Goal: Task Accomplishment & Management: Complete application form

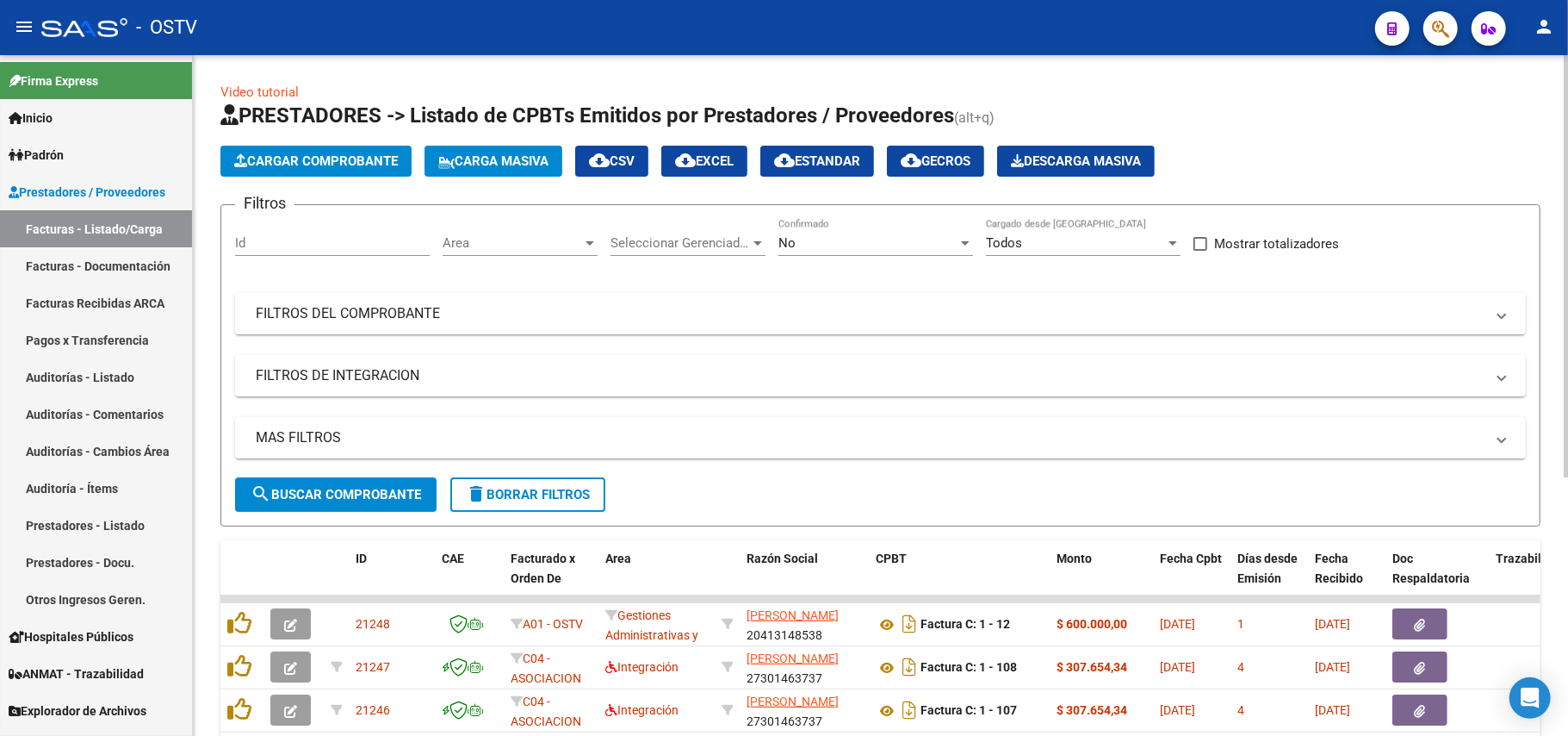
click at [876, 240] on div "No" at bounding box center [868, 243] width 179 height 15
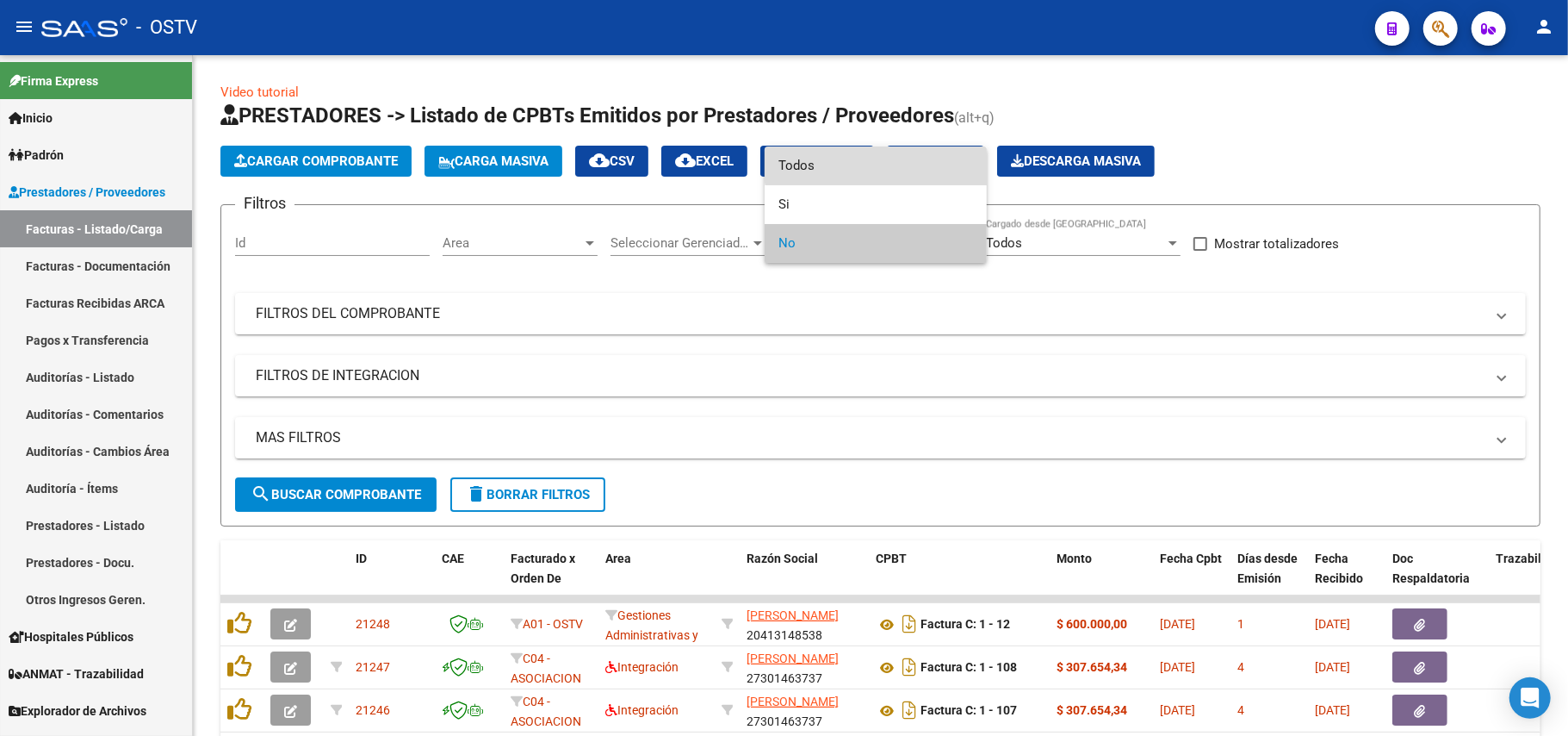
click at [878, 155] on span "Todos" at bounding box center [876, 165] width 195 height 39
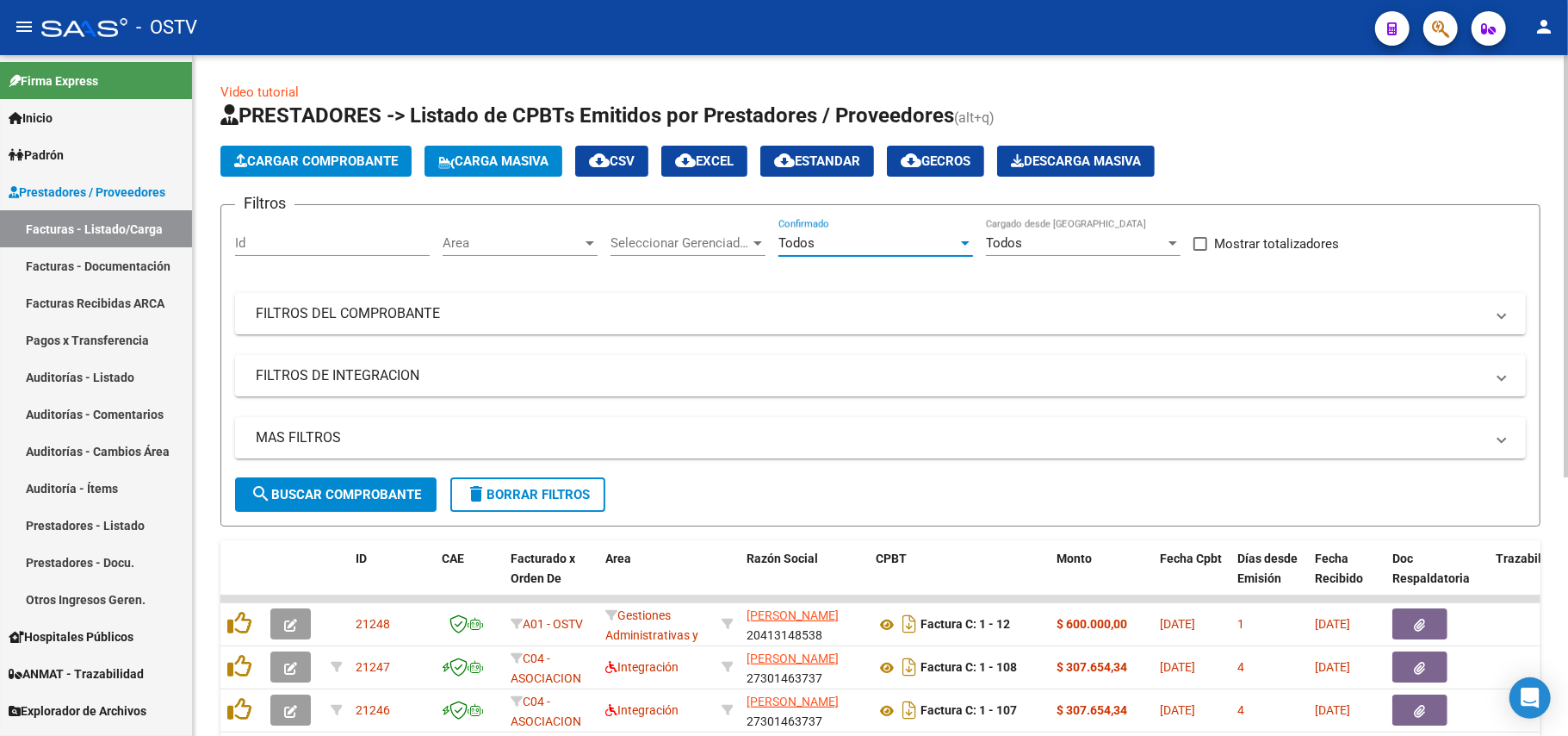
click at [359, 490] on span "search Buscar Comprobante" at bounding box center [336, 494] width 171 height 15
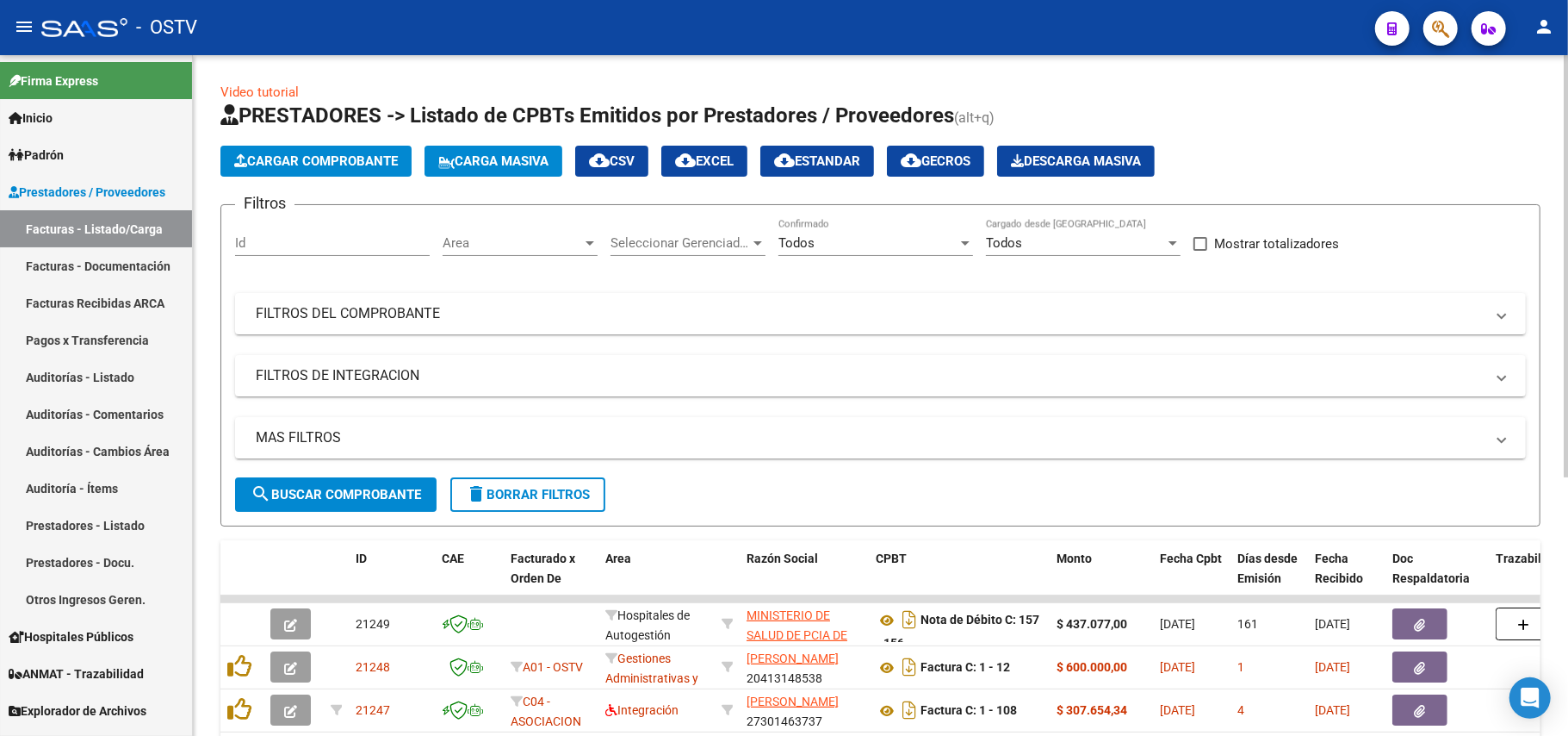
click at [377, 350] on div "Filtros Id Area Area Seleccionar Gerenciador Seleccionar Gerenciador Todos Conf…" at bounding box center [880, 349] width 1291 height 259
click at [392, 305] on mat-panel-title "FILTROS DEL COMPROBANTE" at bounding box center [870, 313] width 1229 height 19
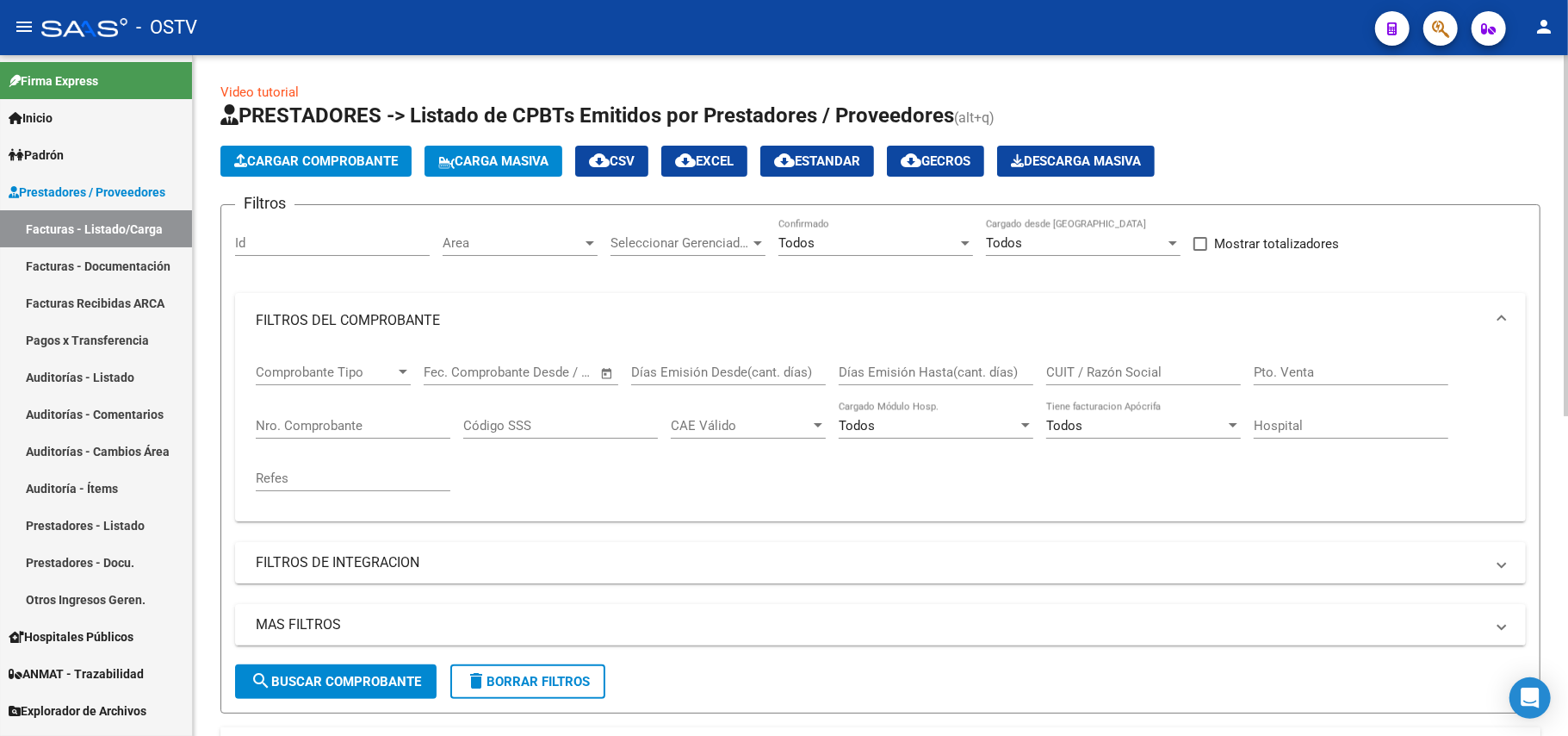
click at [332, 432] on input "Nro. Comprobante" at bounding box center [353, 425] width 195 height 15
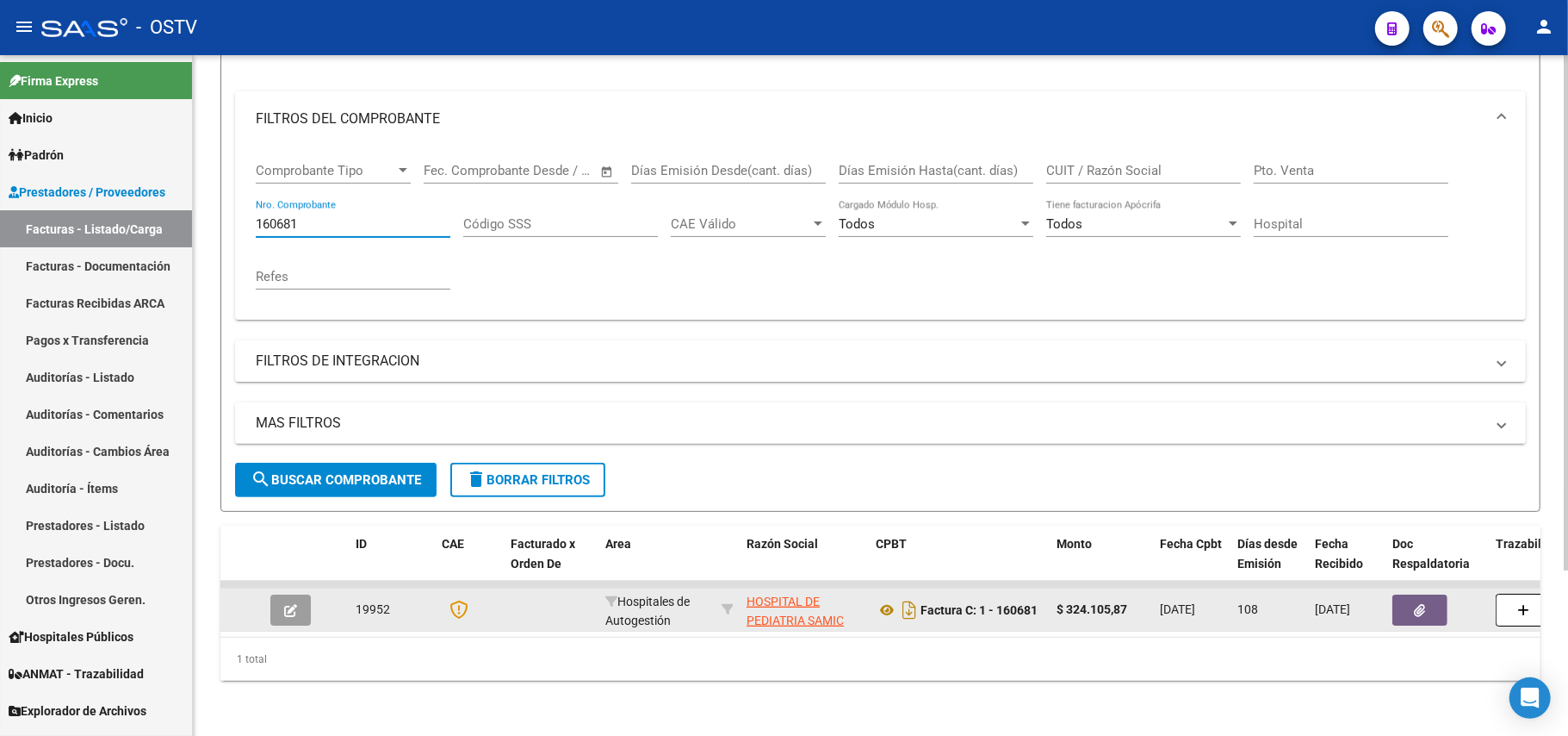
type input "160681"
click at [294, 604] on icon "button" at bounding box center [290, 610] width 13 height 13
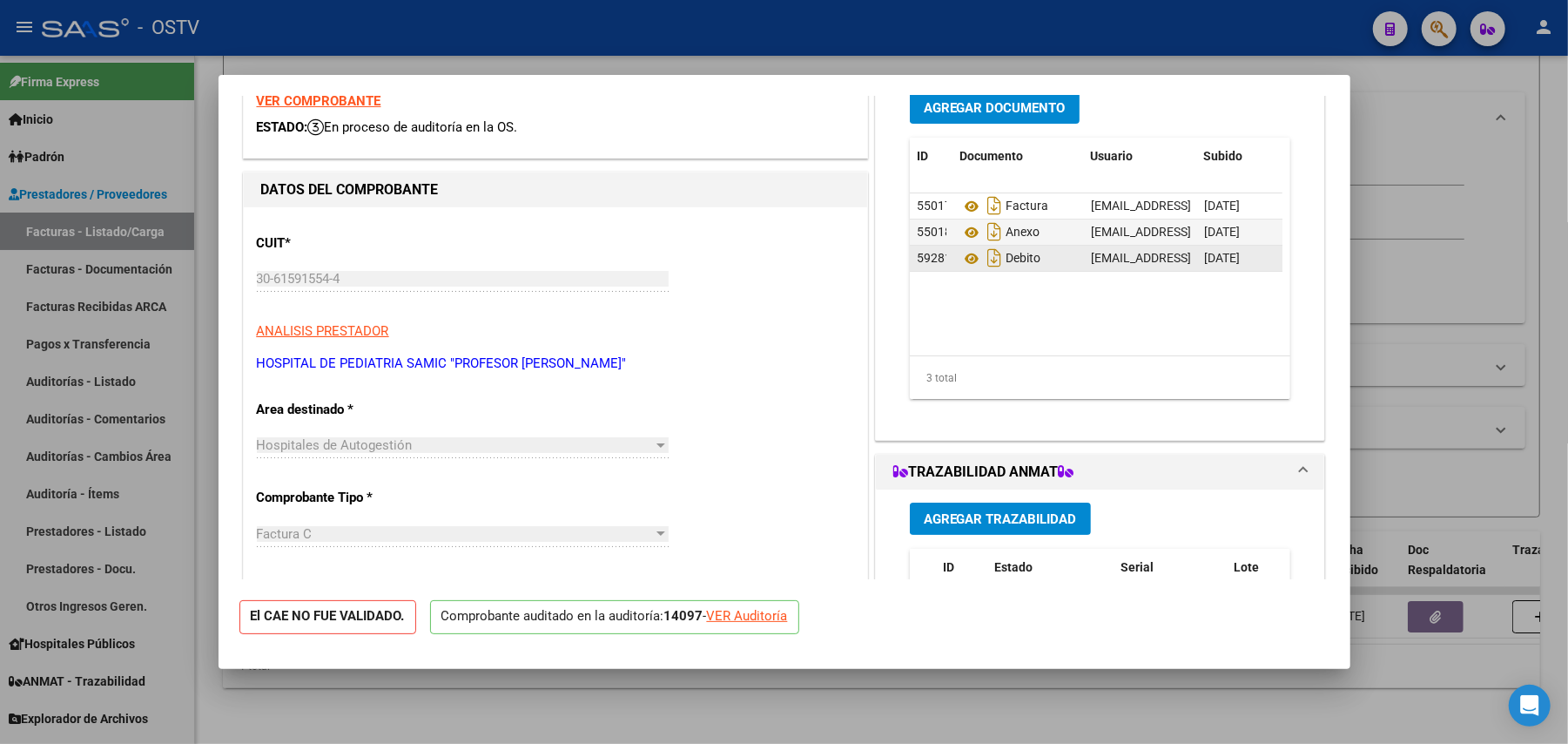
scroll to position [116, 0]
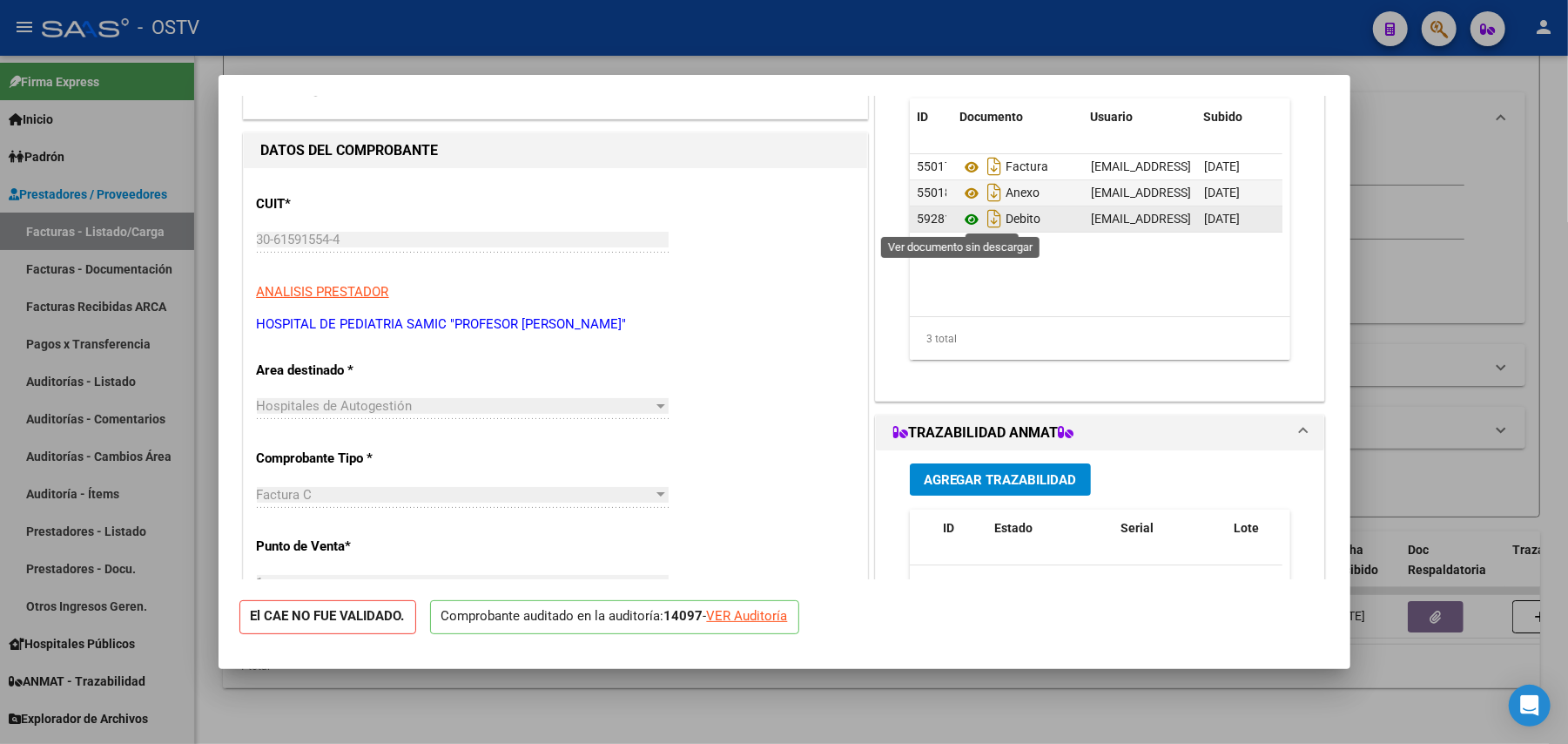
click at [968, 217] on icon at bounding box center [971, 219] width 23 height 21
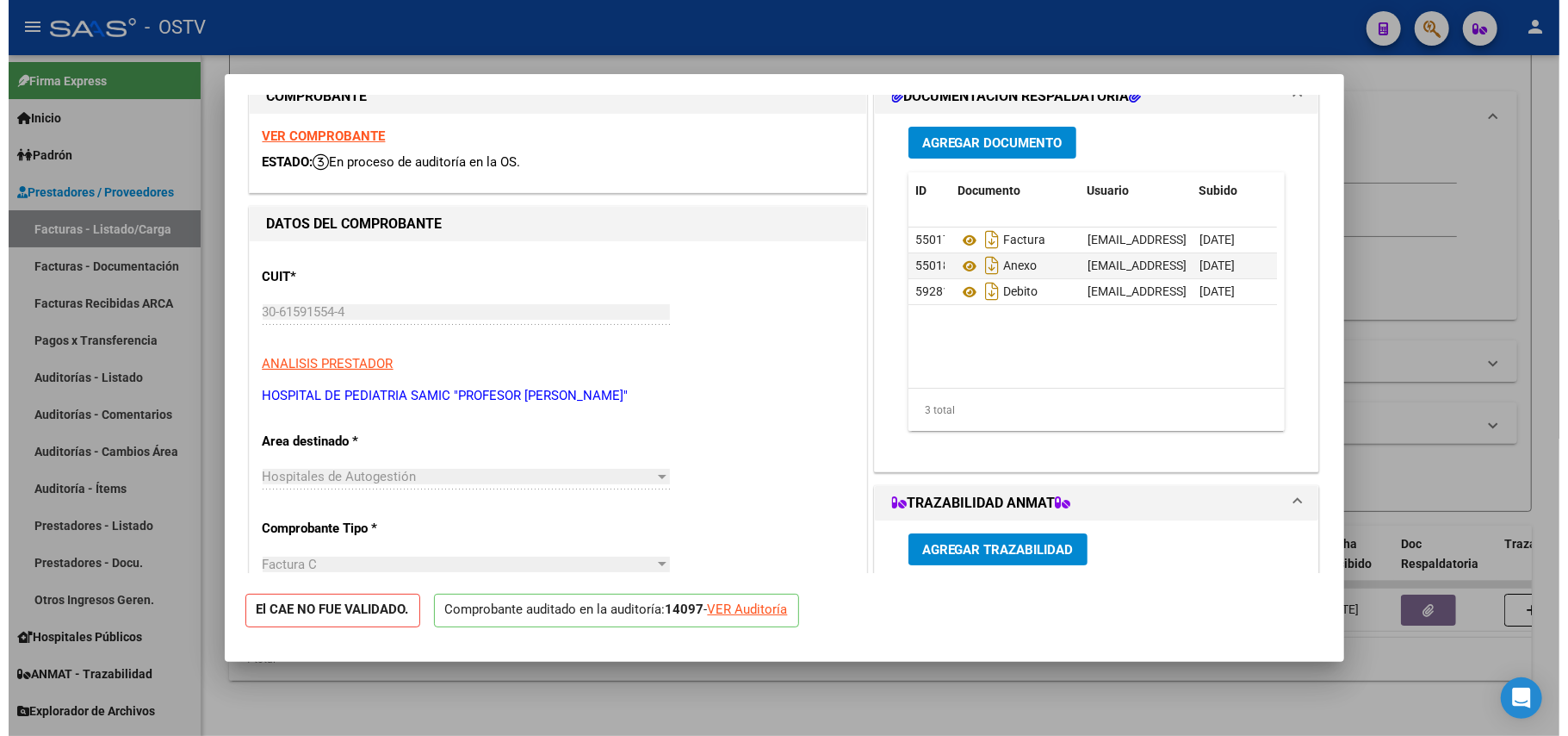
scroll to position [0, 0]
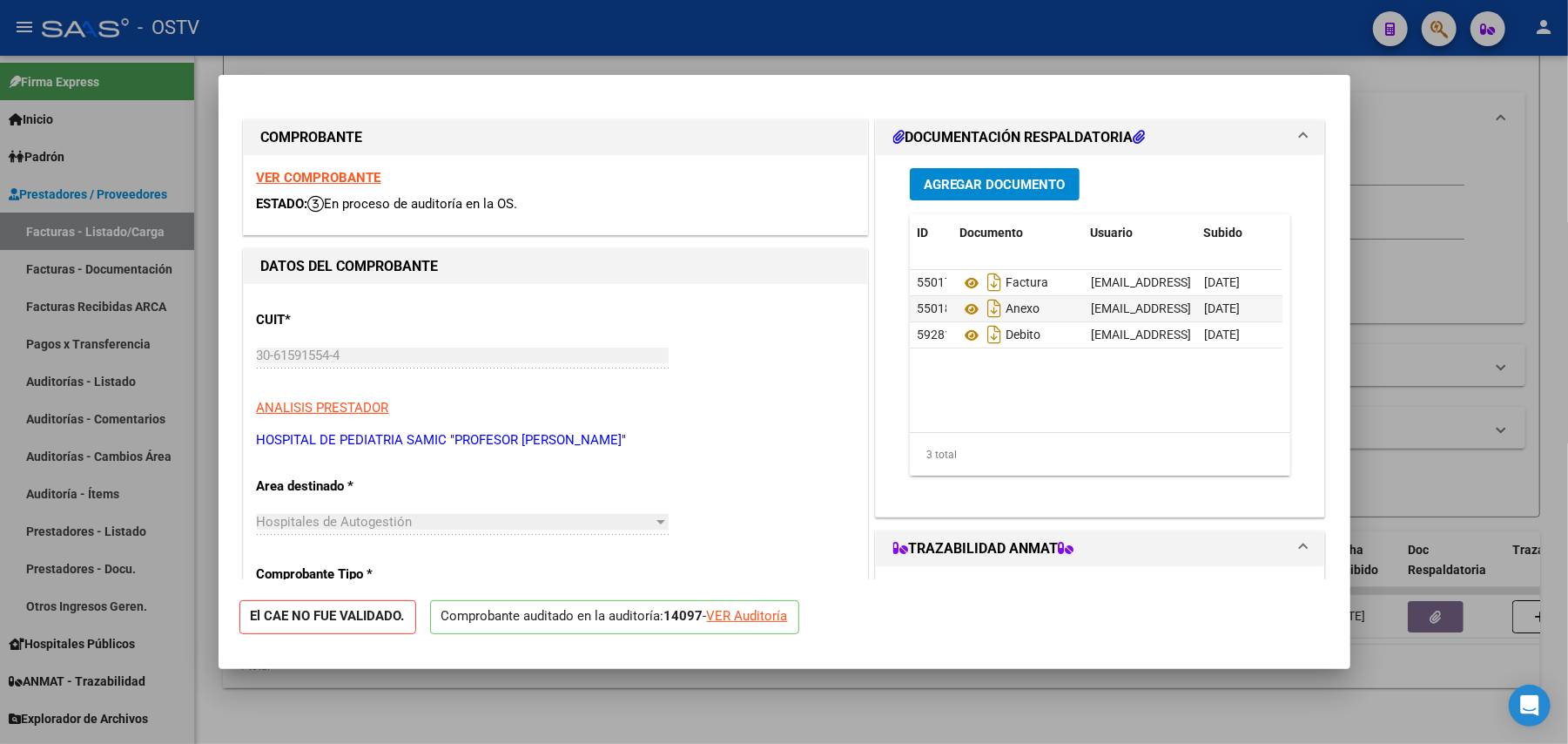
click at [213, 443] on div at bounding box center [784, 372] width 1568 height 744
type input "$ 0,00"
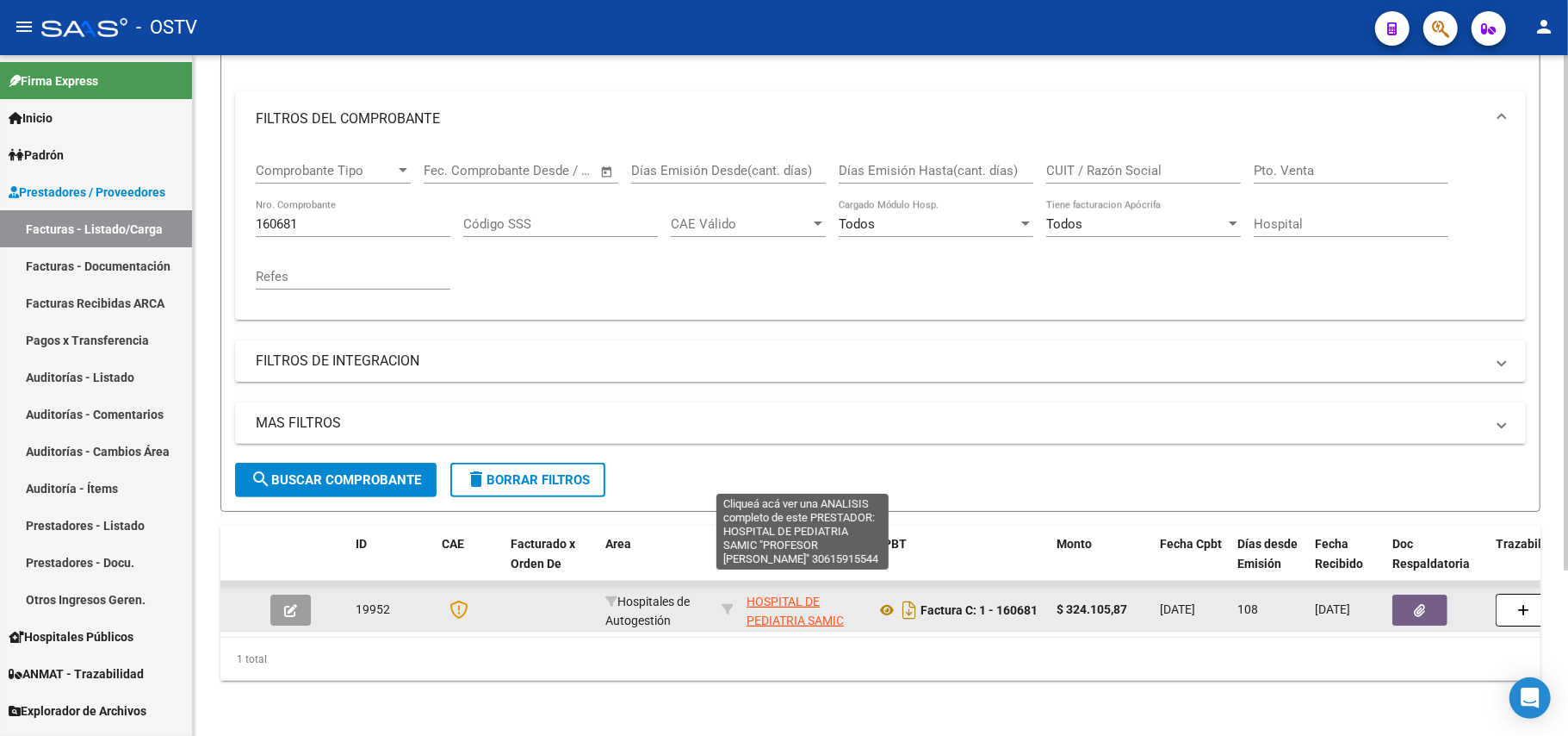
click at [811, 594] on span "HOSPITAL DE PEDIATRIA SAMIC "PROFESOR DR JUAN P GARRAHAN"" at bounding box center [795, 630] width 97 height 73
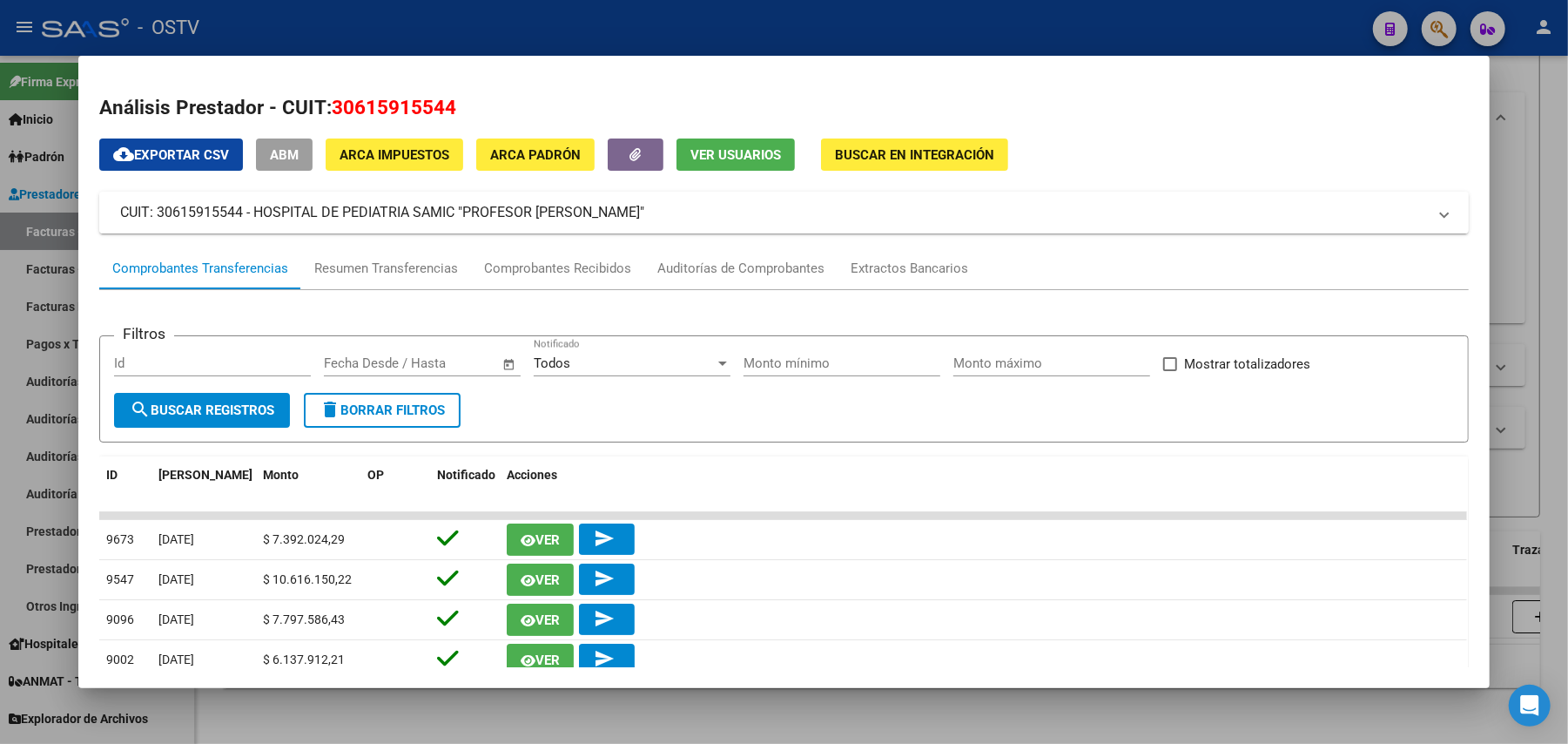
drag, startPoint x: 697, startPoint y: 220, endPoint x: 261, endPoint y: 217, distance: 436.0
click at [247, 217] on mat-panel-title "CUIT: 30615915544 - HOSPITAL DE PEDIATRIA SAMIC "PROFESOR DR JUAN P GARRAHAN"" at bounding box center [773, 212] width 1307 height 21
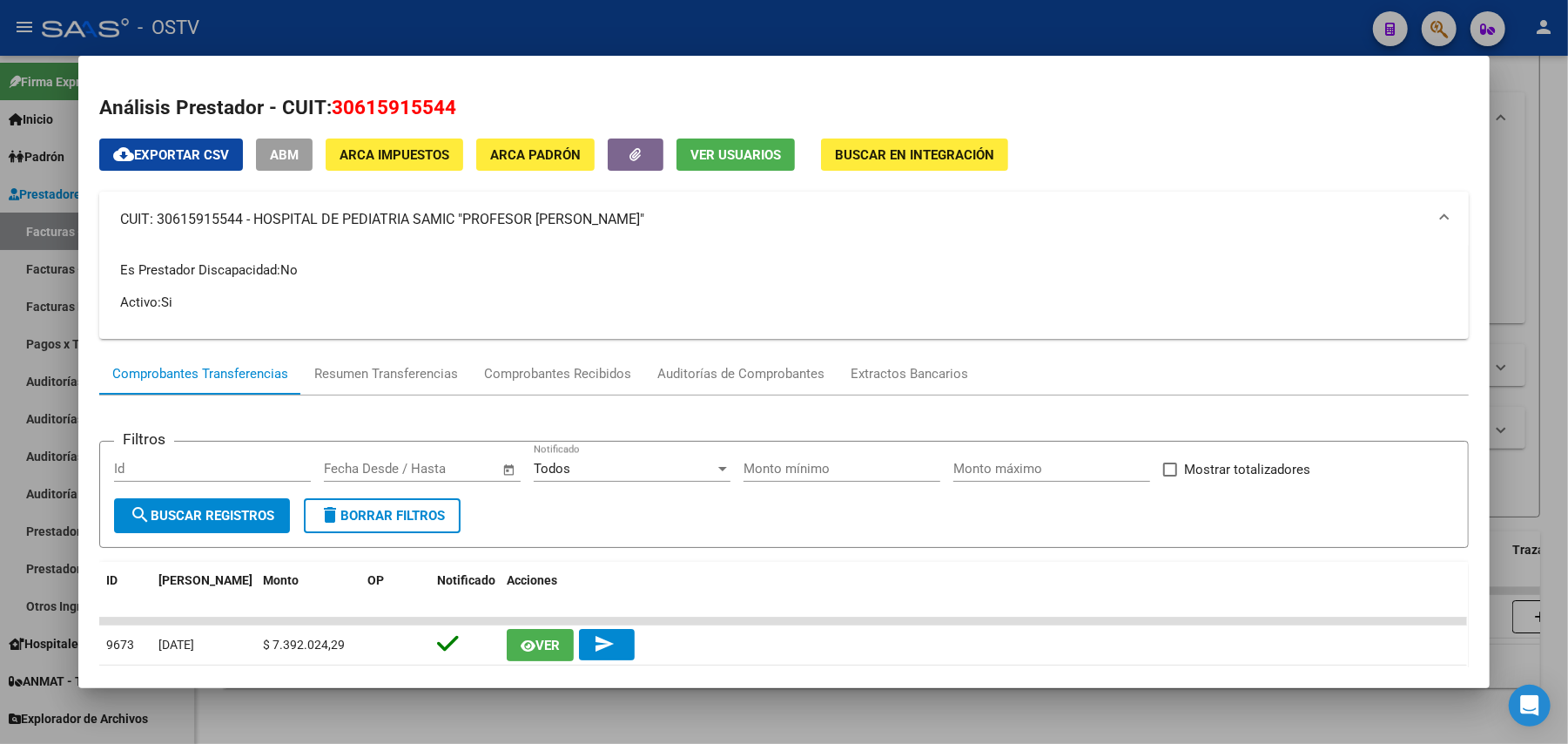
copy mat-panel-title "HOSPITAL DE PEDIATRIA SAMIC "PROFESOR DR JUAN P GARRAHAN""
click at [1539, 270] on div at bounding box center [784, 372] width 1568 height 744
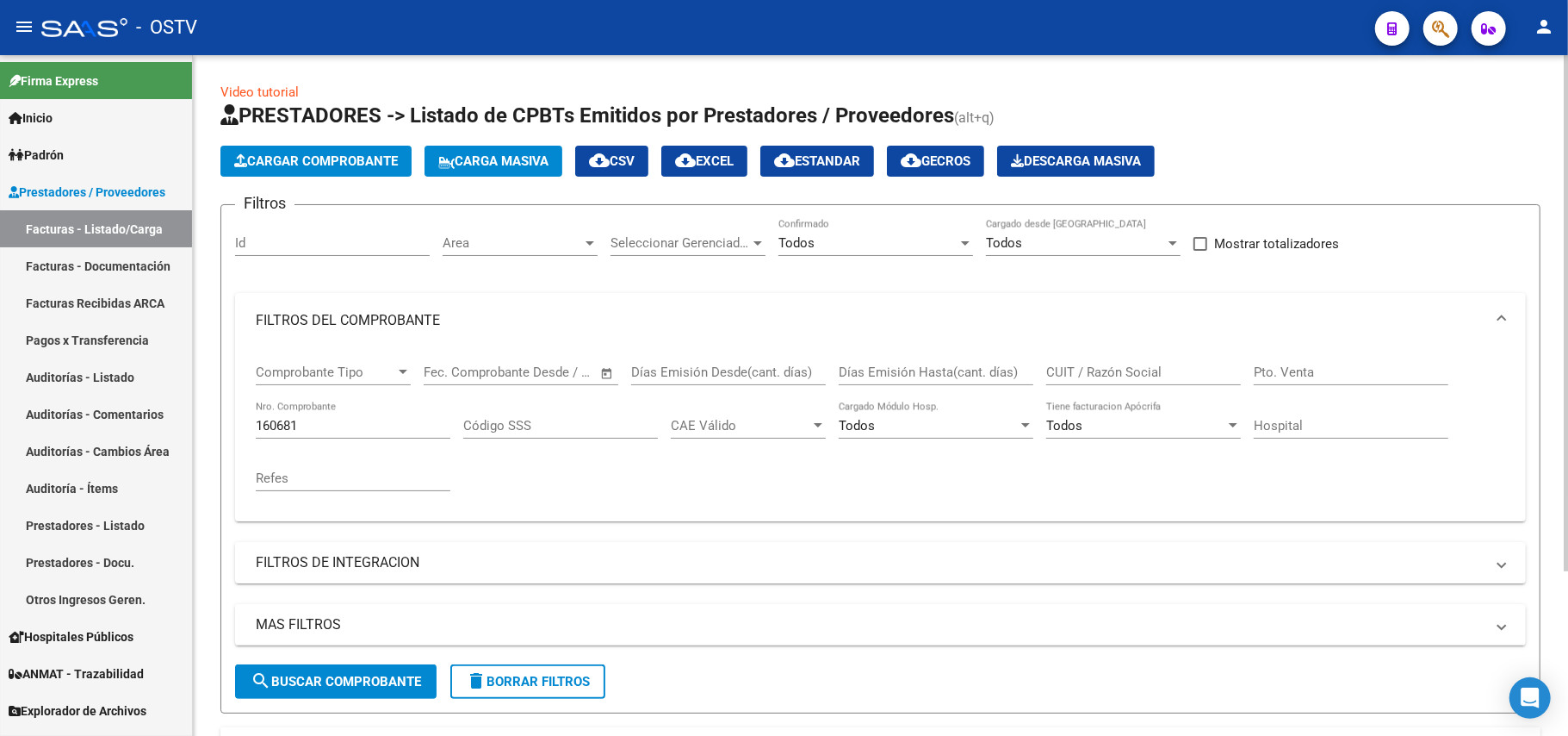
drag, startPoint x: 1326, startPoint y: 162, endPoint x: 1155, endPoint y: 193, distance: 173.8
click at [1333, 174] on div "Cargar Comprobante Carga Masiva cloud_download CSV cloud_download EXCEL cloud_d…" at bounding box center [880, 161] width 1320 height 31
click at [696, 163] on mat-icon "cloud_download" at bounding box center [685, 160] width 21 height 21
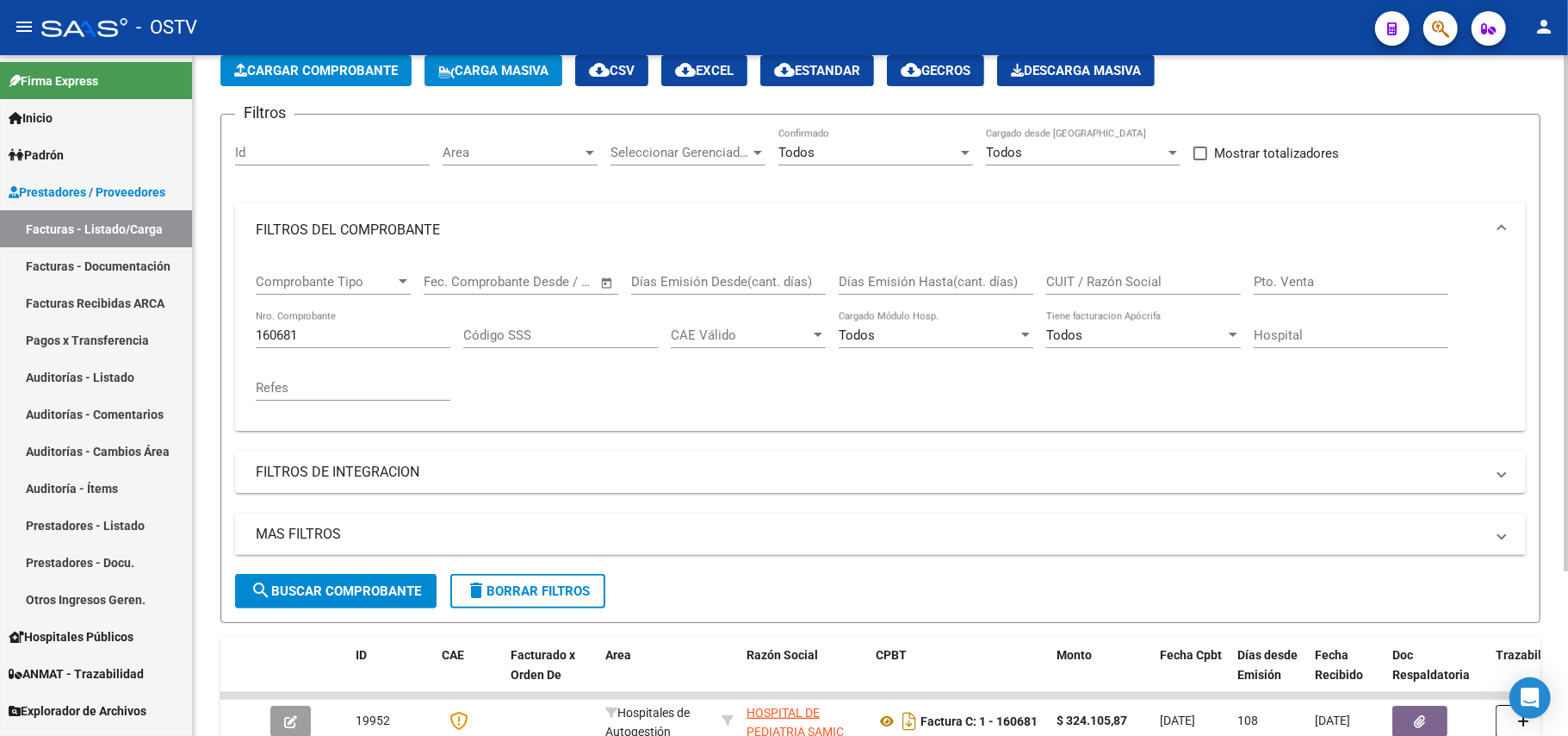
scroll to position [219, 0]
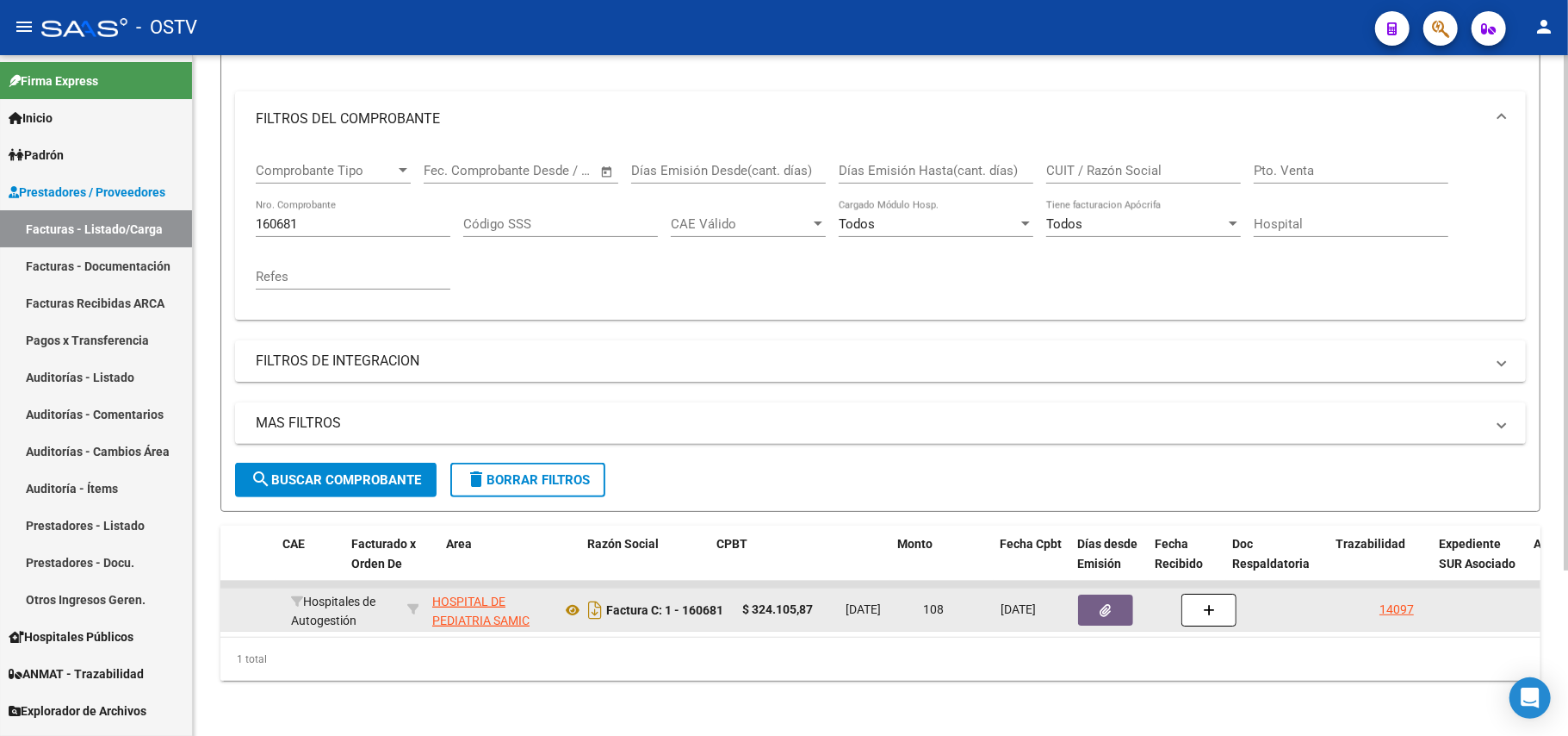
scroll to position [0, 0]
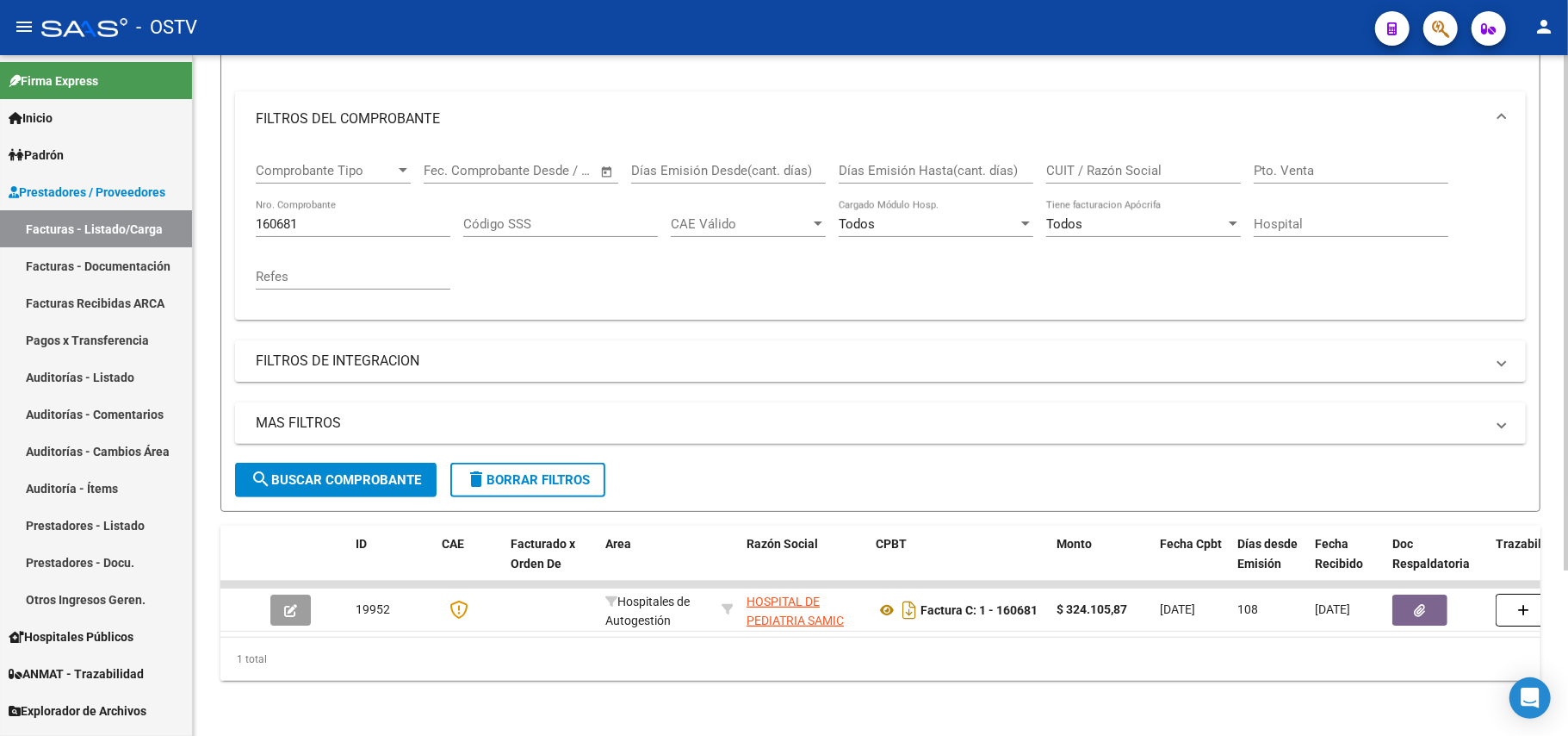
click at [346, 687] on div "Video tutorial PRESTADORES -> Listado de CPBTs Emitidos por Prestadores / Prove…" at bounding box center [880, 295] width 1375 height 882
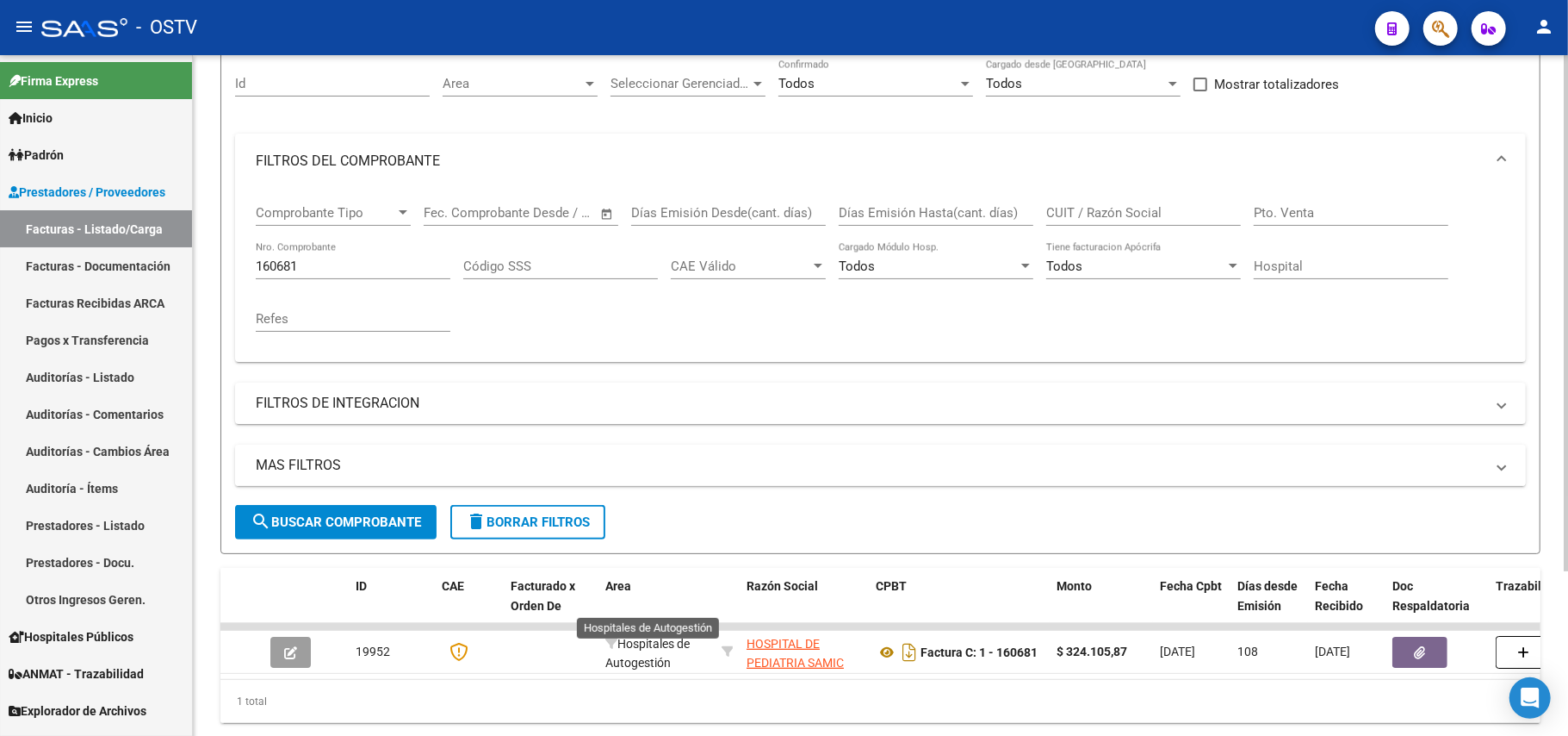
scroll to position [104, 0]
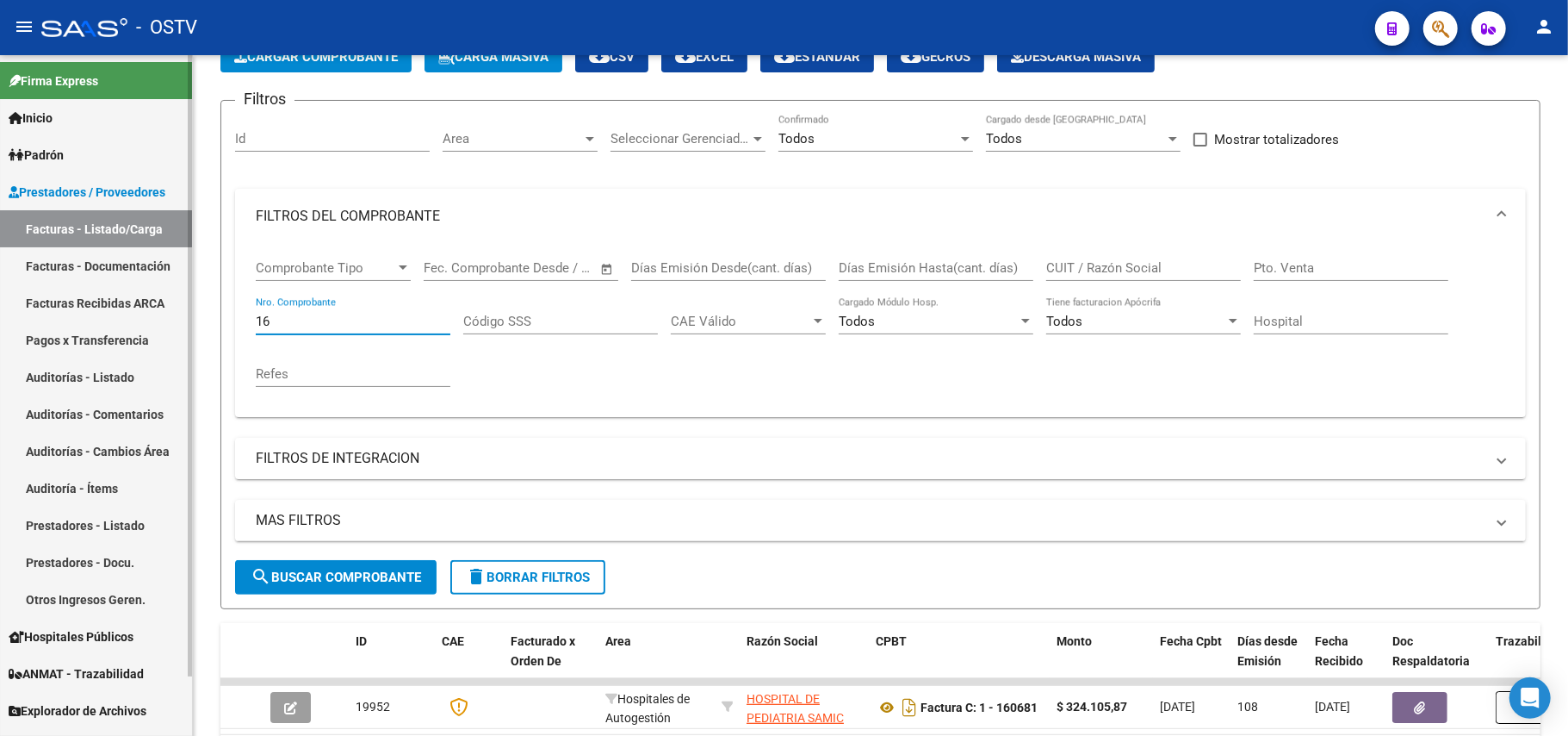
type input "1"
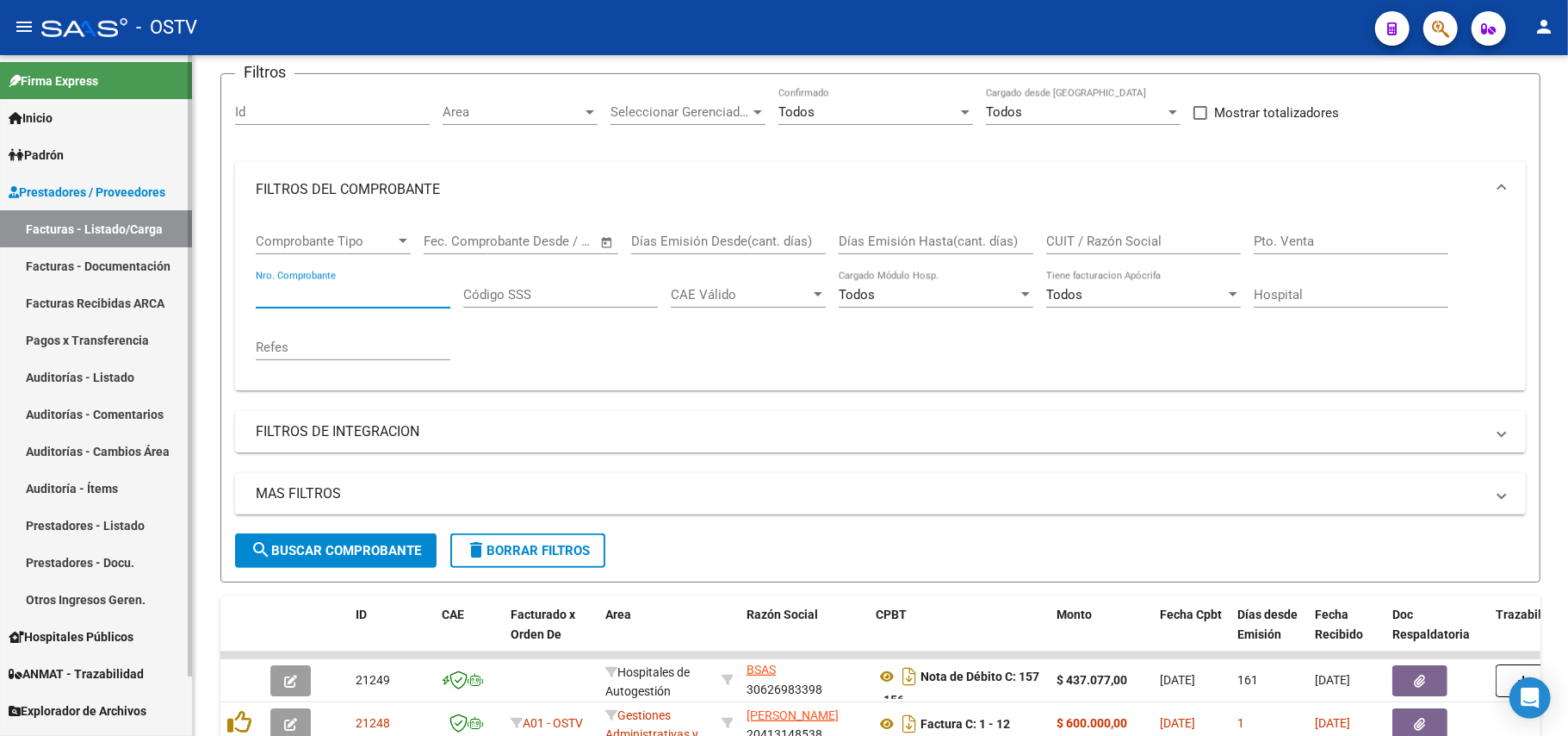
scroll to position [0, 0]
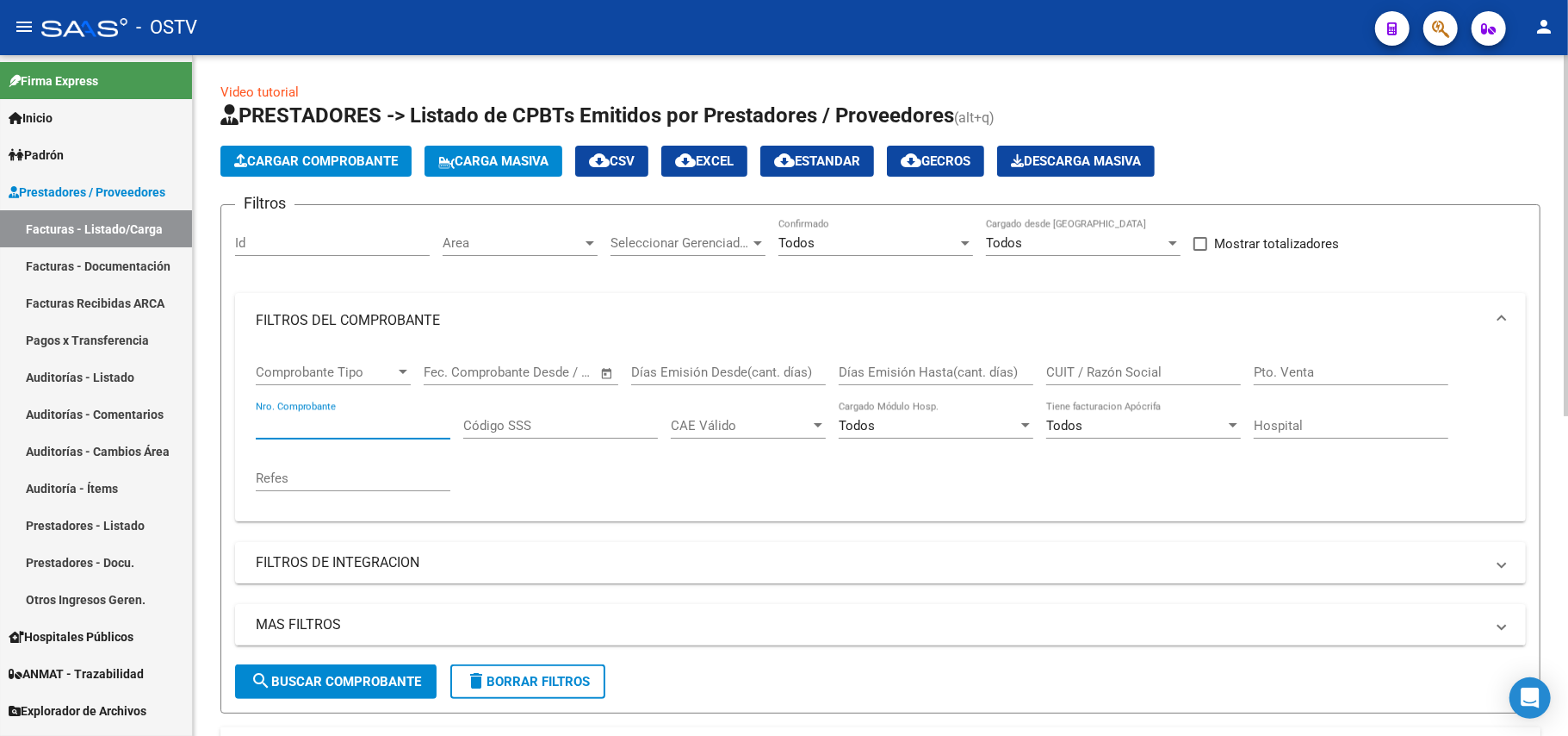
click at [359, 674] on span "search Buscar Comprobante" at bounding box center [336, 681] width 171 height 15
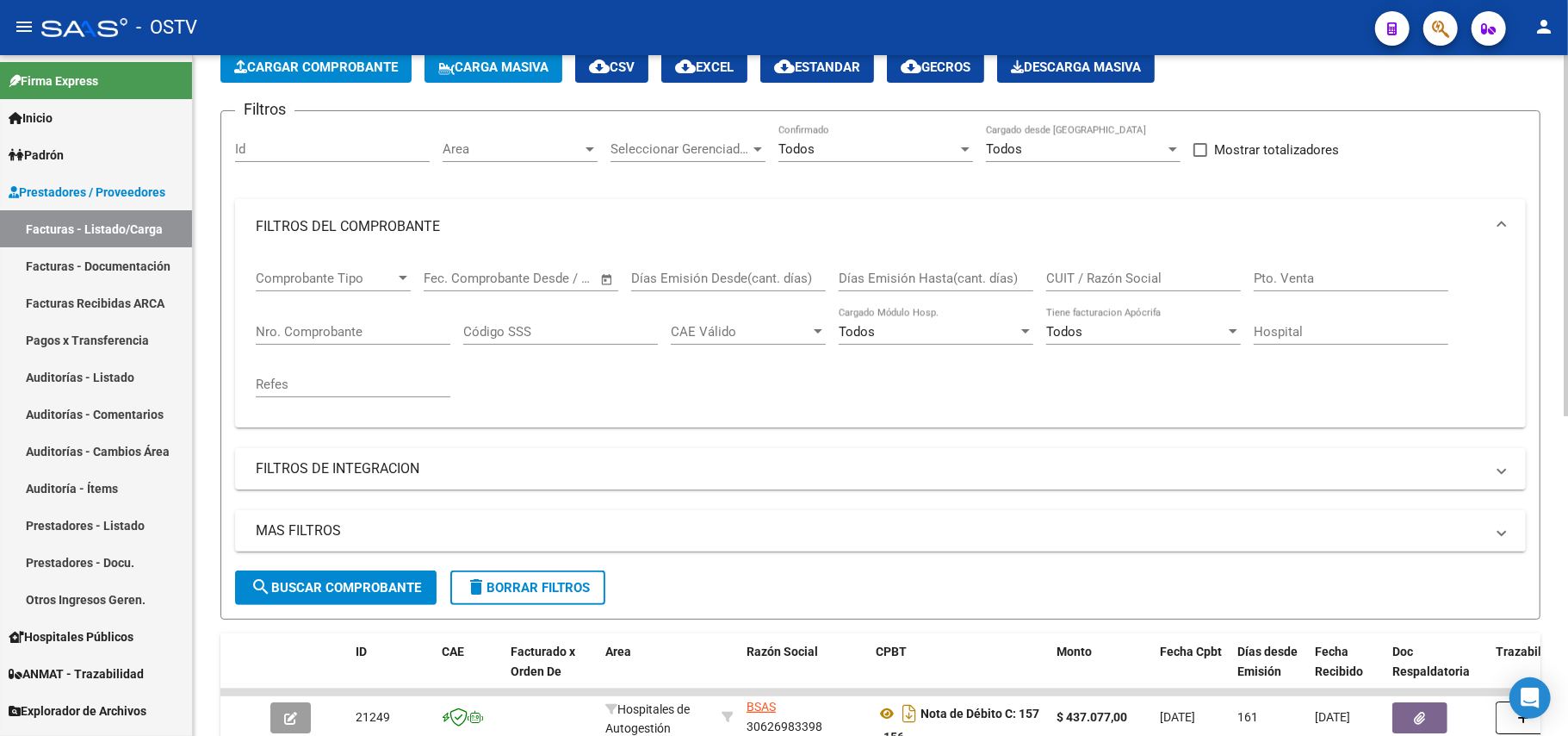
scroll to position [229, 0]
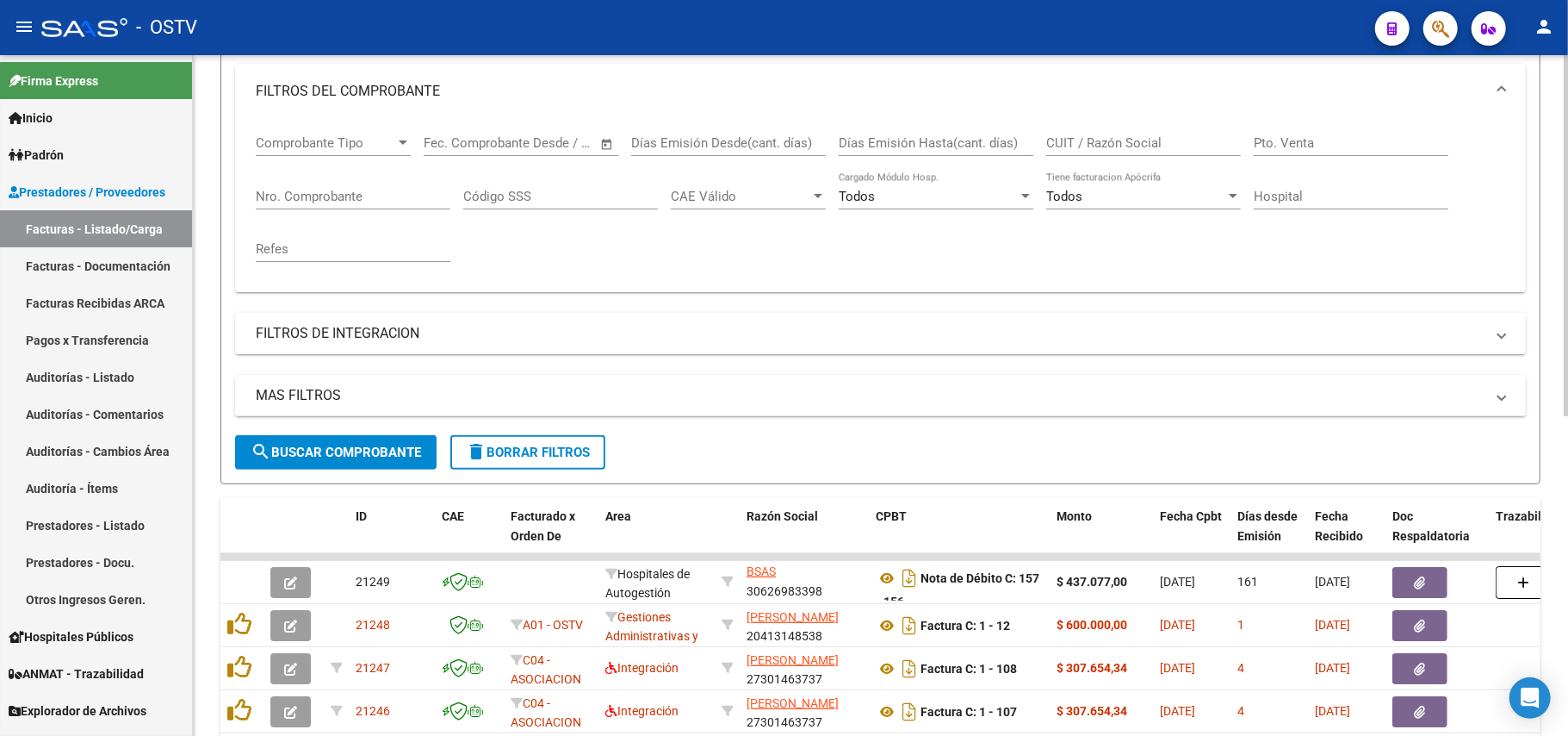
click at [401, 190] on input "Nro. Comprobante" at bounding box center [353, 196] width 195 height 15
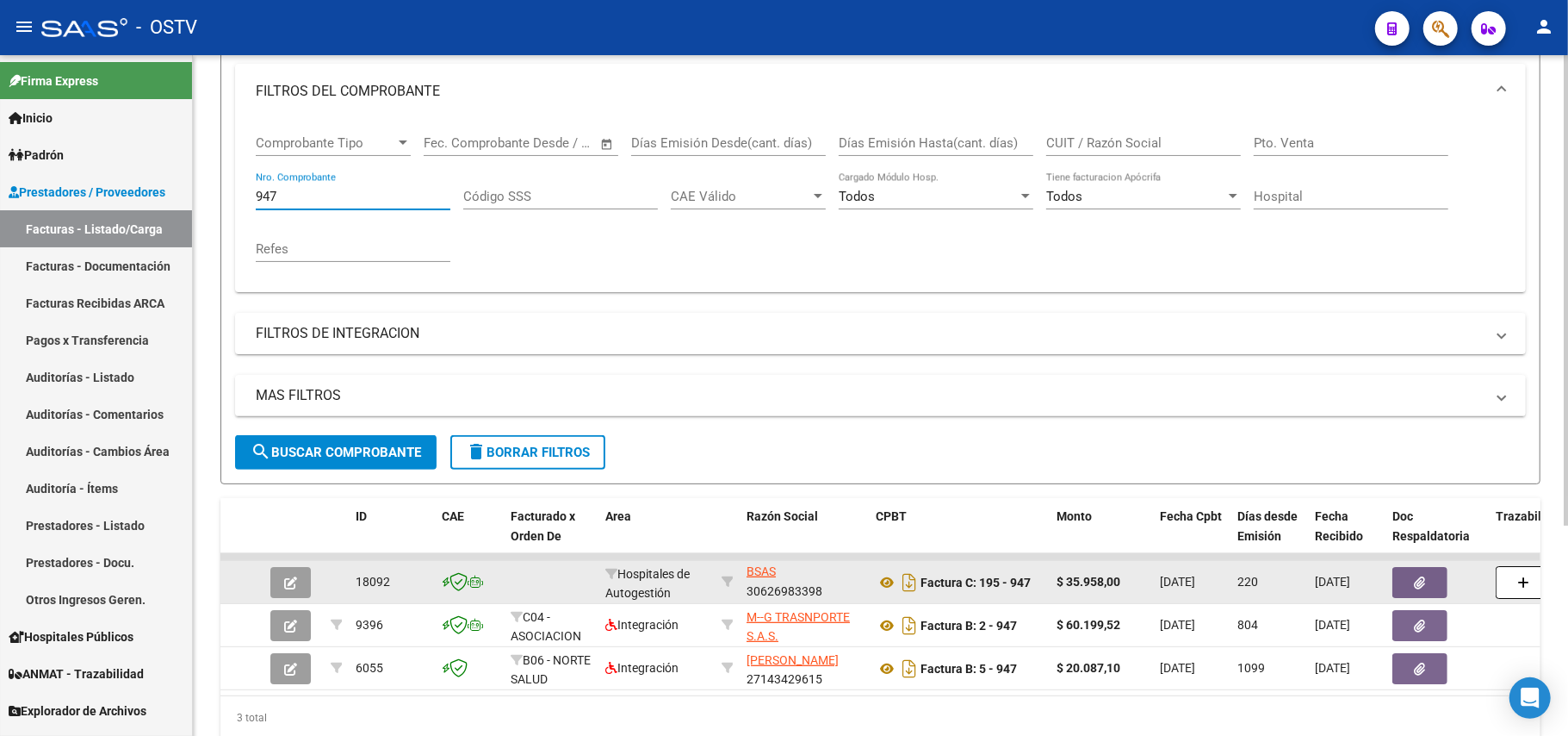
scroll to position [0, 0]
type input "947"
click at [302, 575] on button "button" at bounding box center [290, 582] width 40 height 31
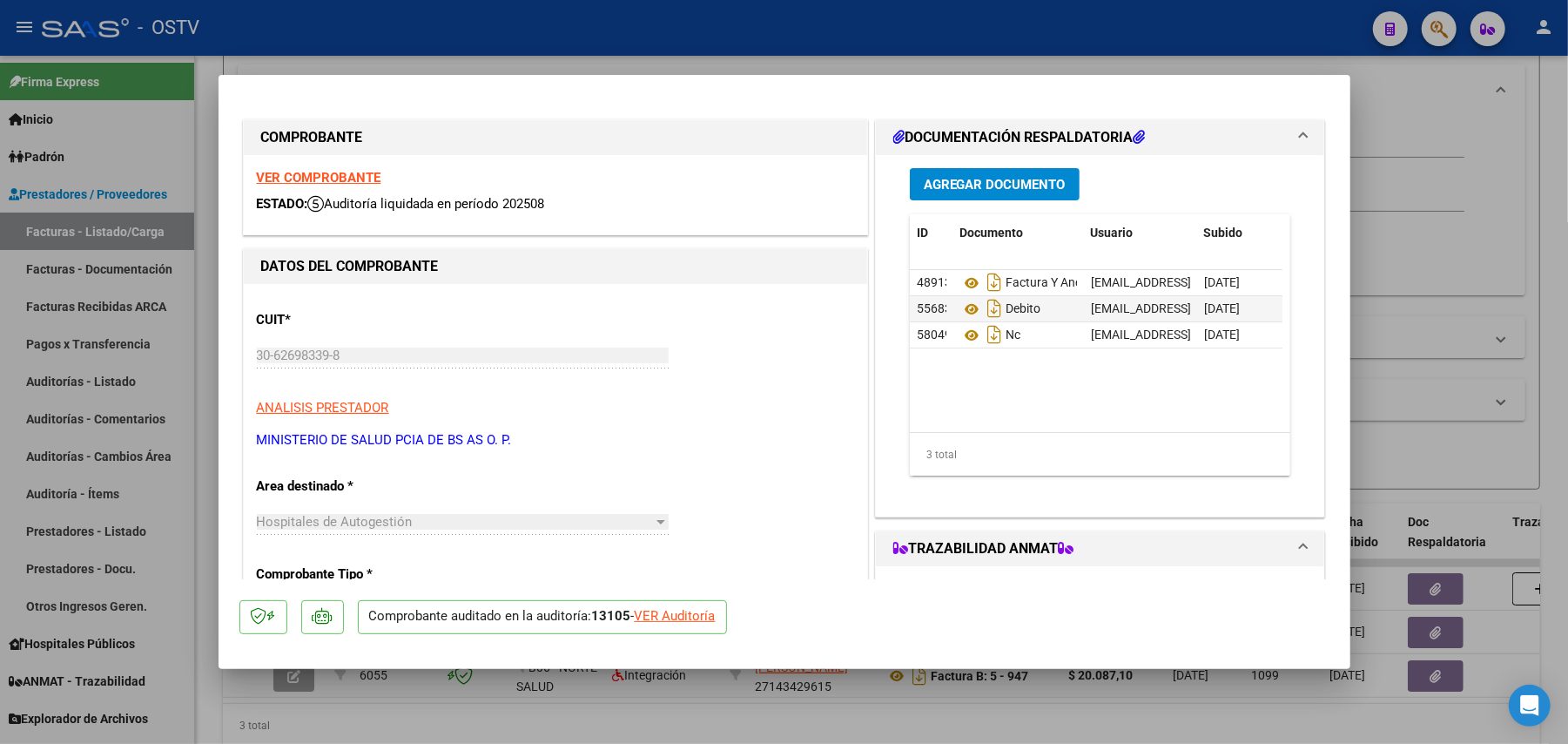
click at [1377, 285] on div at bounding box center [784, 372] width 1568 height 744
type input "$ 0,00"
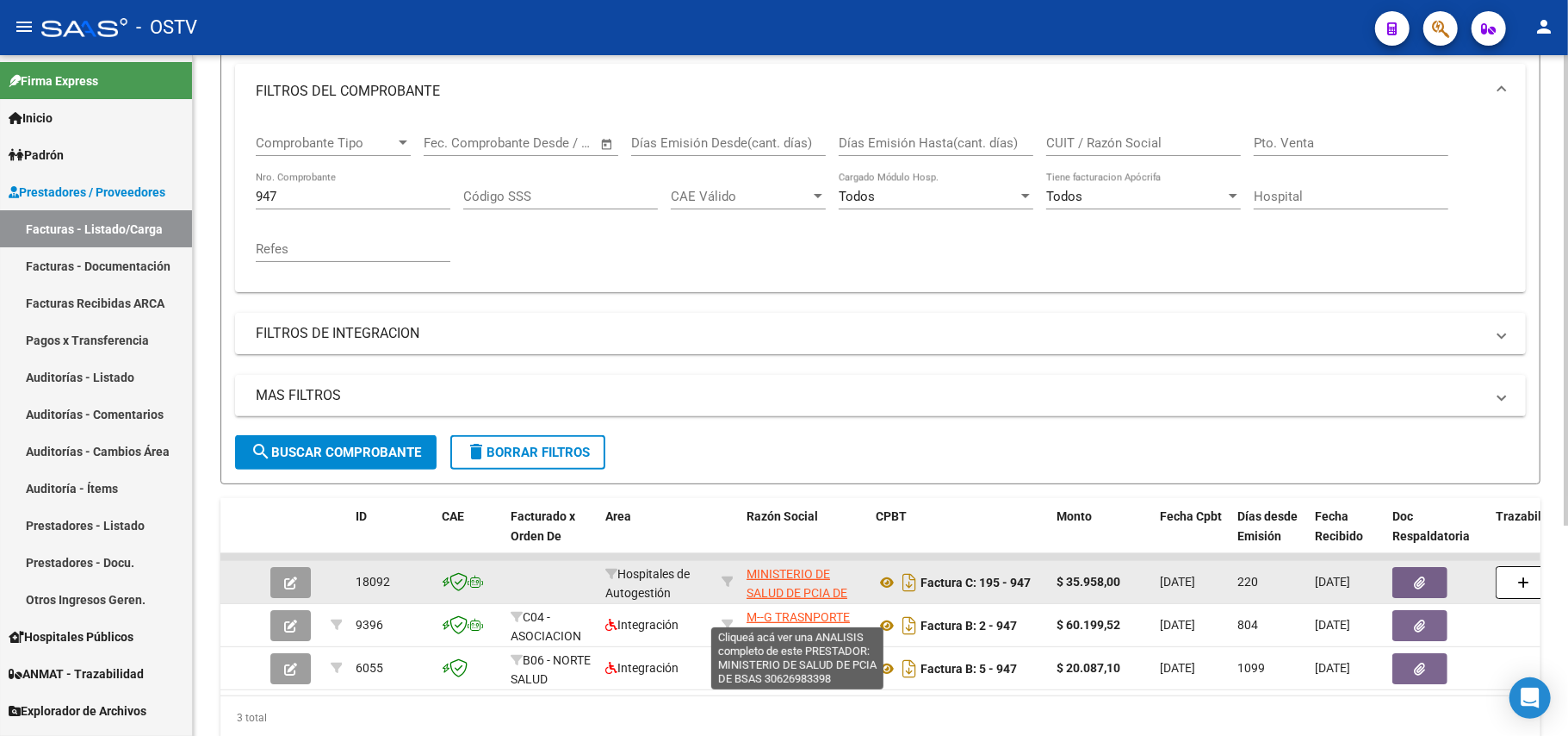
click at [803, 586] on span "MINISTERIO DE SALUD DE PCIA DE BSAS" at bounding box center [797, 593] width 101 height 53
type textarea "30626983398"
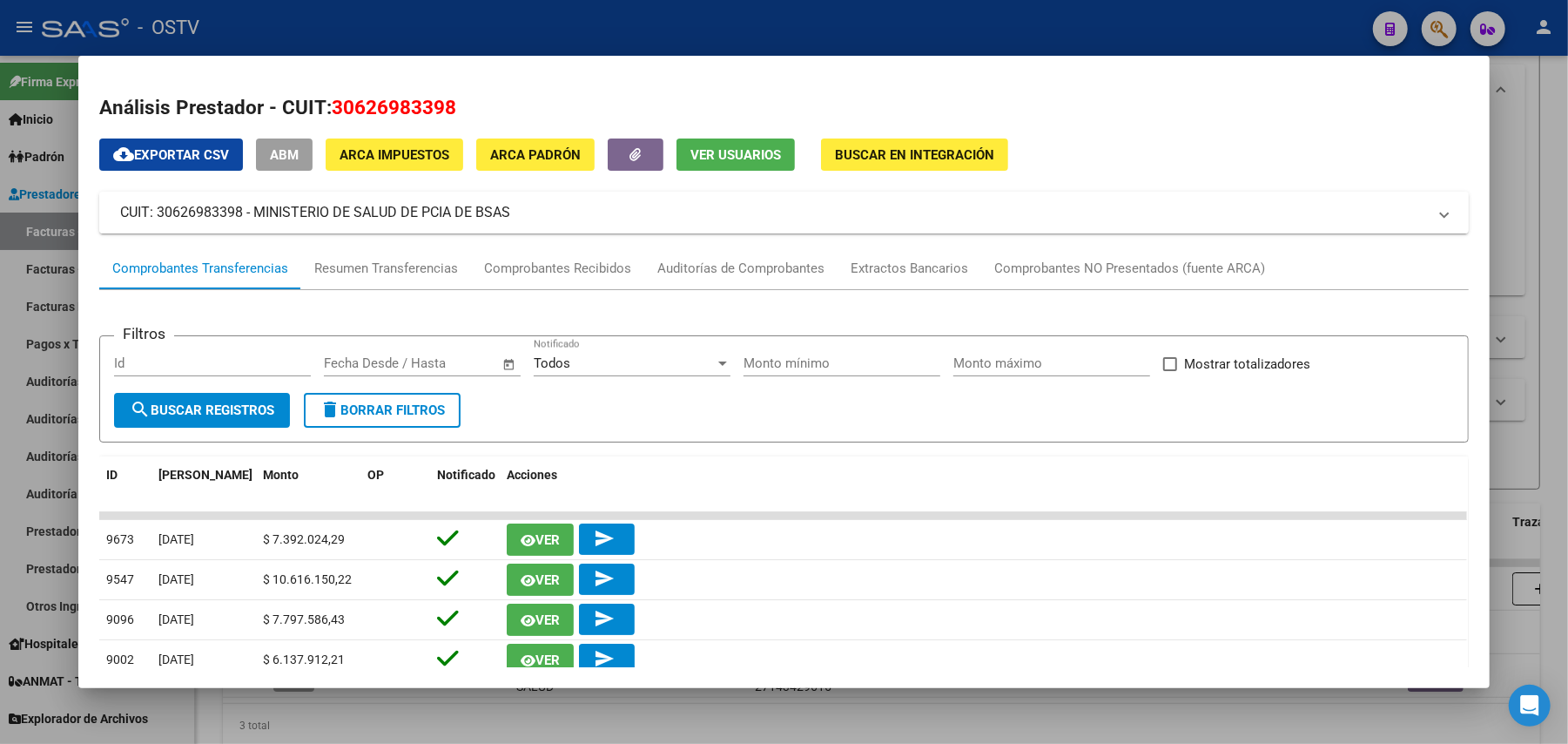
drag, startPoint x: 603, startPoint y: 216, endPoint x: 251, endPoint y: 211, distance: 352.0
click at [251, 211] on mat-panel-title "CUIT: 30626983398 - MINISTERIO DE SALUD DE PCIA DE BSAS" at bounding box center [773, 212] width 1307 height 21
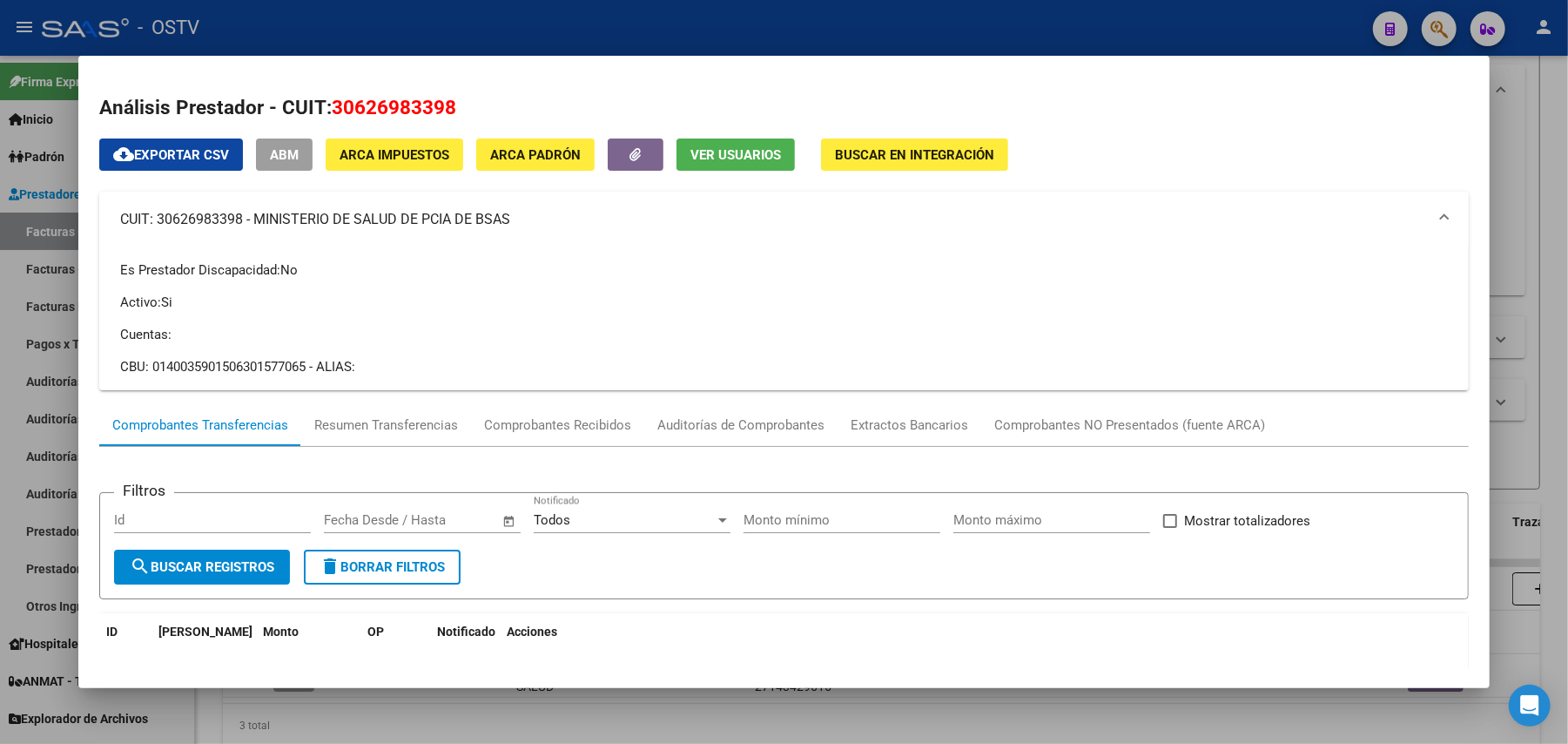
copy mat-panel-title "MINISTERIO DE SALUD DE PCIA DE BSAS"
click at [1539, 357] on div at bounding box center [784, 372] width 1568 height 744
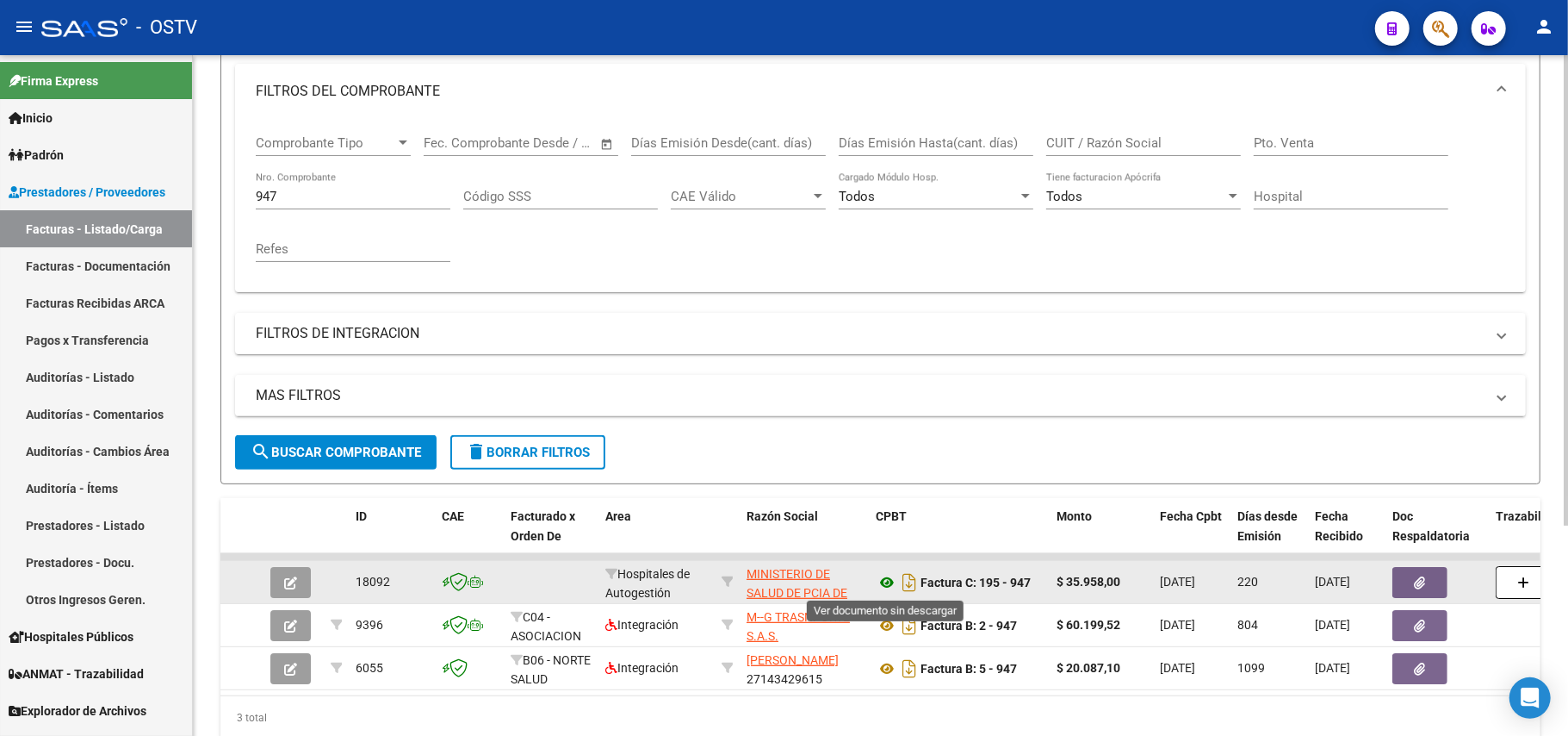
click at [882, 583] on icon at bounding box center [886, 582] width 22 height 21
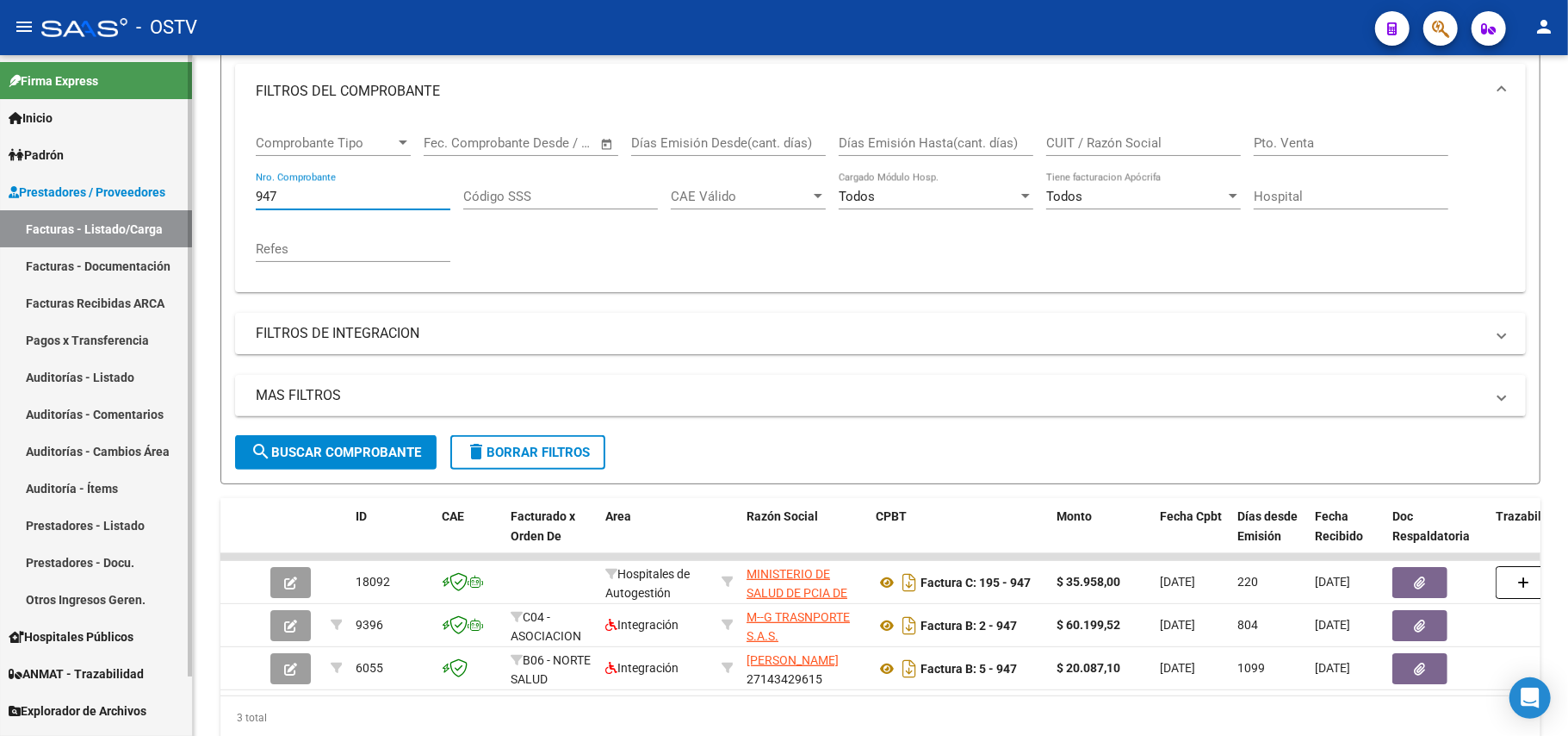
drag, startPoint x: 336, startPoint y: 191, endPoint x: 31, endPoint y: 126, distance: 311.8
click at [31, 126] on mat-sidenav-container "Firma Express Inicio Calendario SSS Instructivos Contacto OS Padrón Afiliados E…" at bounding box center [784, 395] width 1568 height 680
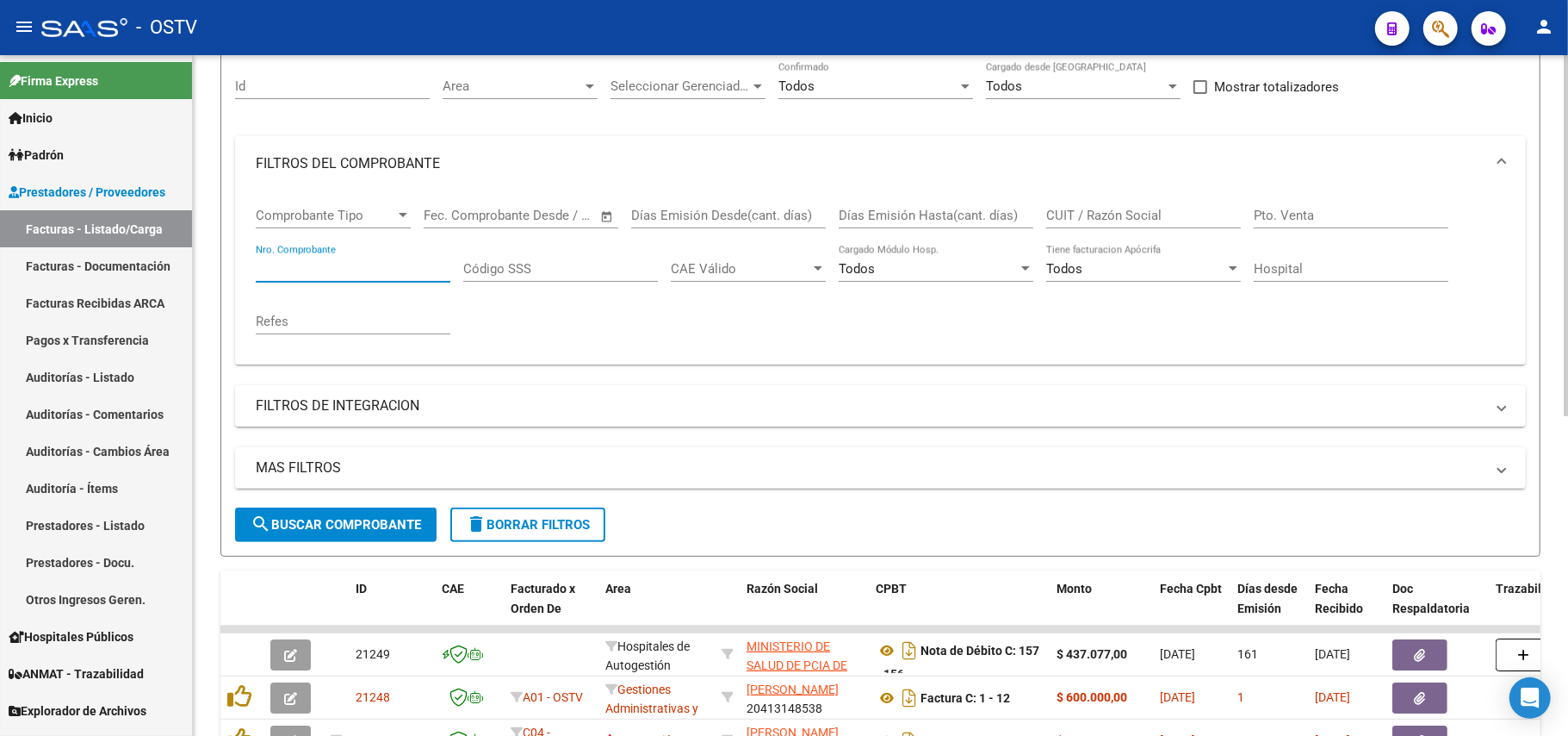
scroll to position [344, 0]
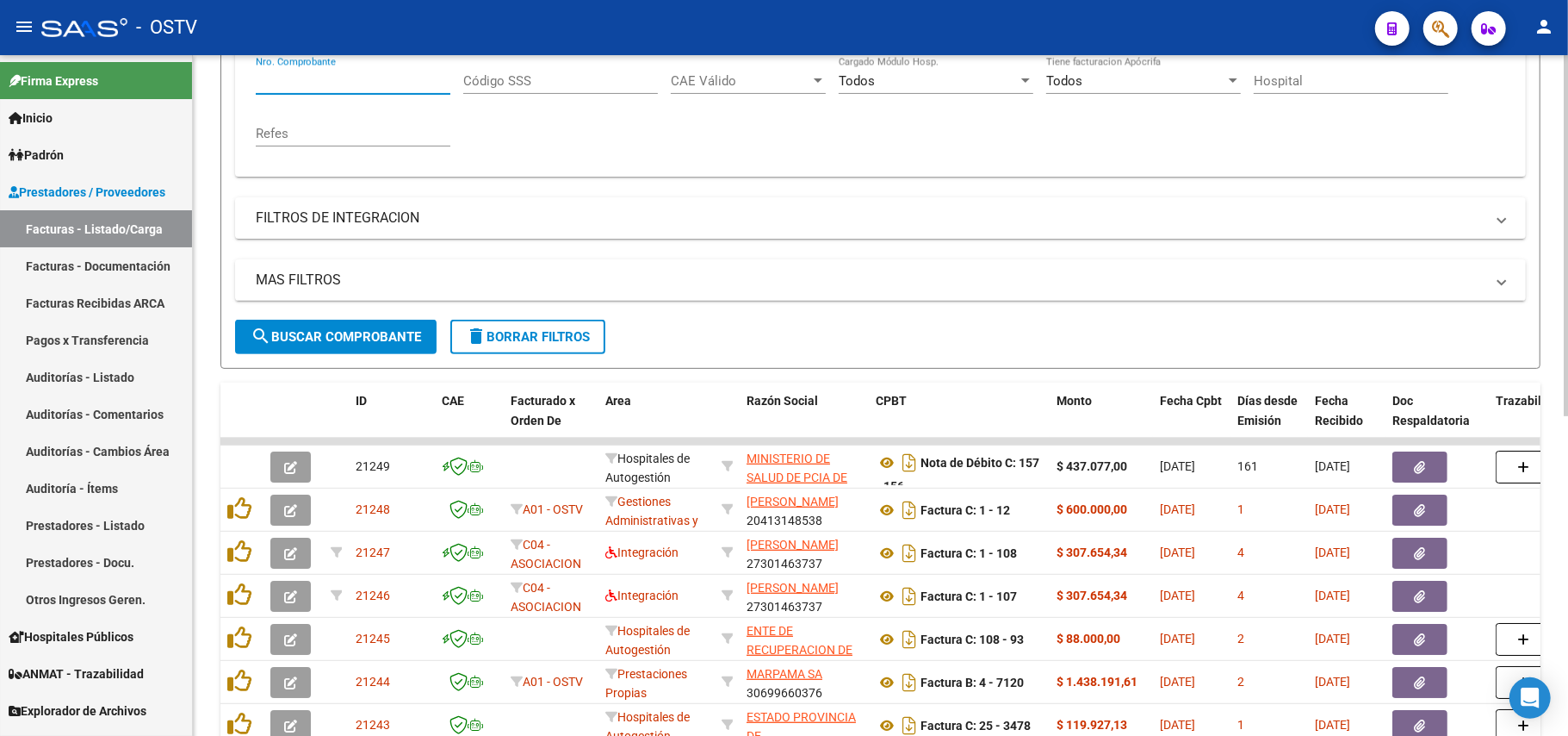
click at [328, 335] on span "search Buscar Comprobante" at bounding box center [336, 336] width 171 height 15
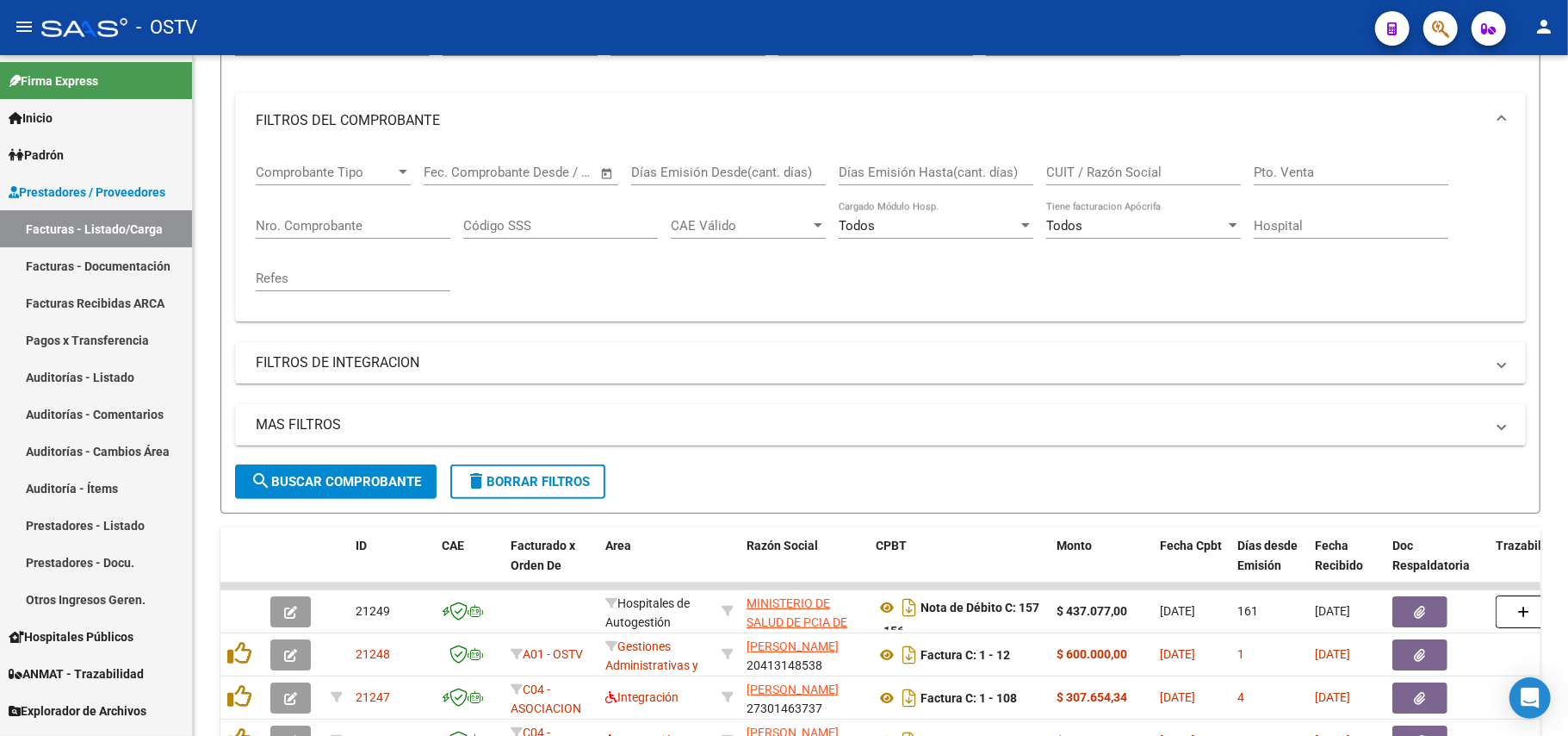
scroll to position [146, 0]
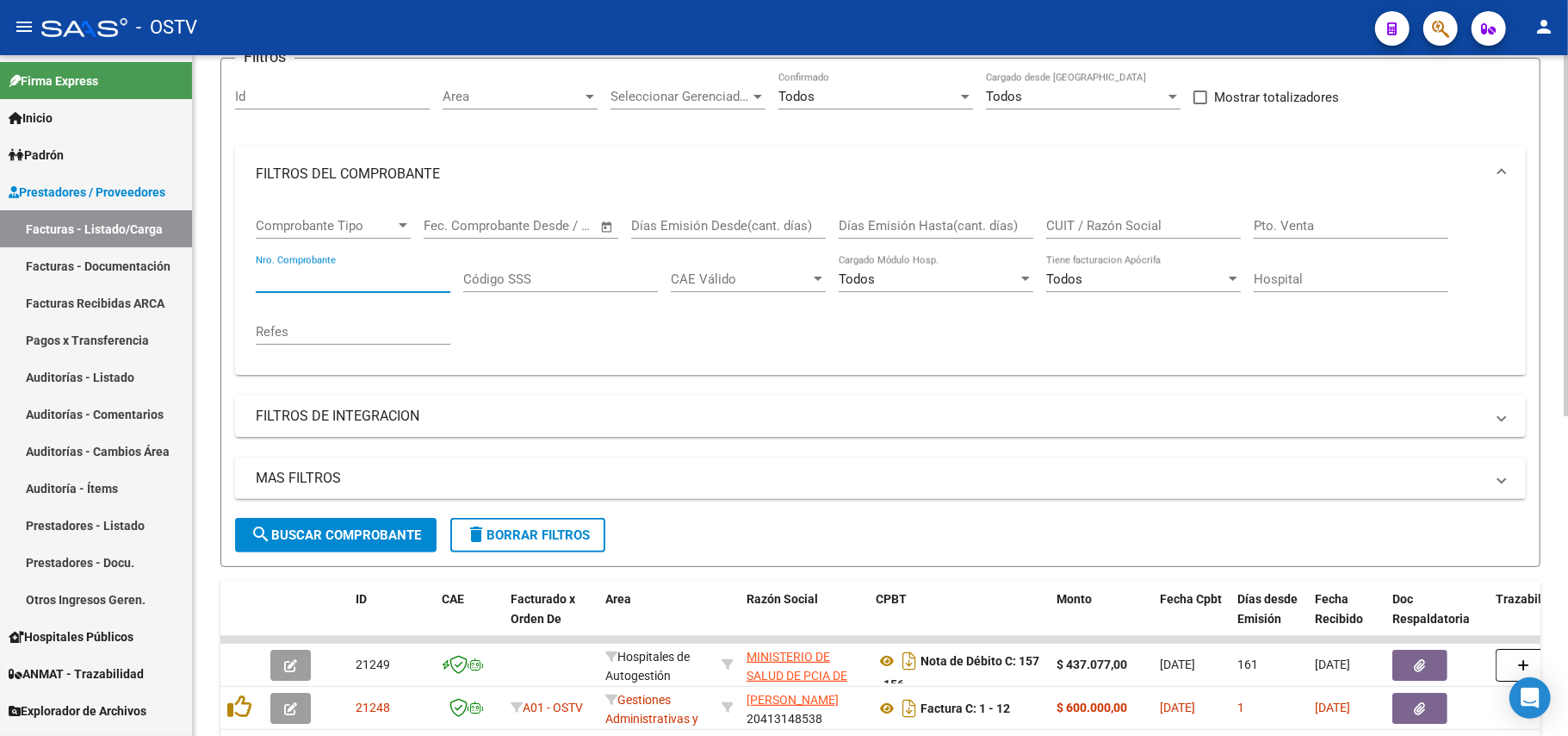
click at [372, 284] on input "Nro. Comprobante" at bounding box center [353, 279] width 195 height 15
paste input "16691"
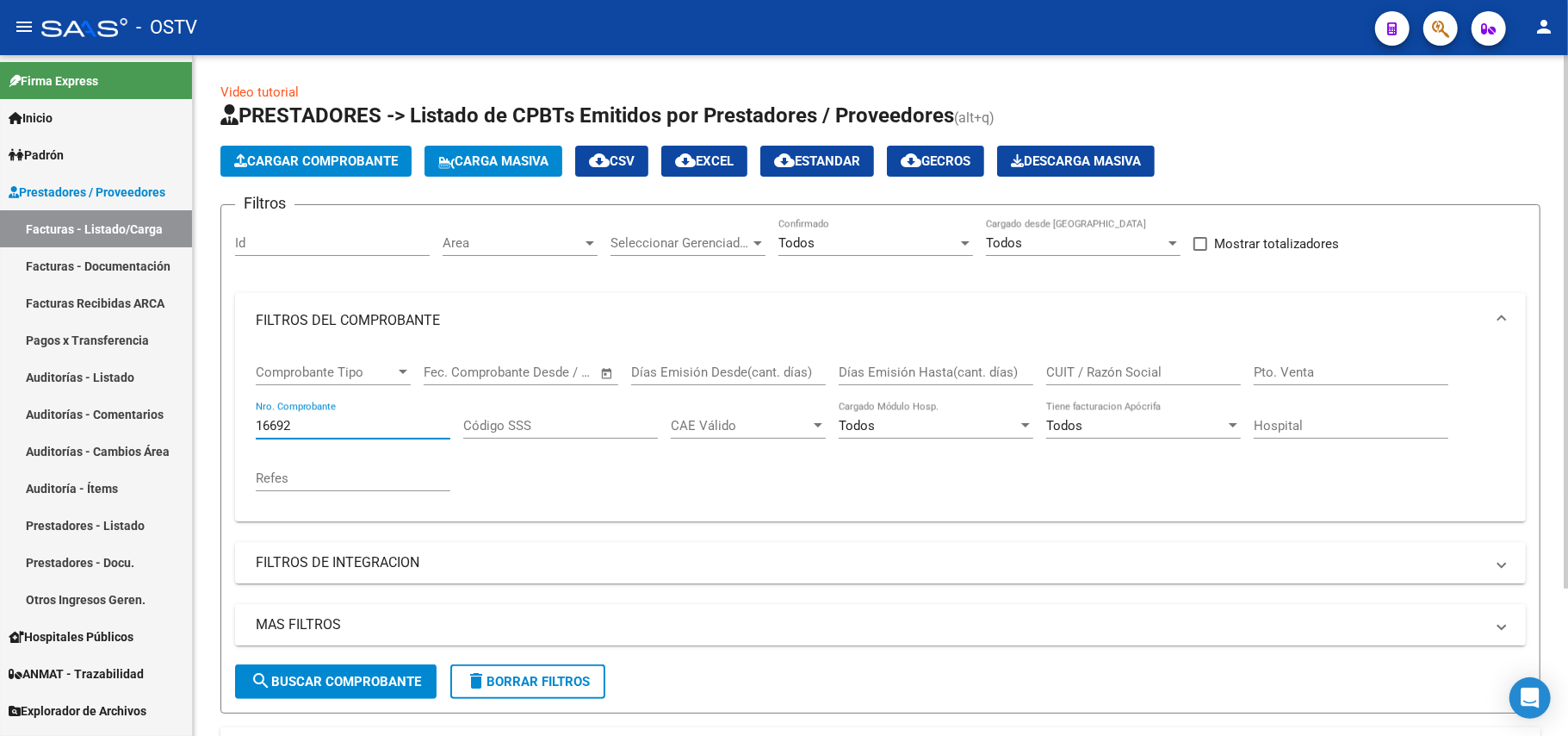
scroll to position [188, 0]
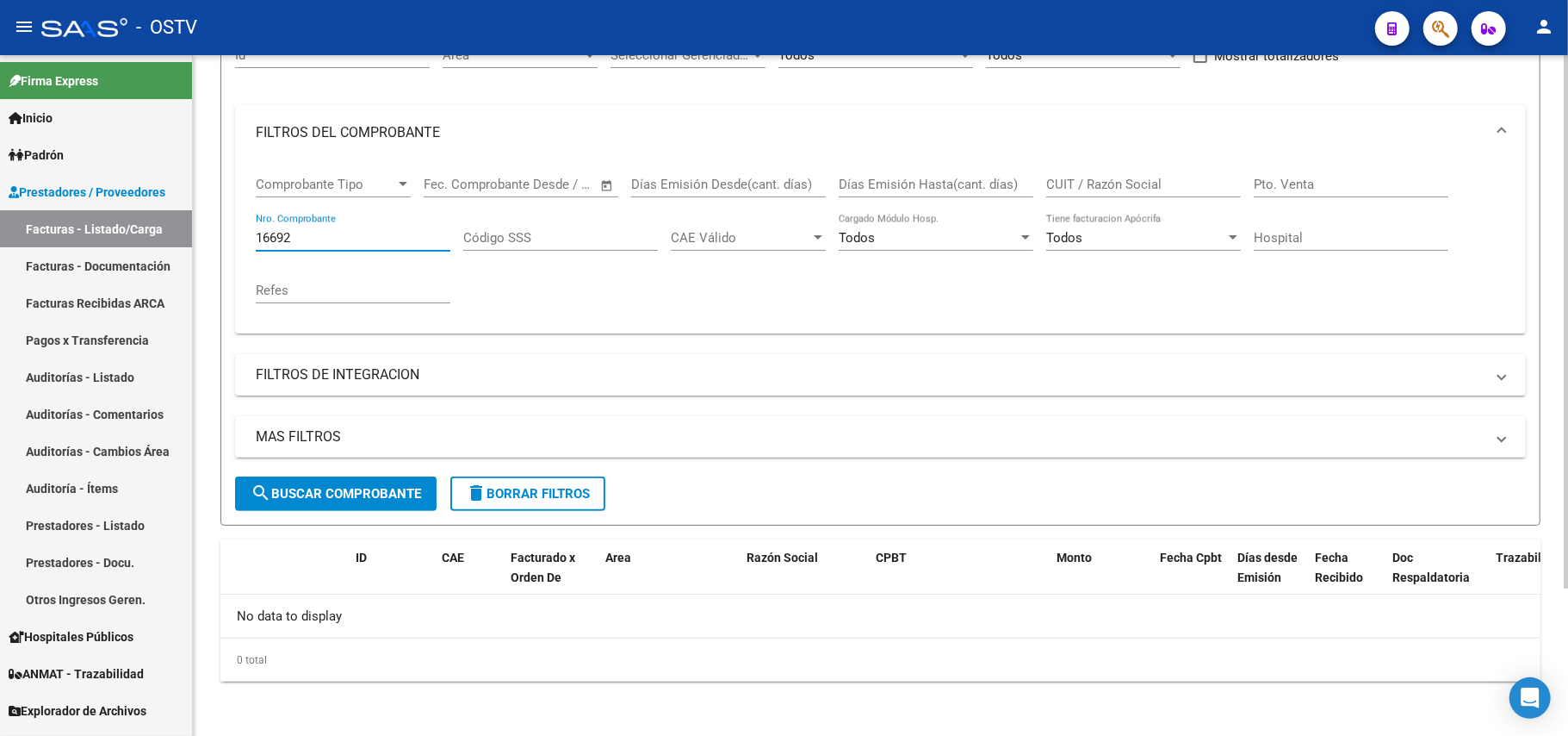
click at [327, 231] on input "16692" at bounding box center [353, 237] width 195 height 15
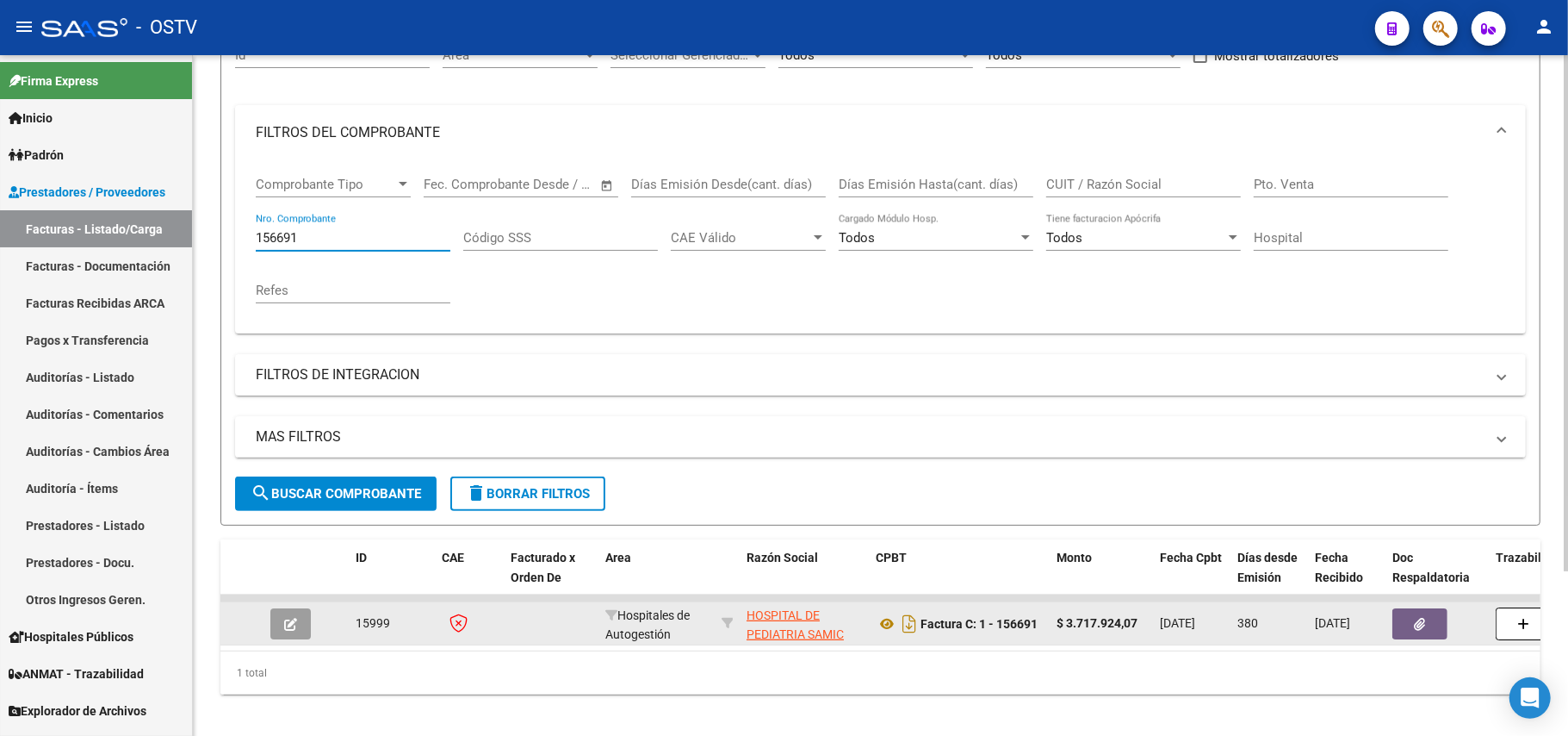
type input "156691"
click at [311, 617] on div at bounding box center [294, 624] width 47 height 31
click at [293, 627] on icon "button" at bounding box center [290, 624] width 13 height 13
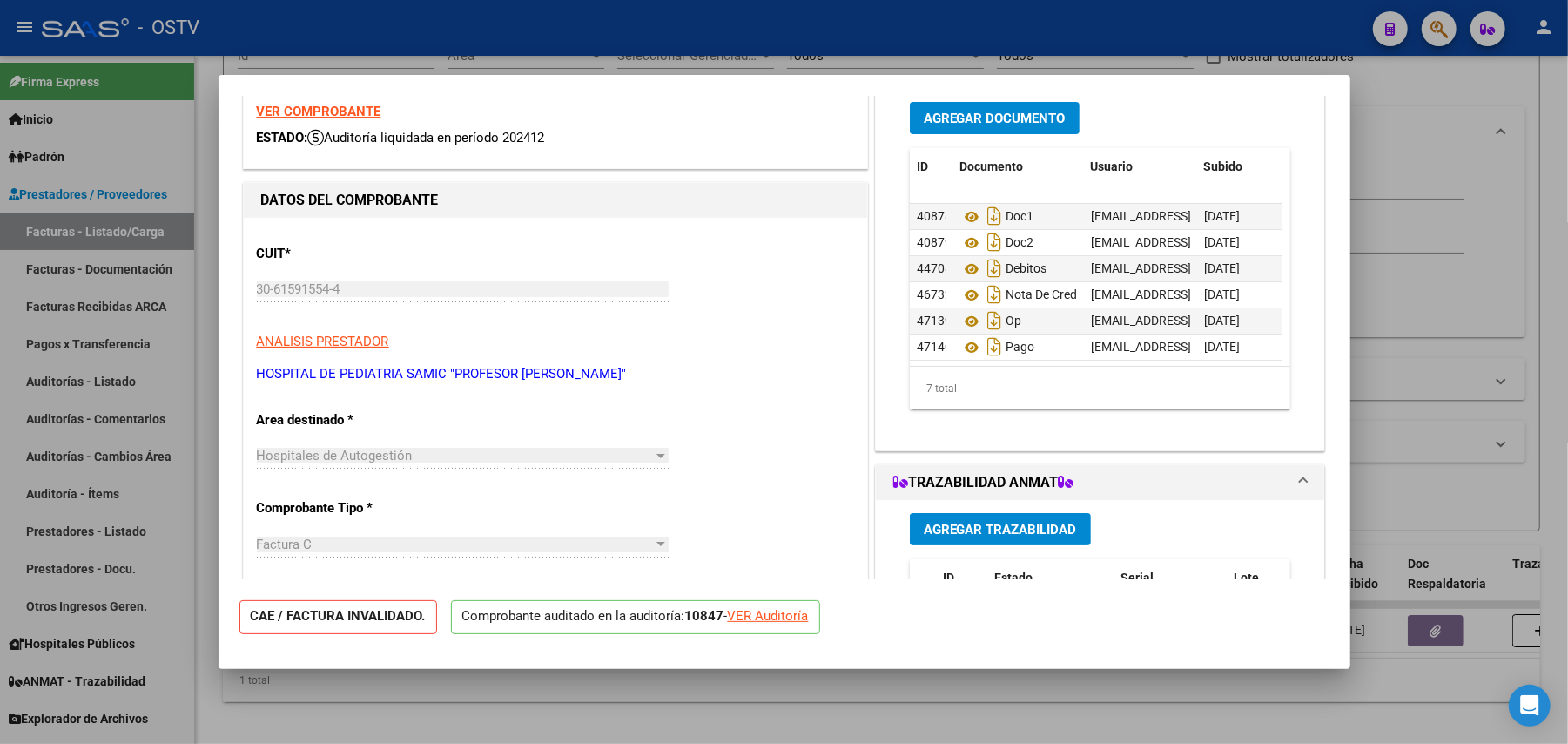
scroll to position [116, 0]
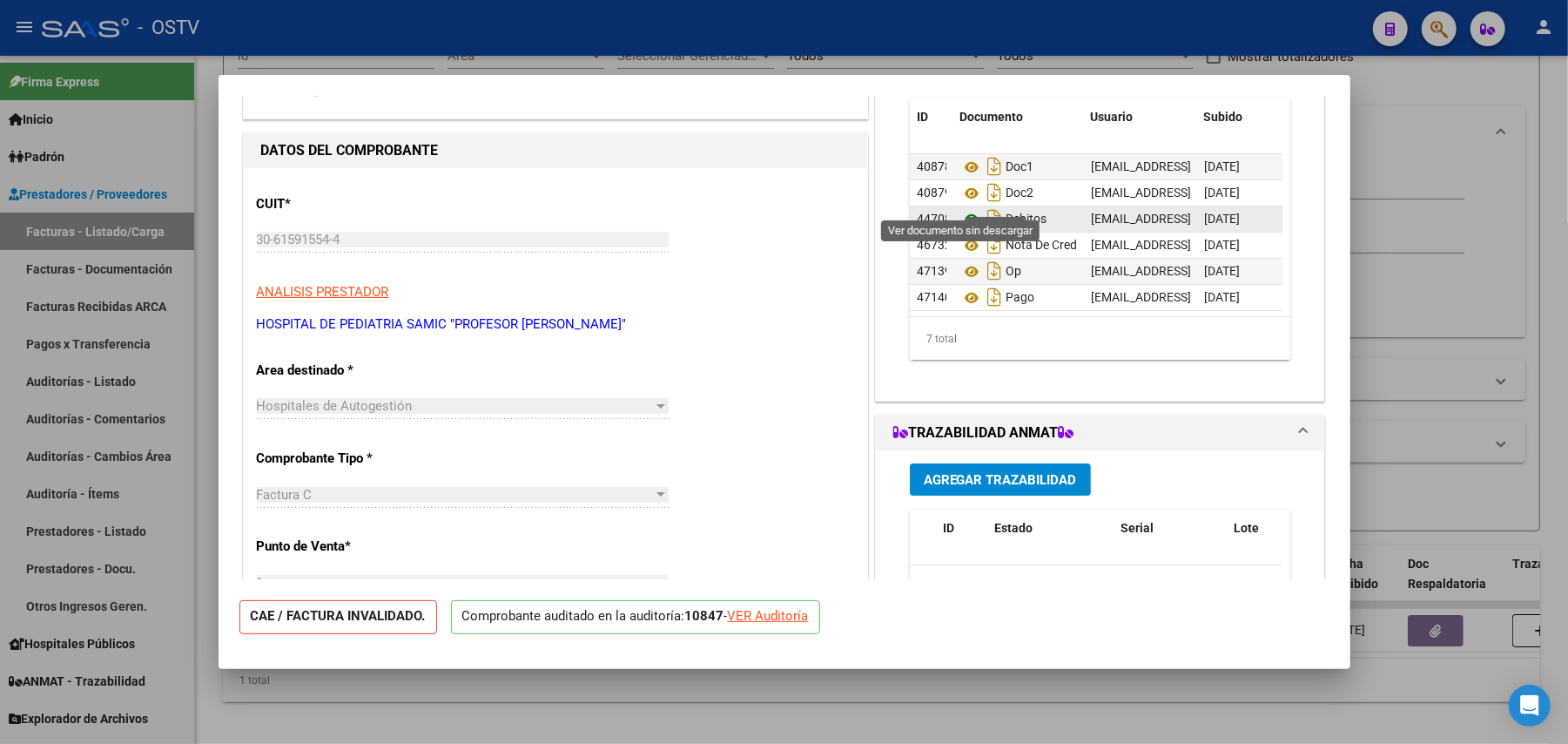
click at [966, 209] on icon at bounding box center [971, 219] width 23 height 21
click at [448, 60] on div at bounding box center [784, 372] width 1568 height 744
type input "$ 0,00"
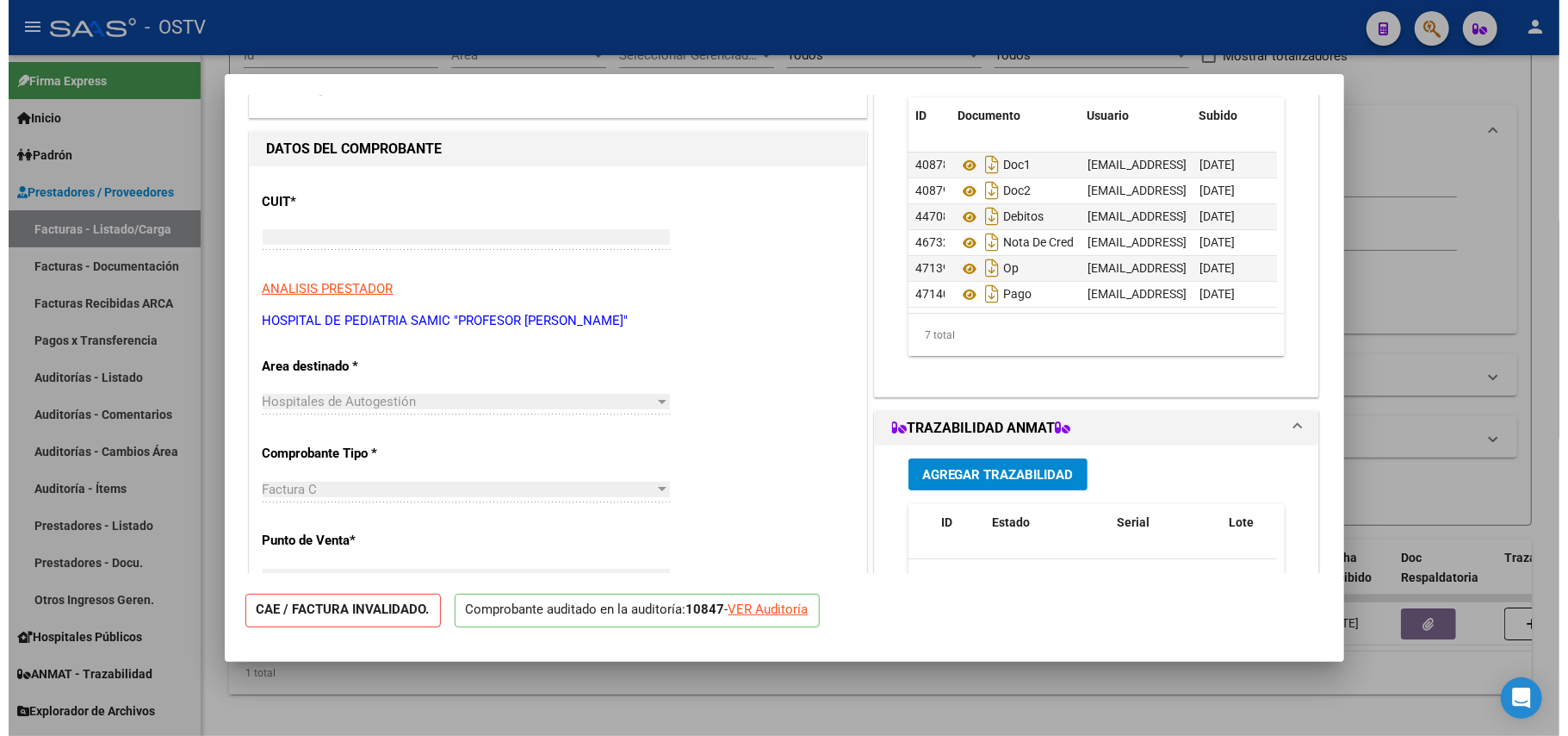
scroll to position [0, 0]
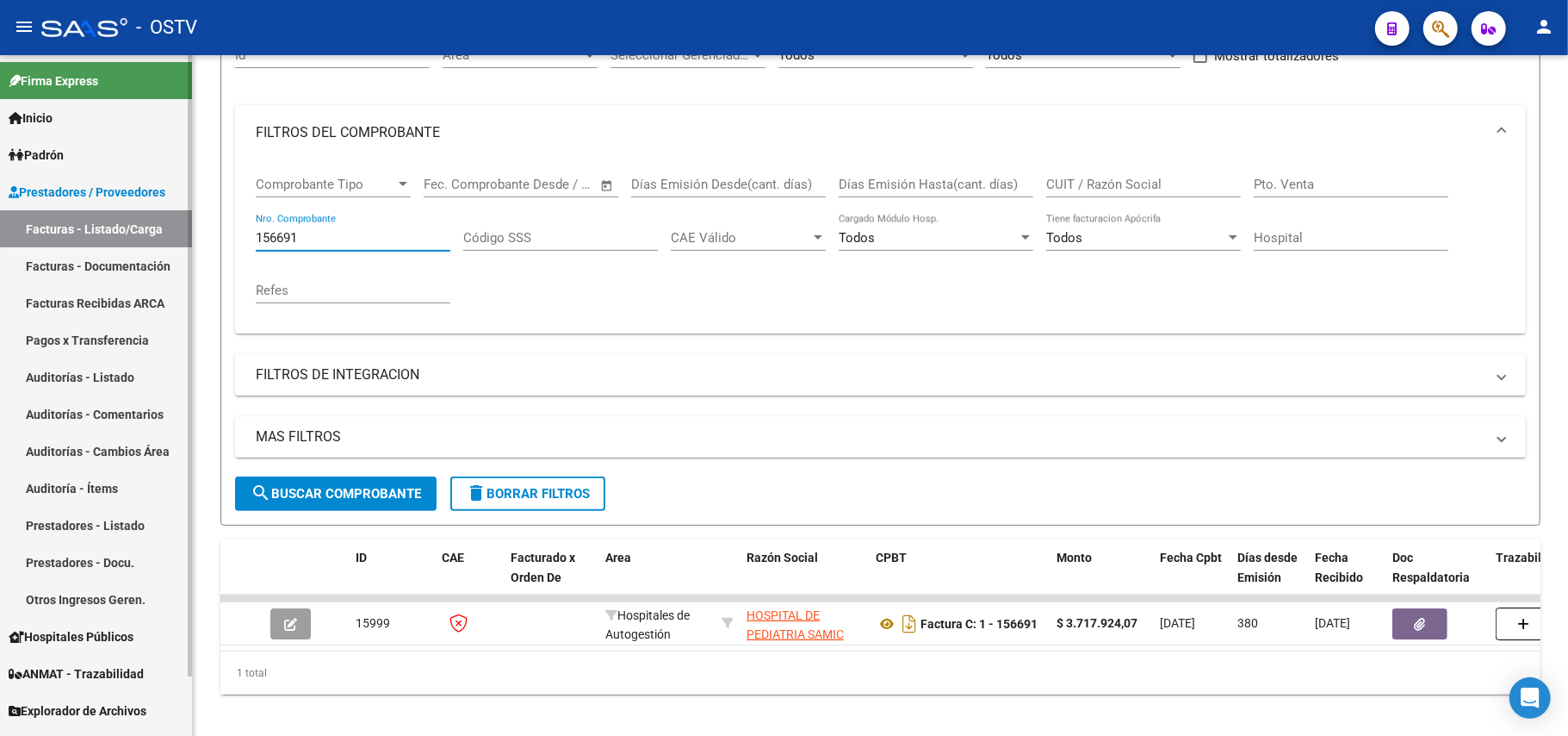
drag, startPoint x: 373, startPoint y: 244, endPoint x: 107, endPoint y: 238, distance: 266.1
click at [98, 243] on mat-sidenav-container "Firma Express Inicio Calendario SSS Instructivos Contacto OS Padrón Afiliados E…" at bounding box center [784, 395] width 1568 height 680
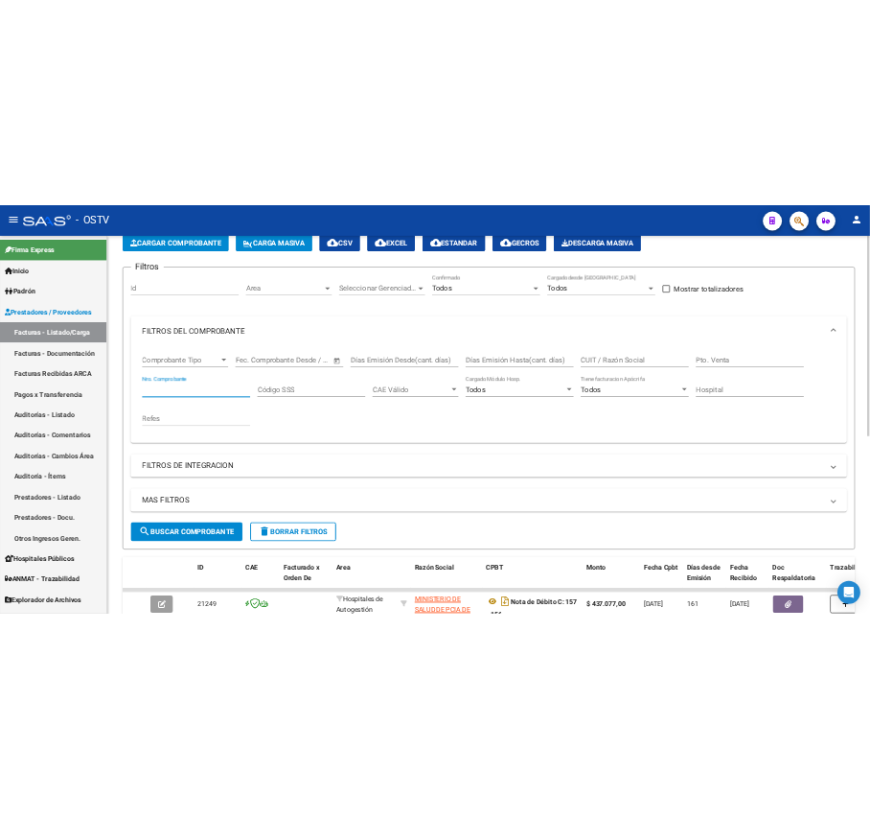
scroll to position [255, 0]
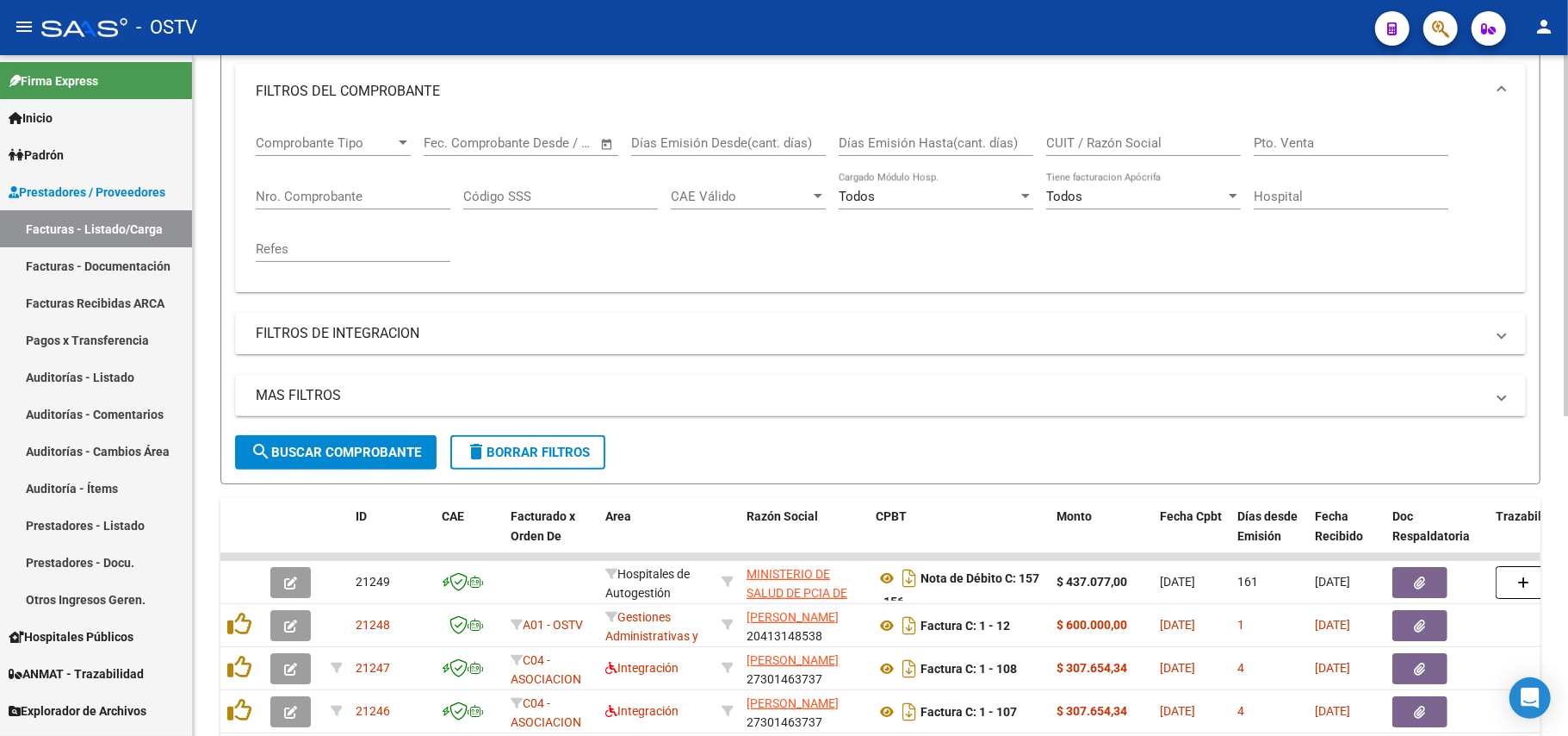
click at [1087, 276] on div "Comprobante Tipo Comprobante Tipo Fecha inicio – Fecha fin Fec. Comprobante Des…" at bounding box center [880, 198] width 1249 height 159
click at [345, 194] on input "Nro. Comprobante" at bounding box center [353, 196] width 195 height 15
paste input "7685"
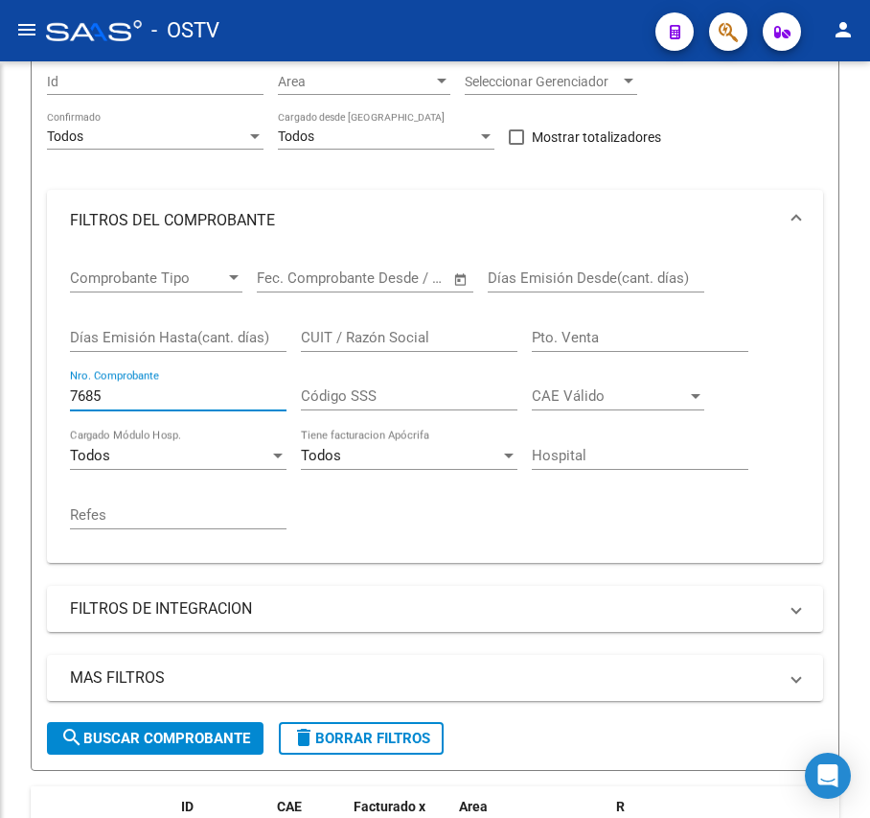
scroll to position [374, 0]
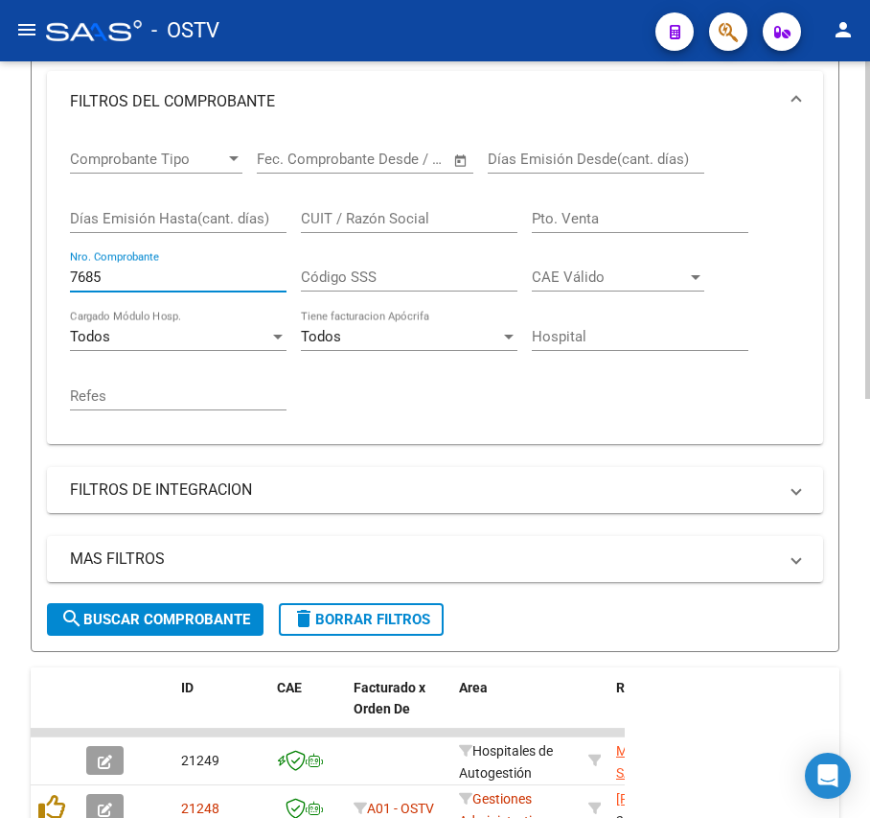
type input "7685"
click at [90, 611] on span "search Buscar Comprobante" at bounding box center [155, 619] width 190 height 17
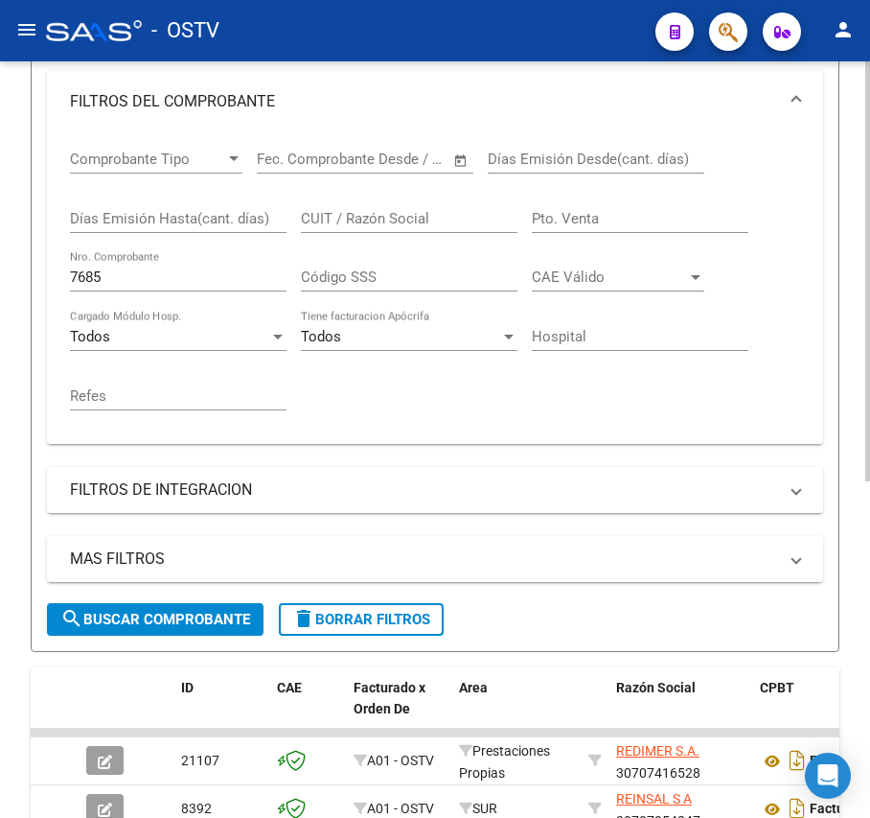
scroll to position [502, 0]
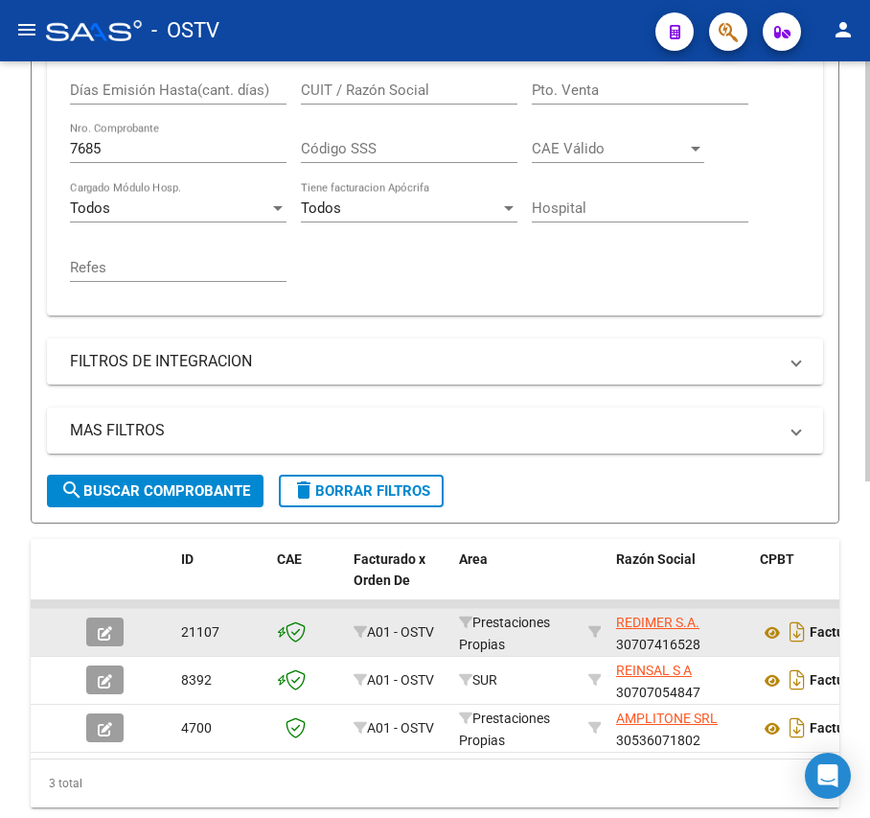
click at [105, 623] on span "button" at bounding box center [105, 631] width 14 height 17
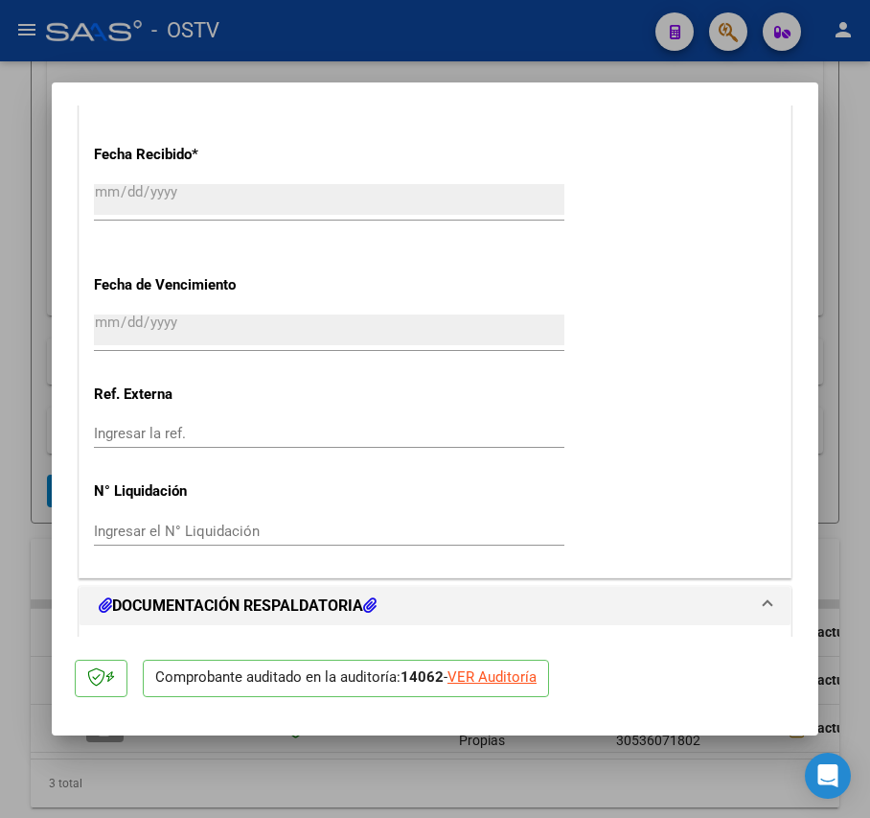
scroll to position [1661, 0]
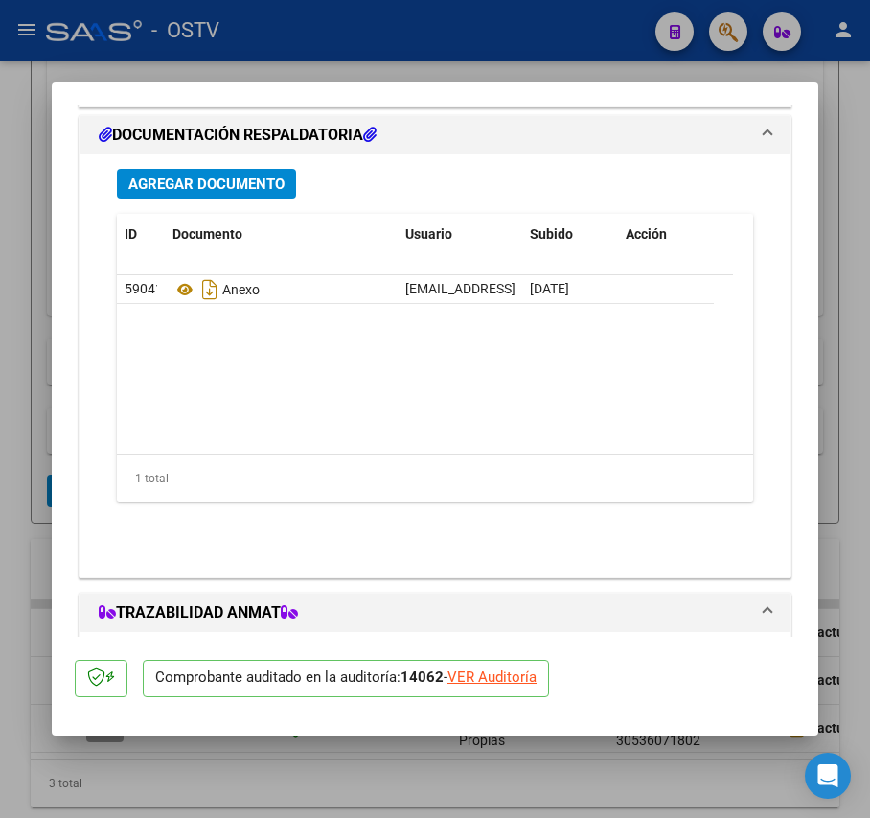
click at [238, 169] on div "Agregar Documento ID Documento Usuario Subido Acción 59041 Anexo luciaarmengol@…" at bounding box center [435, 357] width 665 height 407
click at [247, 193] on span "Agregar Documento" at bounding box center [206, 183] width 156 height 17
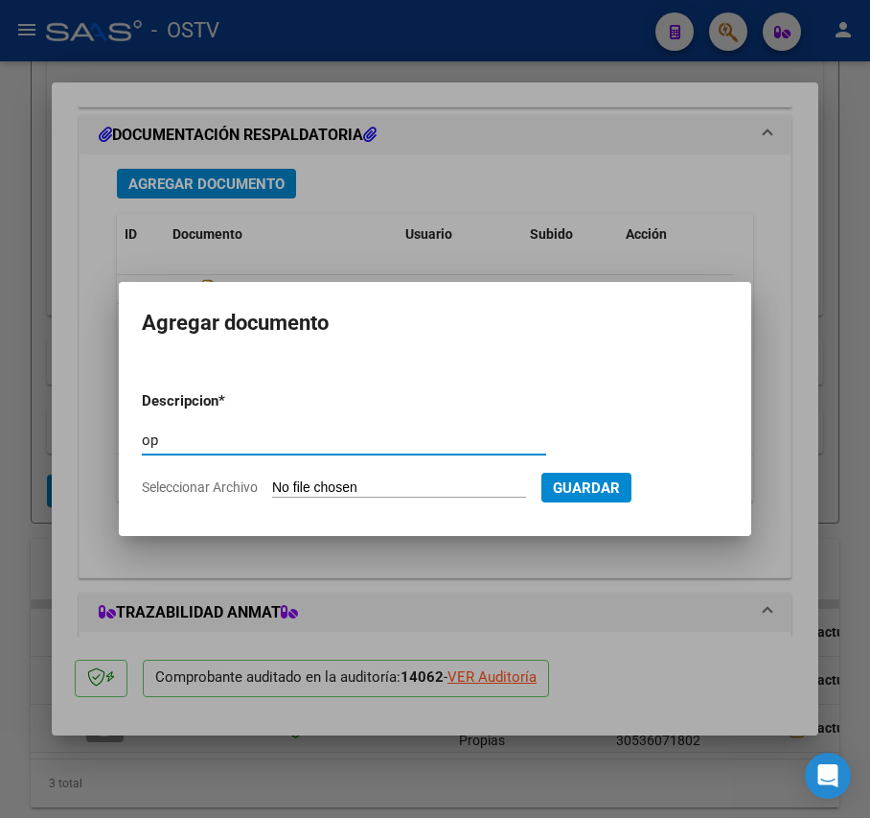
type input "op"
click at [389, 484] on input "Seleccionar Archivo" at bounding box center [399, 488] width 254 height 18
type input "C:\fakepath\OP 57199 Redimer.pdf"
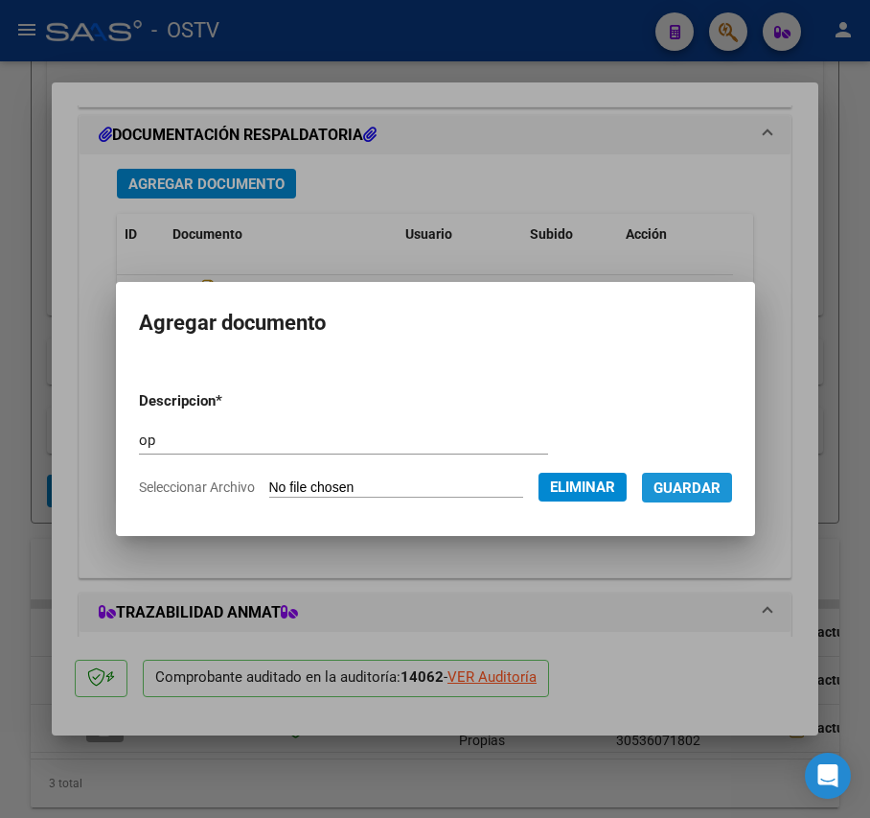
click at [726, 497] on button "Guardar" at bounding box center [687, 488] width 90 height 30
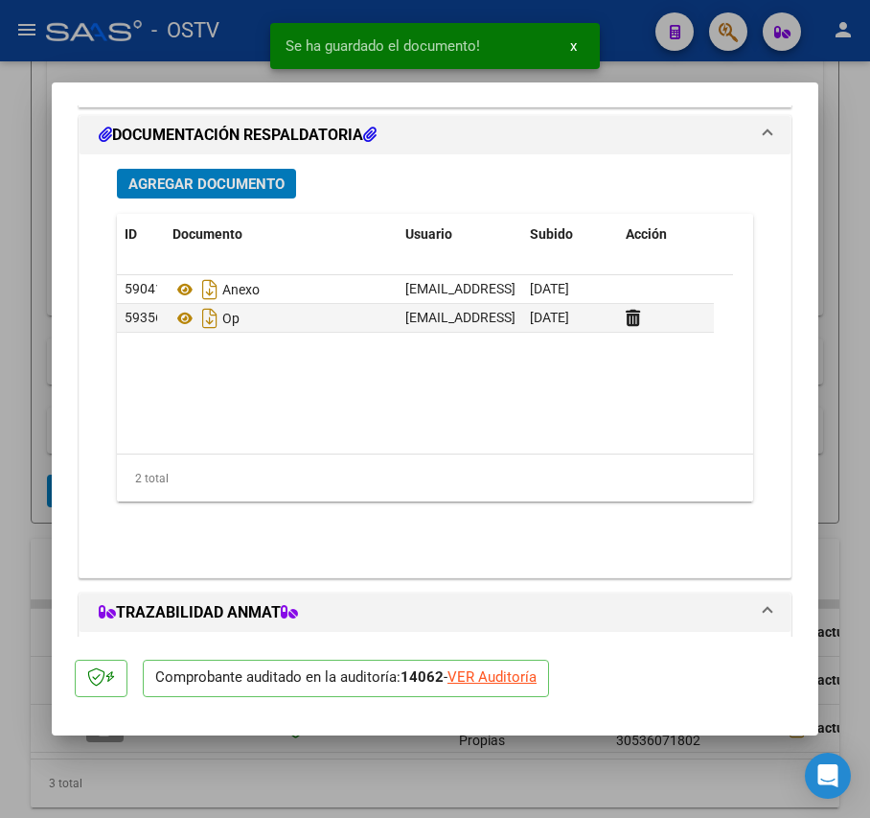
click at [243, 186] on span "Agregar Documento" at bounding box center [206, 183] width 156 height 17
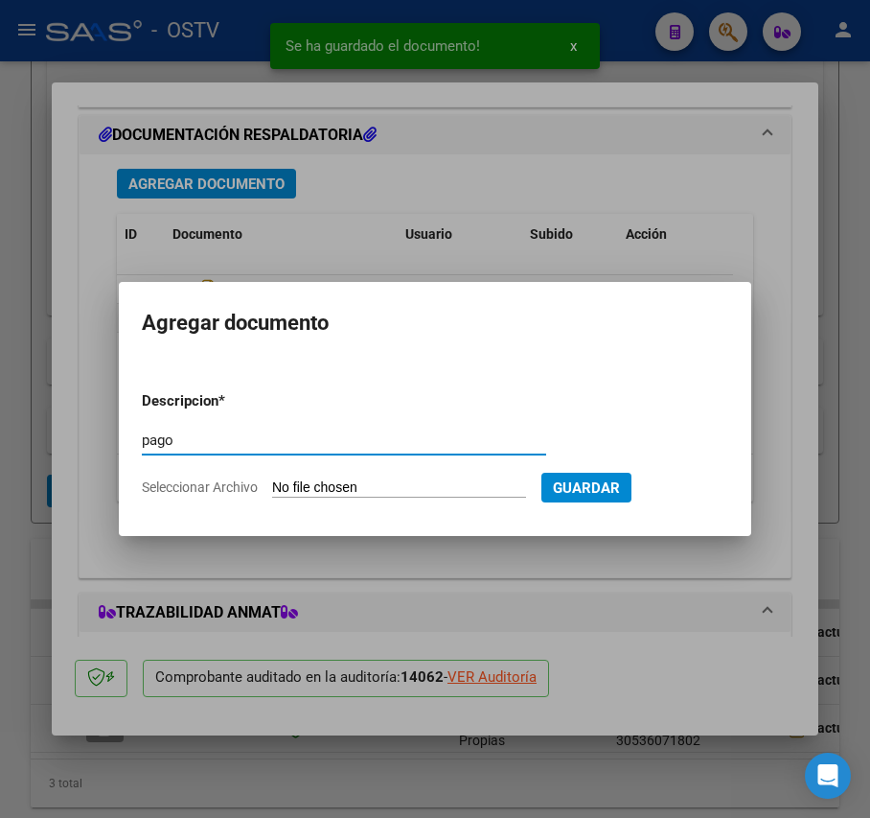
type input "pago"
click at [377, 481] on input "Seleccionar Archivo" at bounding box center [399, 488] width 254 height 18
type input "C:\fakepath\Pago OP 57199 Redimer.pdf"
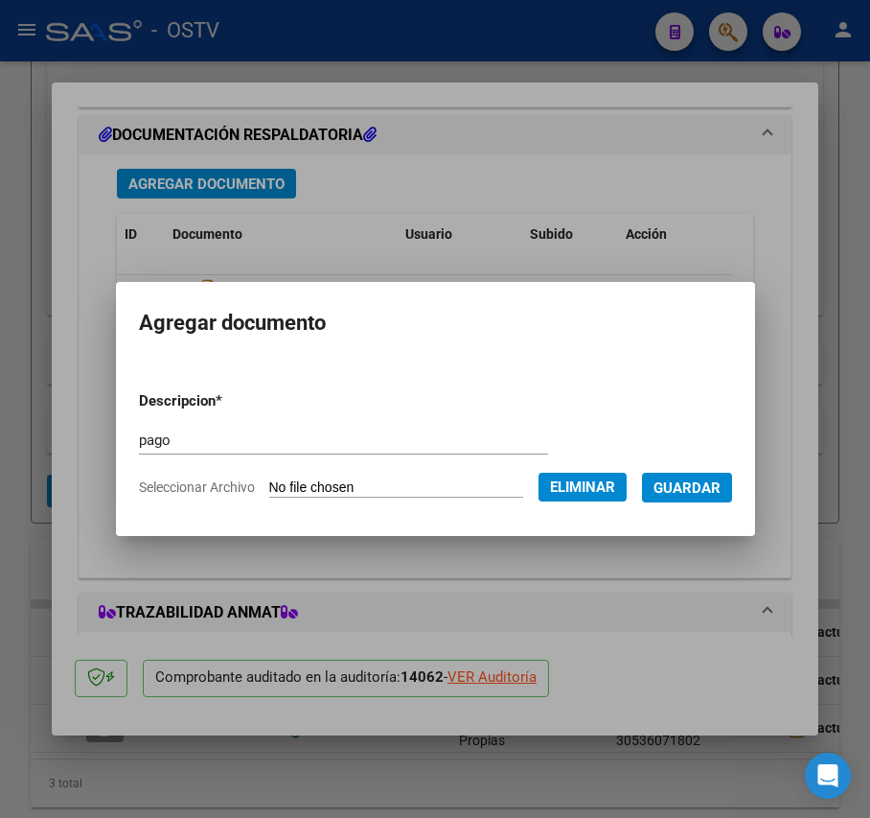
click at [732, 491] on button "Guardar" at bounding box center [687, 488] width 90 height 30
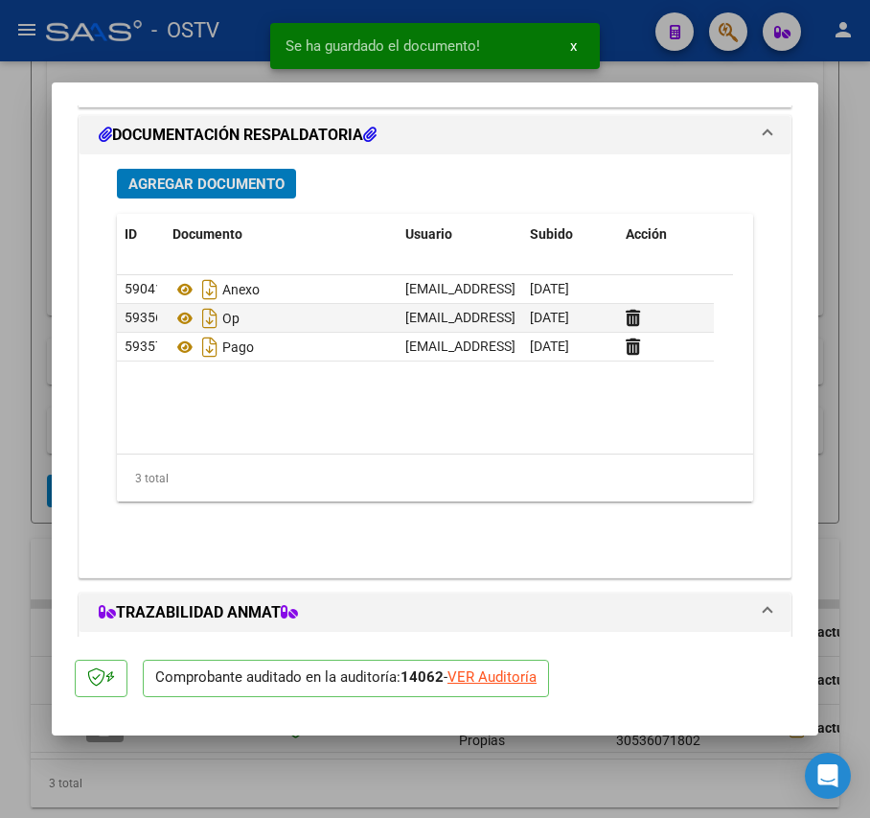
click at [5, 301] on div at bounding box center [435, 409] width 870 height 818
type input "$ 0,00"
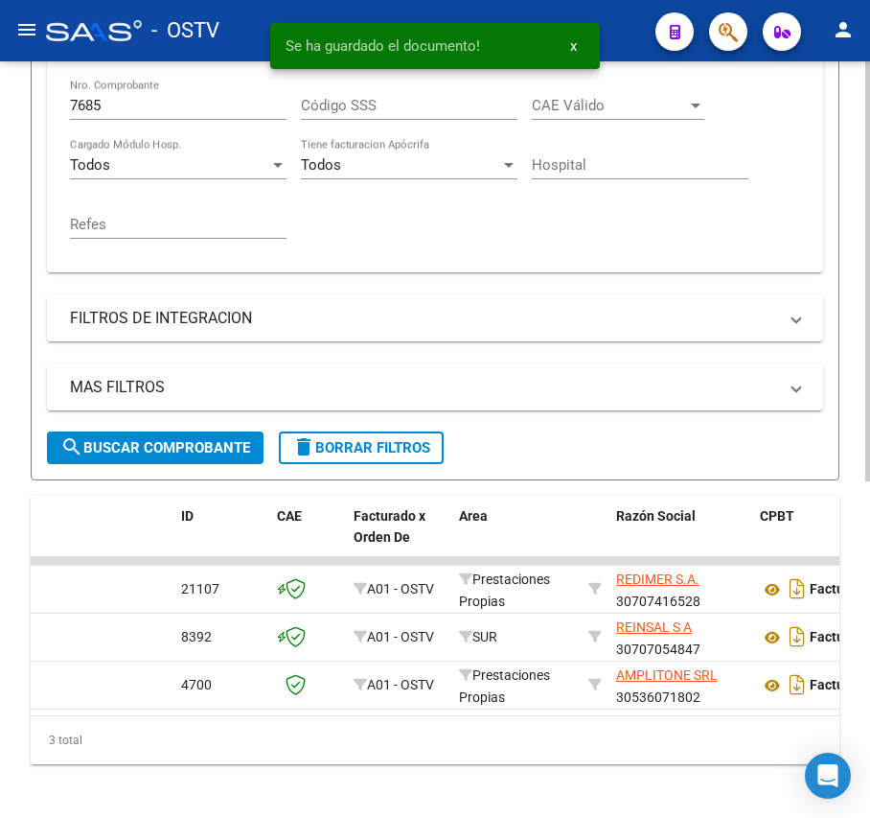
scroll to position [502, 0]
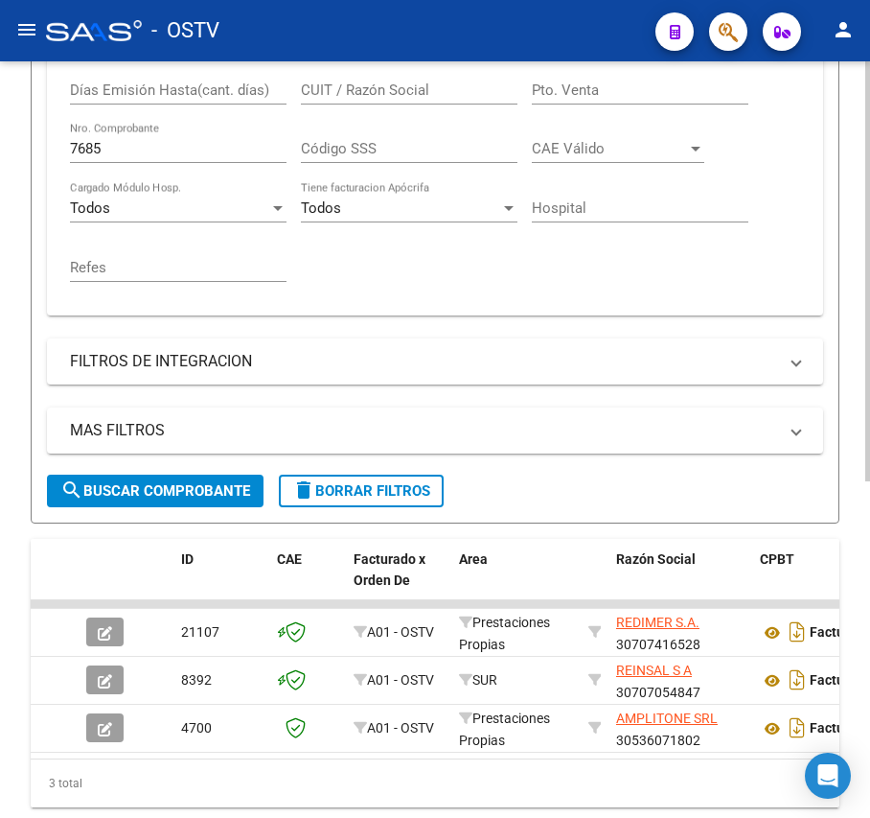
click at [176, 139] on div "7685 Nro. Comprobante" at bounding box center [178, 142] width 217 height 41
click at [177, 143] on input "7685" at bounding box center [178, 148] width 217 height 17
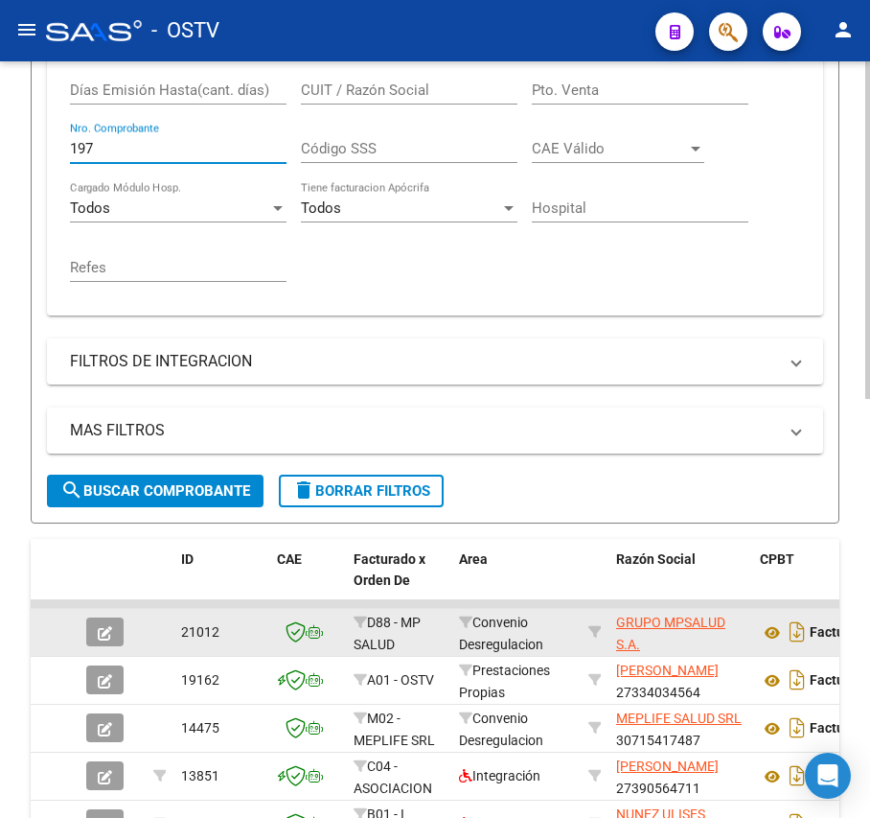
type input "197"
click at [113, 629] on button "button" at bounding box center [104, 631] width 37 height 29
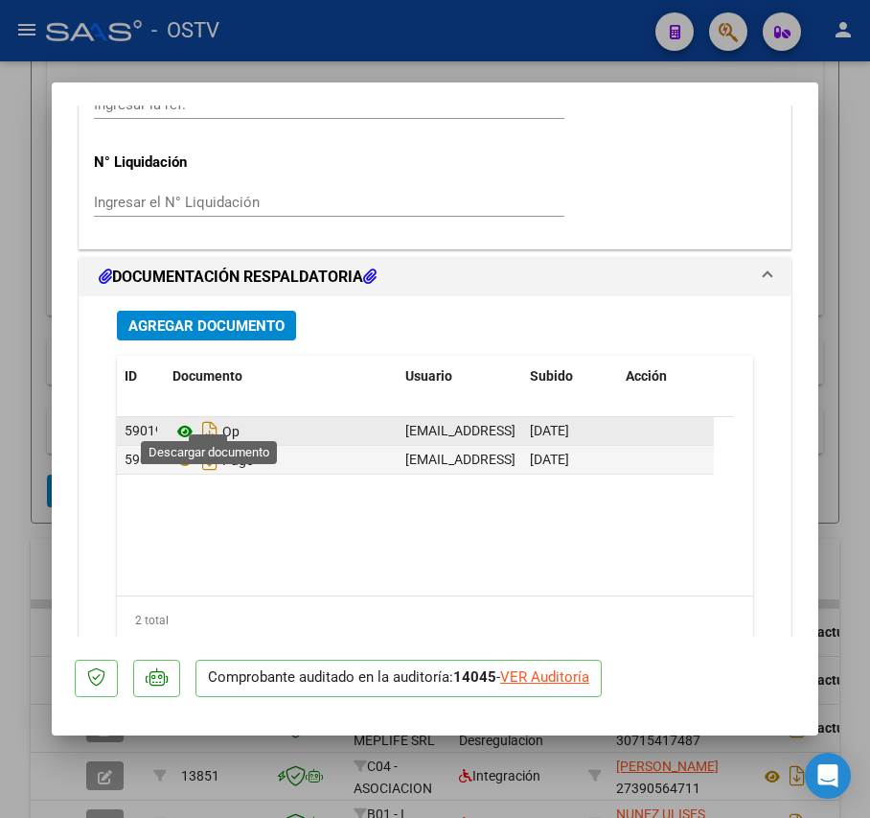
scroll to position [1534, 0]
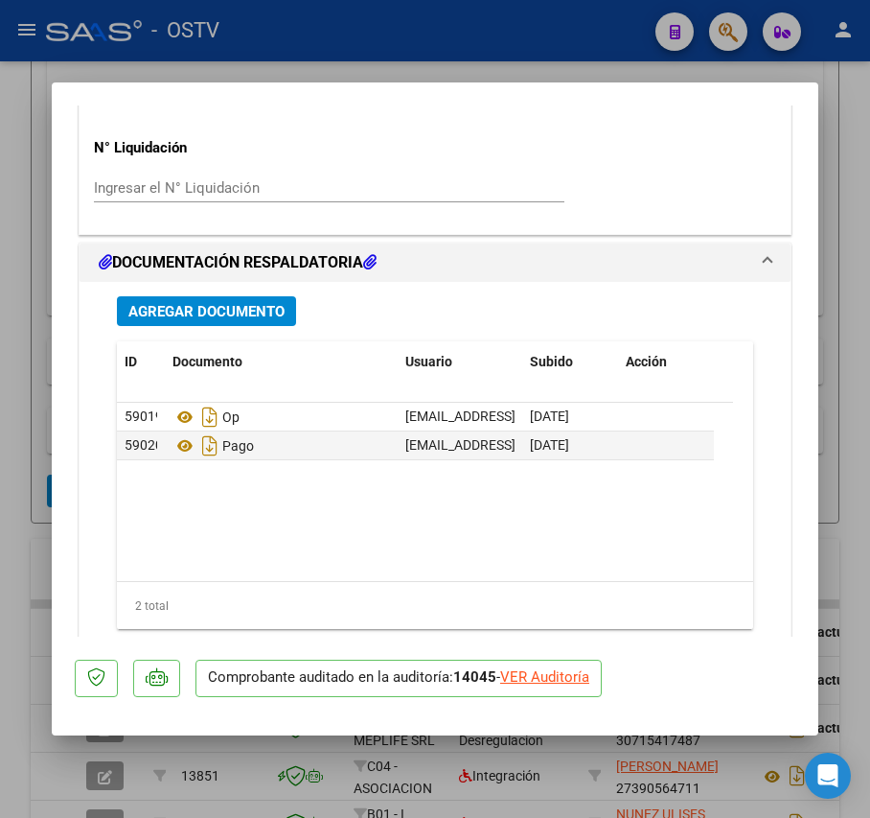
click at [134, 316] on span "Agregar Documento" at bounding box center [206, 311] width 156 height 17
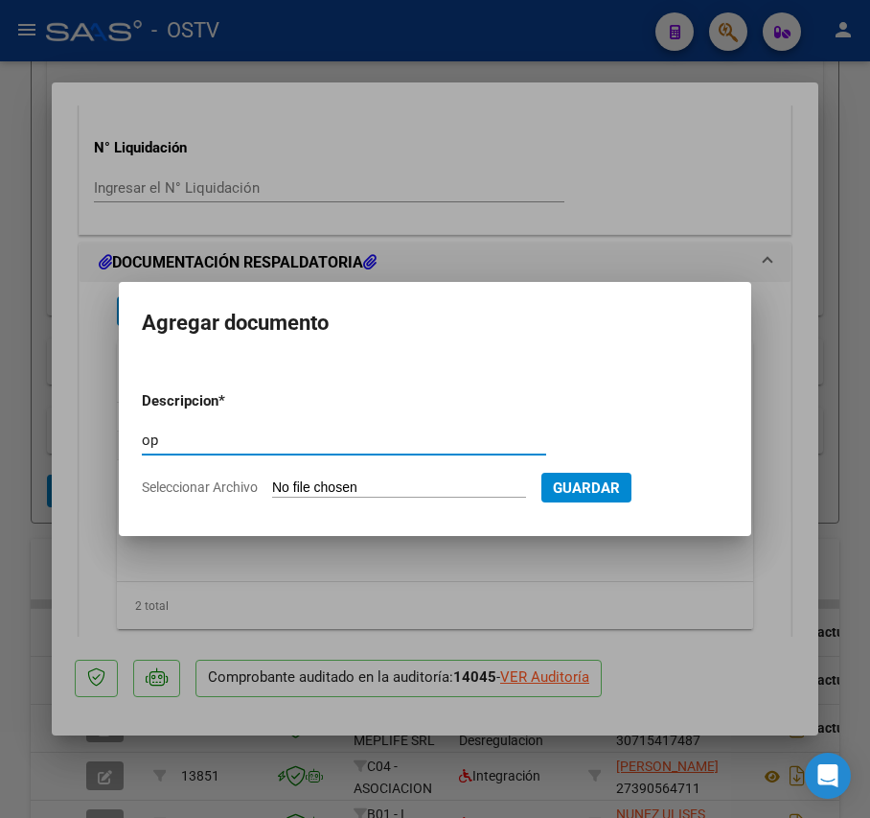
type input "op"
click at [365, 476] on form "Descripcion * op Escriba aquí una descripcion Seleccionar Archivo Guardar" at bounding box center [435, 444] width 587 height 137
click at [364, 479] on input "Seleccionar Archivo" at bounding box center [399, 488] width 254 height 18
type input "C:\fakepath\OP 57203 MPSalud.pdf"
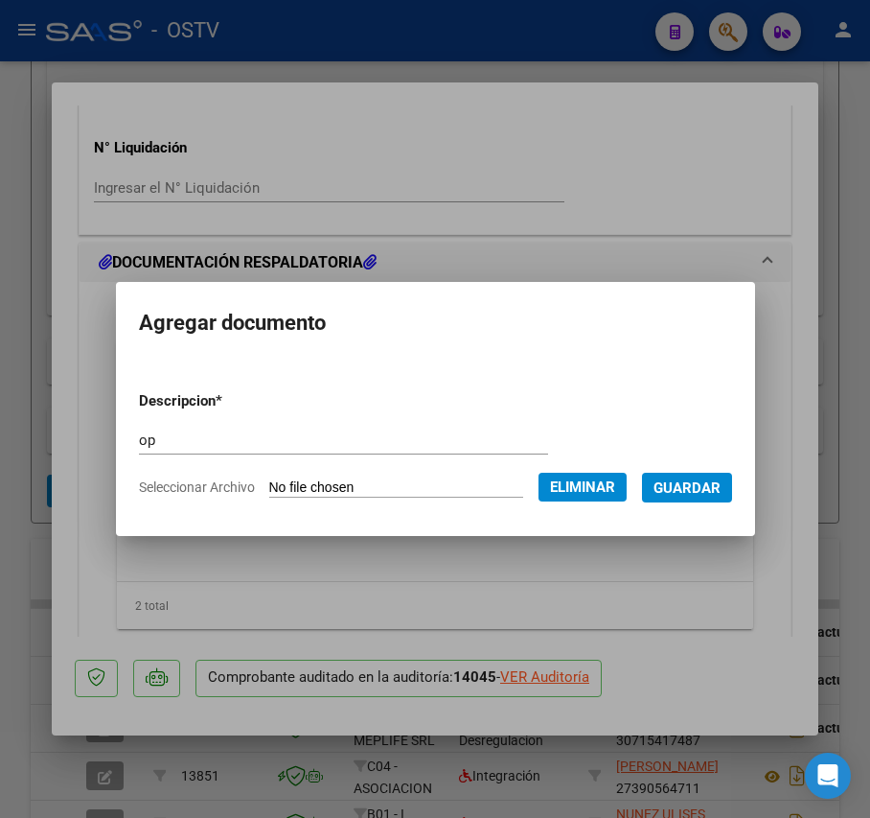
click at [707, 479] on span "Guardar" at bounding box center [687, 487] width 67 height 17
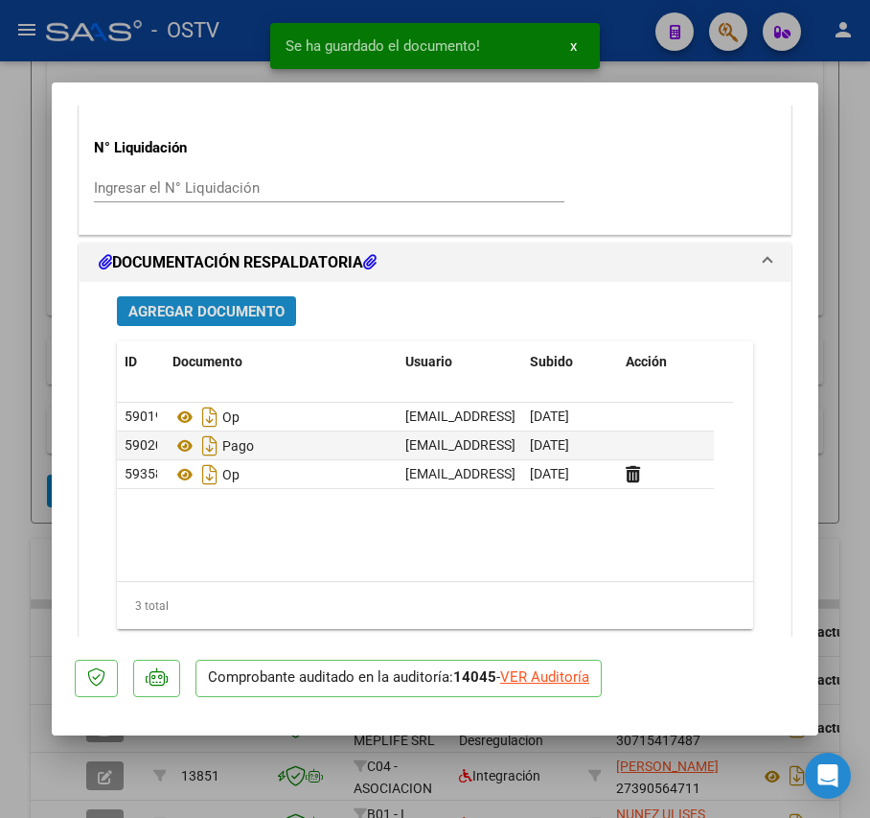
click at [220, 297] on button "Agregar Documento" at bounding box center [206, 311] width 179 height 30
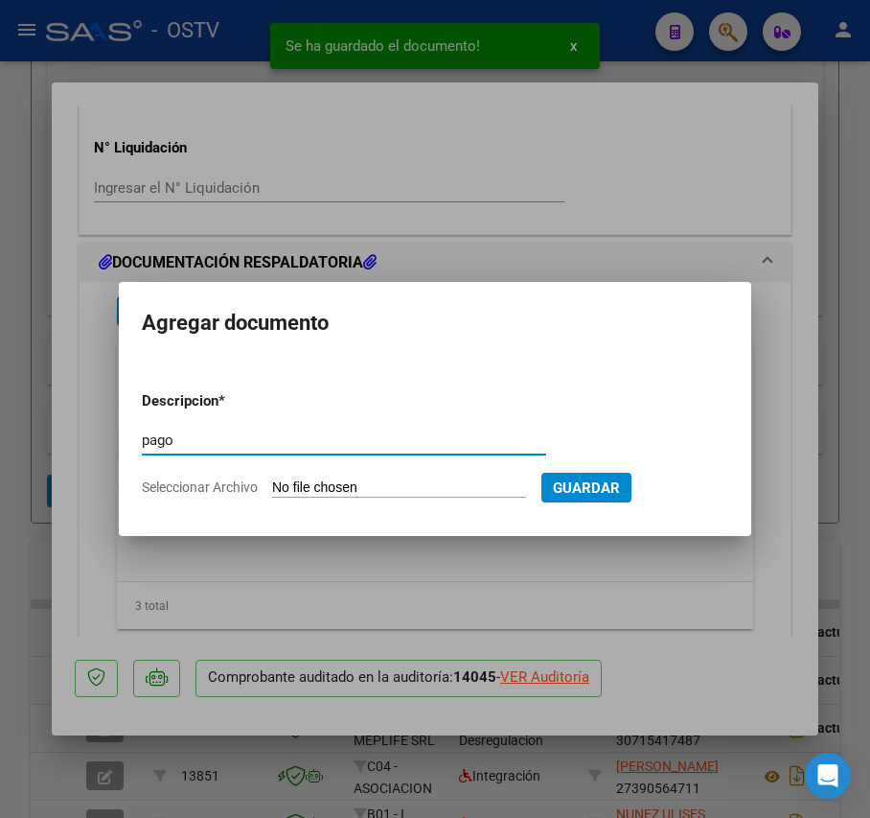
type input "pago"
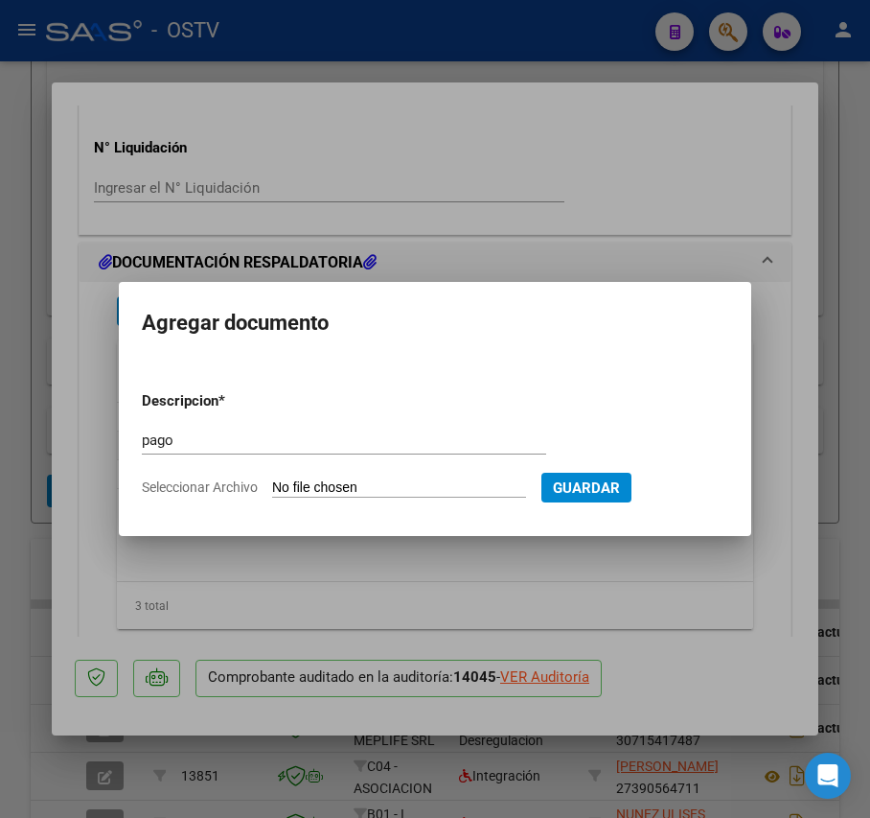
click at [346, 489] on input "Seleccionar Archivo" at bounding box center [399, 488] width 254 height 18
type input "C:\fakepath\Pago OP 57203 MPSalud.pdf"
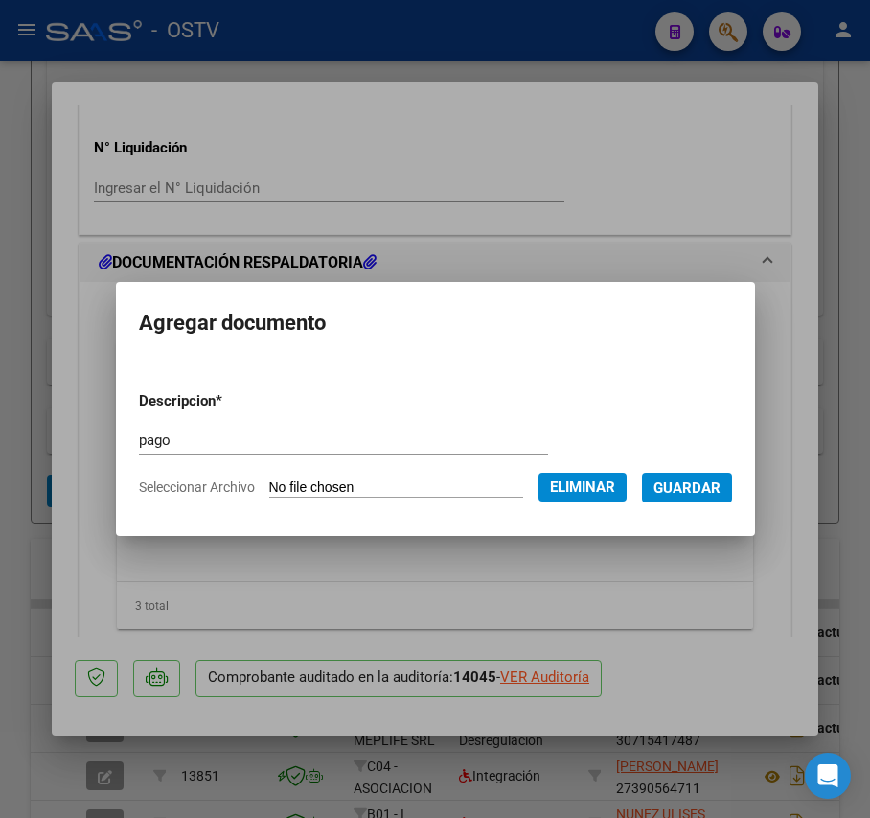
click at [711, 499] on button "Guardar" at bounding box center [687, 488] width 90 height 30
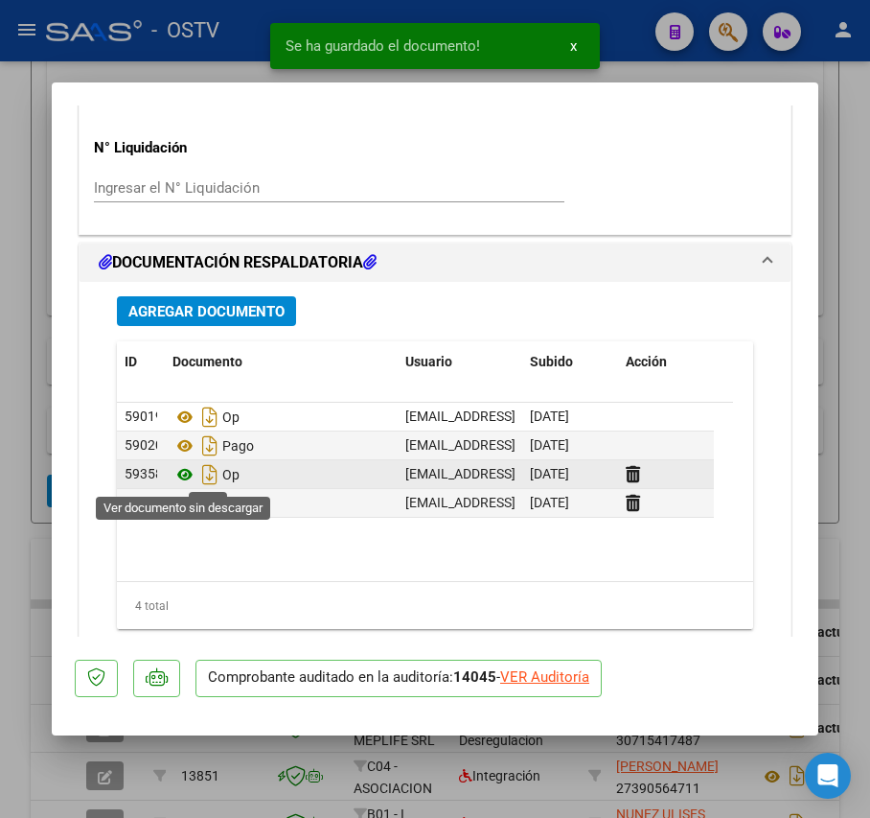
click at [185, 484] on icon at bounding box center [185, 474] width 25 height 23
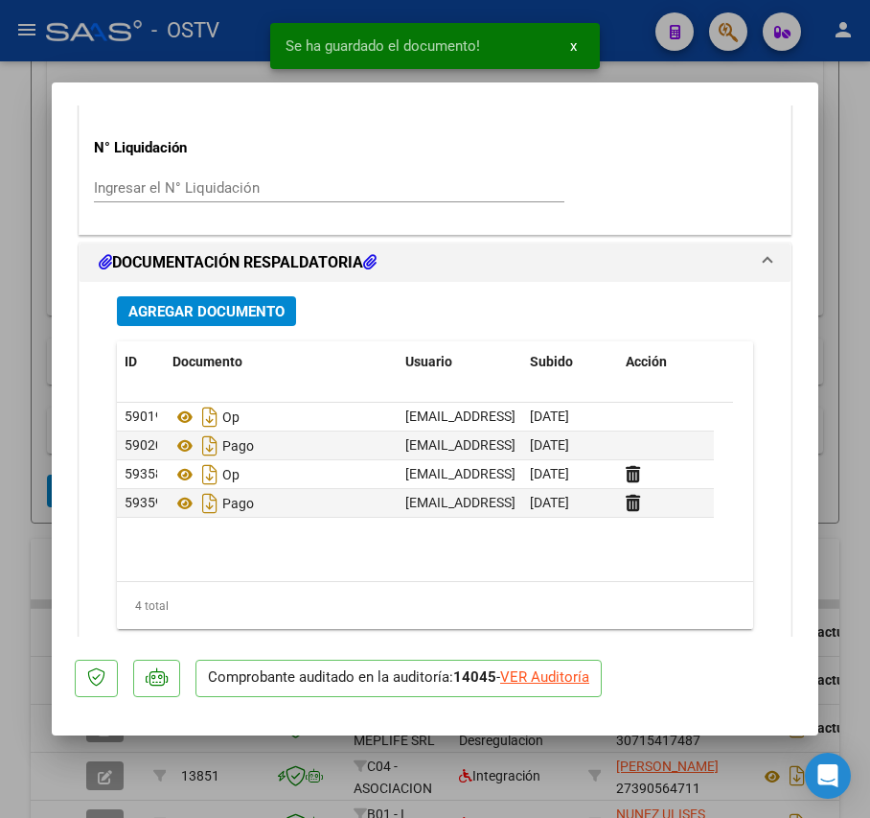
click at [16, 351] on div at bounding box center [435, 409] width 870 height 818
type input "$ 0,00"
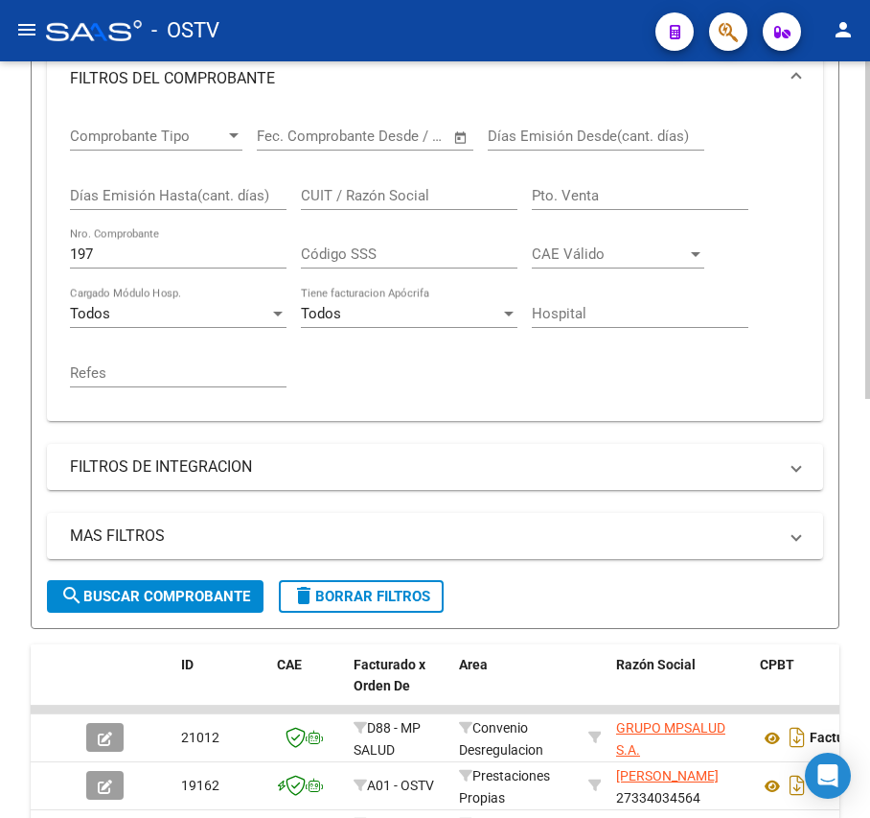
scroll to position [119, 0]
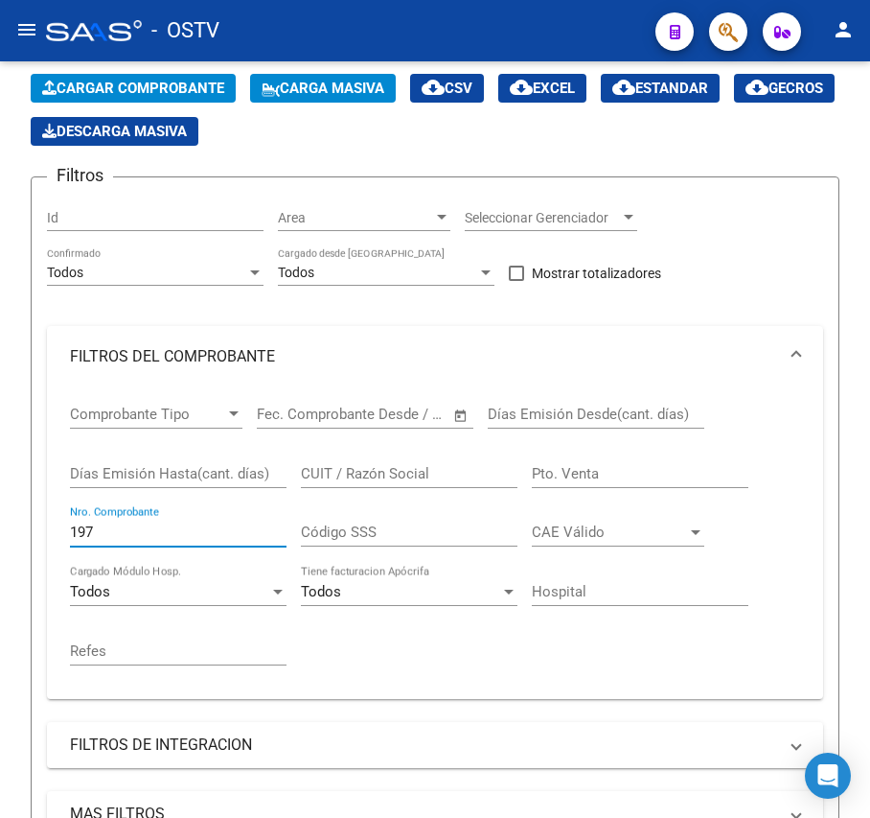
drag, startPoint x: 186, startPoint y: 530, endPoint x: -393, endPoint y: 579, distance: 581.1
click at [0, 579] on html "menu - OSTV person Firma Express Inicio Calendario SSS Instructivos Contacto OS…" at bounding box center [435, 409] width 870 height 818
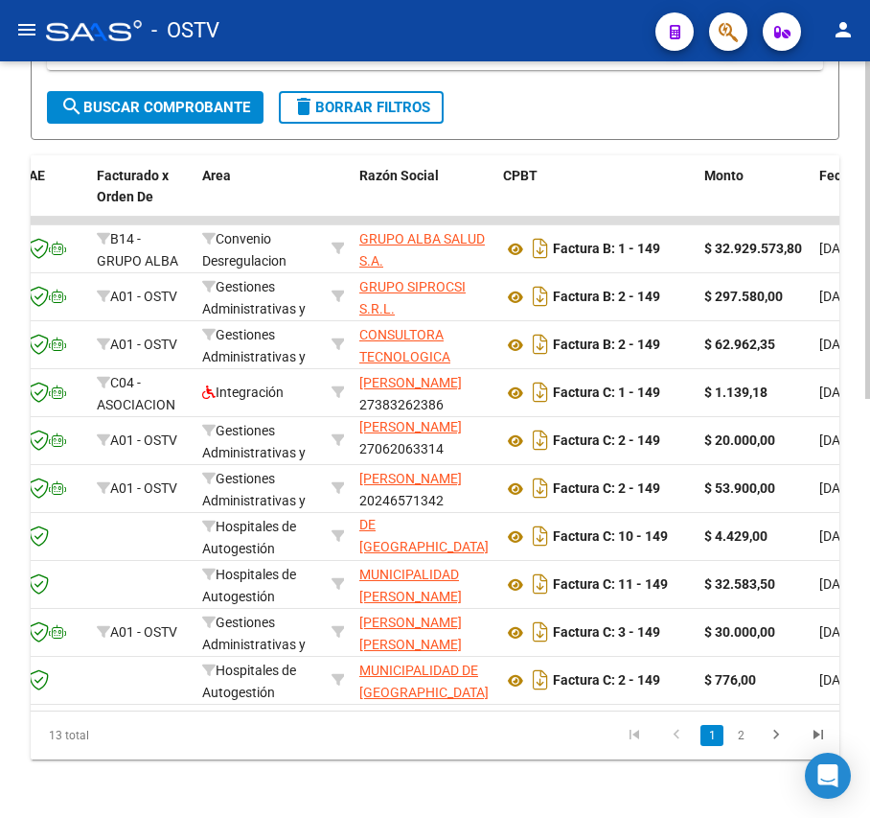
scroll to position [0, 0]
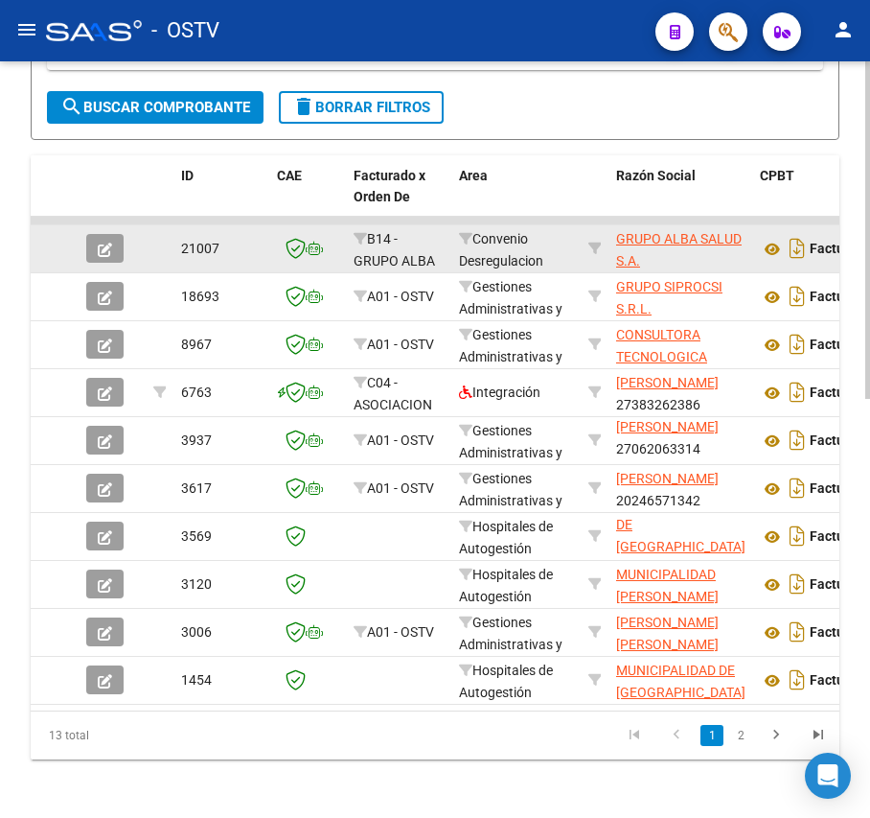
type input "149"
click at [98, 257] on icon "button" at bounding box center [105, 250] width 14 height 14
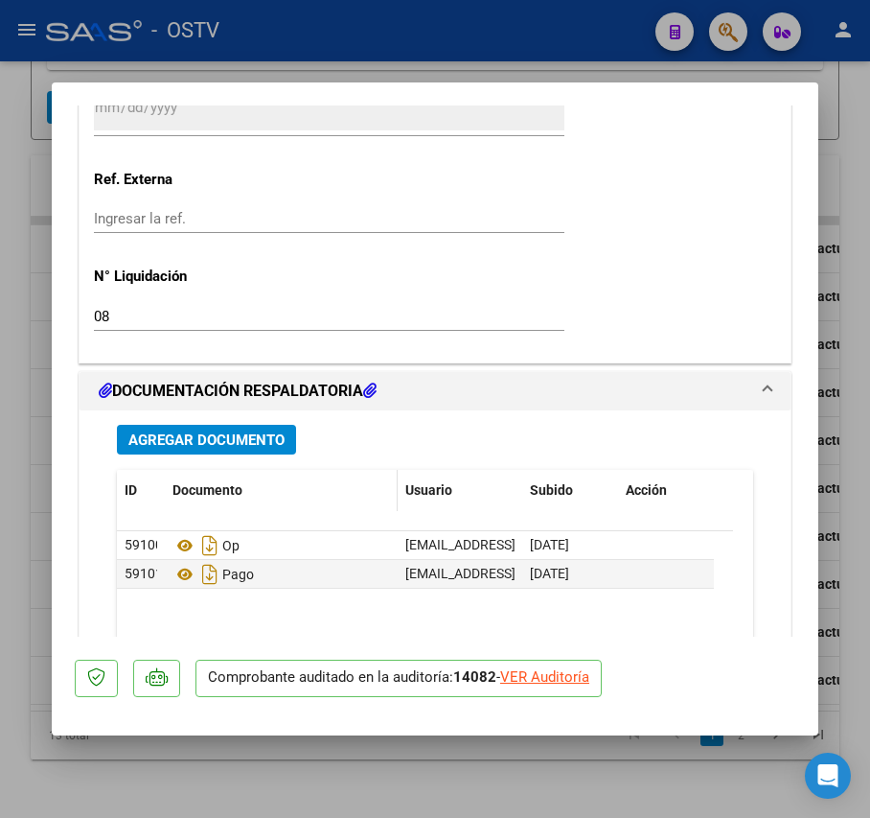
scroll to position [1618, 0]
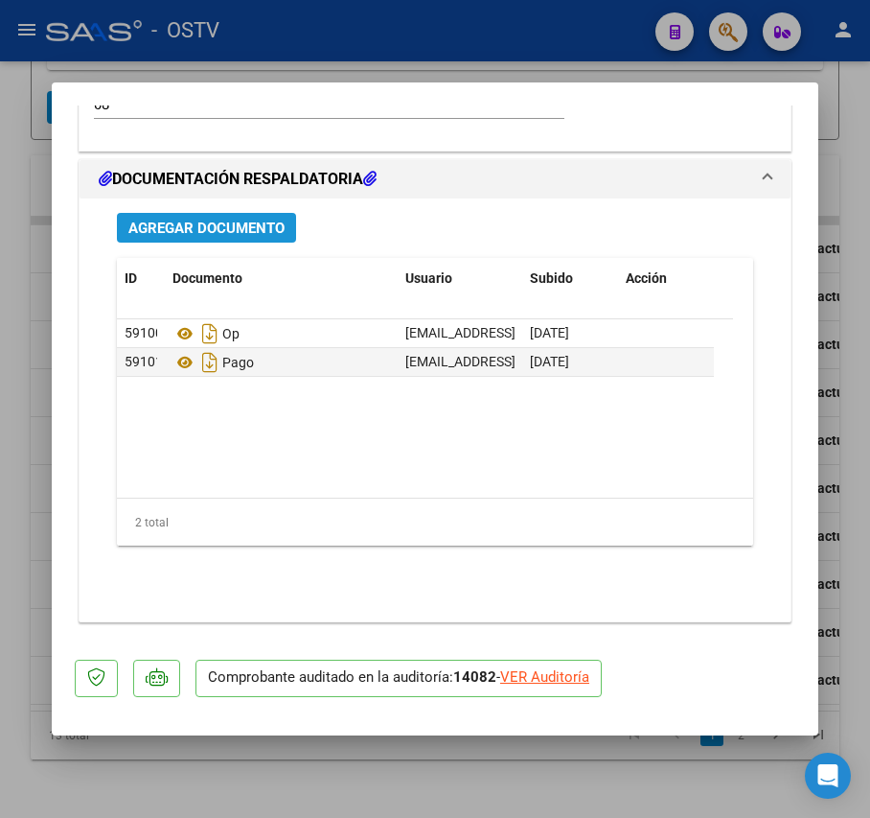
click at [232, 220] on span "Agregar Documento" at bounding box center [206, 228] width 156 height 17
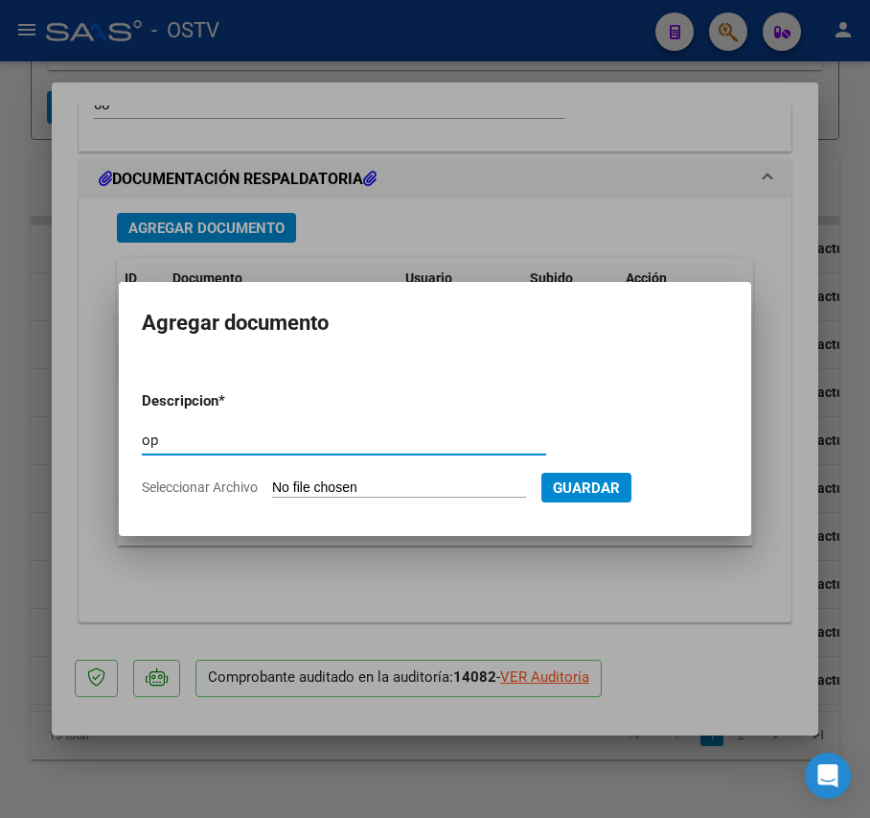
type input "op"
click at [313, 485] on input "Seleccionar Archivo" at bounding box center [399, 488] width 254 height 18
type input "C:\fakepath\OP 57204 Grupo Alba.pdf"
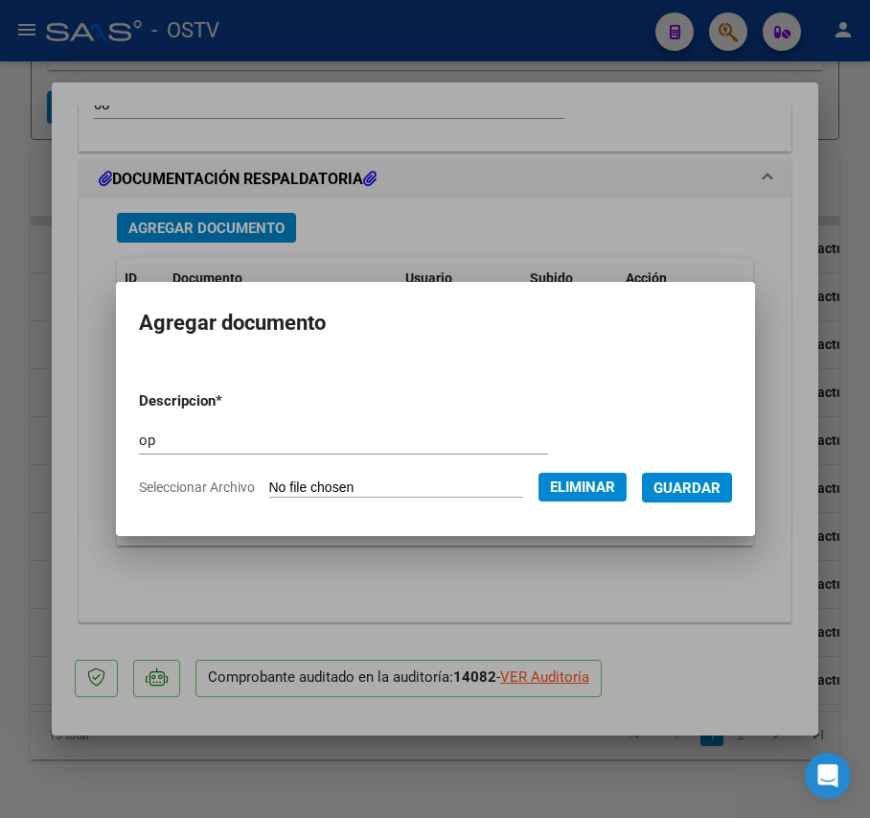
click at [699, 491] on span "Guardar" at bounding box center [687, 487] width 67 height 17
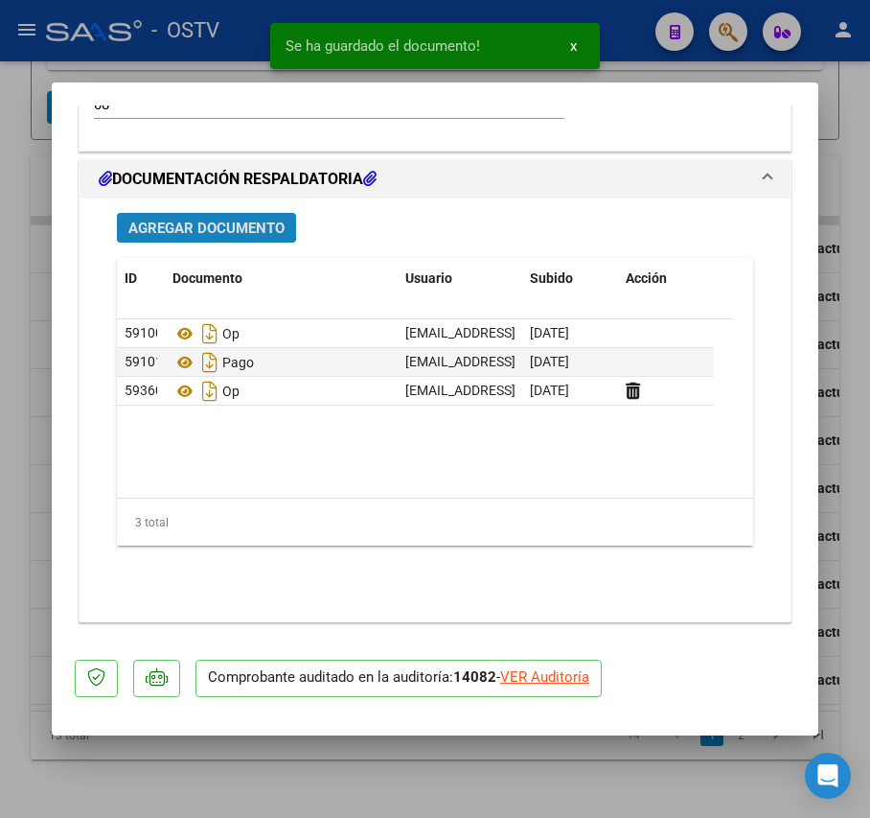
click at [259, 220] on span "Agregar Documento" at bounding box center [206, 228] width 156 height 17
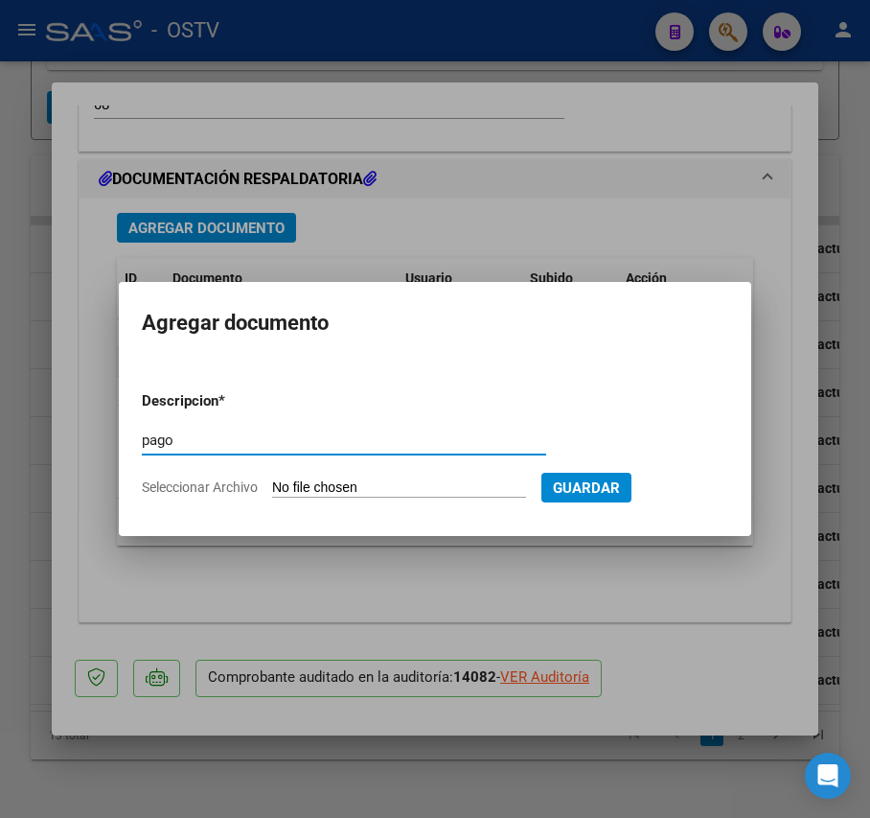
type input "pago"
click at [416, 476] on form "Descripcion * pago Escriba aquí una descripcion Seleccionar Archivo Guardar" at bounding box center [435, 444] width 587 height 137
click at [405, 481] on input "Seleccionar Archivo" at bounding box center [399, 488] width 254 height 18
type input "C:\fakepath\Pago OP 57204 Grupo Alba.pdf"
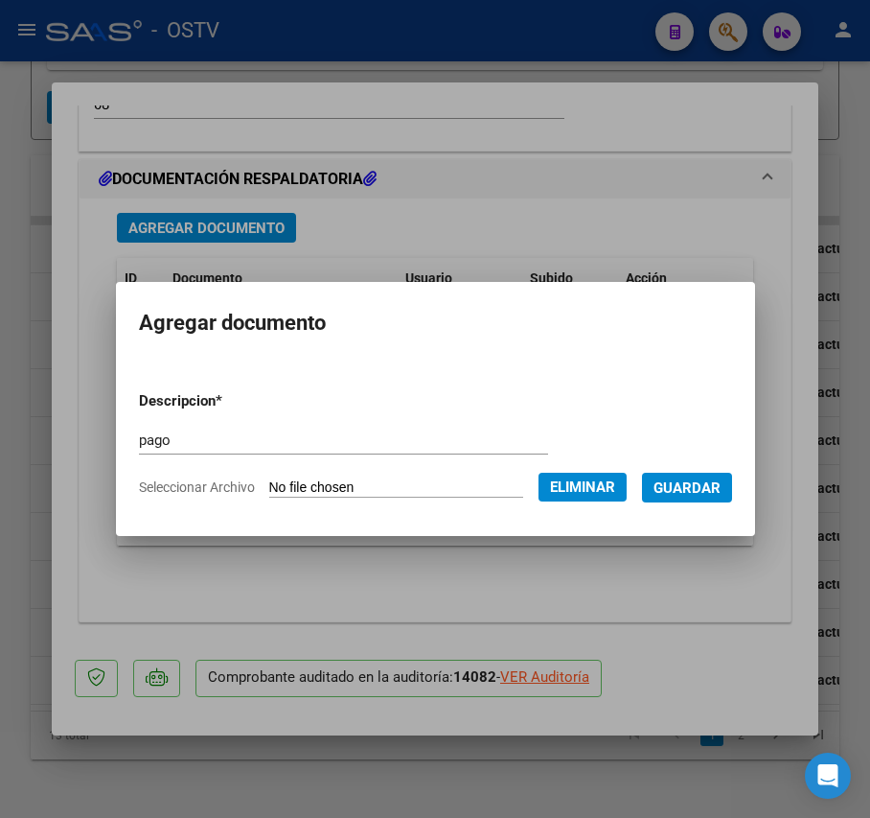
click at [711, 487] on span "Guardar" at bounding box center [687, 487] width 67 height 17
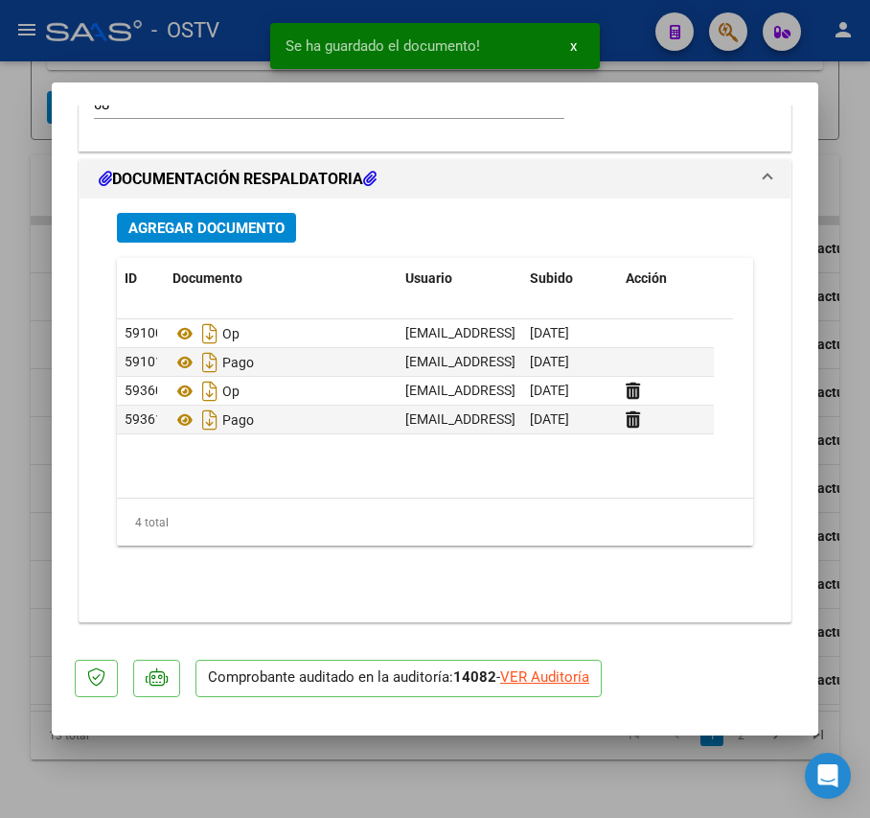
click at [35, 428] on div at bounding box center [435, 409] width 870 height 818
type input "$ 0,00"
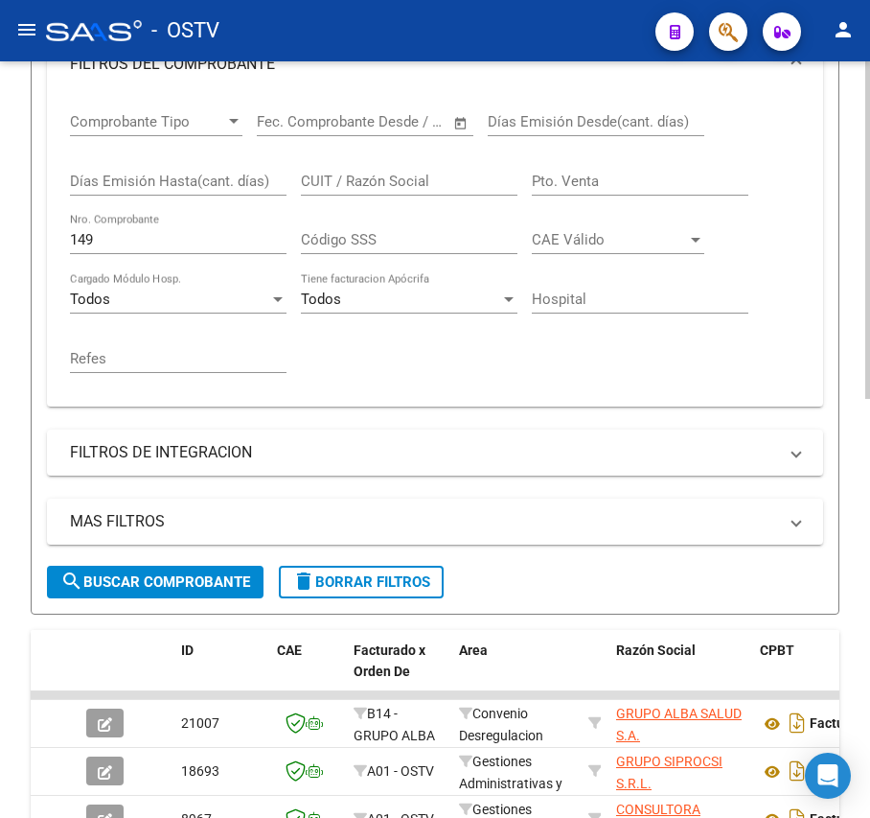
scroll to position [374, 0]
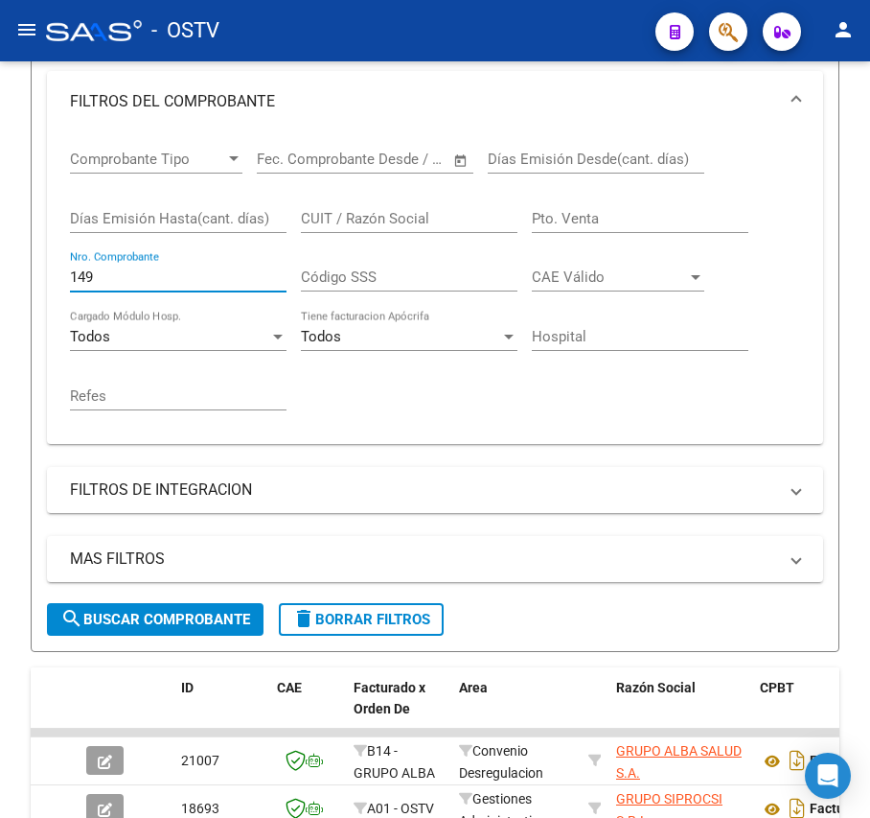
drag, startPoint x: 190, startPoint y: 277, endPoint x: -874, endPoint y: 240, distance: 1064.8
click at [0, 240] on html "menu - OSTV person Firma Express Inicio Calendario SSS Instructivos Contacto OS…" at bounding box center [435, 409] width 870 height 818
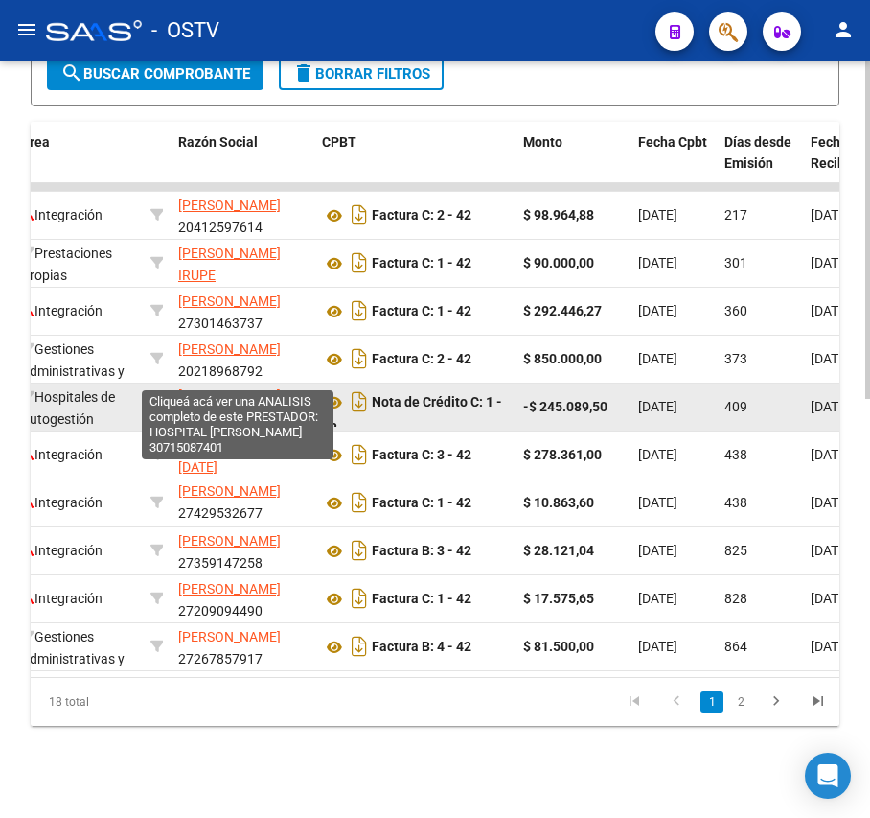
scroll to position [0, 0]
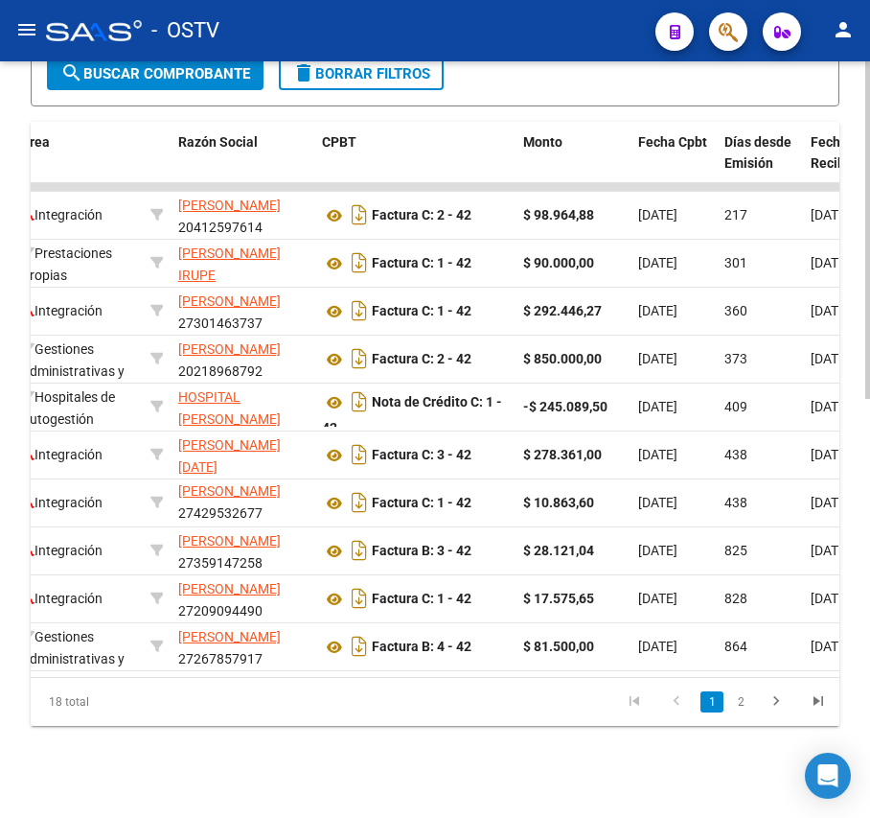
type input "42"
click at [732, 699] on link "2" at bounding box center [741, 701] width 23 height 21
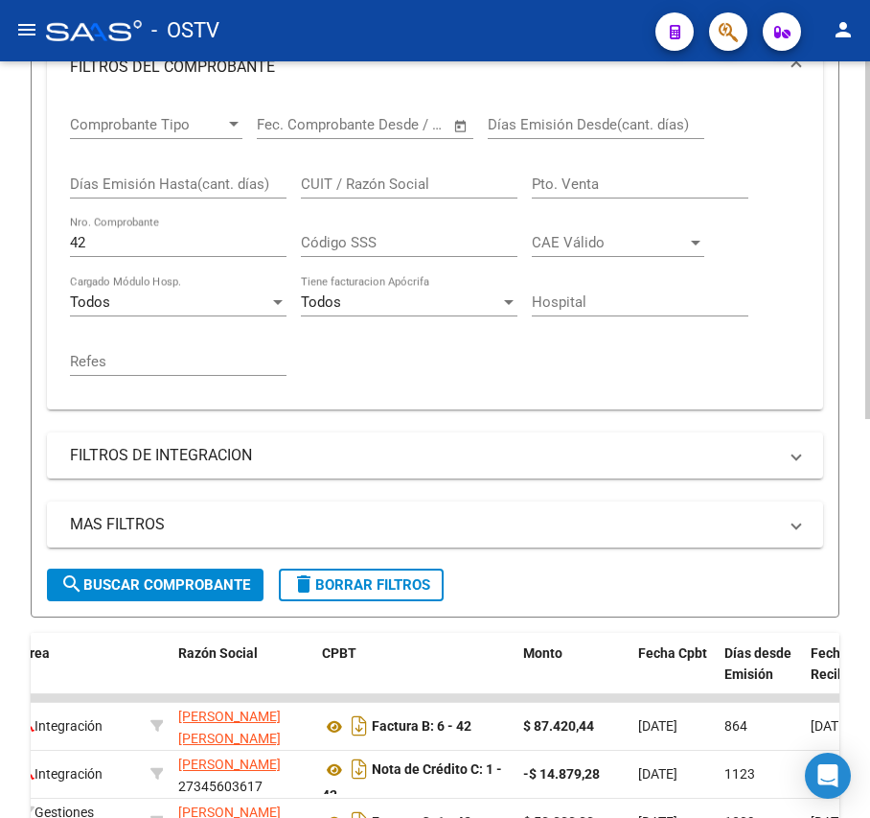
scroll to position [334, 0]
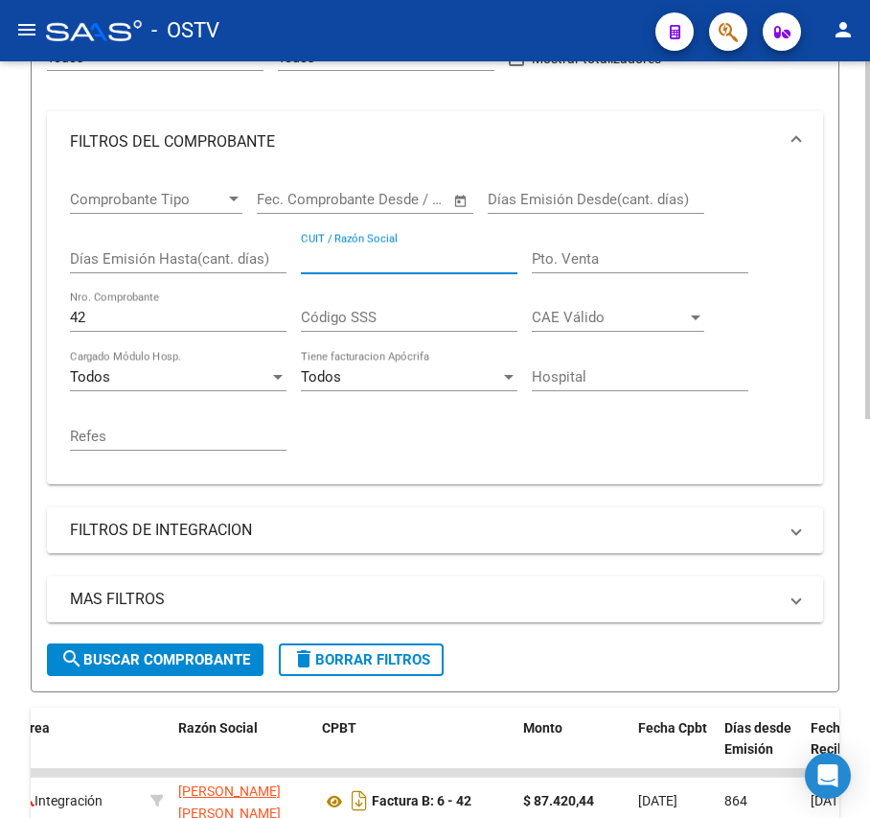
click at [442, 262] on input "CUIT / Razón Social" at bounding box center [409, 258] width 217 height 17
drag, startPoint x: 139, startPoint y: 318, endPoint x: -174, endPoint y: 331, distance: 313.7
click at [0, 331] on html "menu - OSTV person Firma Express Inicio Calendario SSS Instructivos Contacto OS…" at bounding box center [435, 409] width 870 height 818
click at [346, 244] on div "CUIT / Razón Social" at bounding box center [409, 252] width 217 height 41
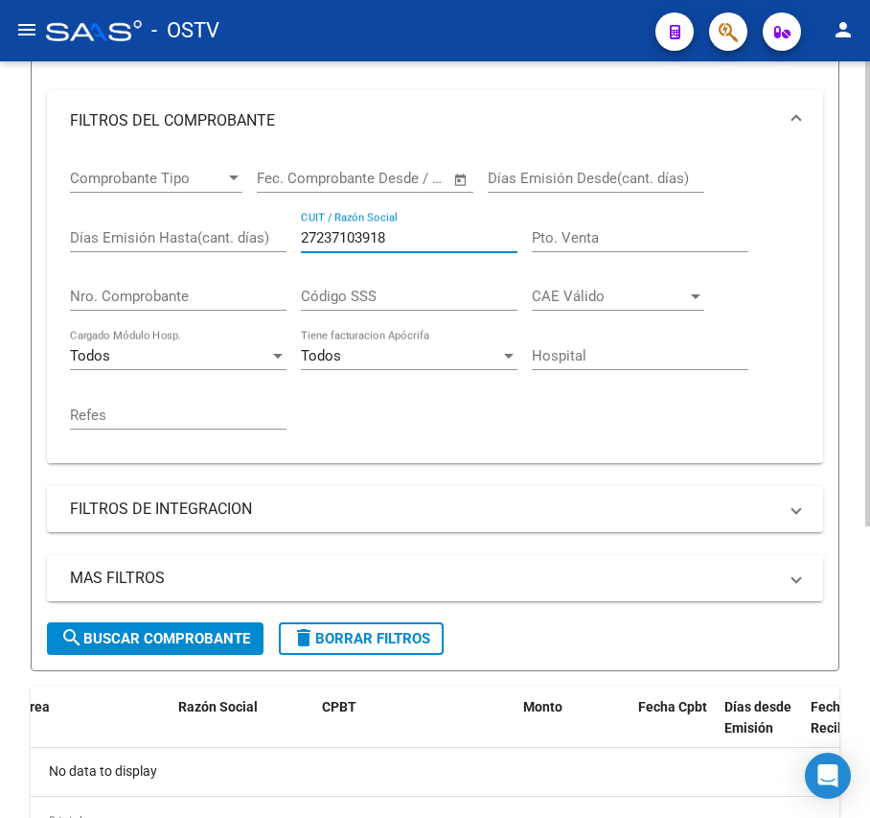
scroll to position [383, 0]
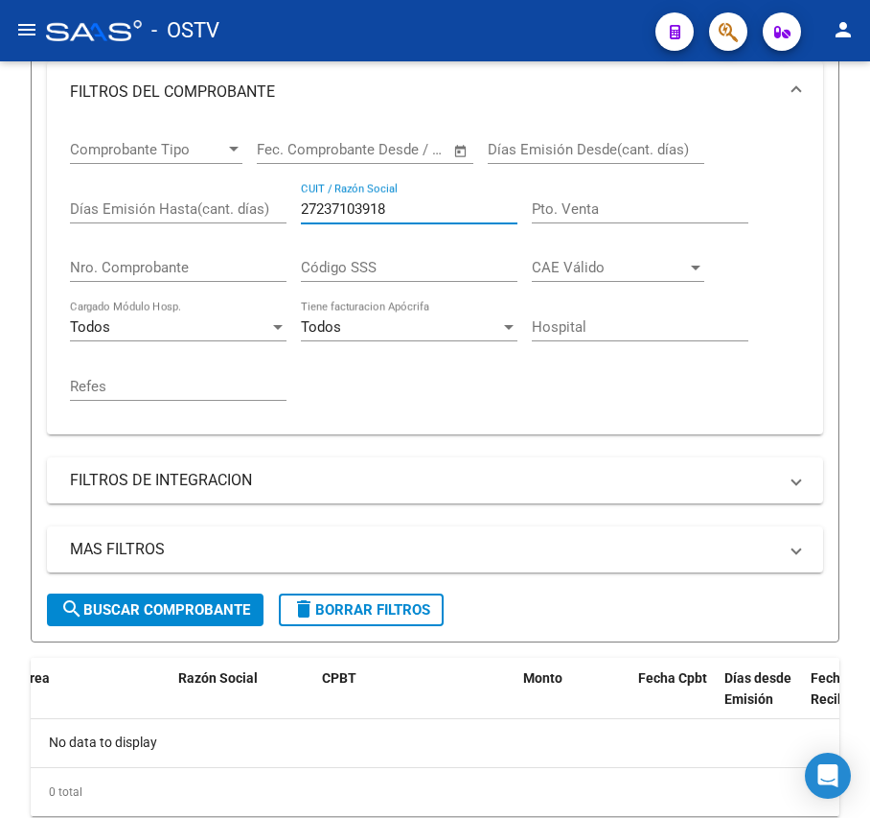
type input "27237103918"
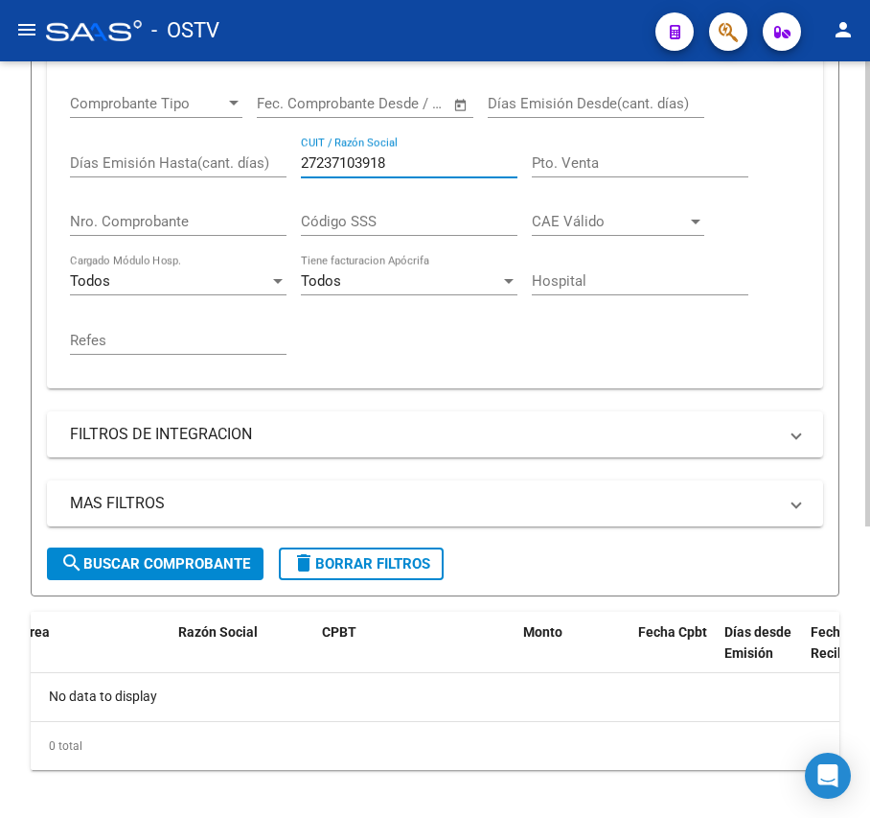
scroll to position [430, 0]
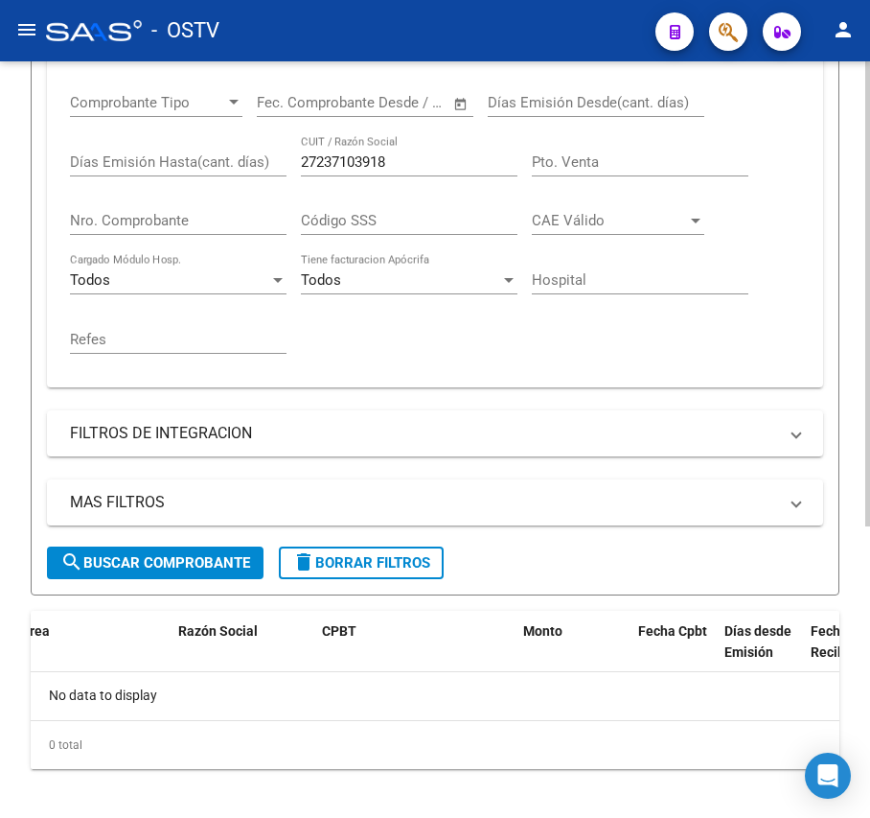
click at [418, 150] on div "27237103918 CUIT / Razón Social" at bounding box center [409, 155] width 217 height 41
drag, startPoint x: 418, startPoint y: 157, endPoint x: 148, endPoint y: 170, distance: 270.6
click at [148, 170] on div "Comprobante Tipo Comprobante Tipo Fecha inicio – Fecha fin Fec. Comprobante Des…" at bounding box center [435, 224] width 731 height 296
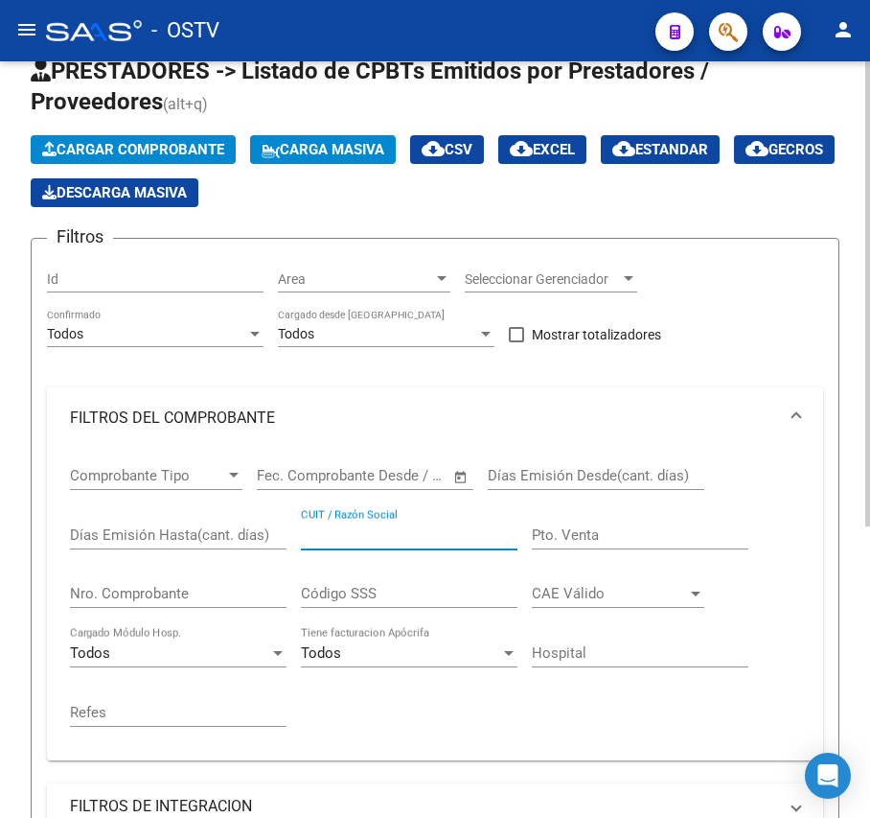
scroll to position [47, 0]
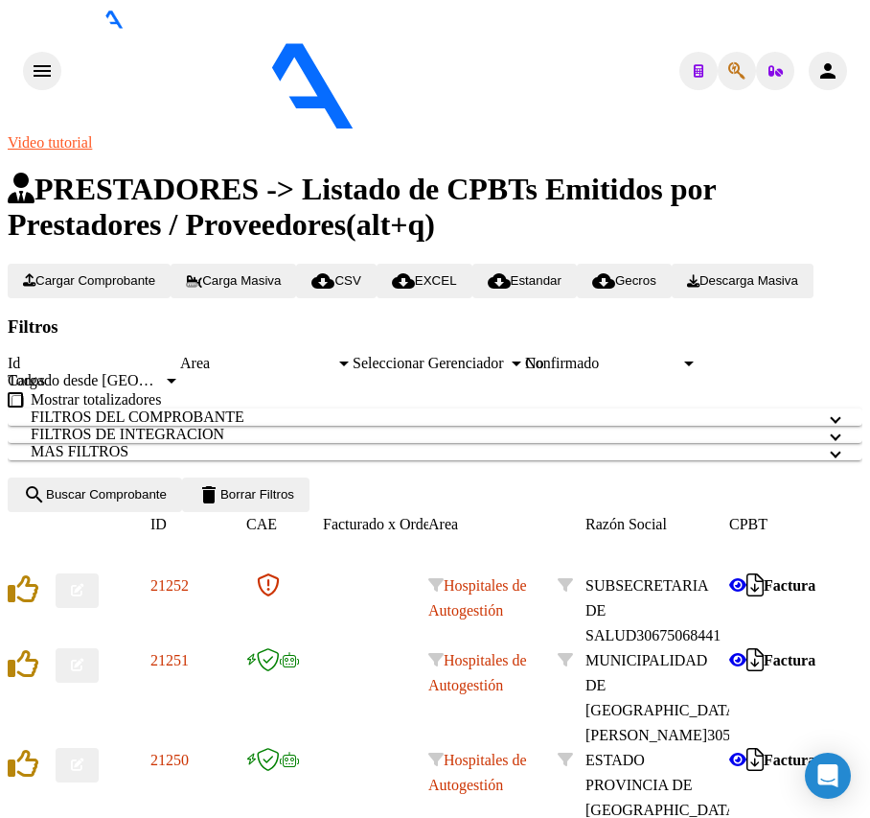
click at [525, 372] on div "No Confirmado" at bounding box center [611, 363] width 173 height 17
click at [165, 501] on span "search Buscar Comprobante" at bounding box center [95, 494] width 144 height 14
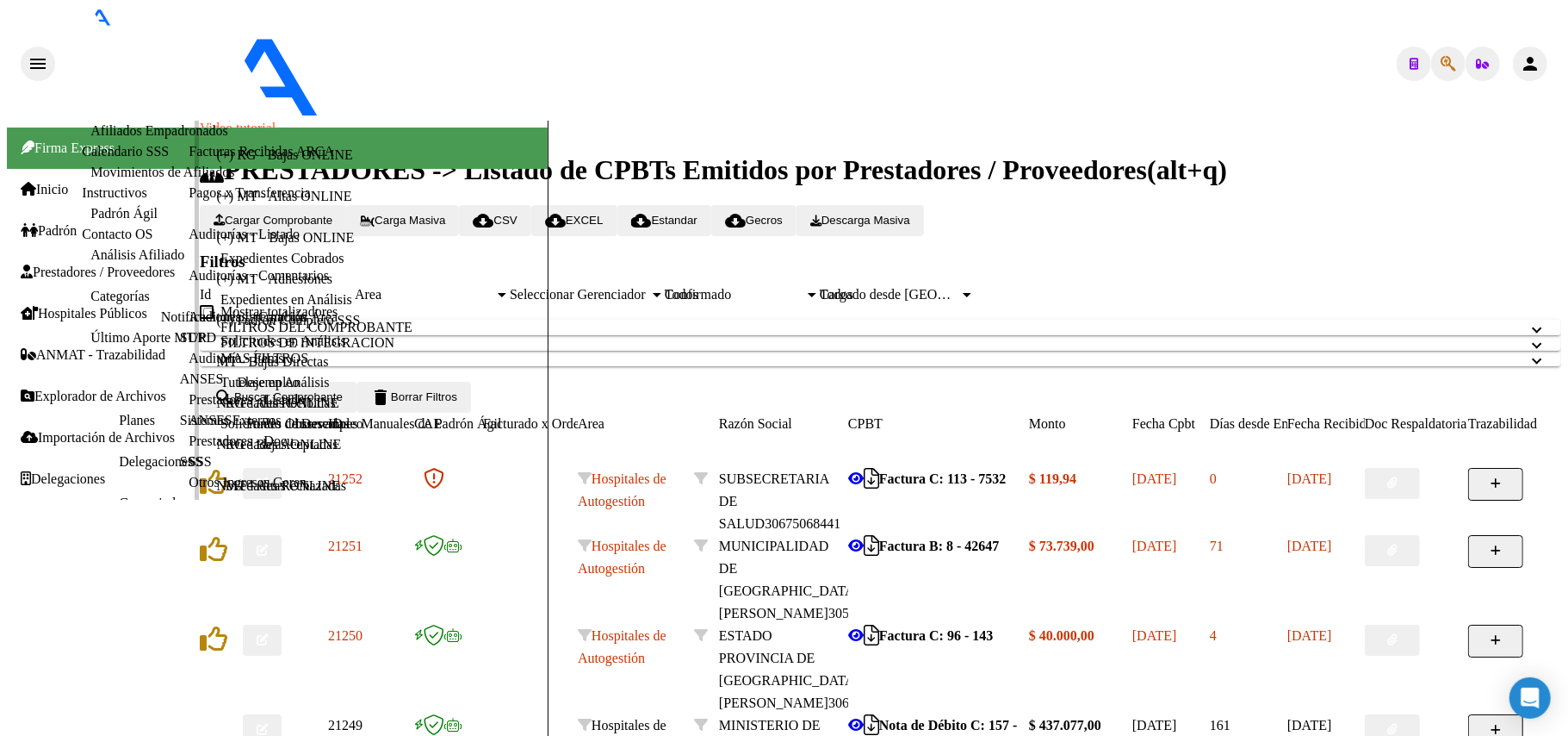
click at [189, 200] on link "Pagos x Transferencia" at bounding box center [249, 192] width 121 height 14
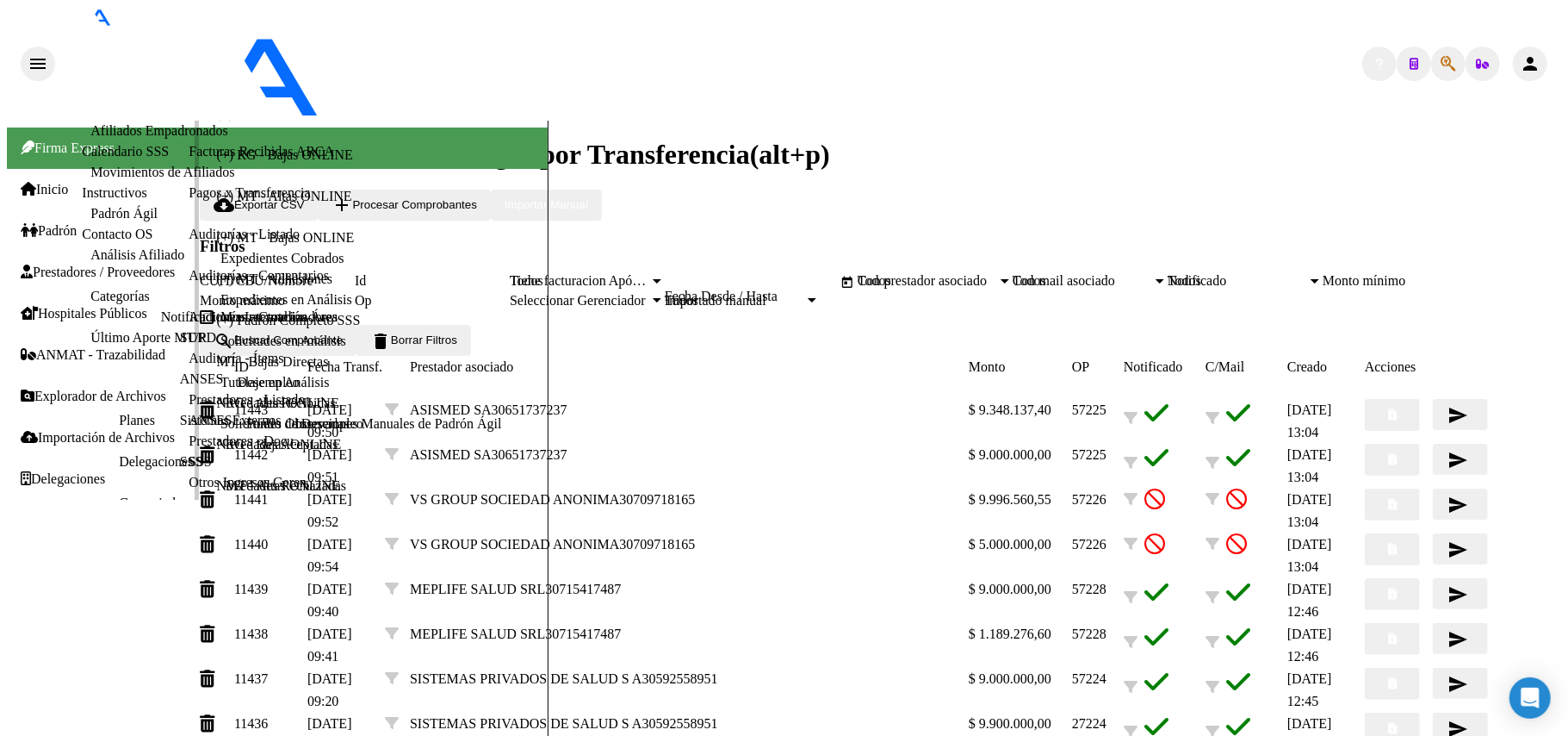
click at [189, 158] on link "Facturas Recibidas ARCA" at bounding box center [261, 151] width 145 height 14
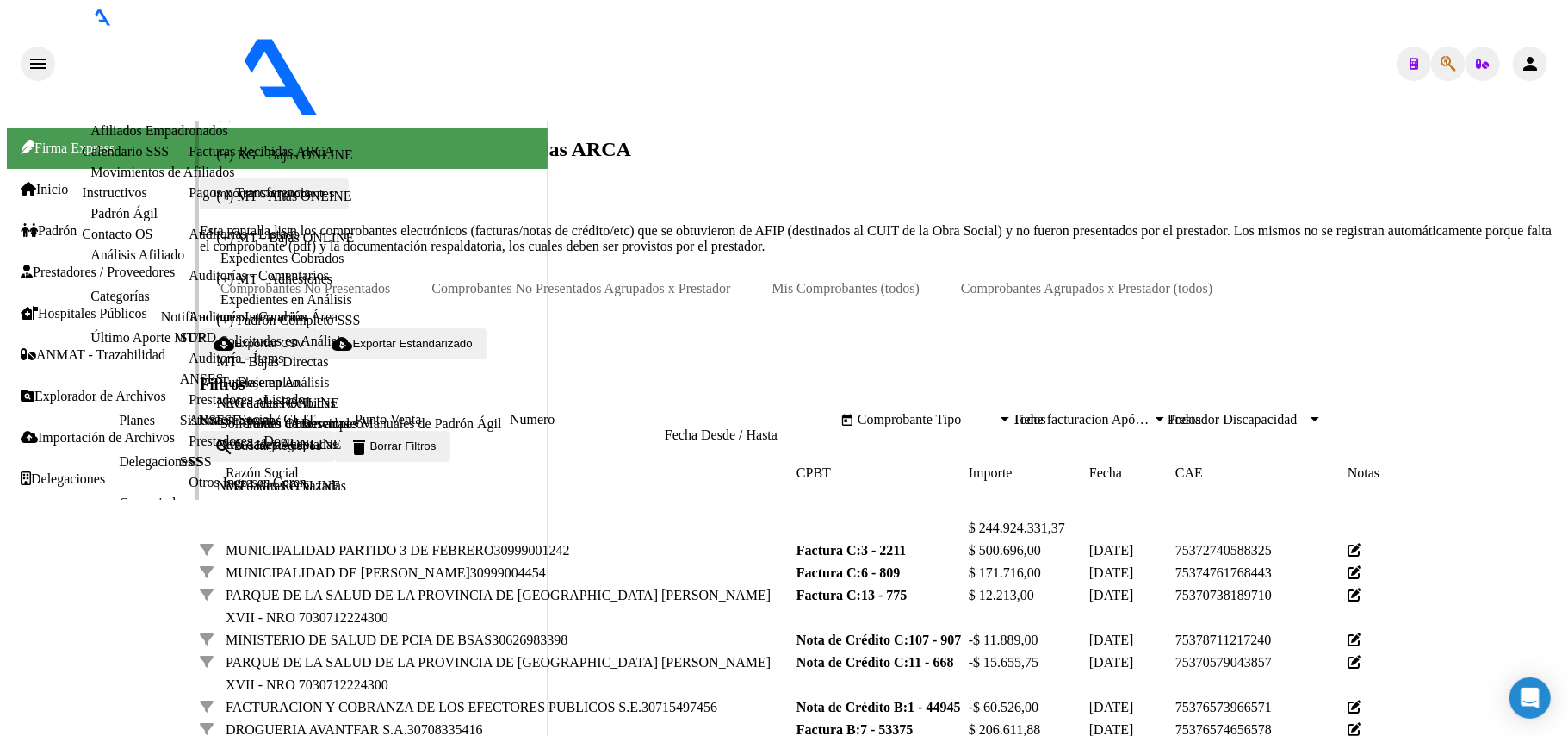
click at [189, 117] on link "Facturas - Documentación" at bounding box center [261, 110] width 145 height 14
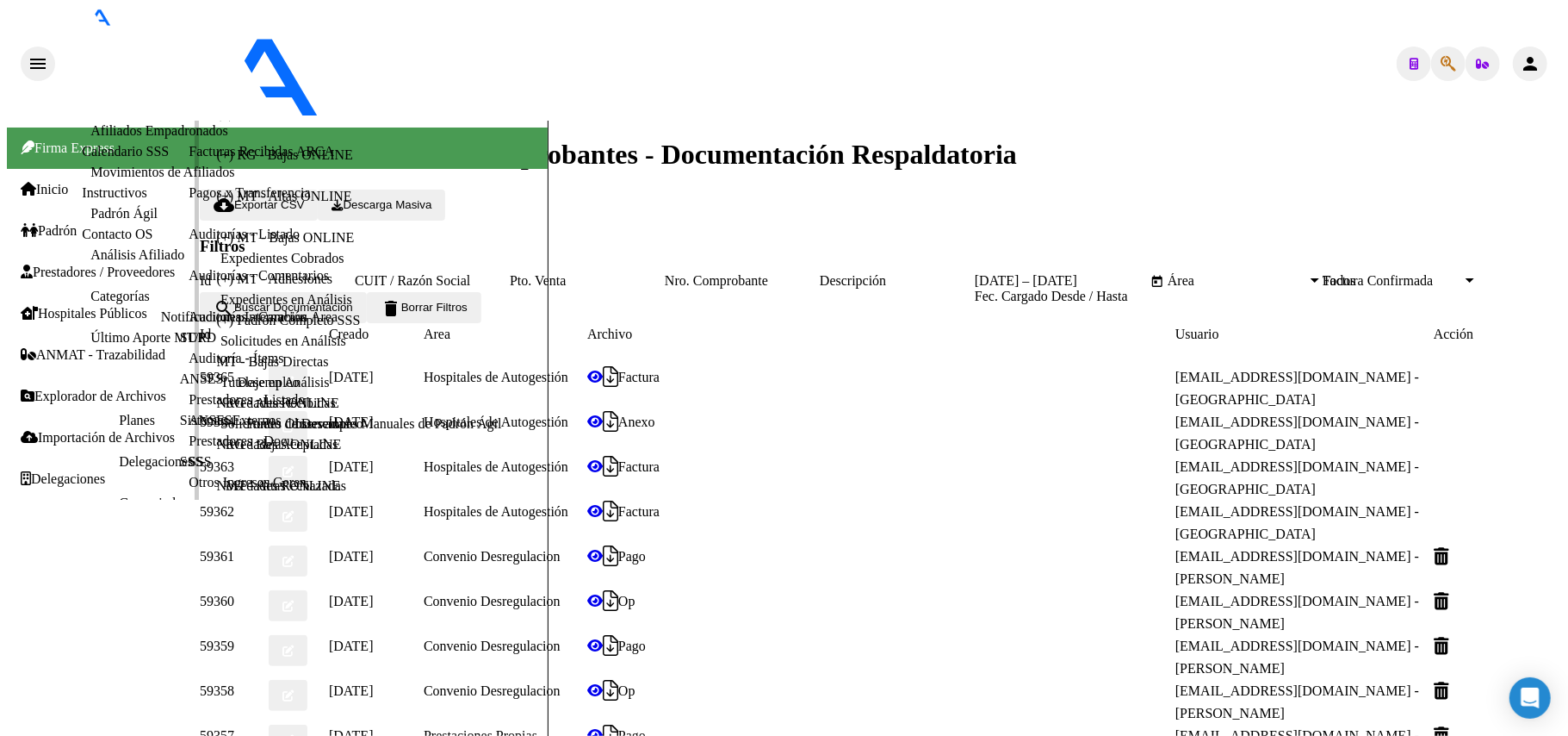
click at [189, 324] on link "Auditorías - Cambios Área" at bounding box center [263, 316] width 149 height 14
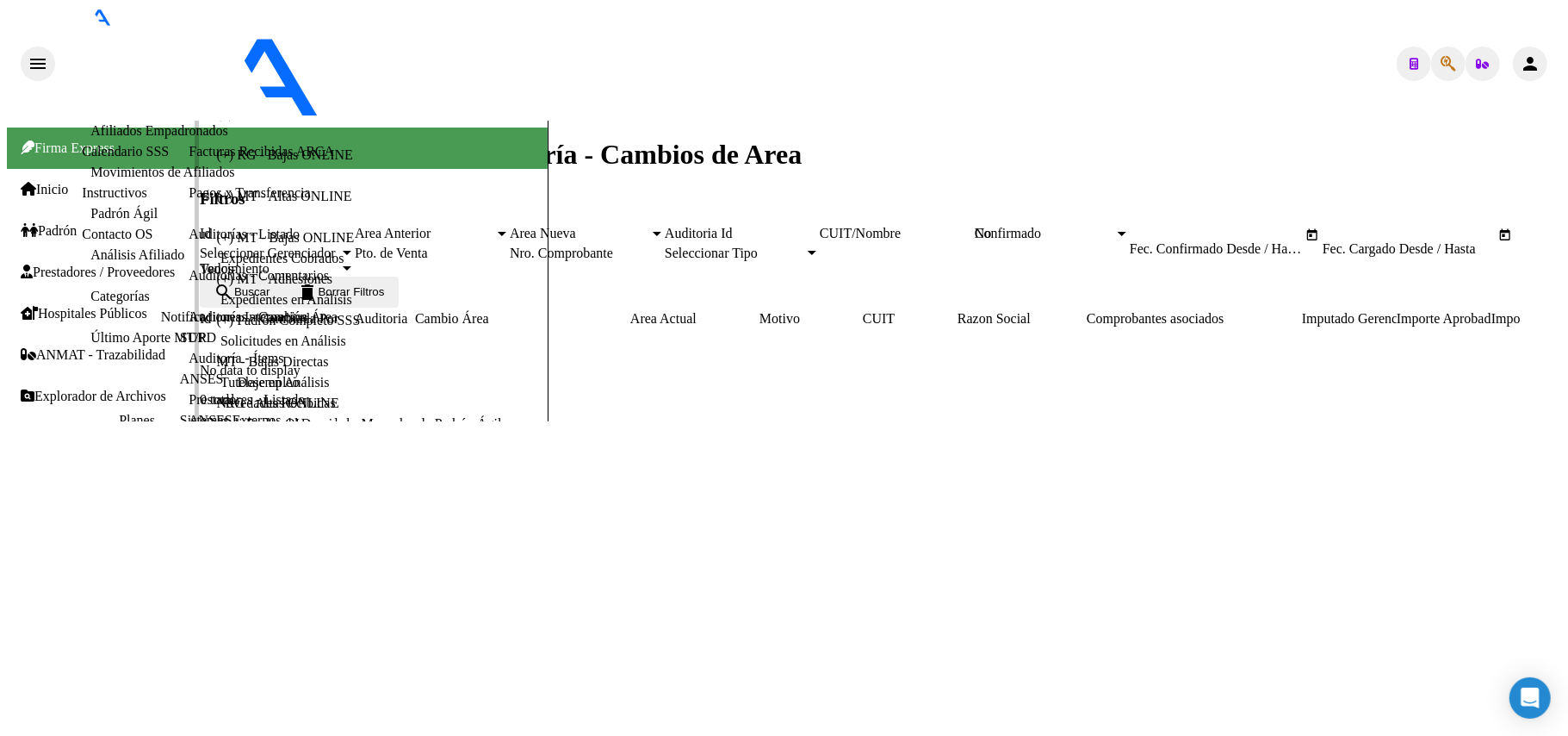
click at [189, 282] on link "Auditorías - Comentarios" at bounding box center [259, 275] width 140 height 14
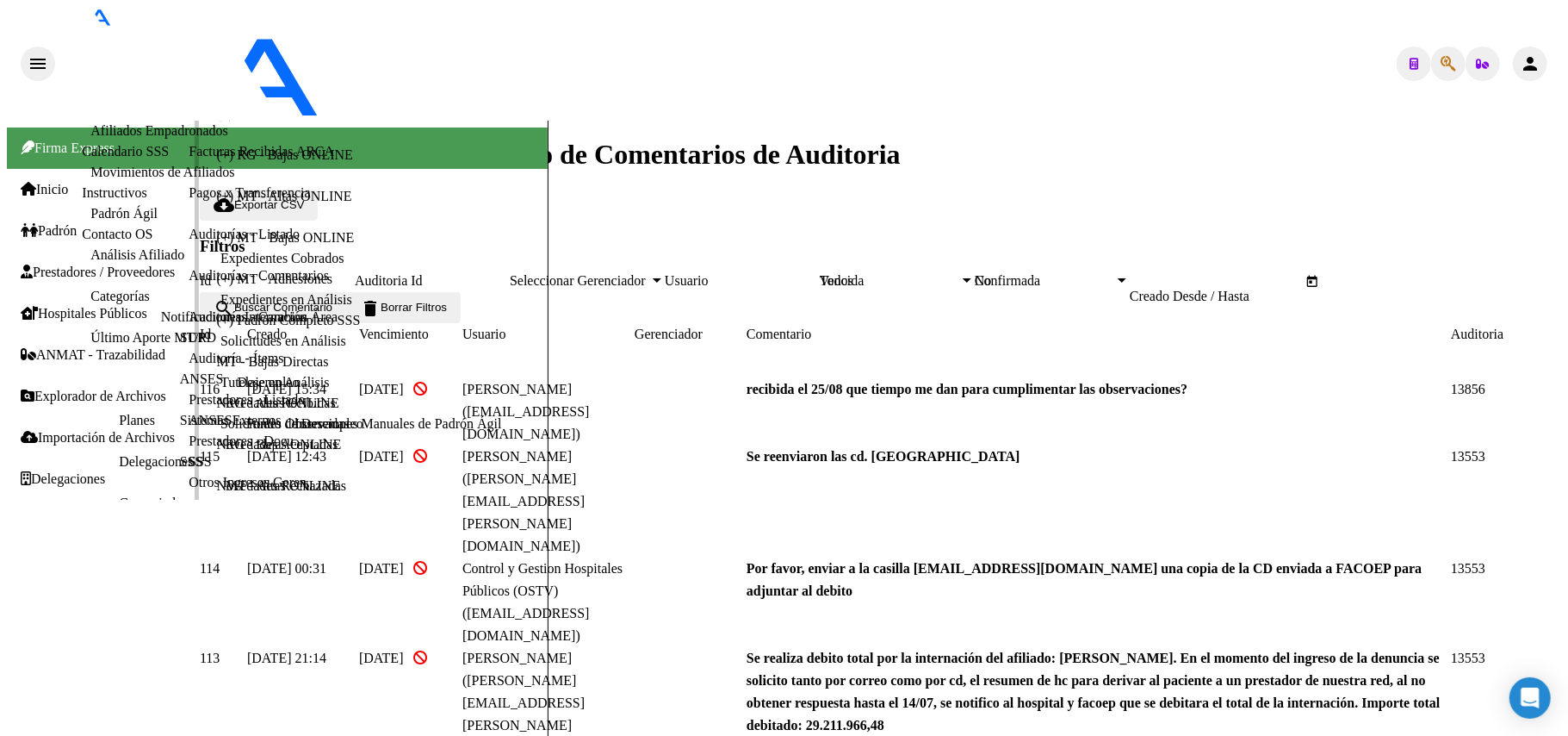
click at [189, 241] on link "Auditorías - Listado" at bounding box center [244, 234] width 111 height 14
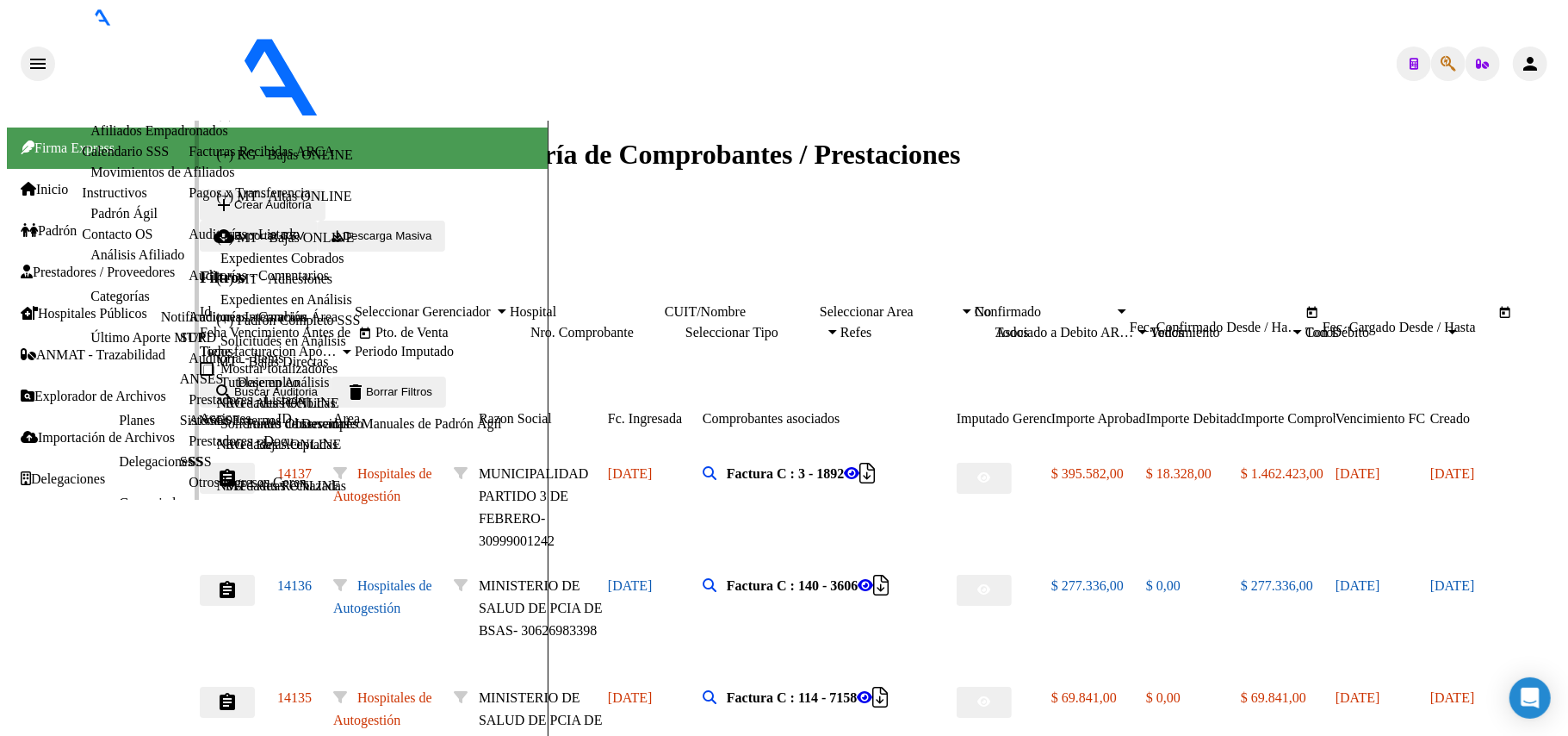
click at [189, 200] on link "Pagos x Transferencia" at bounding box center [249, 192] width 121 height 14
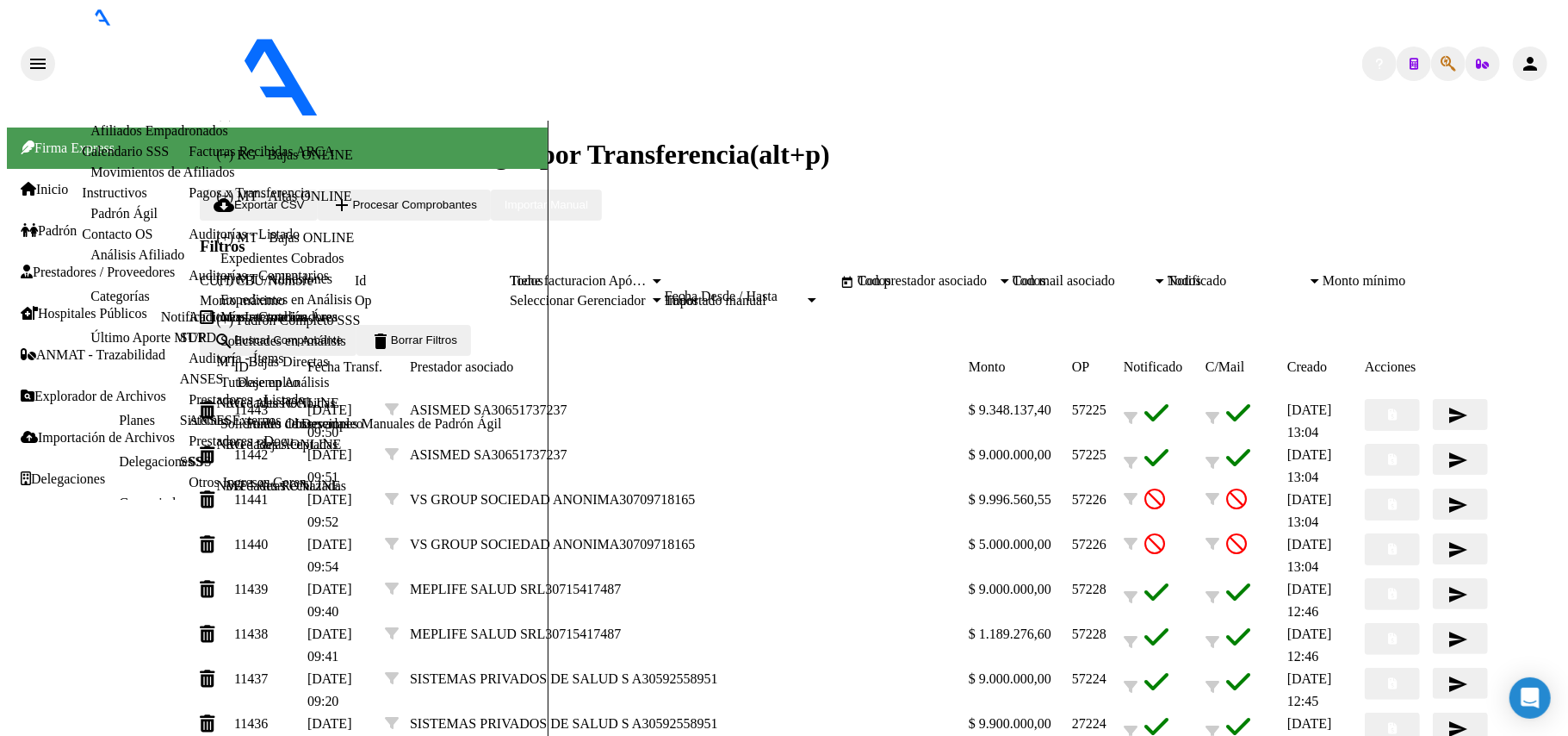
scroll to position [253, 0]
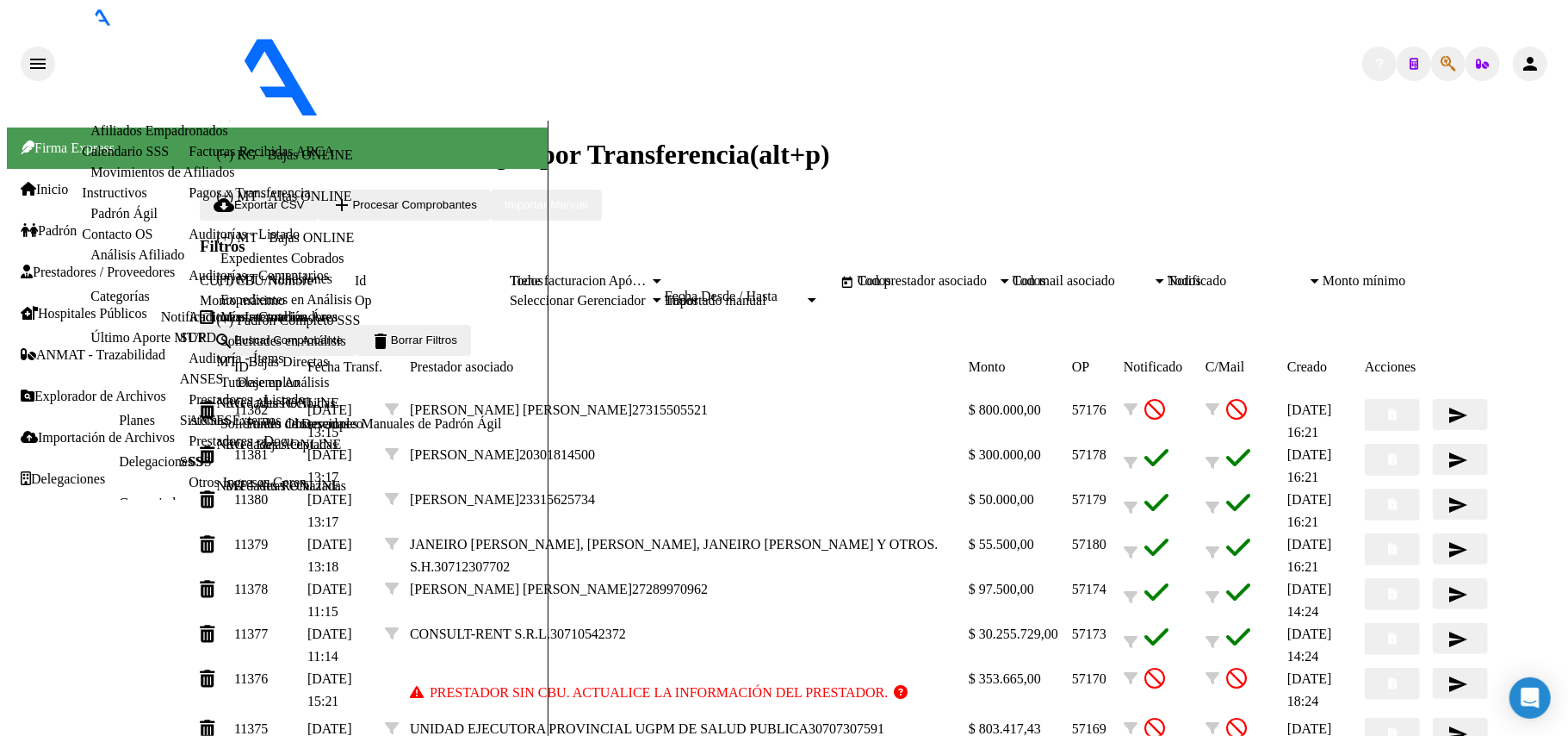
scroll to position [0, 0]
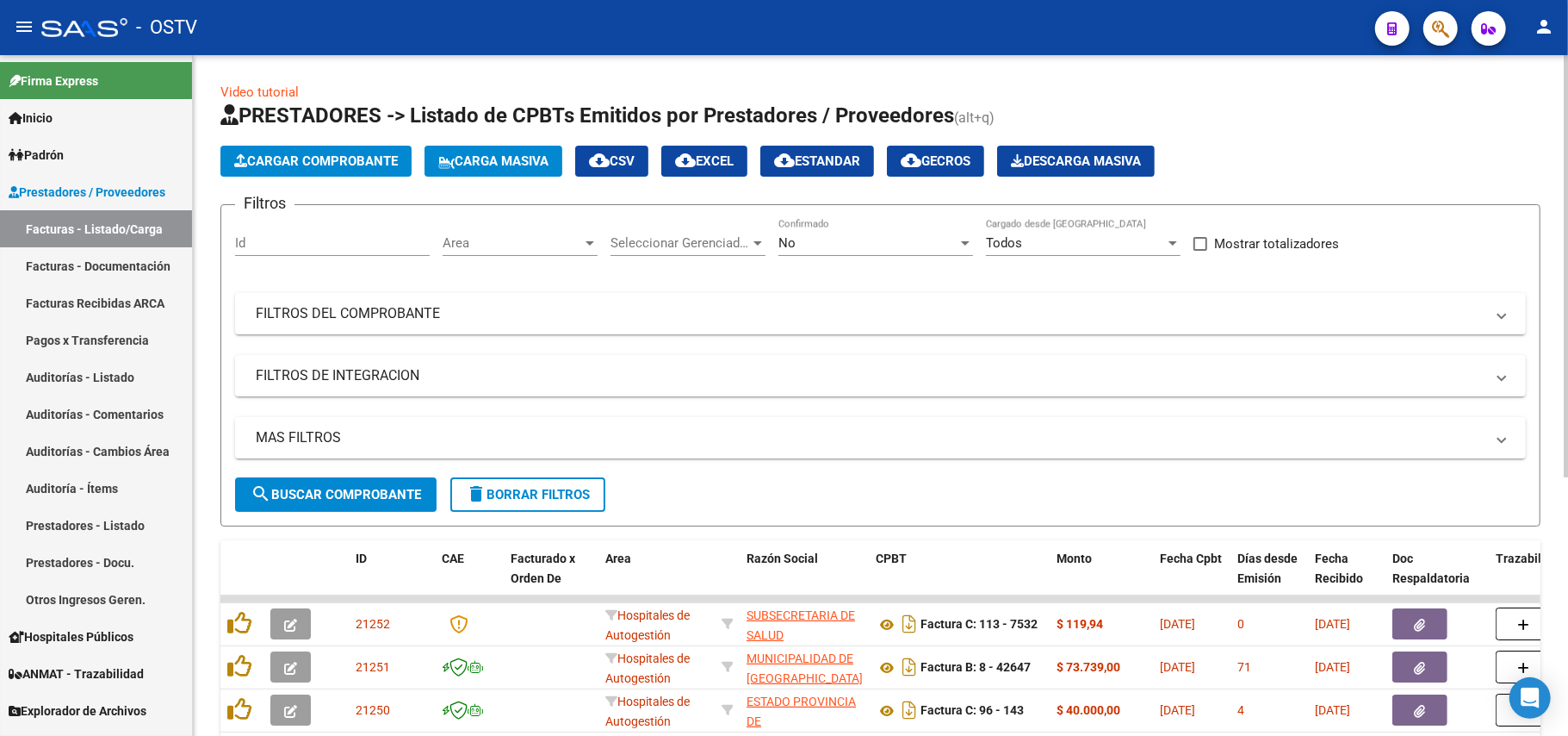
drag, startPoint x: 824, startPoint y: 257, endPoint x: 826, endPoint y: 273, distance: 16.1
click at [824, 256] on div "No Confirmado" at bounding box center [876, 245] width 195 height 53
click at [832, 245] on div "No" at bounding box center [868, 243] width 179 height 15
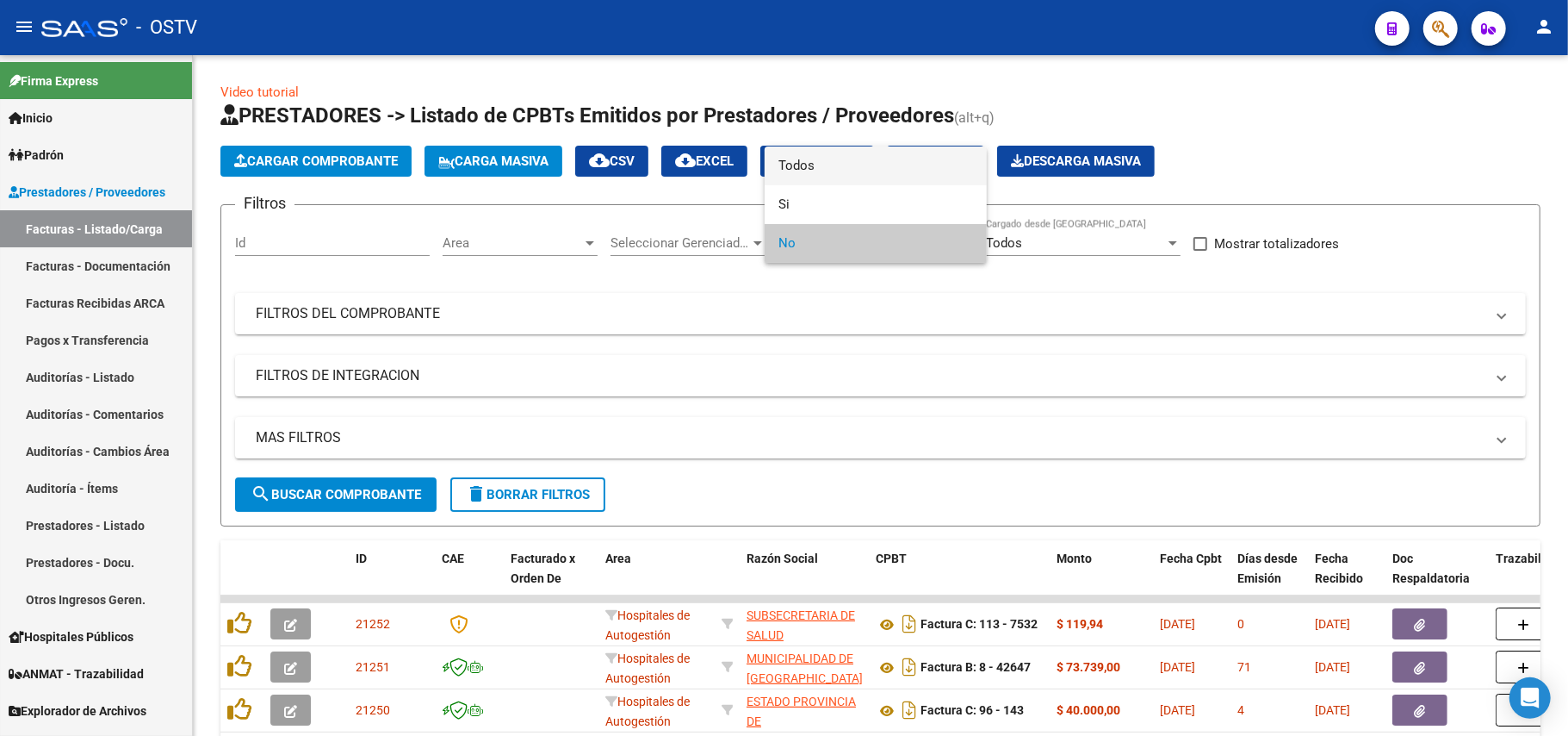
click at [822, 163] on span "Todos" at bounding box center [876, 165] width 195 height 39
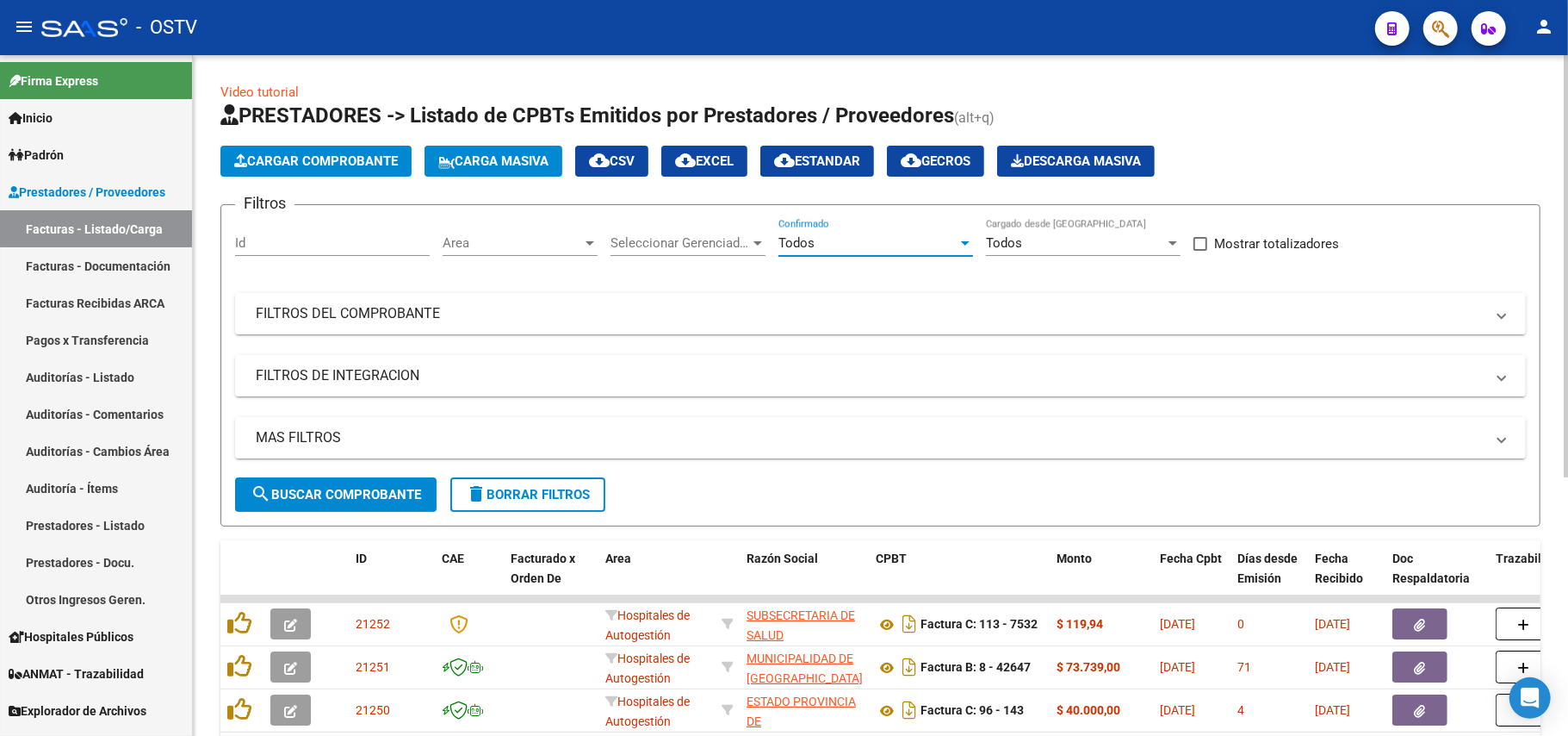
click at [355, 487] on span "search Buscar Comprobante" at bounding box center [336, 494] width 171 height 15
click at [621, 374] on mat-panel-title "FILTROS DE INTEGRACION" at bounding box center [870, 375] width 1229 height 19
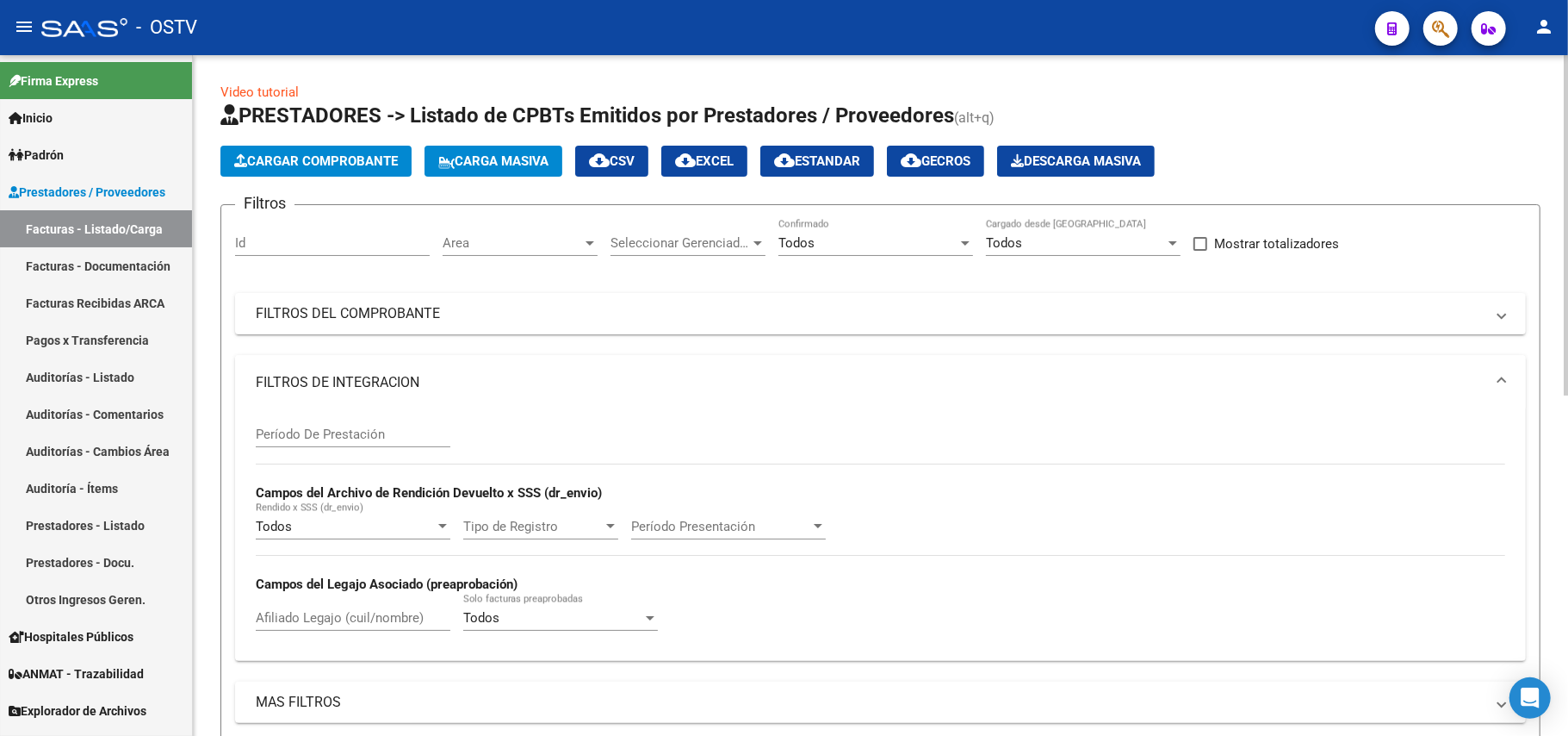
click at [621, 366] on mat-expansion-panel-header "FILTROS DE INTEGRACION" at bounding box center [880, 382] width 1291 height 55
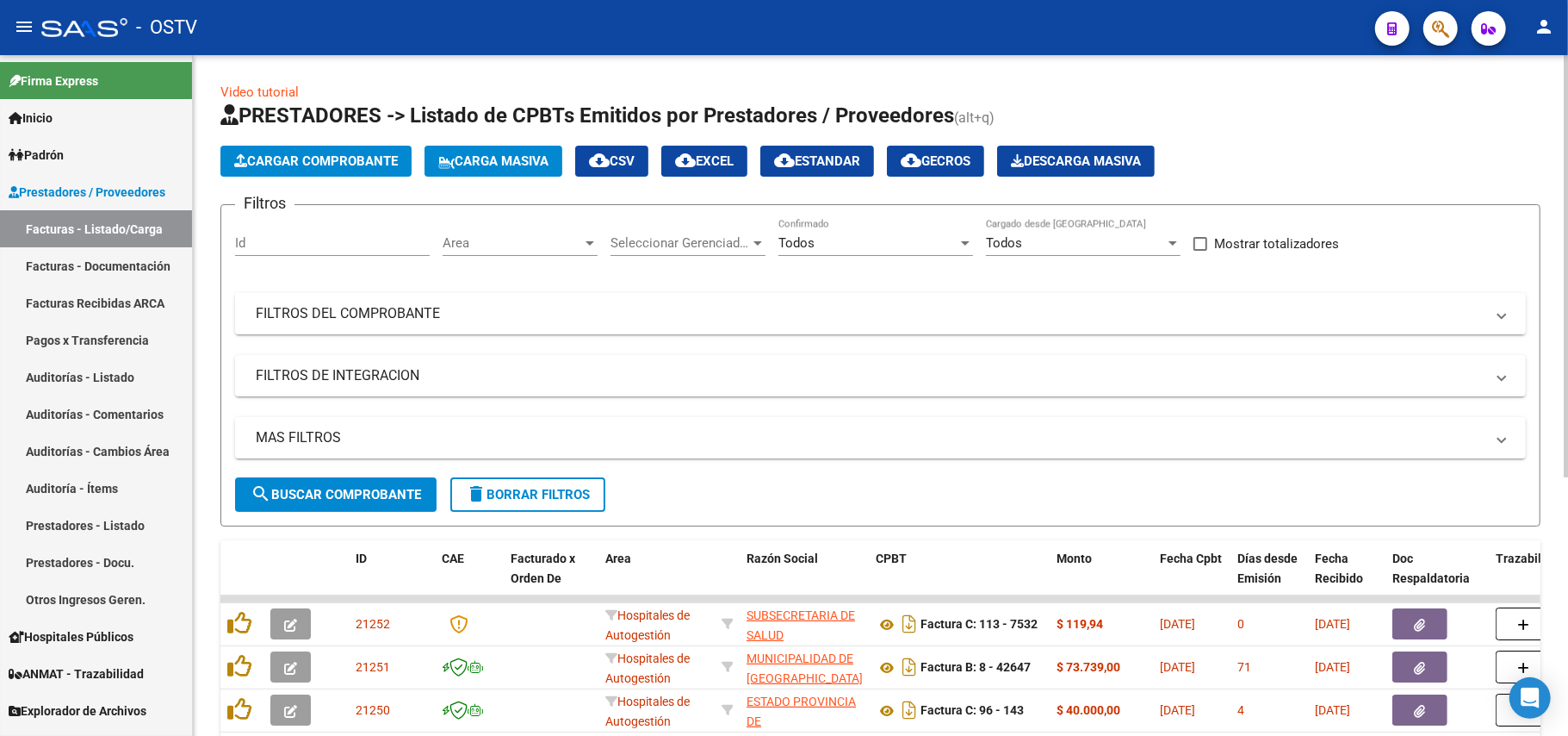
click at [638, 321] on mat-panel-title "FILTROS DEL COMPROBANTE" at bounding box center [870, 313] width 1229 height 19
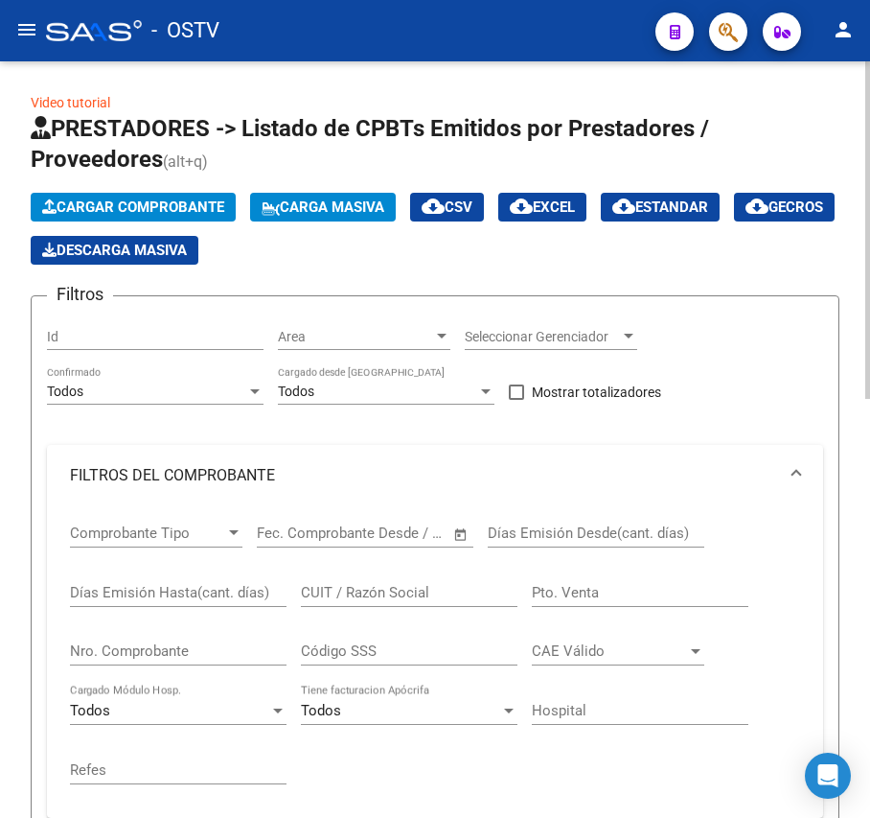
click at [203, 656] on input "Nro. Comprobante" at bounding box center [178, 650] width 217 height 17
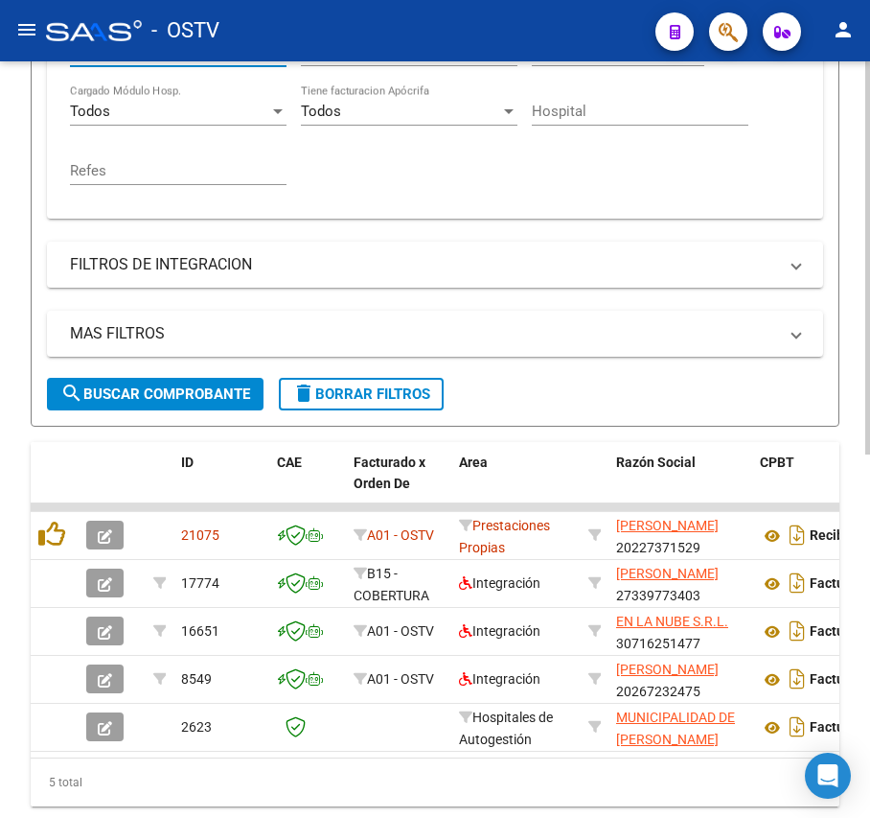
scroll to position [700, 0]
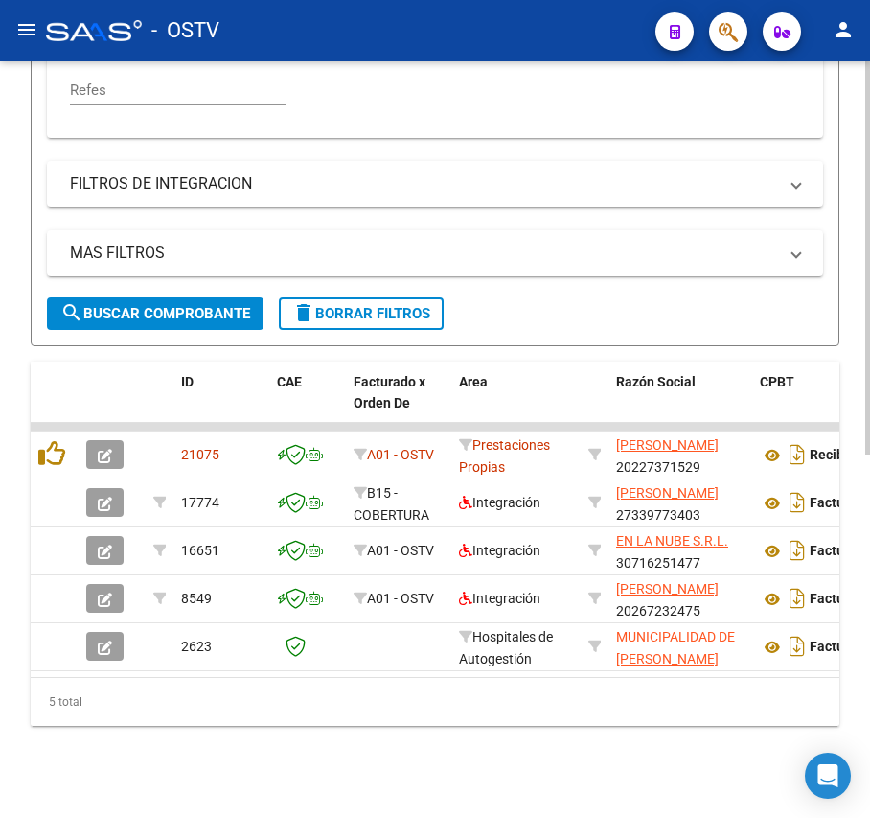
type input "981"
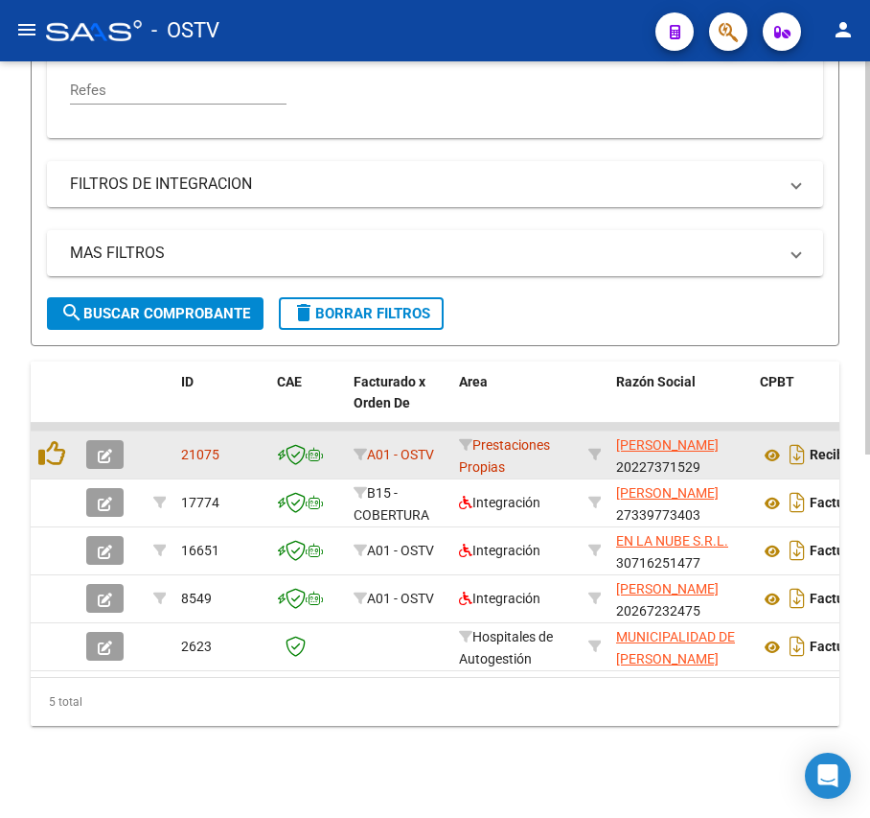
click at [102, 443] on button "button" at bounding box center [104, 454] width 37 height 29
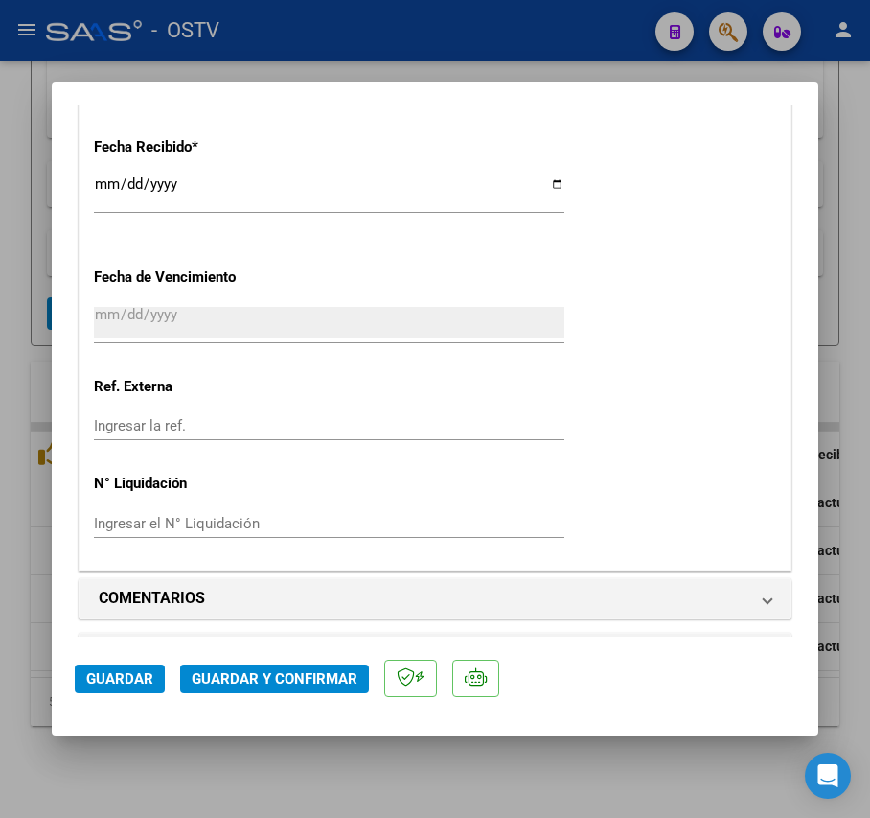
scroll to position [1534, 0]
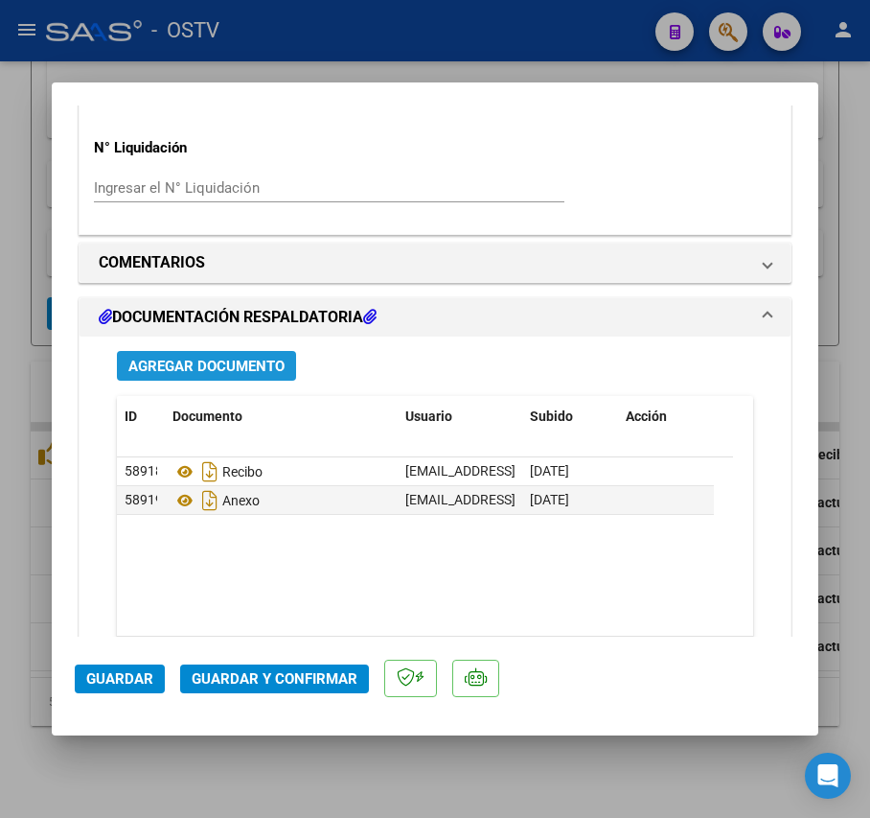
click at [205, 358] on span "Agregar Documento" at bounding box center [206, 365] width 156 height 17
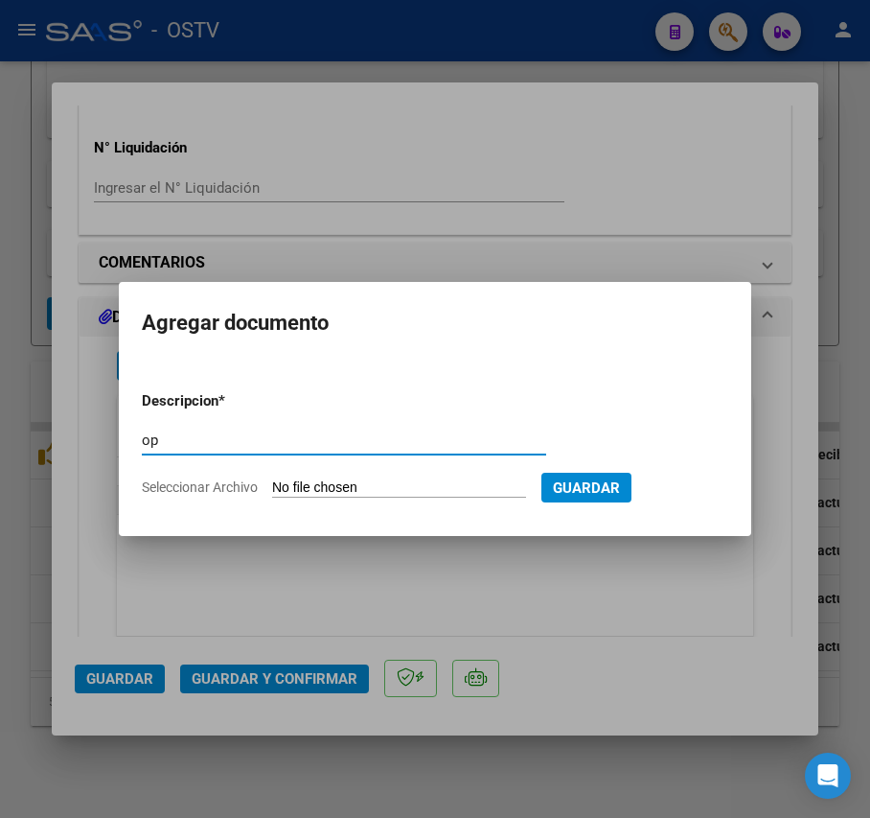
type input "op"
click at [314, 480] on input "Seleccionar Archivo" at bounding box center [399, 488] width 254 height 18
type input "C:\fakepath\OP 57206 Londero.pdf"
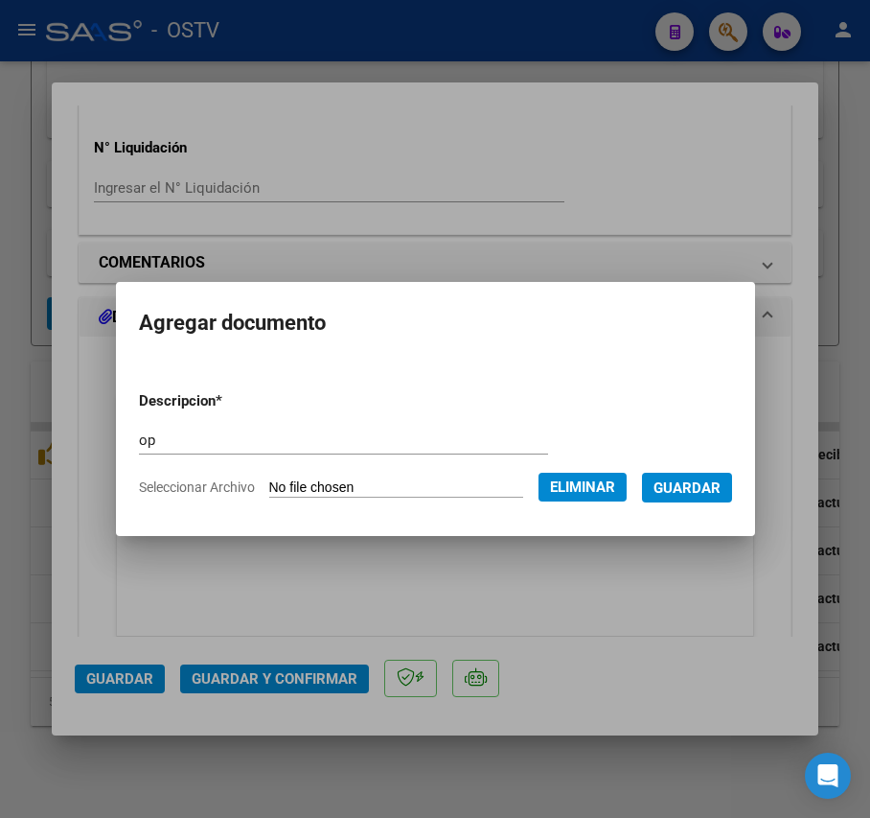
click at [700, 487] on span "Guardar" at bounding box center [687, 487] width 67 height 17
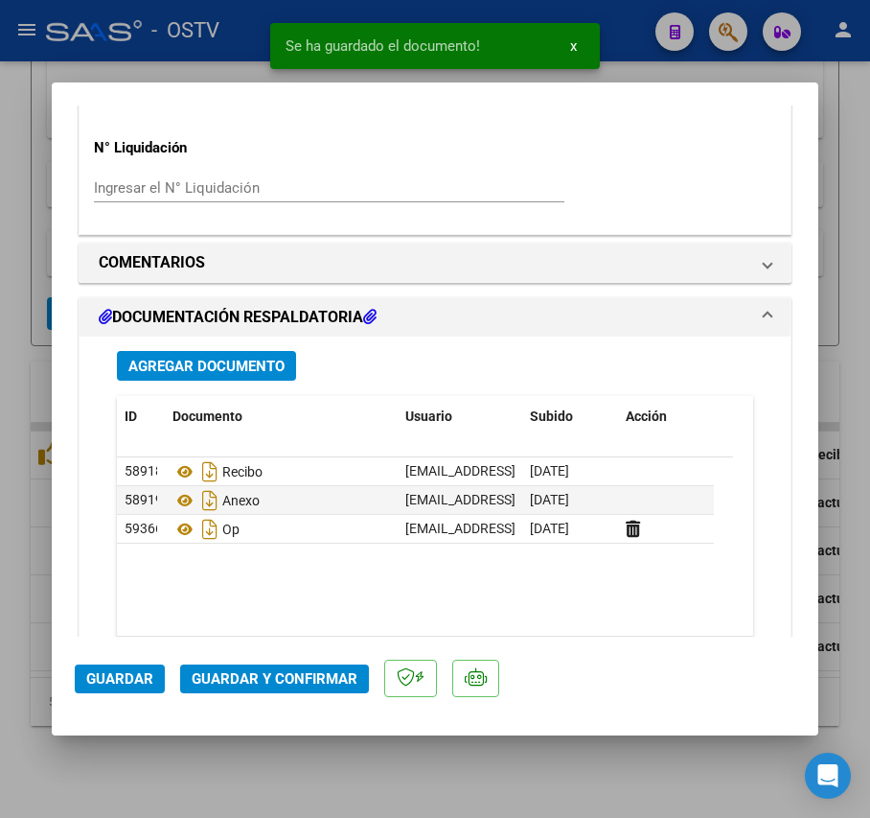
click at [161, 351] on div "Agregar Documento ID Documento Usuario Subido Acción 58918 Recibo mesadeentrada…" at bounding box center [435, 539] width 665 height 407
click at [169, 368] on span "Agregar Documento" at bounding box center [206, 366] width 156 height 17
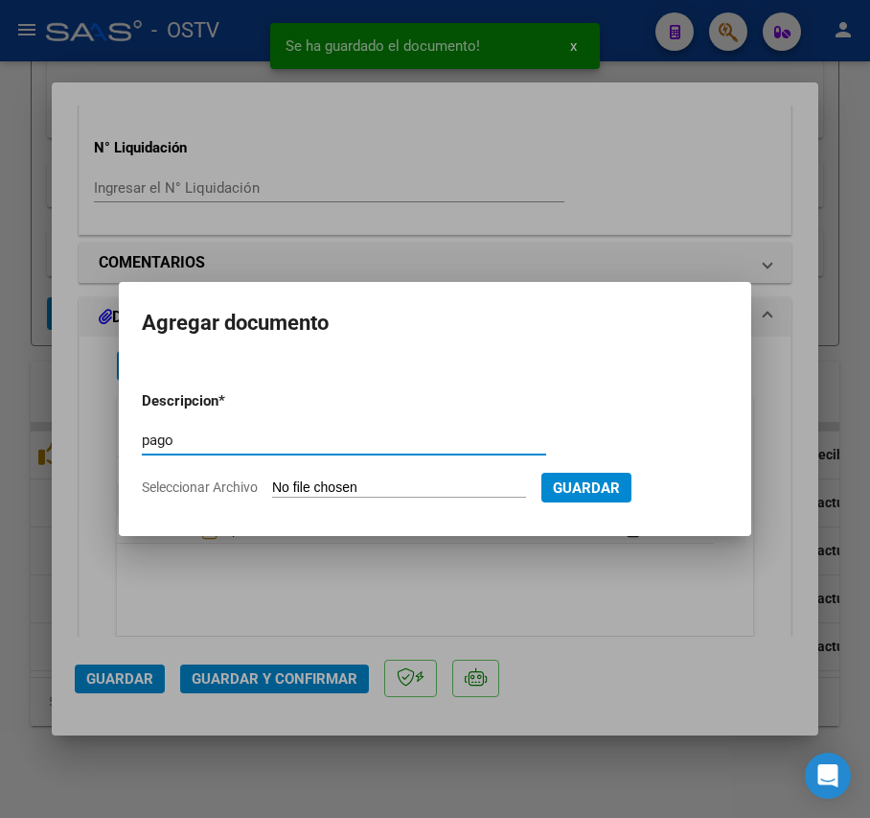
type input "pago"
click at [365, 495] on input "Seleccionar Archivo" at bounding box center [399, 488] width 254 height 18
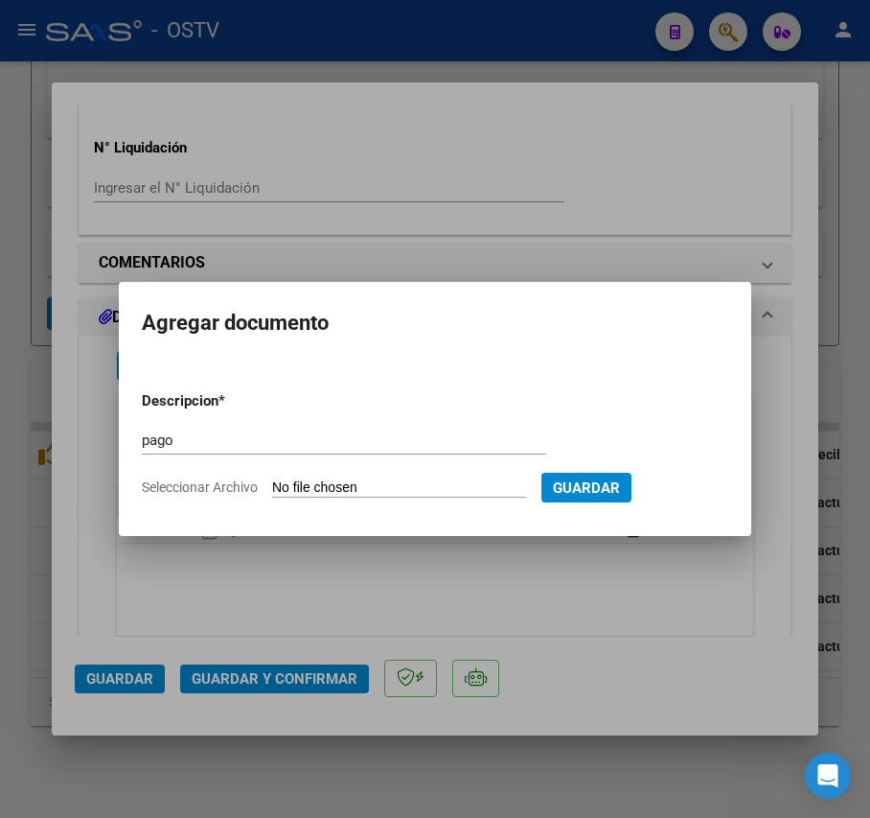
type input "C:\fakepath\Pago OP 57206 Londero.pdf"
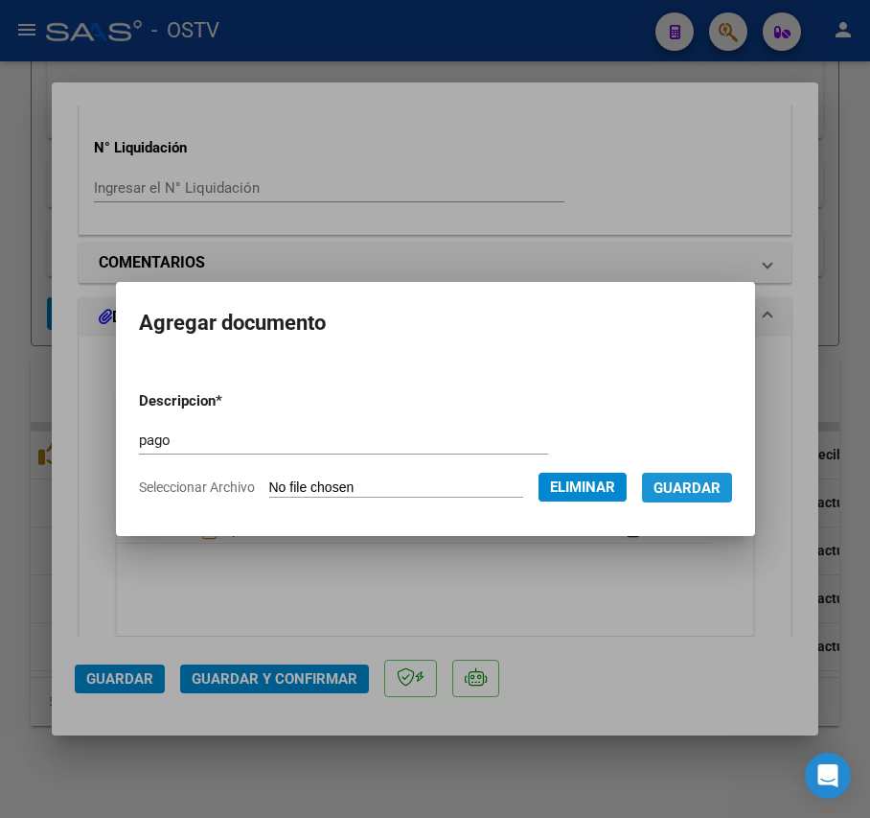
click at [687, 483] on span "Guardar" at bounding box center [687, 487] width 67 height 17
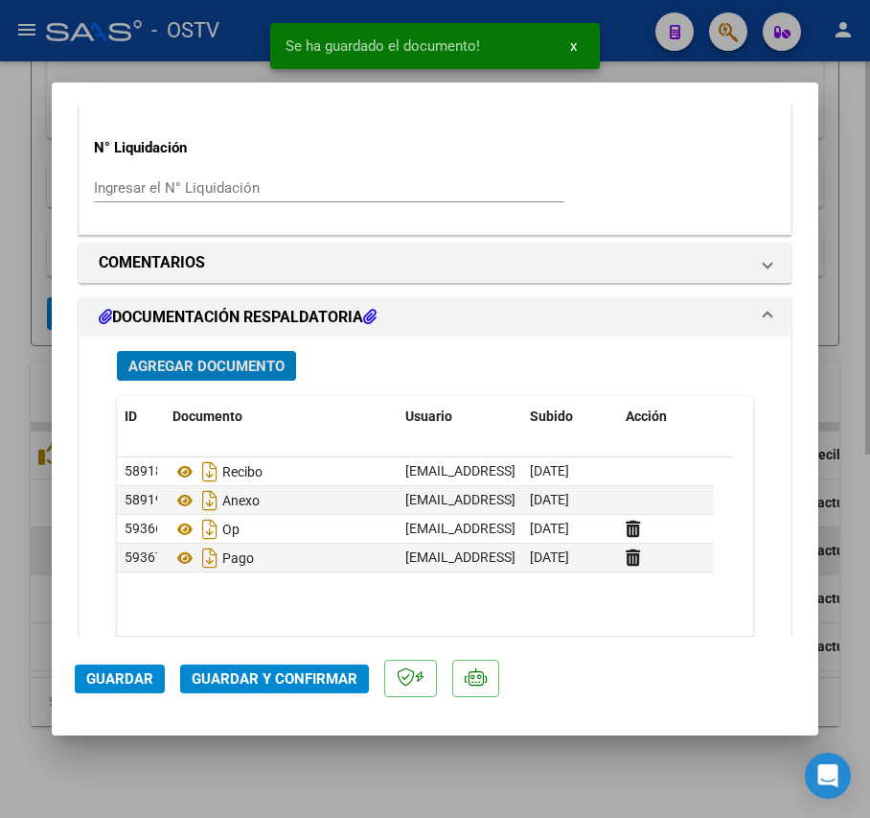
click at [35, 523] on div at bounding box center [435, 409] width 870 height 818
type input "$ 0,00"
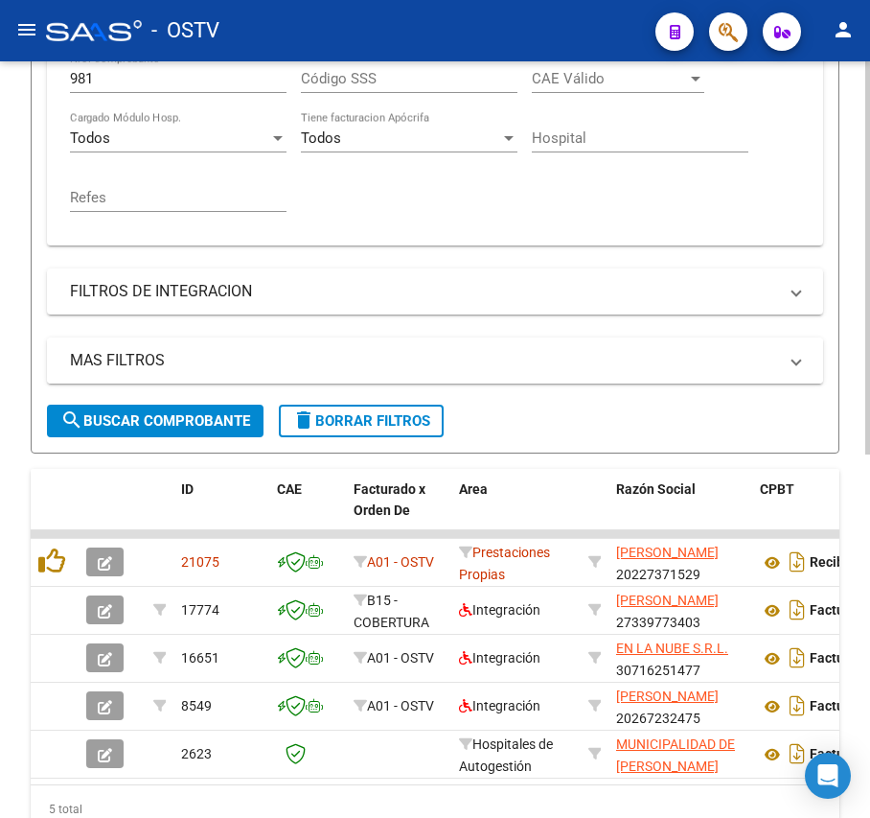
scroll to position [316, 0]
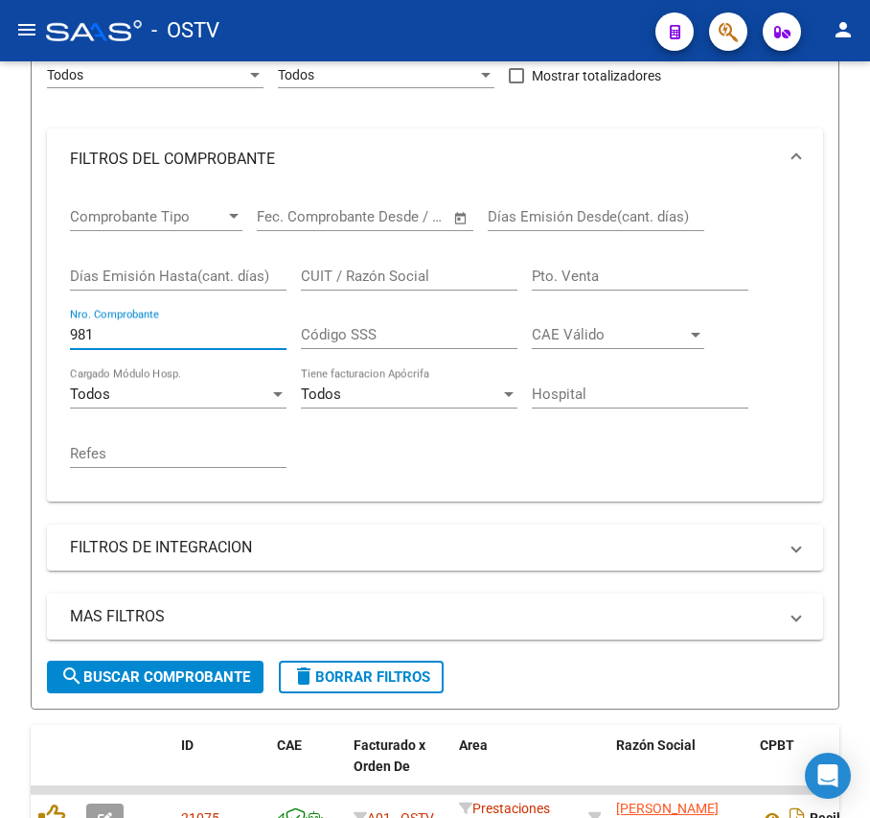
drag, startPoint x: 180, startPoint y: 335, endPoint x: -454, endPoint y: 339, distance: 634.7
click at [0, 339] on html "menu - OSTV person Firma Express Inicio Calendario SSS Instructivos Contacto OS…" at bounding box center [435, 409] width 870 height 818
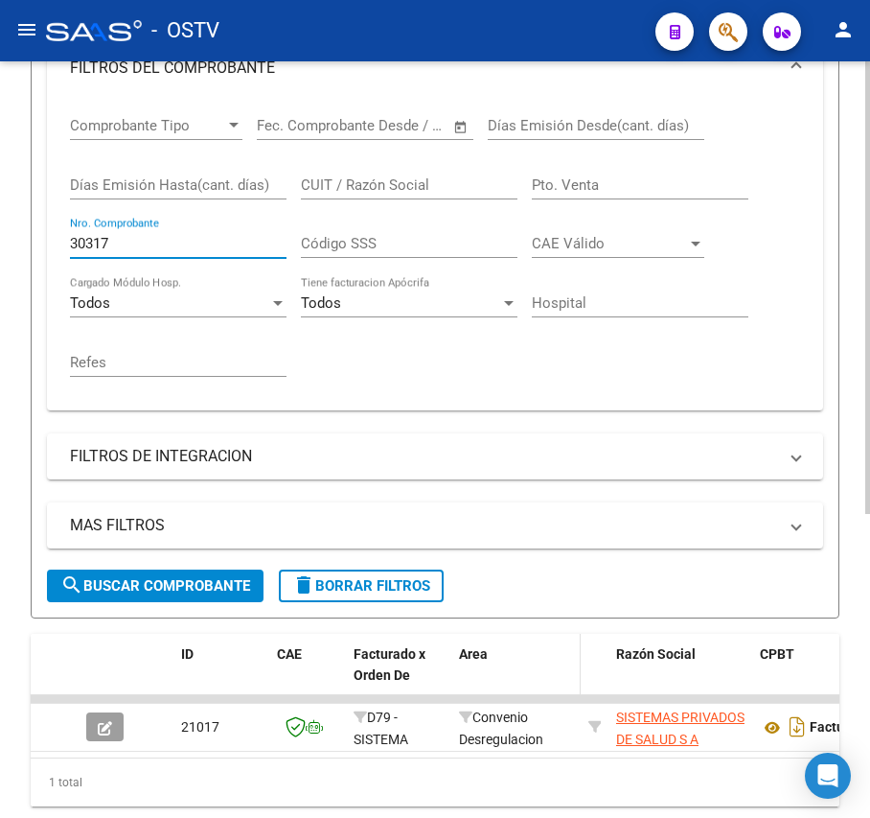
scroll to position [508, 0]
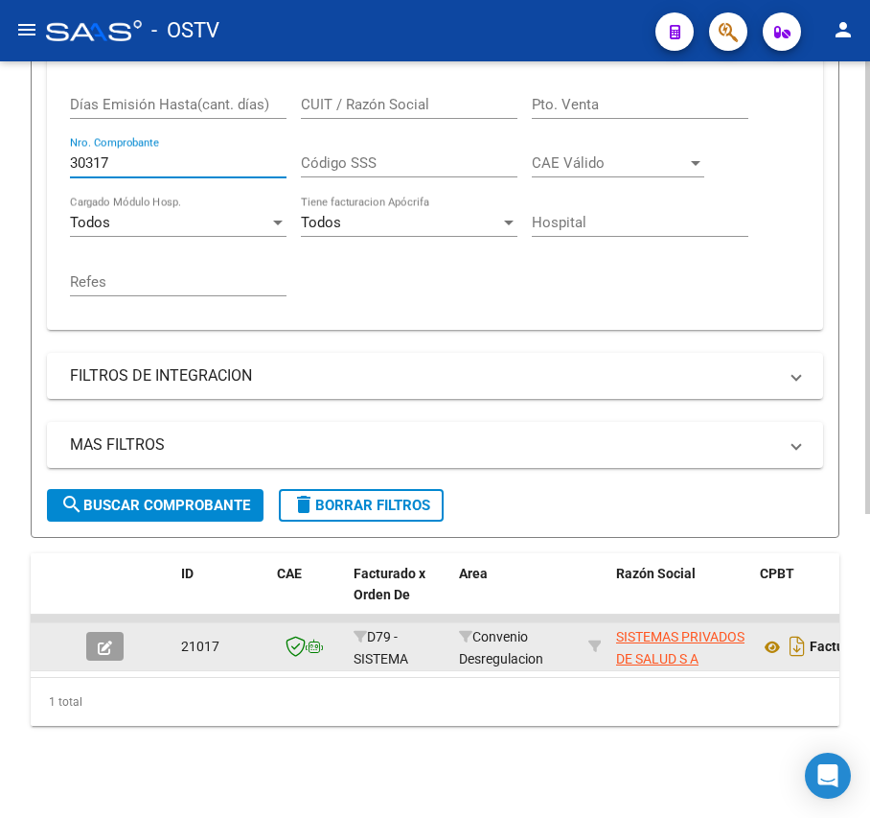
type input "30317"
click at [86, 632] on button "button" at bounding box center [104, 646] width 37 height 29
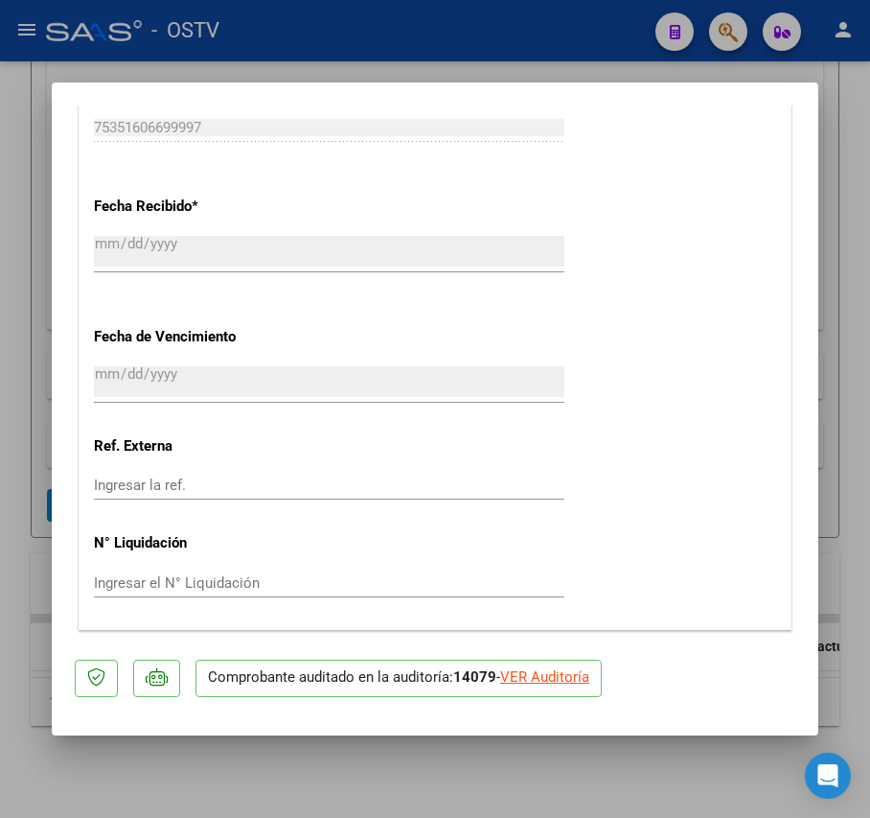
scroll to position [1278, 0]
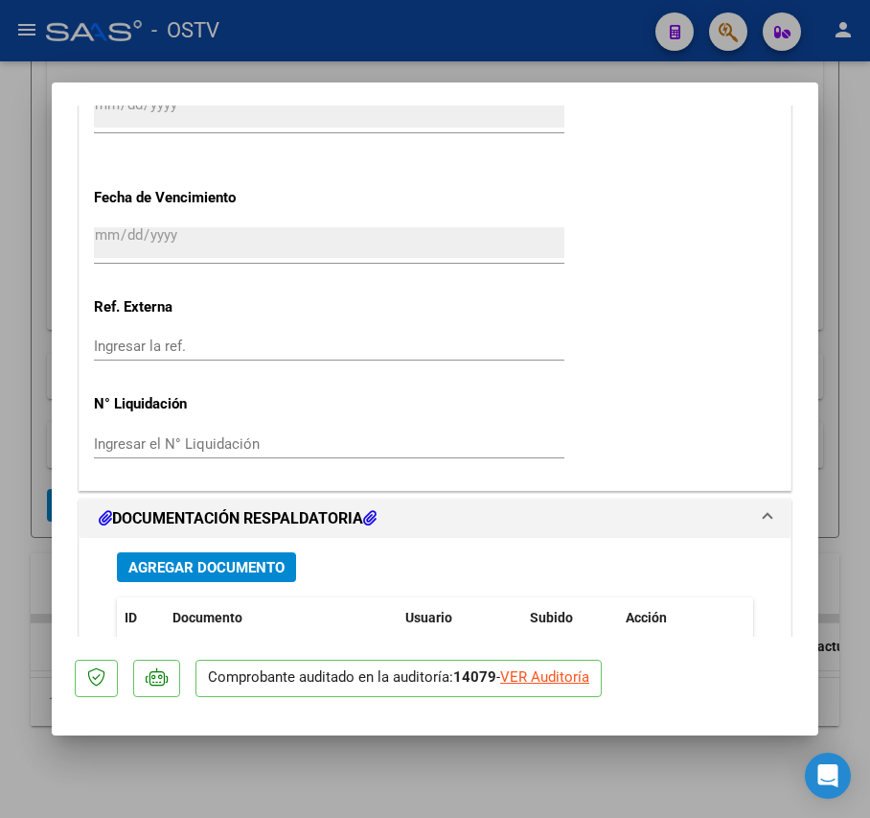
click at [239, 573] on span "Agregar Documento" at bounding box center [206, 567] width 156 height 17
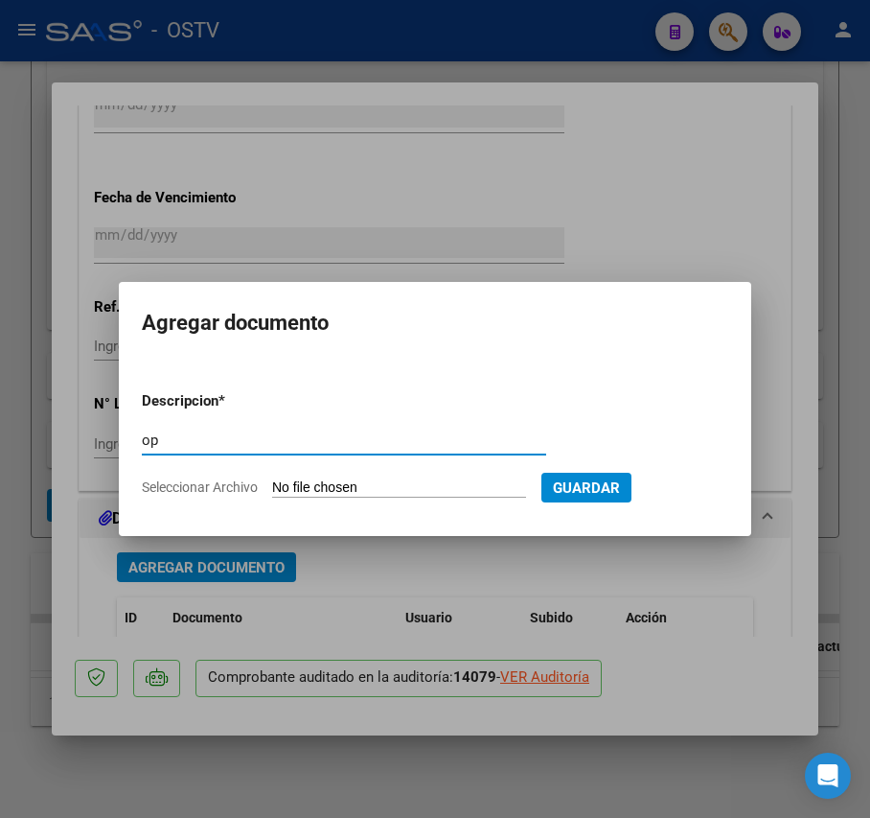
type input "op"
click at [351, 489] on input "Seleccionar Archivo" at bounding box center [399, 488] width 254 height 18
type input "C:\fakepath\OP 57207 Meira.pdf"
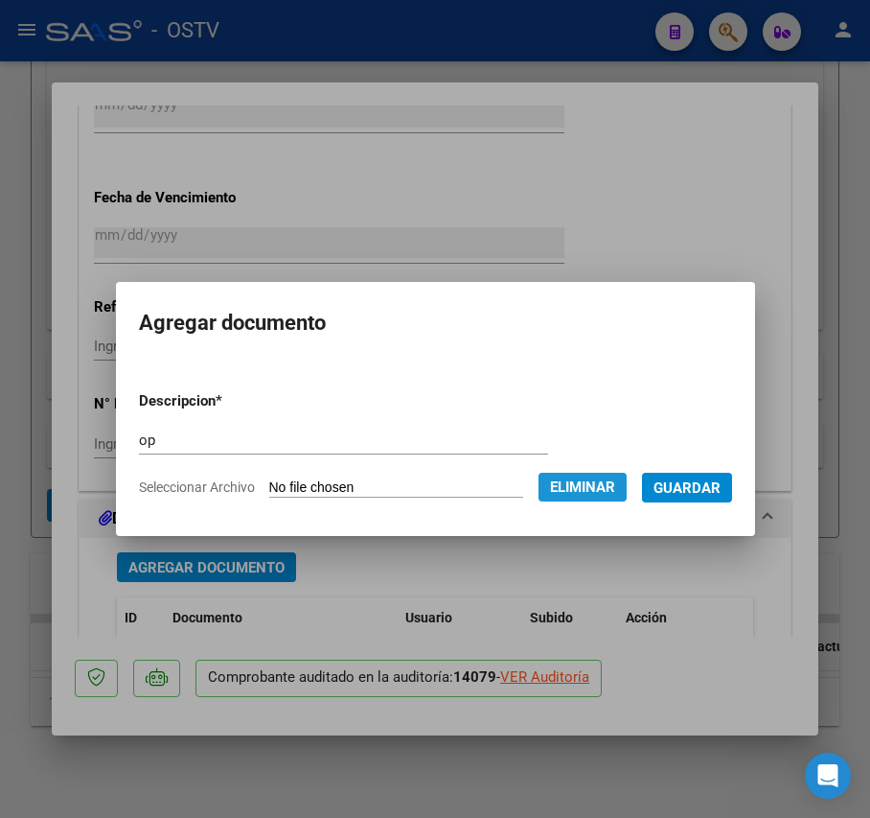
click at [589, 491] on span "Eliminar" at bounding box center [582, 486] width 65 height 17
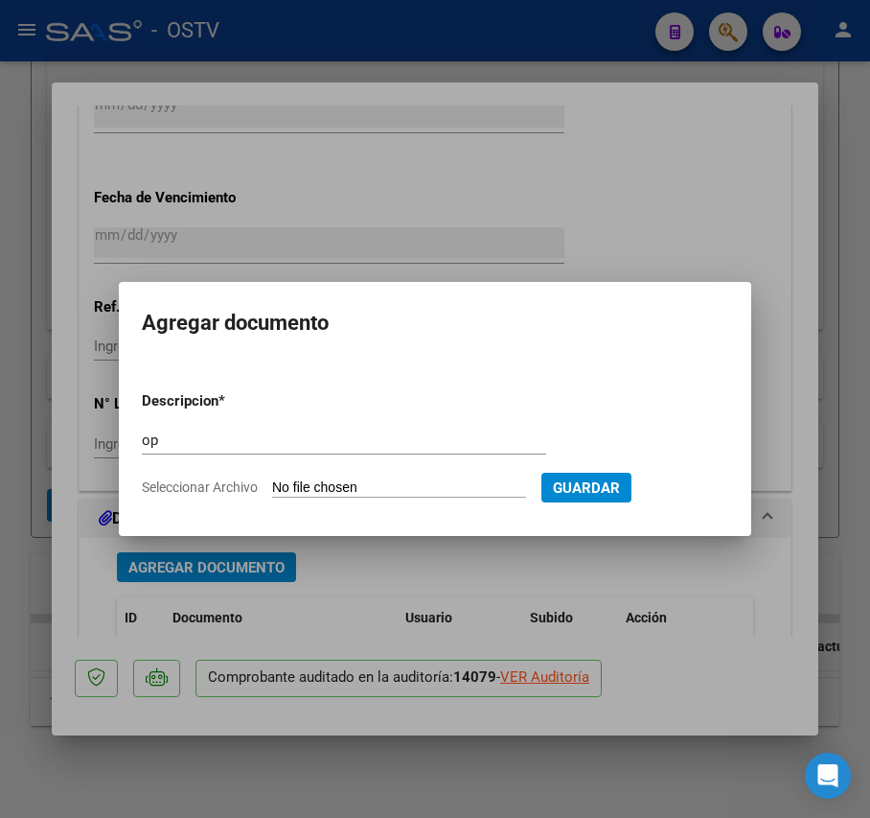
click at [39, 464] on div at bounding box center [435, 409] width 870 height 818
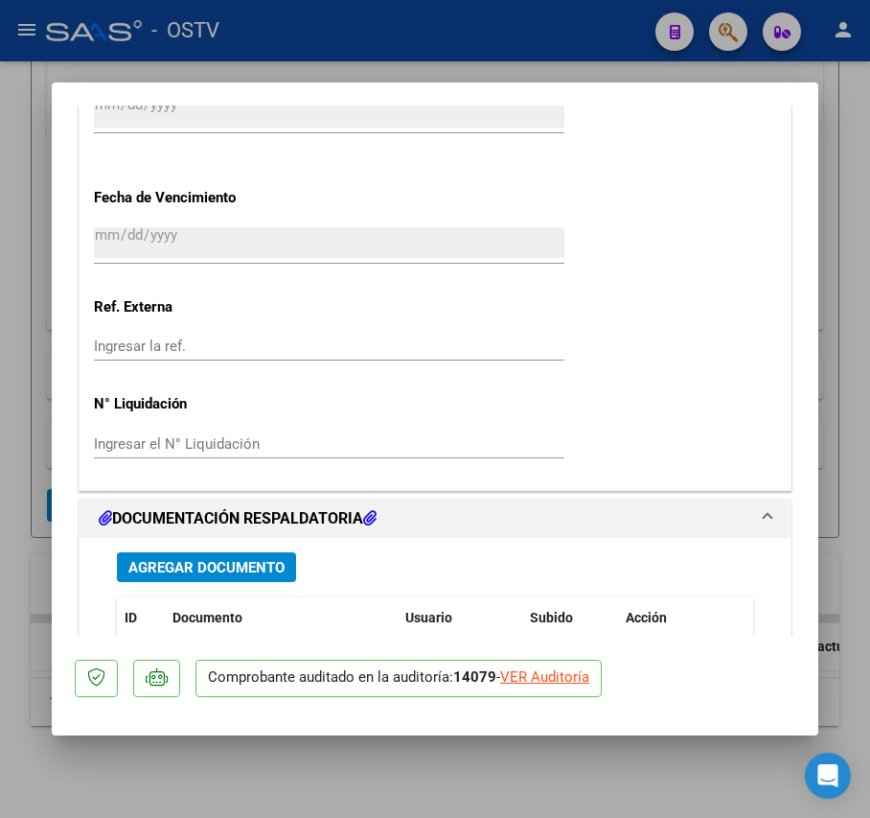
click at [39, 465] on div at bounding box center [435, 409] width 870 height 818
type input "$ 0,00"
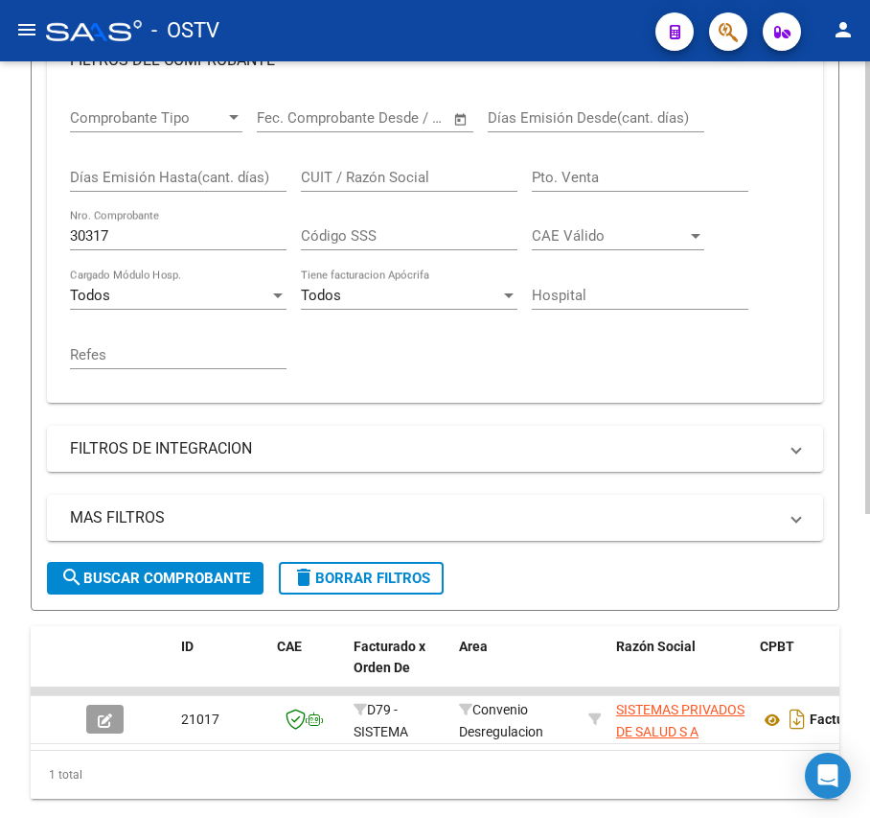
scroll to position [253, 0]
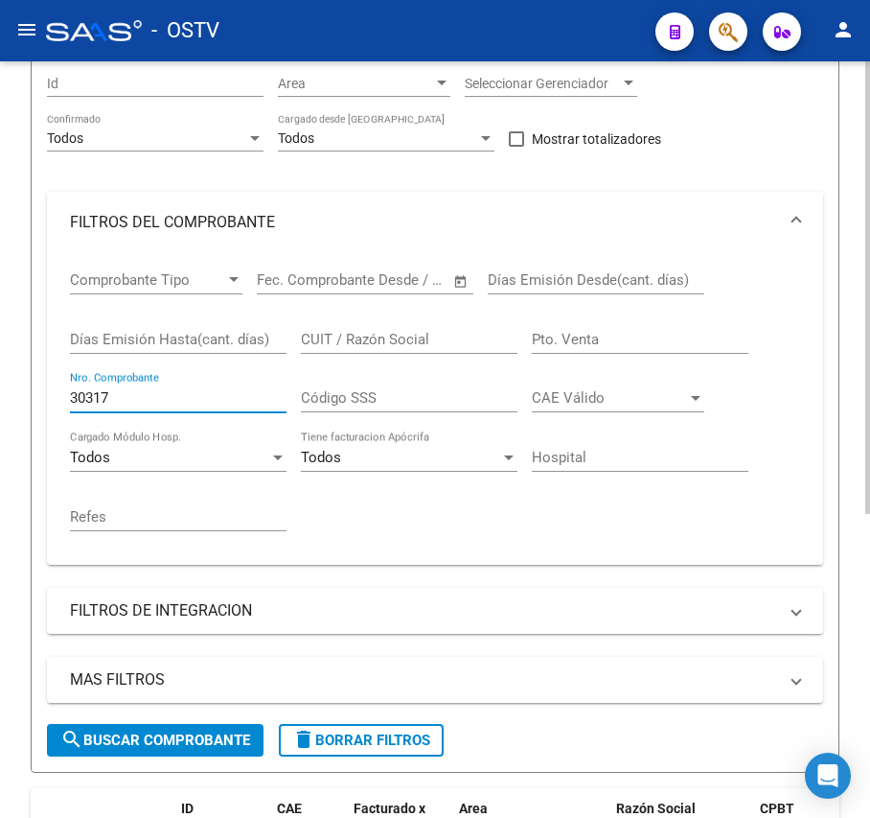
click at [153, 406] on input "30317" at bounding box center [178, 397] width 217 height 17
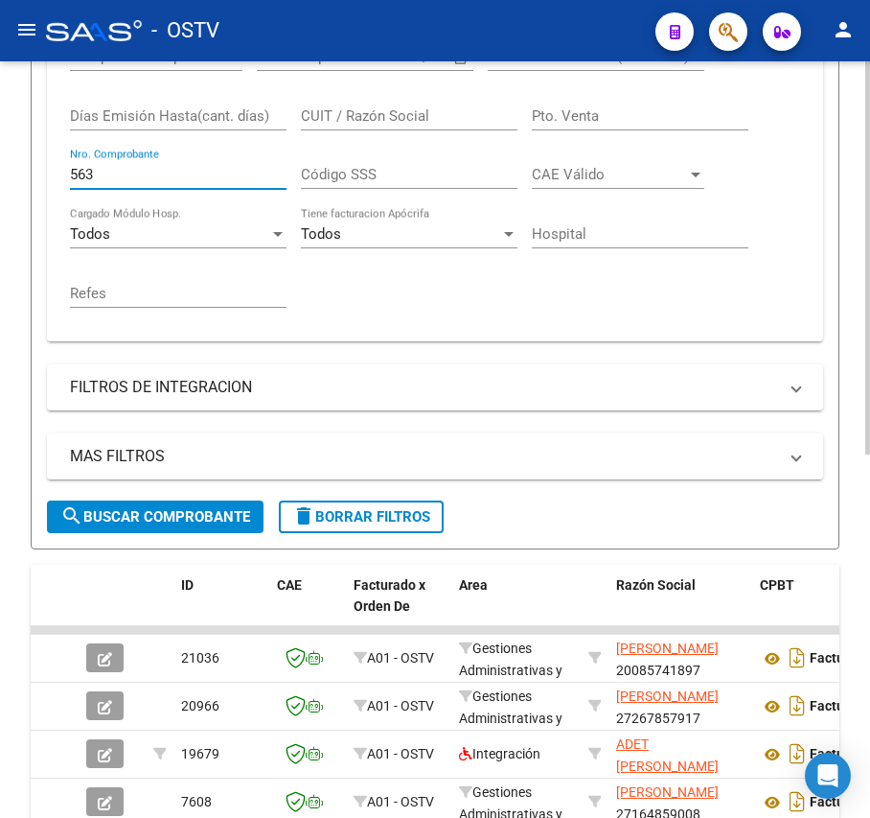
scroll to position [700, 0]
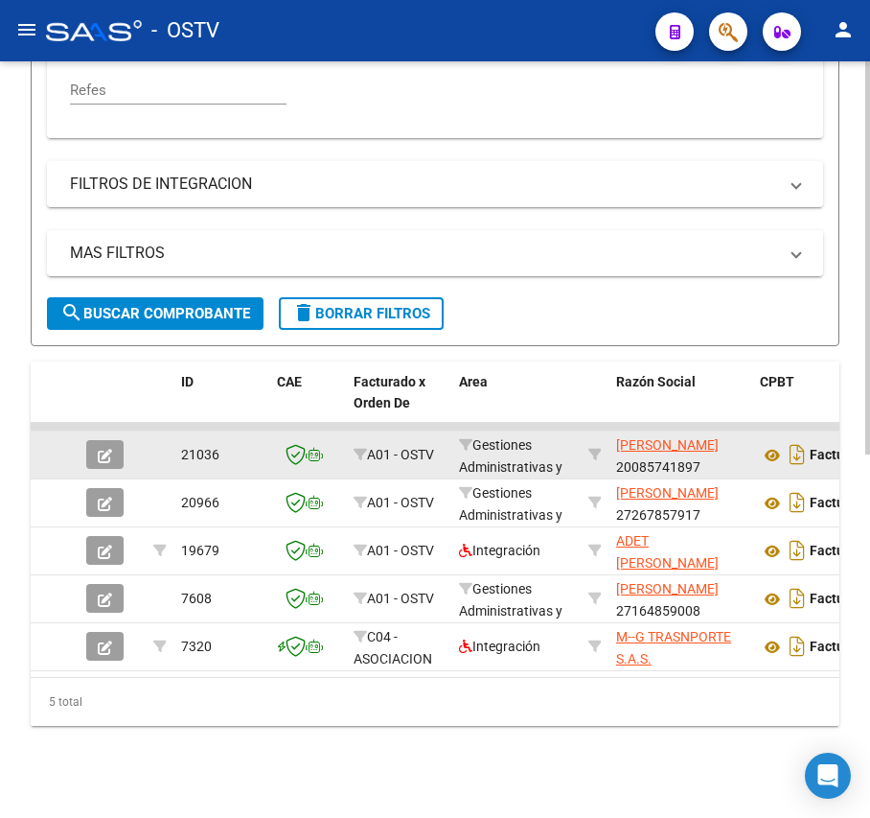
type input "563"
click at [112, 440] on button "button" at bounding box center [104, 454] width 37 height 29
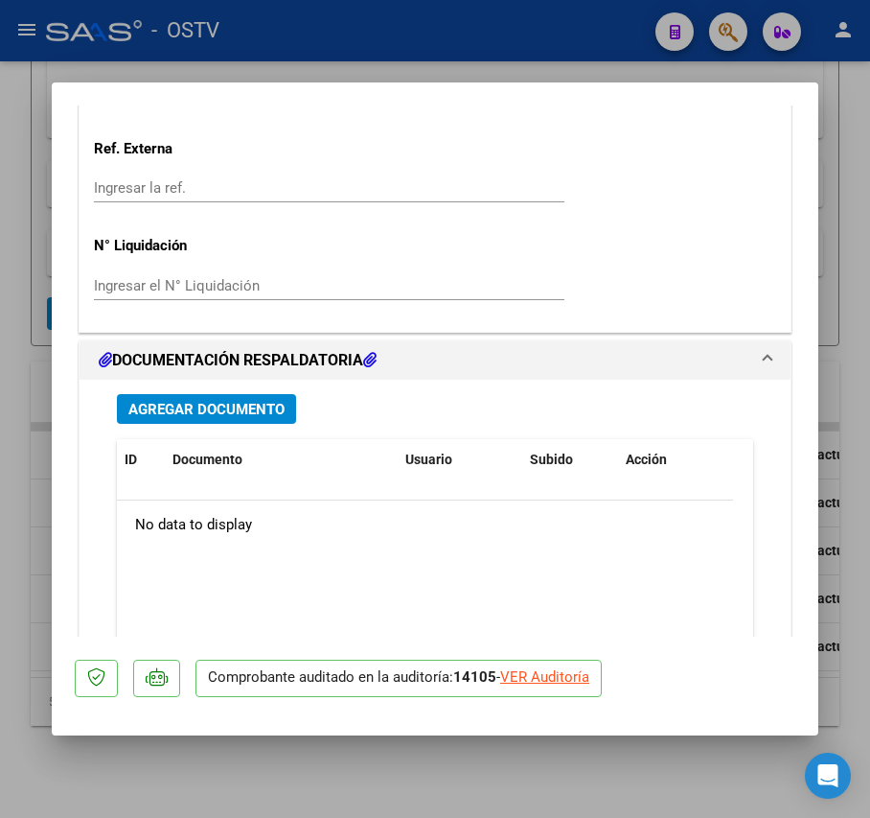
scroll to position [1618, 0]
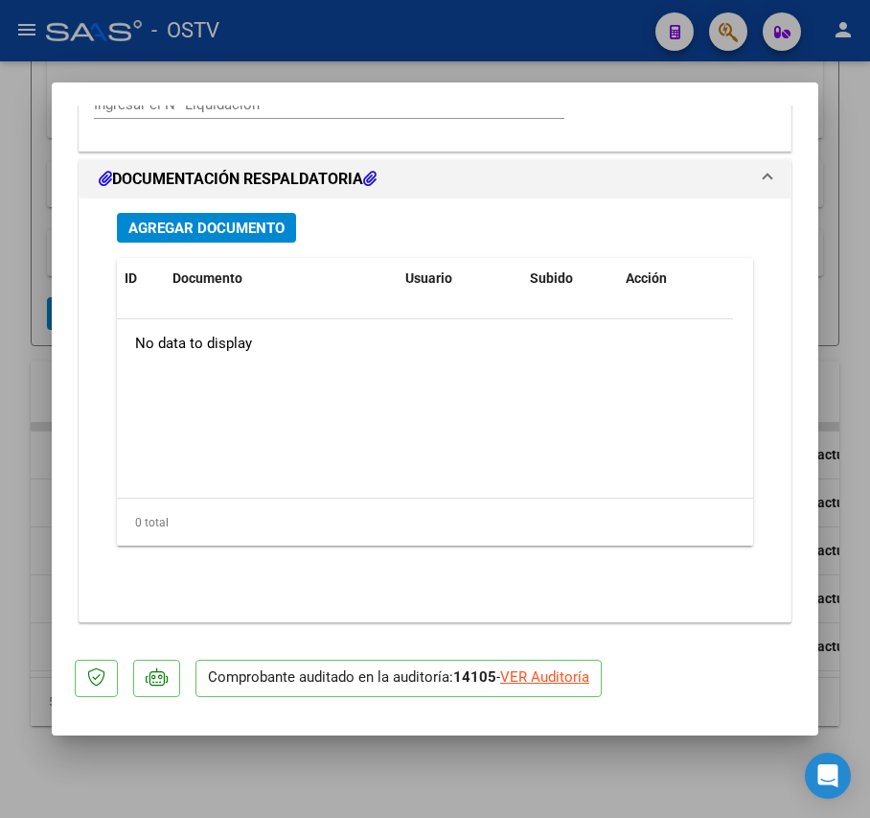
click at [243, 231] on span "Agregar Documento" at bounding box center [206, 228] width 156 height 17
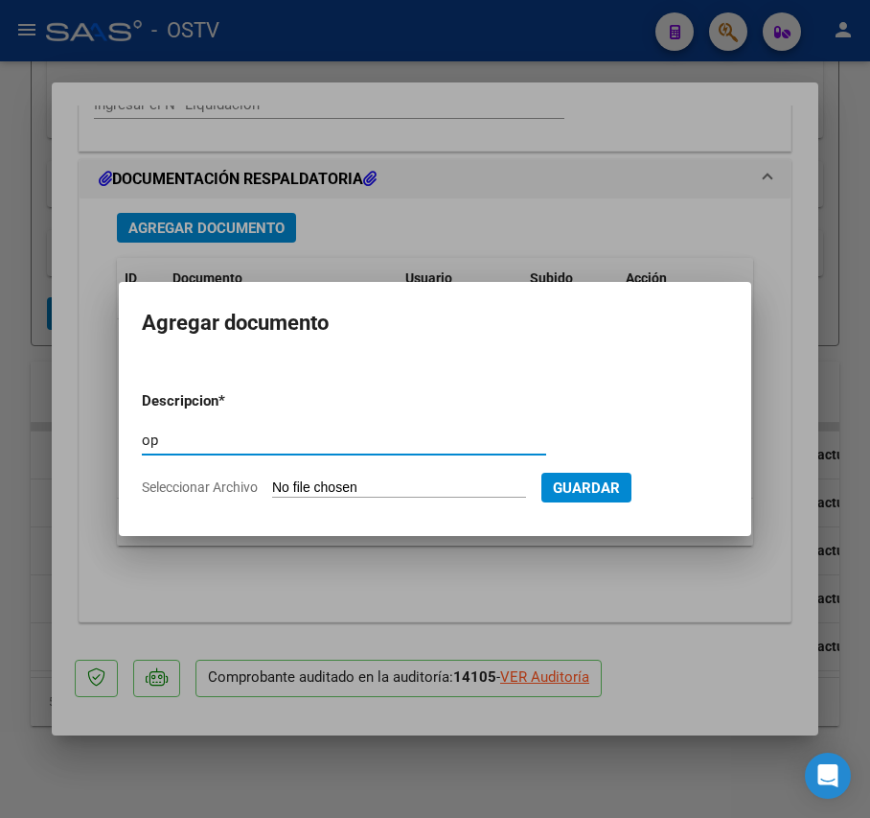
type input "op"
click at [331, 488] on input "Seleccionar Archivo" at bounding box center [399, 488] width 254 height 18
type input "C:\fakepath\OP 57207 Meira.pdf"
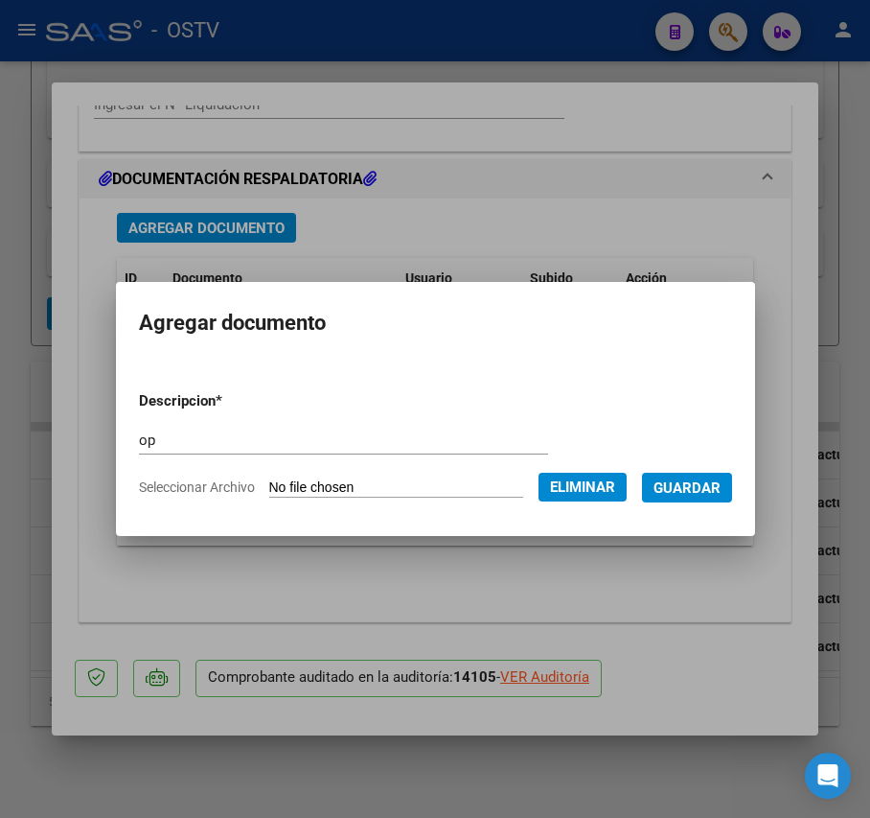
click at [748, 480] on mat-dialog-content "Descripcion * op Escriba aquí una descripcion Seleccionar Archivo Eliminar Guar…" at bounding box center [435, 436] width 639 height 152
click at [732, 476] on button "Guardar" at bounding box center [687, 488] width 90 height 30
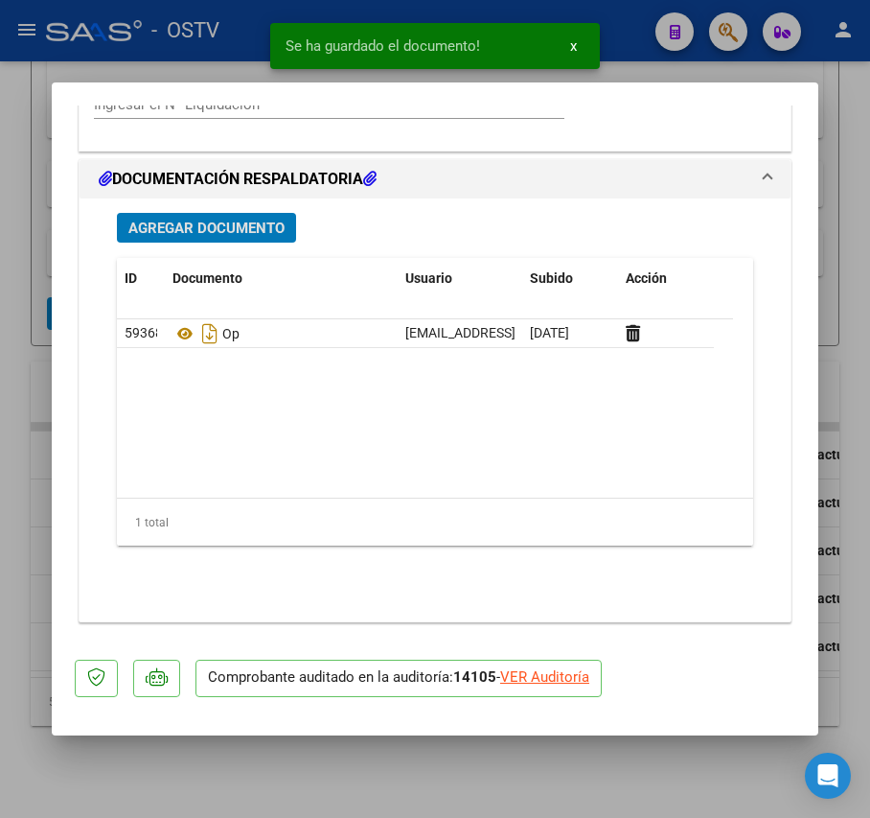
click at [223, 226] on span "Agregar Documento" at bounding box center [206, 228] width 156 height 17
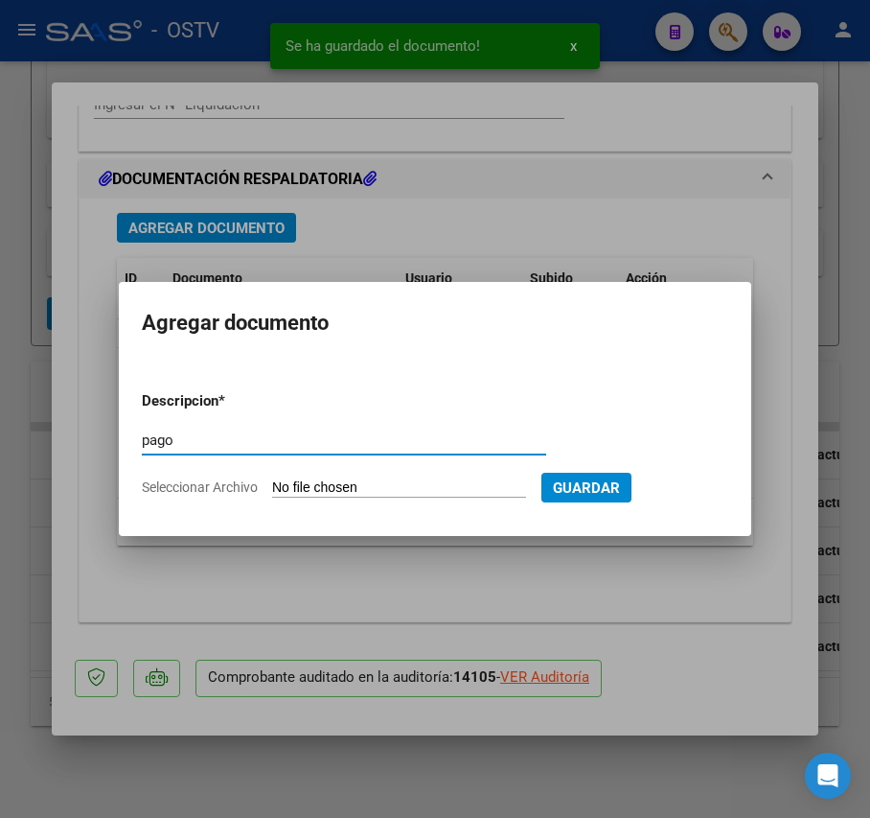
type input "pago"
click at [291, 488] on input "Seleccionar Archivo" at bounding box center [399, 488] width 254 height 18
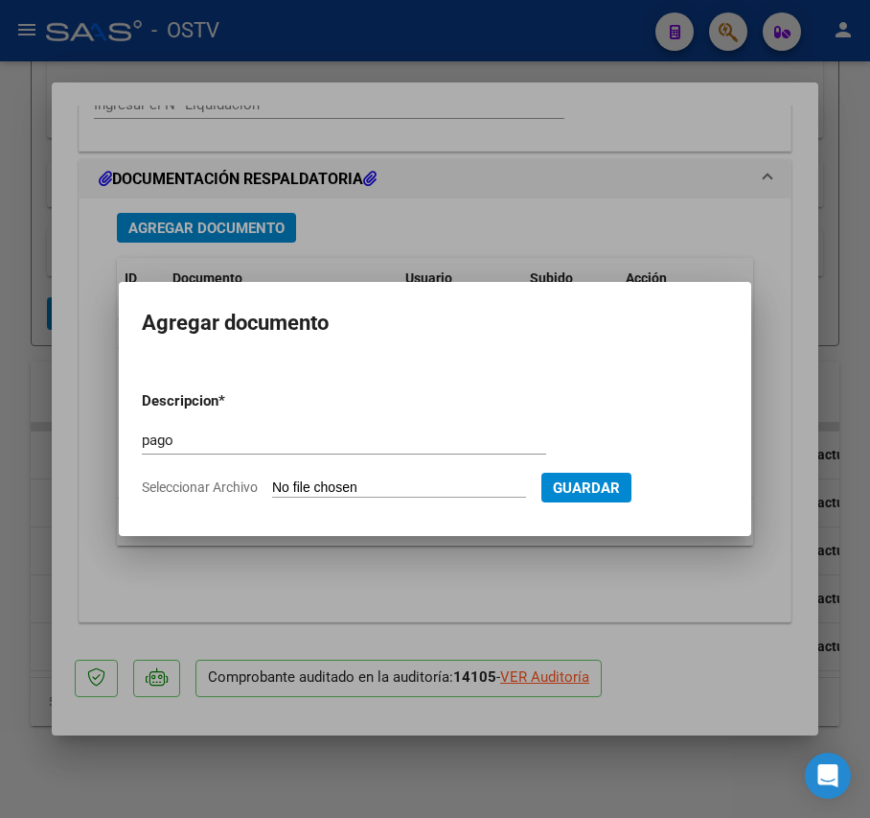
type input "C:\fakepath\Pago OP 57207 Meira.pdf"
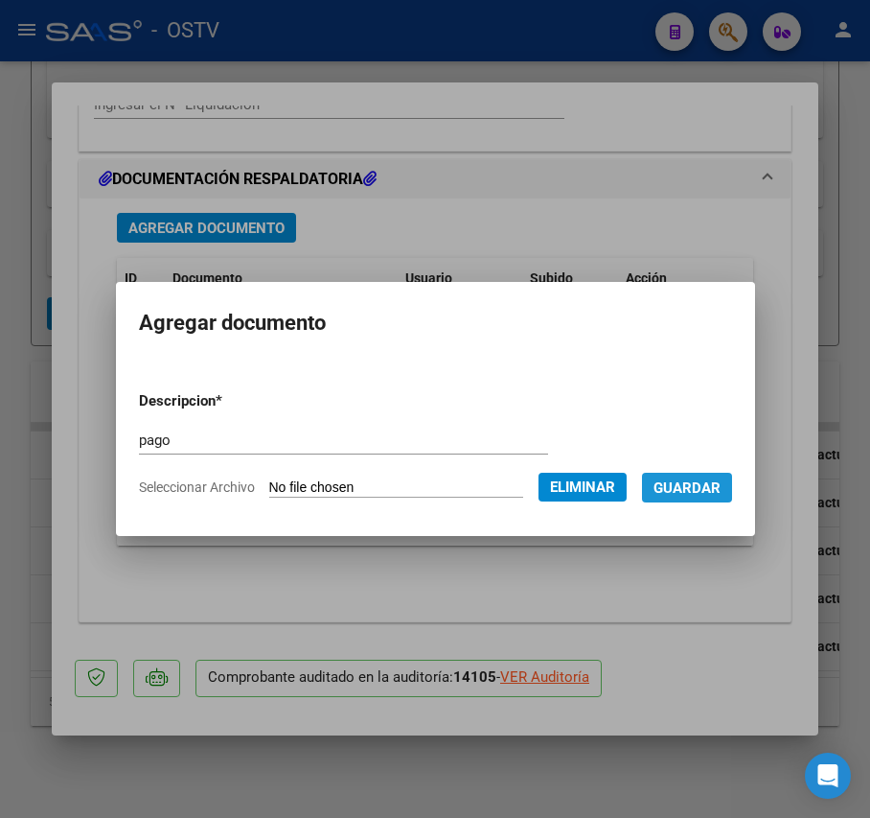
click at [694, 479] on span "Guardar" at bounding box center [687, 487] width 67 height 17
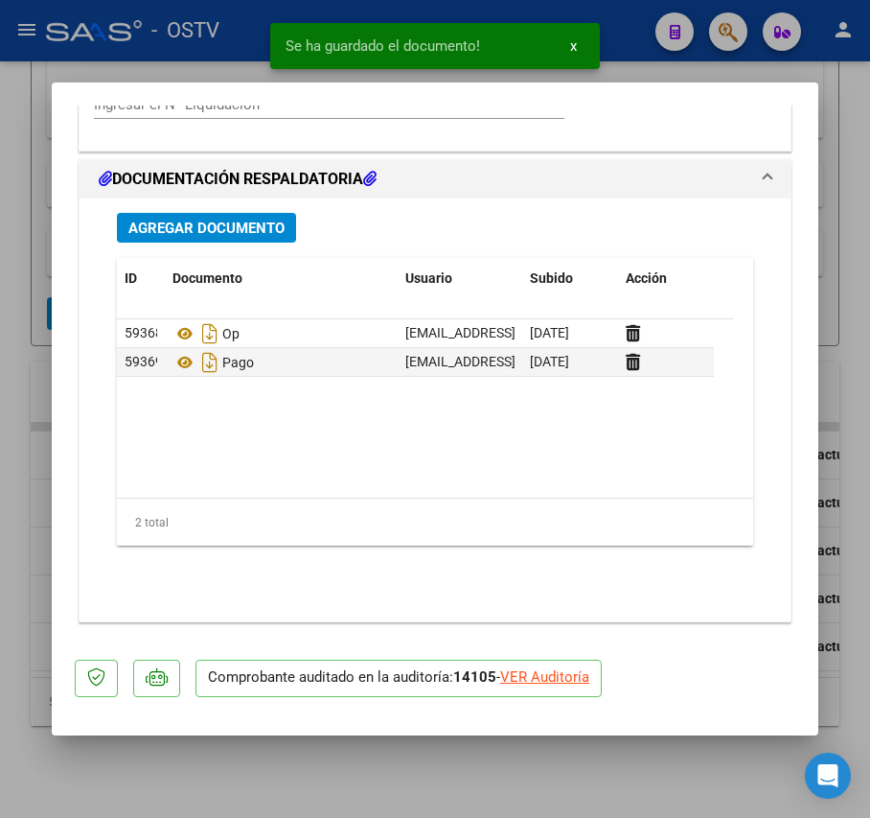
click at [28, 387] on div at bounding box center [435, 409] width 870 height 818
type input "$ 0,00"
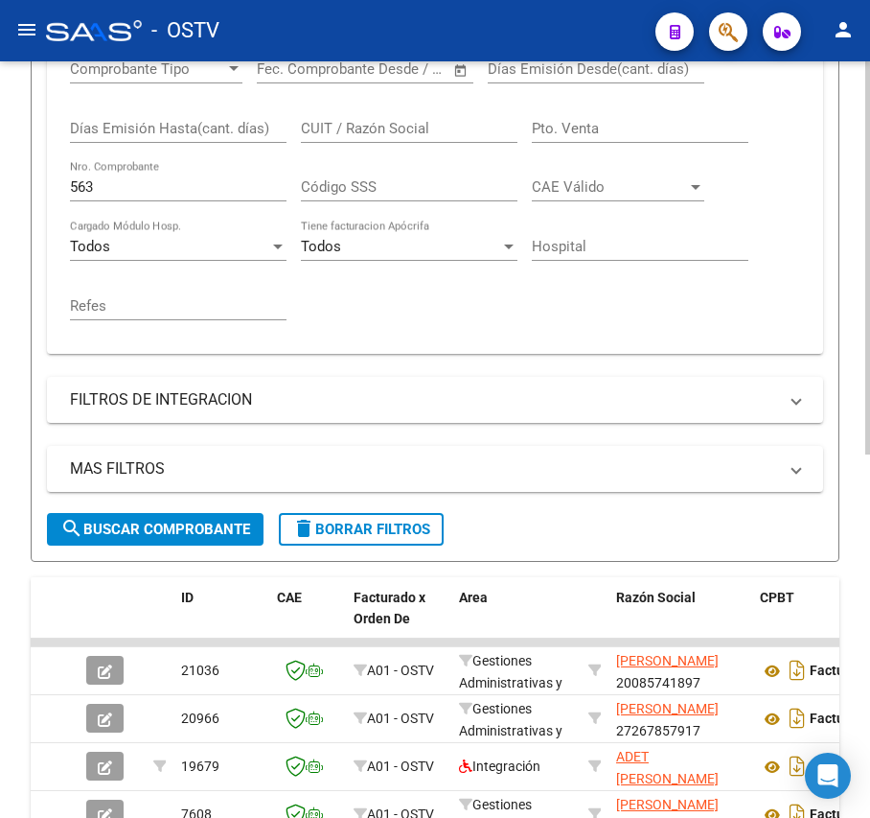
scroll to position [445, 0]
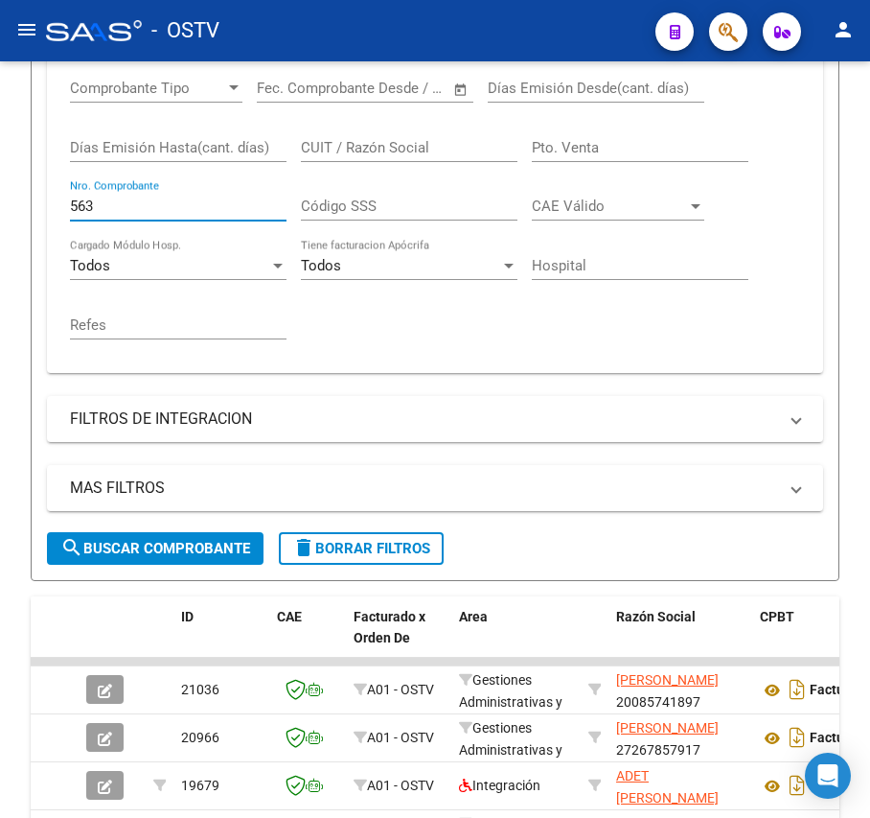
drag, startPoint x: 177, startPoint y: 204, endPoint x: -180, endPoint y: 209, distance: 357.6
click at [0, 209] on html "menu - OSTV person Firma Express Inicio Calendario SSS Instructivos Contacto OS…" at bounding box center [435, 409] width 870 height 818
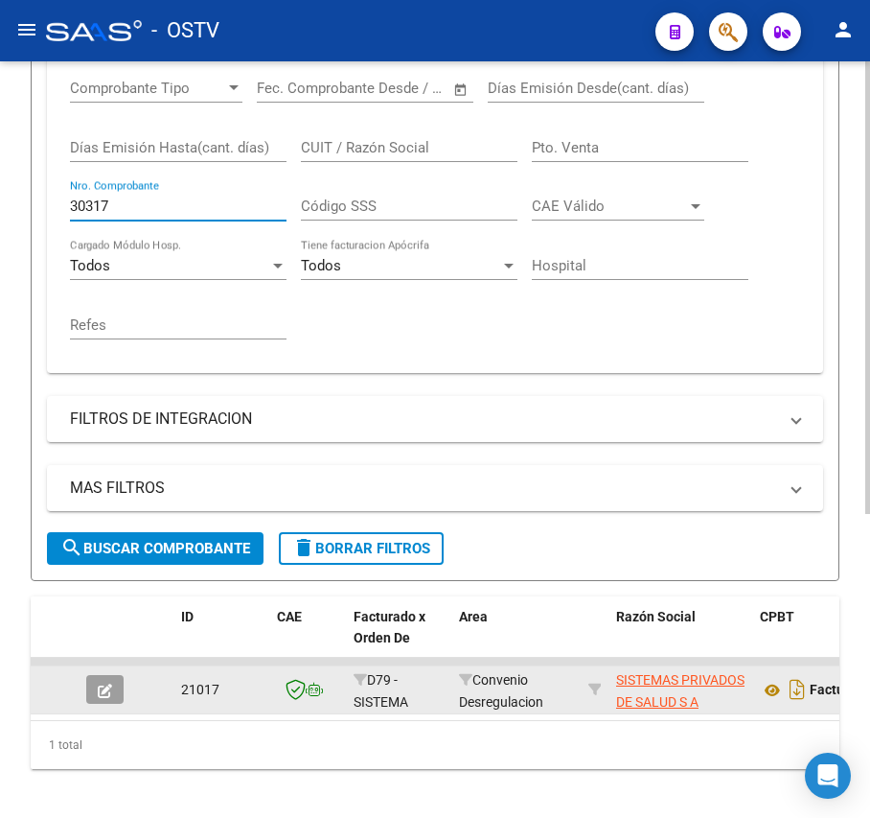
type input "30317"
click at [104, 684] on icon "button" at bounding box center [105, 691] width 14 height 14
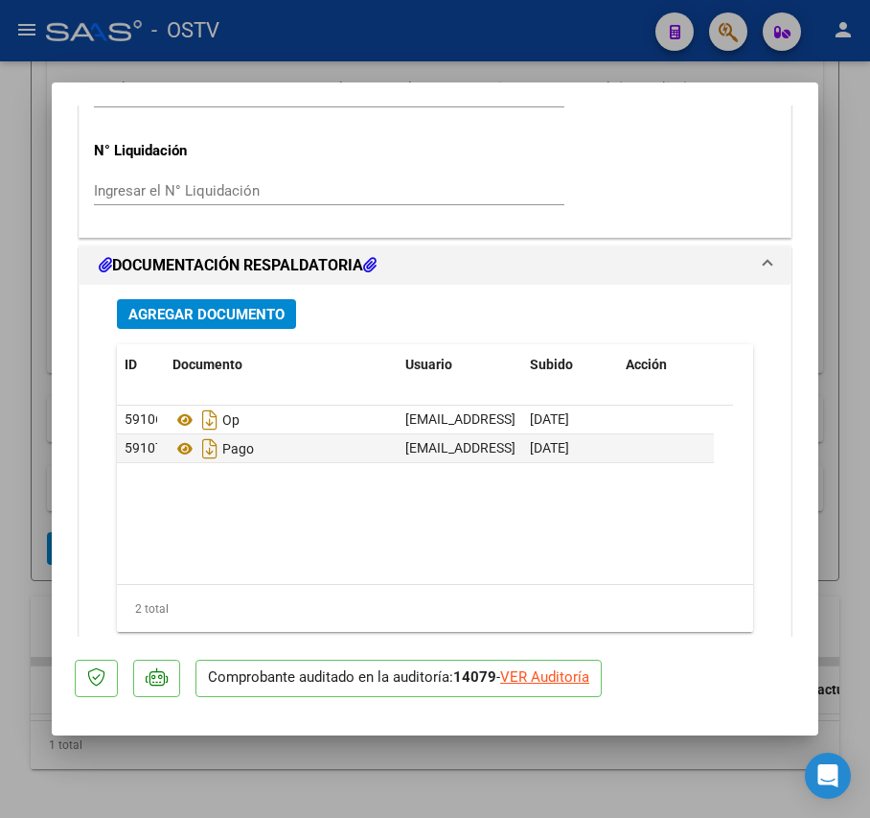
scroll to position [1534, 0]
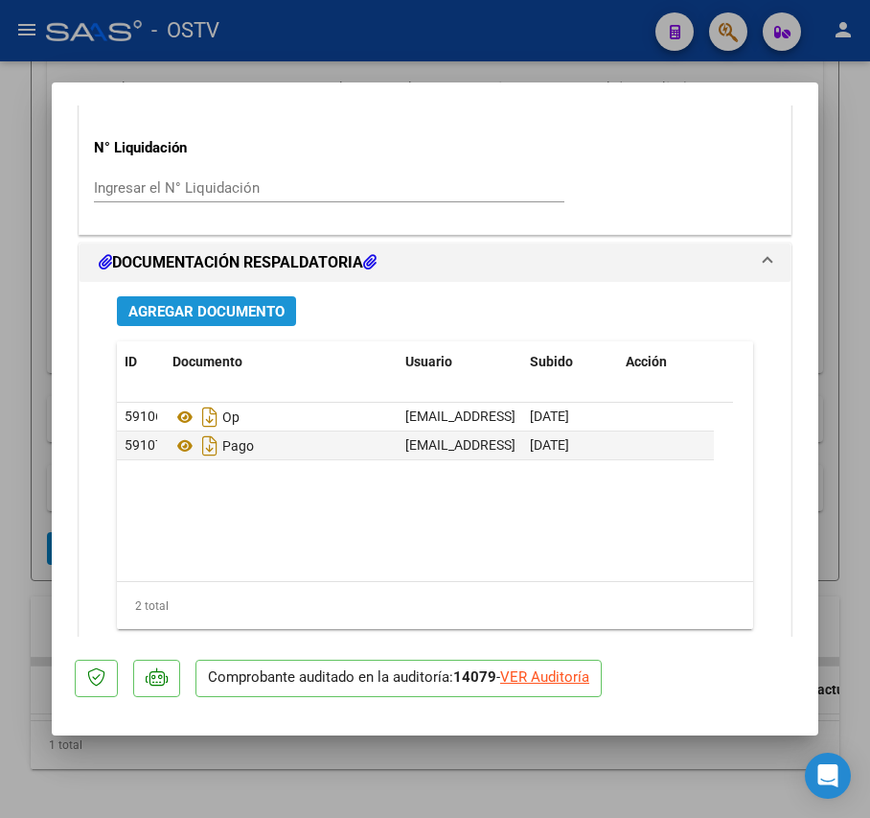
click at [242, 313] on span "Agregar Documento" at bounding box center [206, 311] width 156 height 17
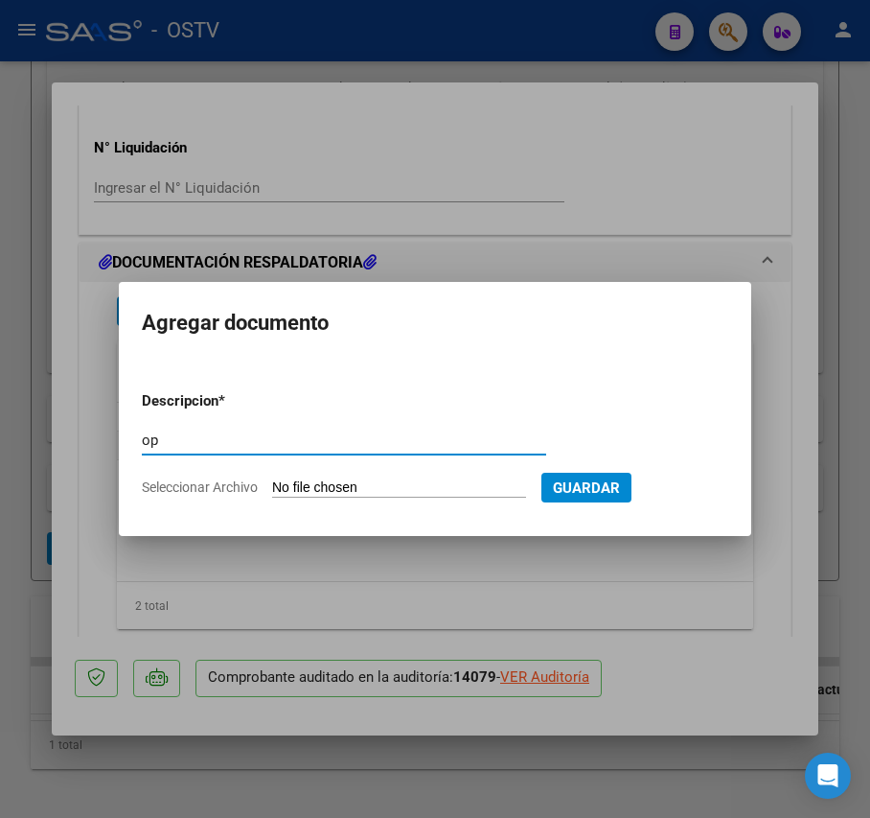
type input "op"
click at [353, 488] on input "Seleccionar Archivo" at bounding box center [399, 488] width 254 height 18
click at [305, 598] on div at bounding box center [435, 409] width 870 height 818
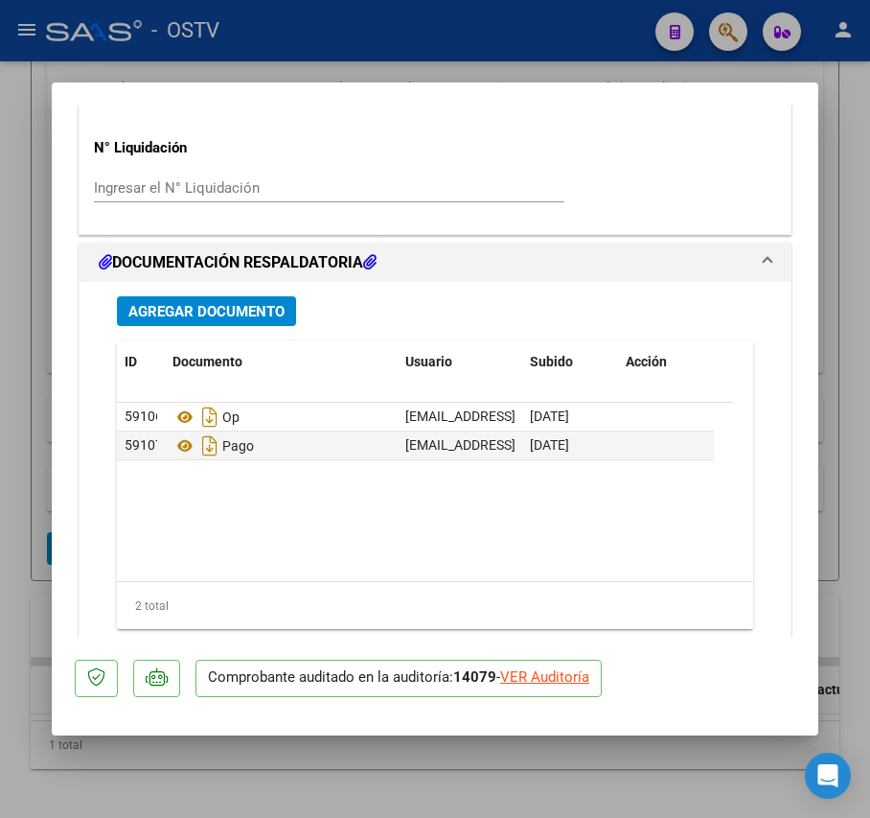
click at [47, 502] on div at bounding box center [435, 409] width 870 height 818
type input "$ 0,00"
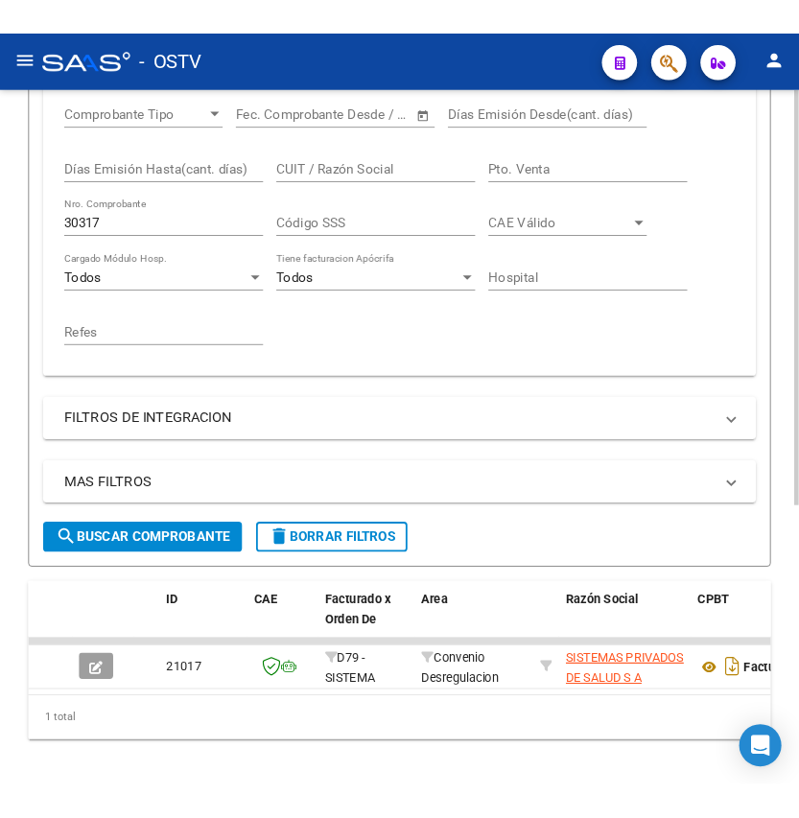
scroll to position [316, 0]
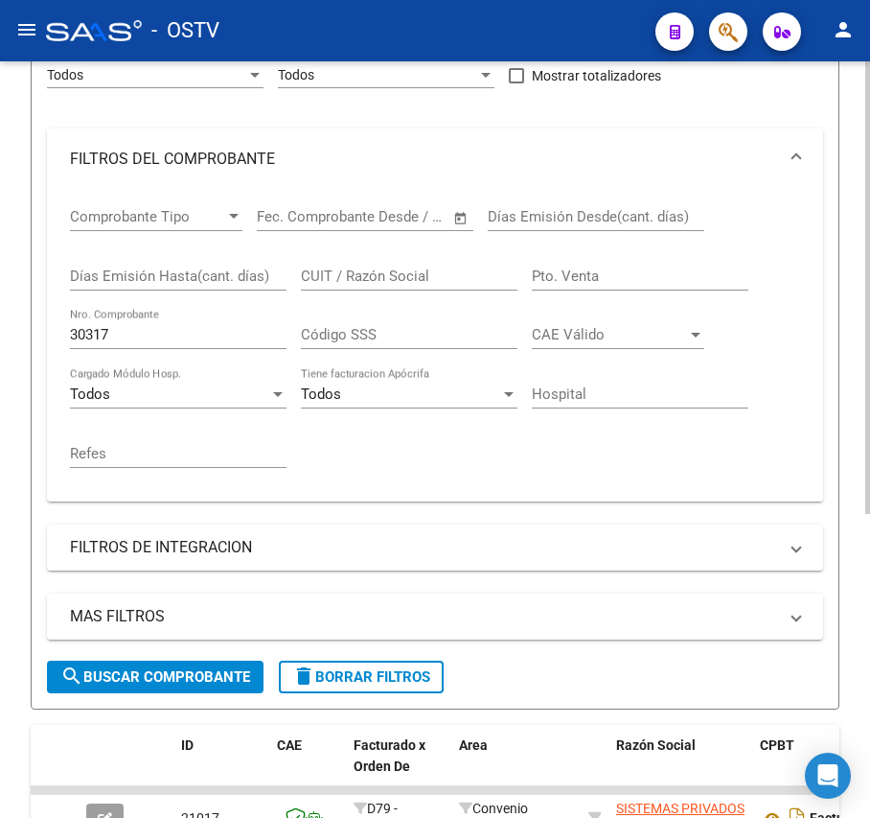
click at [131, 332] on input "30317" at bounding box center [178, 334] width 217 height 17
drag, startPoint x: 150, startPoint y: 330, endPoint x: -104, endPoint y: 339, distance: 253.3
click at [0, 339] on html "menu - OSTV person Firma Express Inicio Calendario SSS Instructivos Contacto OS…" at bounding box center [435, 409] width 870 height 818
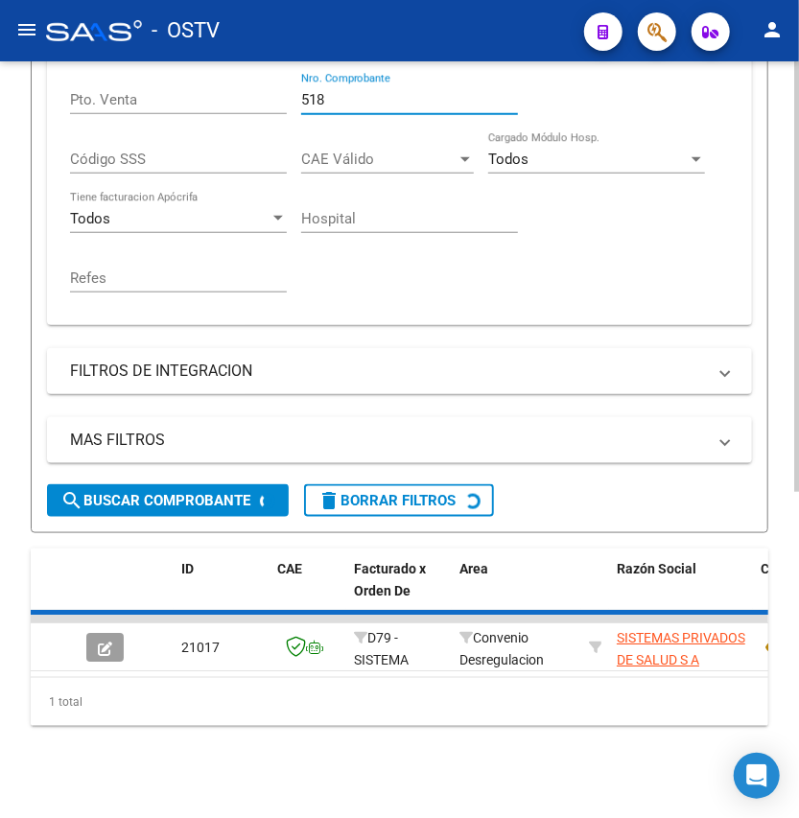
scroll to position [573, 0]
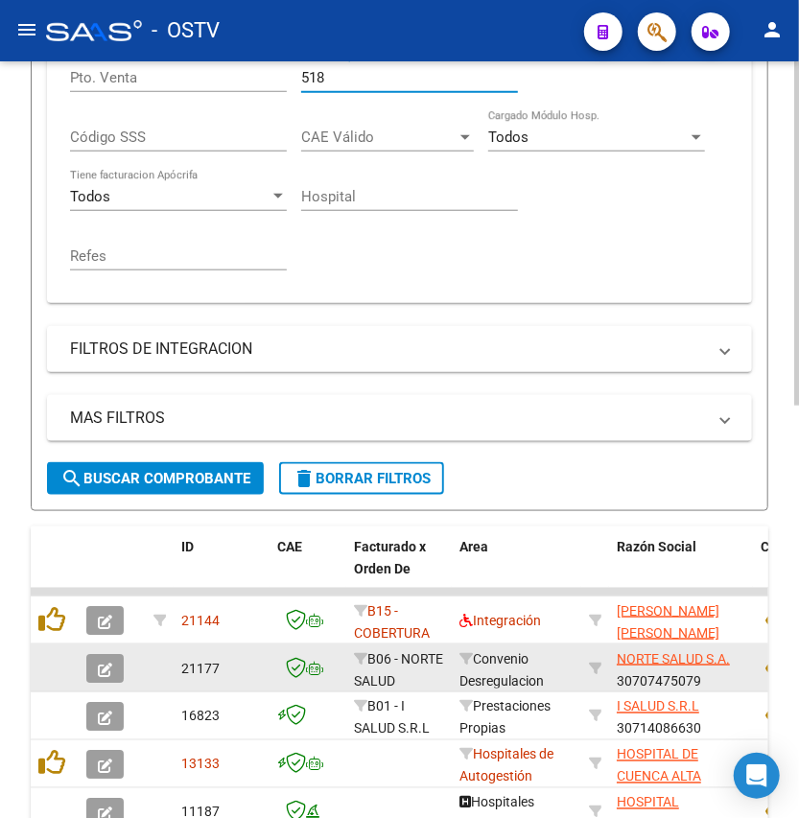
type input "518"
click at [112, 669] on button "button" at bounding box center [104, 668] width 37 height 29
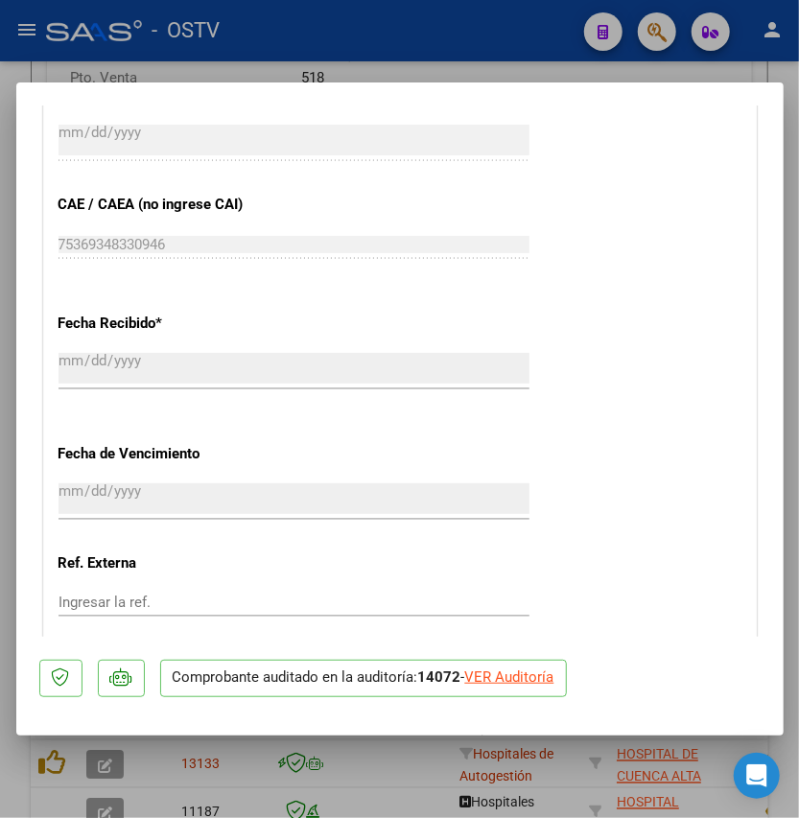
scroll to position [1405, 0]
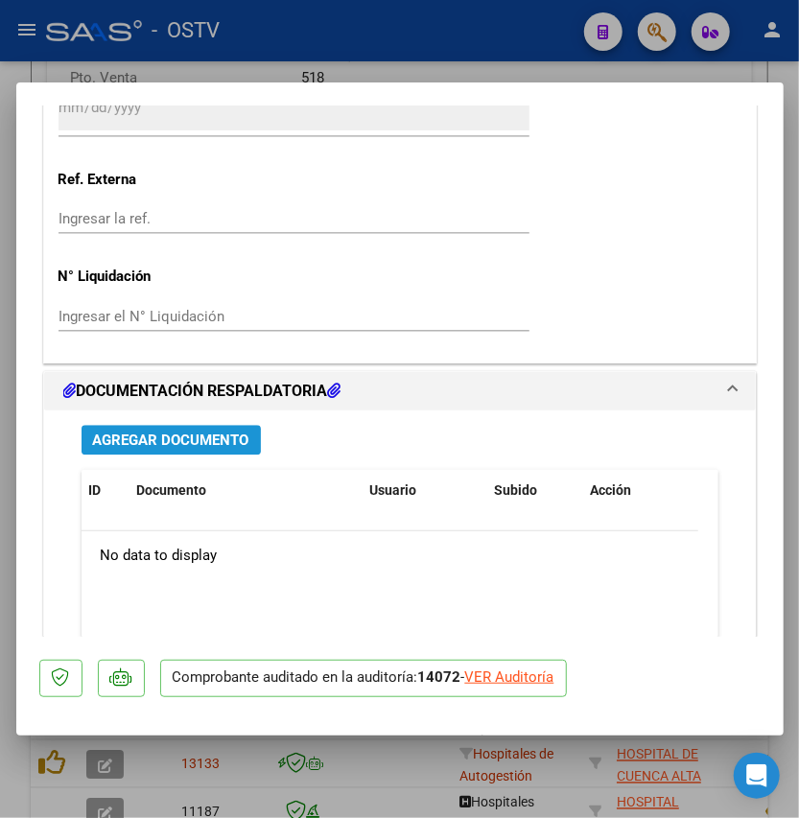
click at [215, 438] on span "Agregar Documento" at bounding box center [171, 439] width 156 height 17
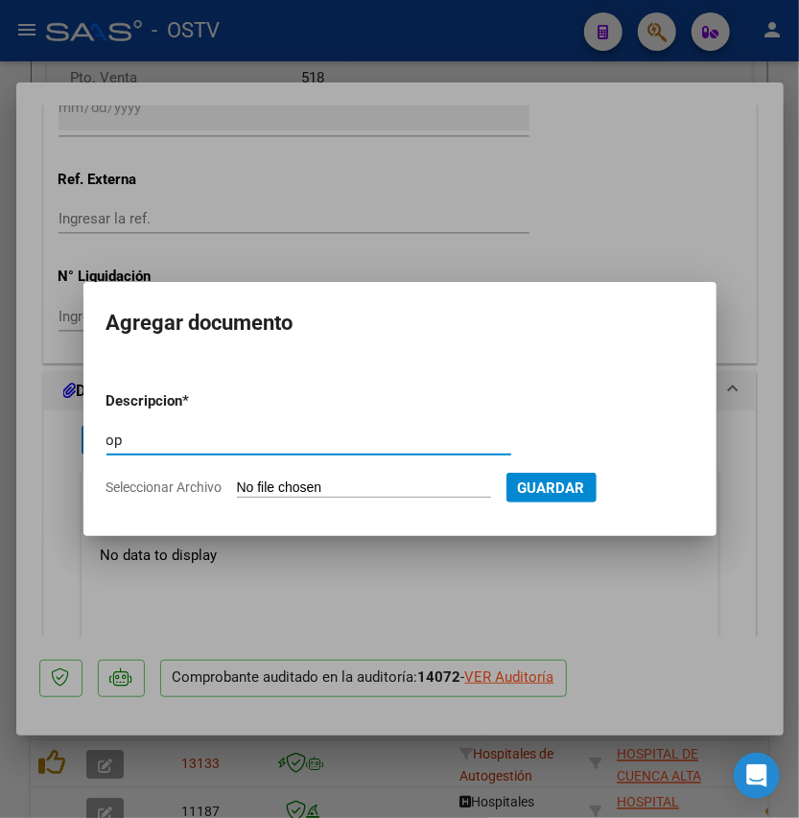
type input "op"
click at [268, 492] on input "Seleccionar Archivo" at bounding box center [364, 488] width 254 height 18
type input "C:\fakepath\OP 57209 Norte Salud.pdf"
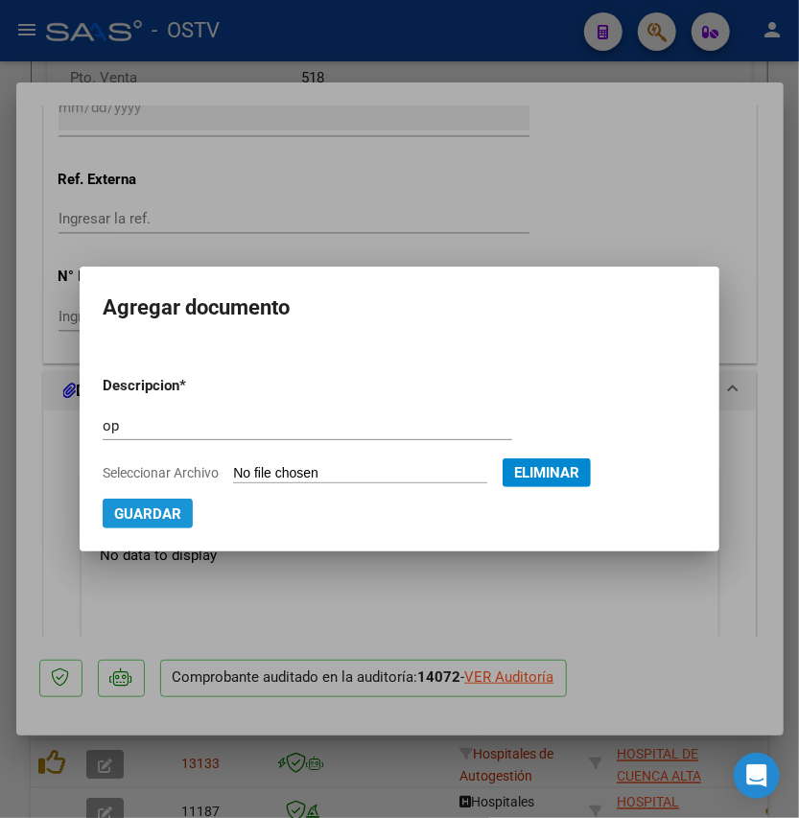
click at [146, 511] on span "Guardar" at bounding box center [147, 513] width 67 height 17
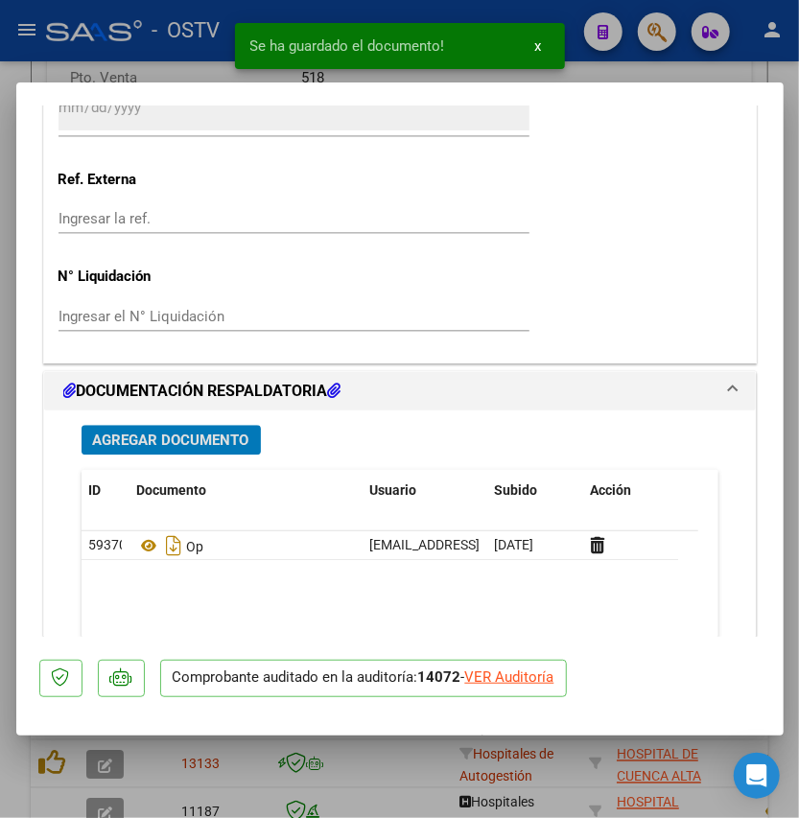
click at [204, 435] on span "Agregar Documento" at bounding box center [171, 439] width 156 height 17
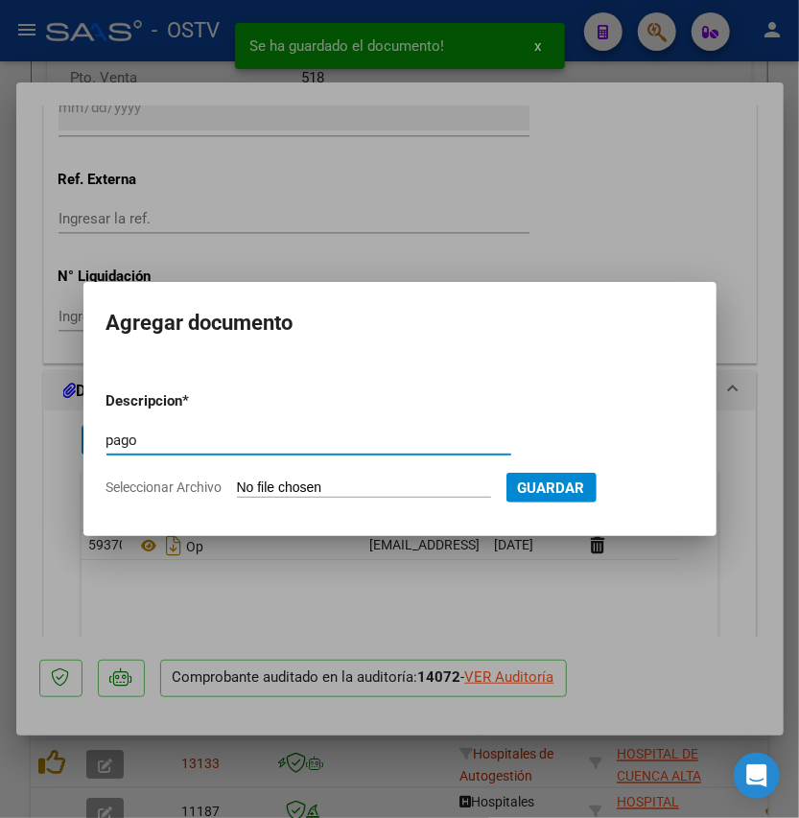
type input "pago"
click at [282, 483] on input "Seleccionar Archivo" at bounding box center [364, 488] width 254 height 18
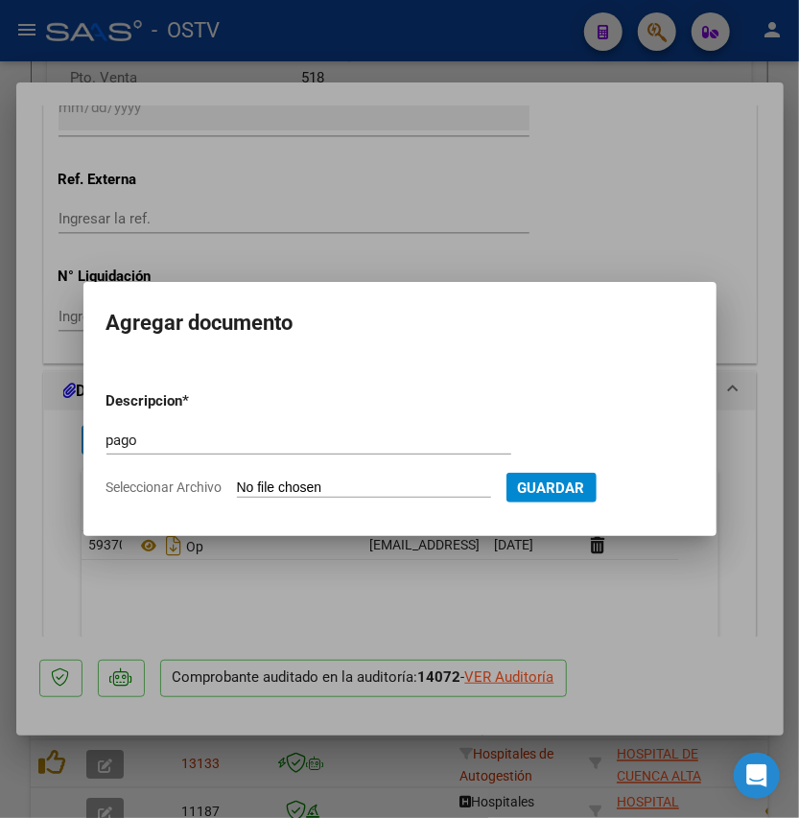
type input "C:\fakepath\Pago OP 57209 Norte Salud.pdf"
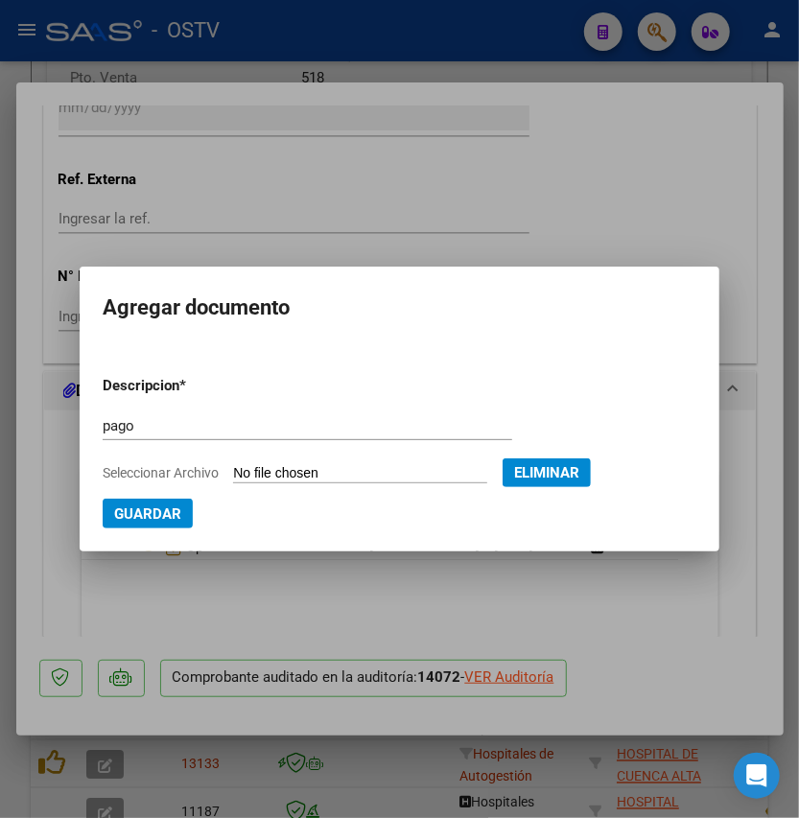
click at [119, 516] on span "Guardar" at bounding box center [147, 513] width 67 height 17
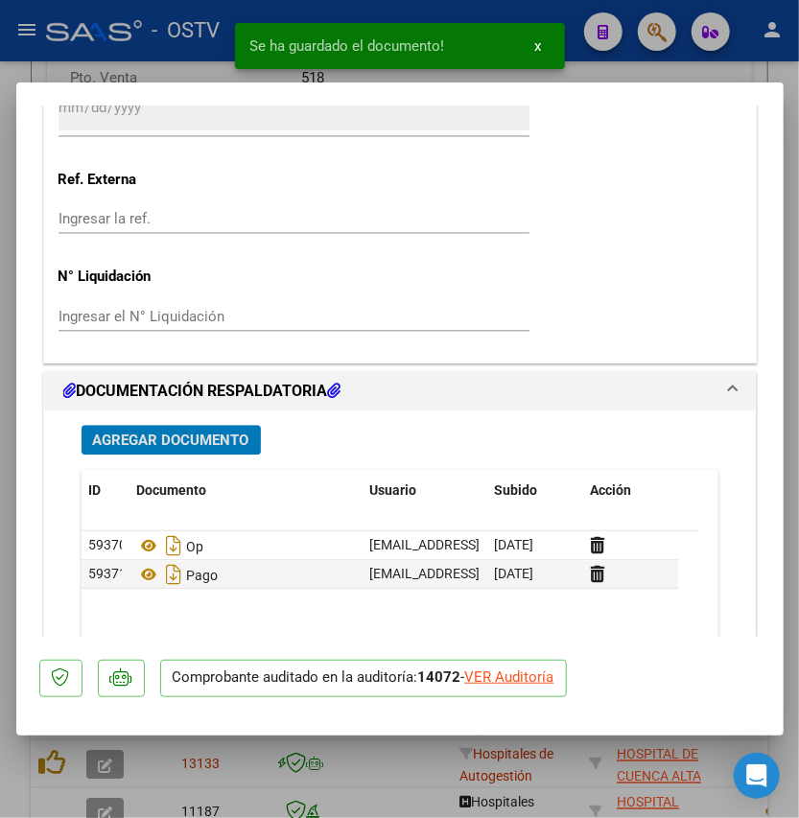
click at [190, 437] on span "Agregar Documento" at bounding box center [171, 439] width 156 height 17
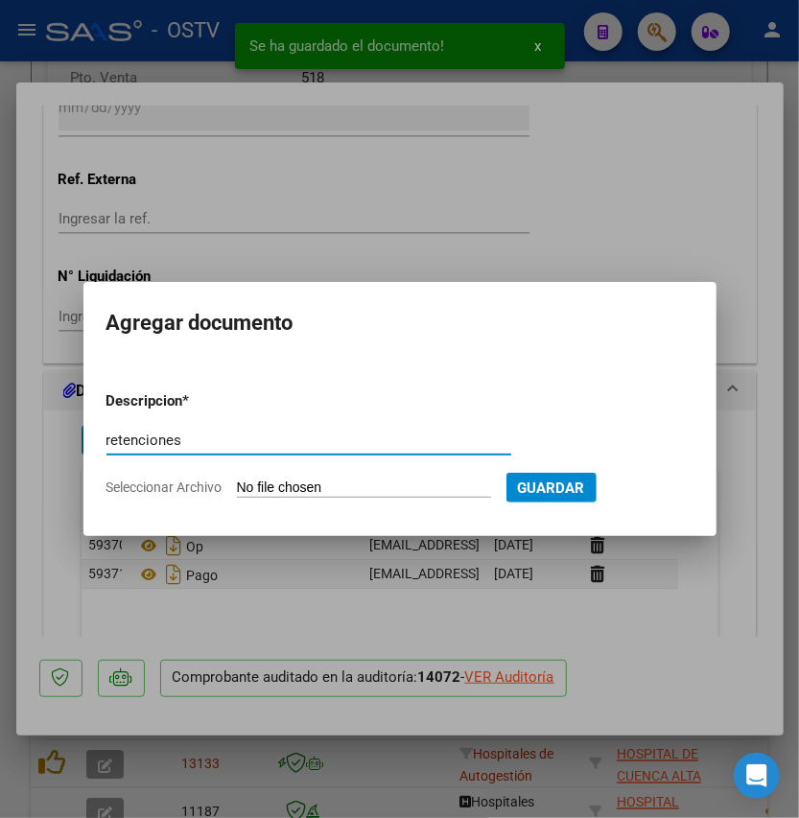
type input "retenciones"
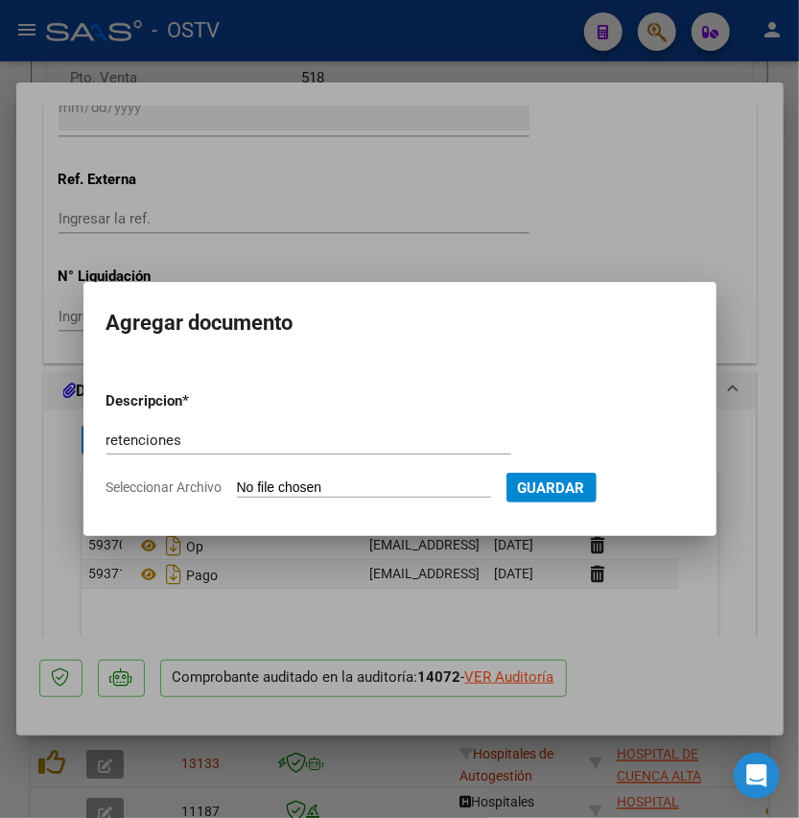
click at [267, 487] on input "Seleccionar Archivo" at bounding box center [364, 488] width 254 height 18
type input "C:\fakepath\OP 57209 Norte Salud RETENCIONES.pdf"
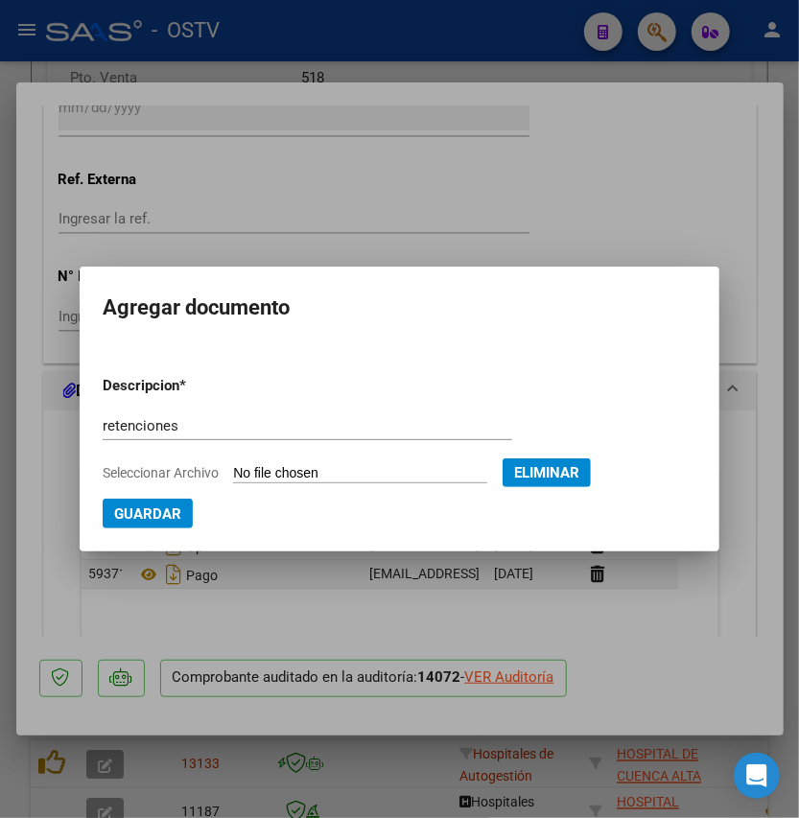
click at [158, 516] on span "Guardar" at bounding box center [147, 513] width 67 height 17
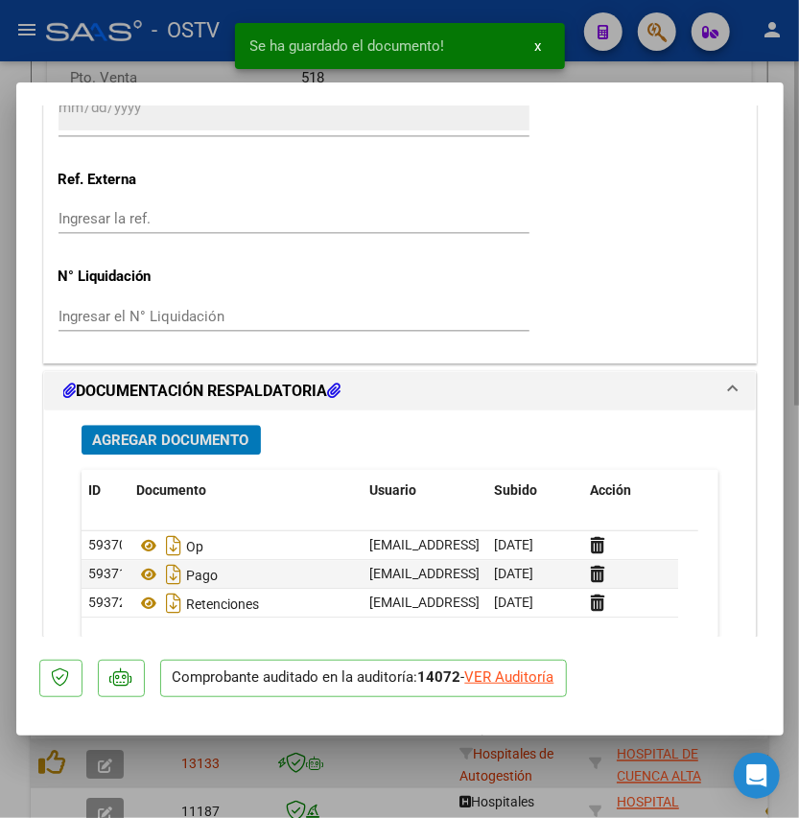
click at [259, 761] on div at bounding box center [399, 409] width 799 height 818
type input "$ 0,00"
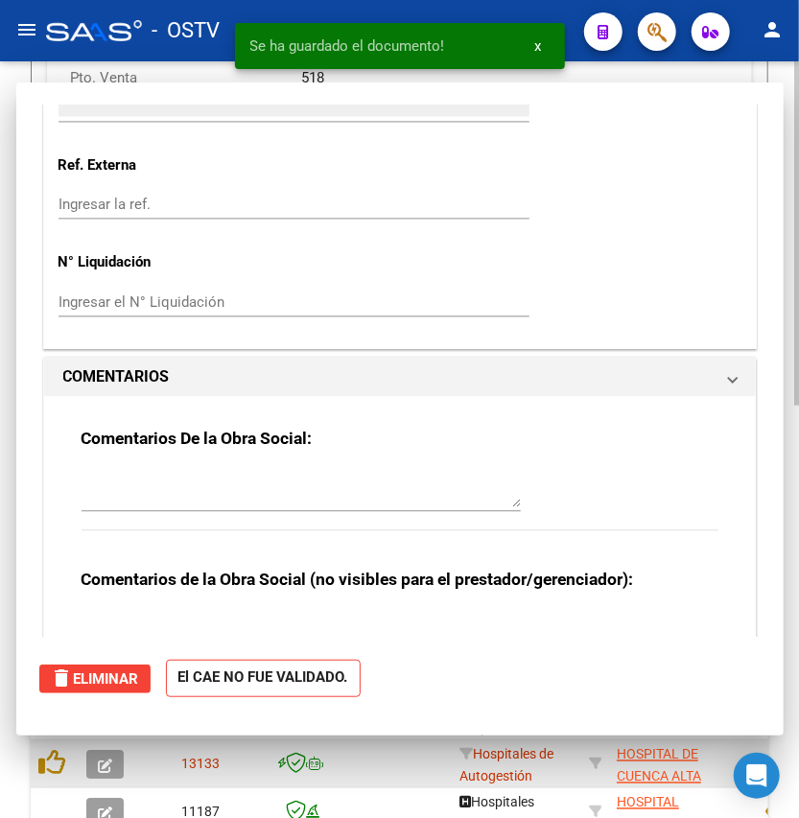
scroll to position [0, 0]
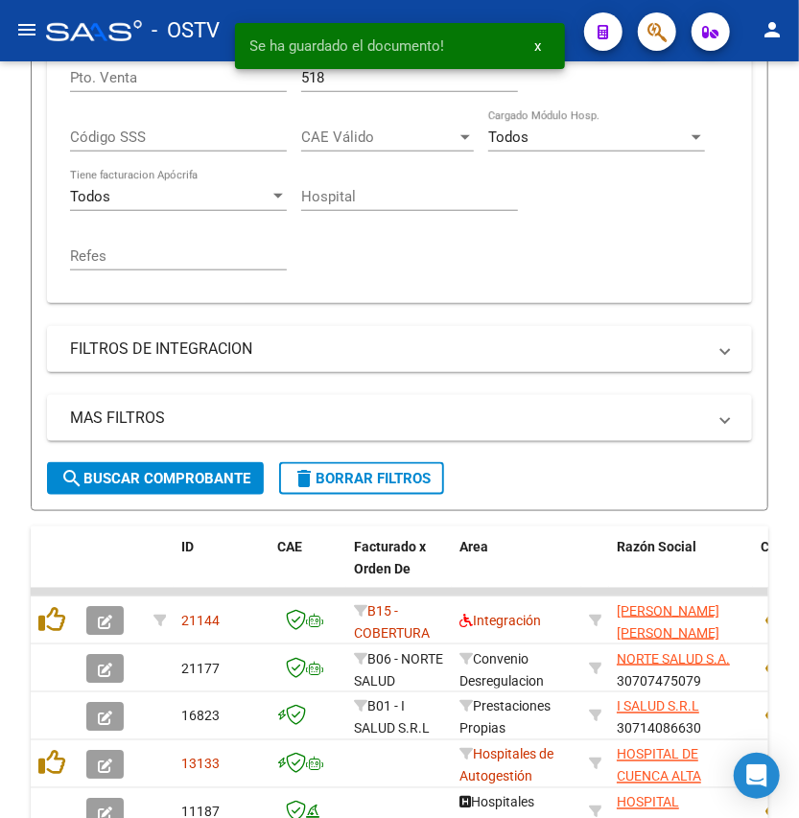
click at [324, 84] on div "Se ha guardado el documento! x" at bounding box center [400, 46] width 376 height 92
click at [336, 79] on div "Se ha guardado el documento! x" at bounding box center [400, 46] width 376 height 92
click at [319, 71] on div "Se ha guardado el documento! x" at bounding box center [400, 46] width 376 height 92
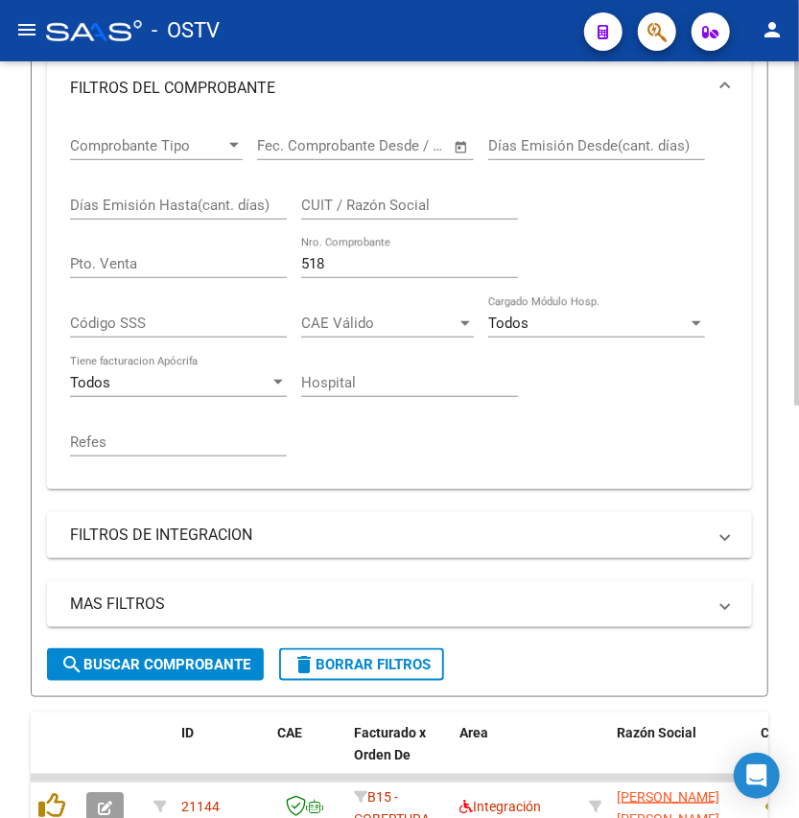
scroll to position [318, 0]
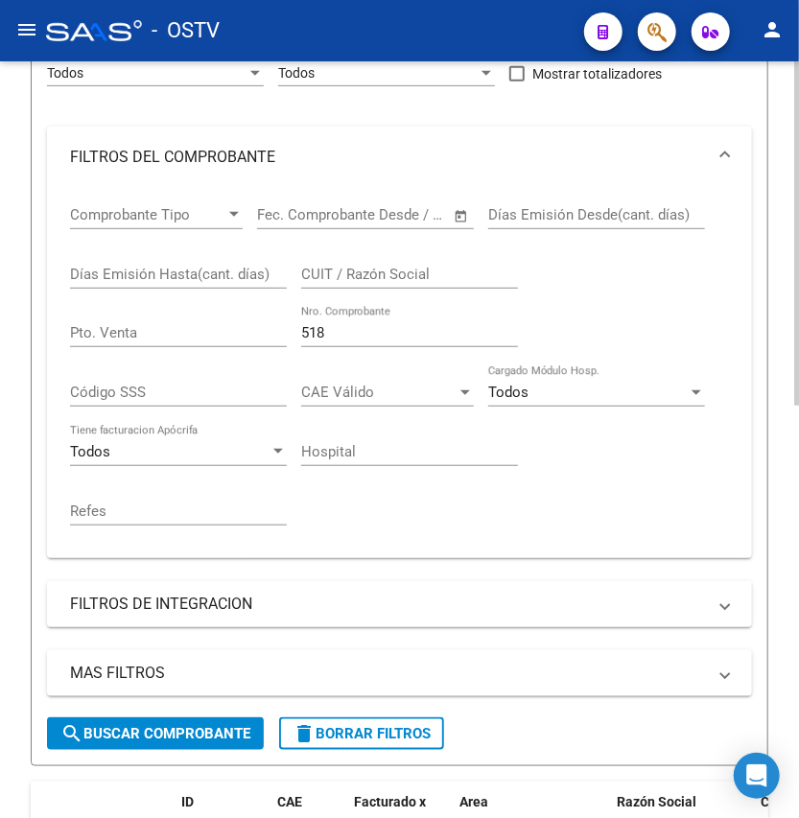
click at [347, 349] on div "518 Nro. Comprobante" at bounding box center [409, 335] width 217 height 59
click at [353, 328] on input "518" at bounding box center [409, 332] width 217 height 17
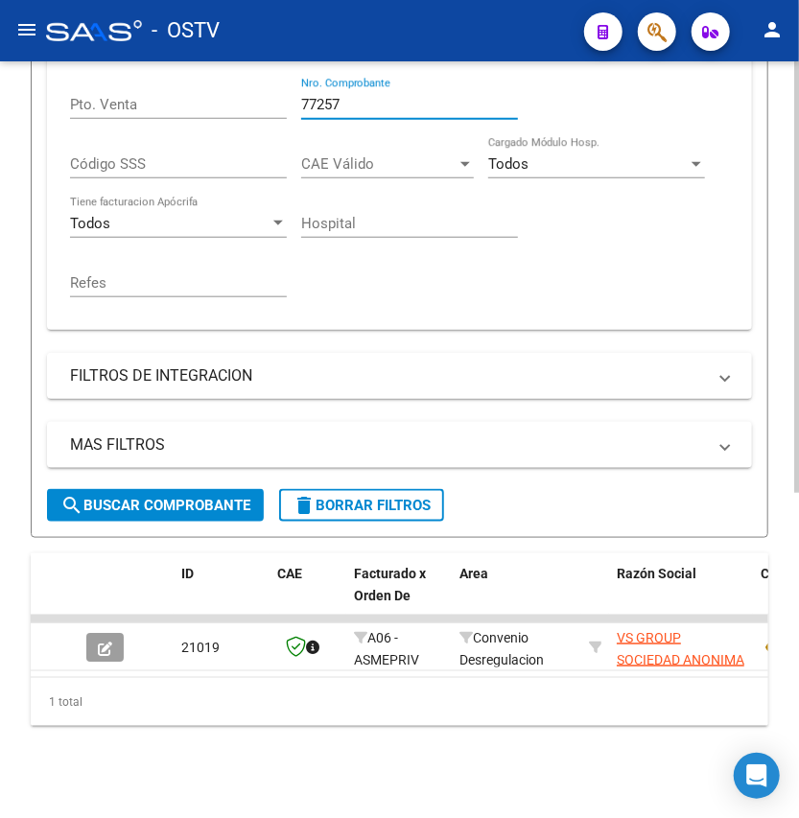
scroll to position [568, 0]
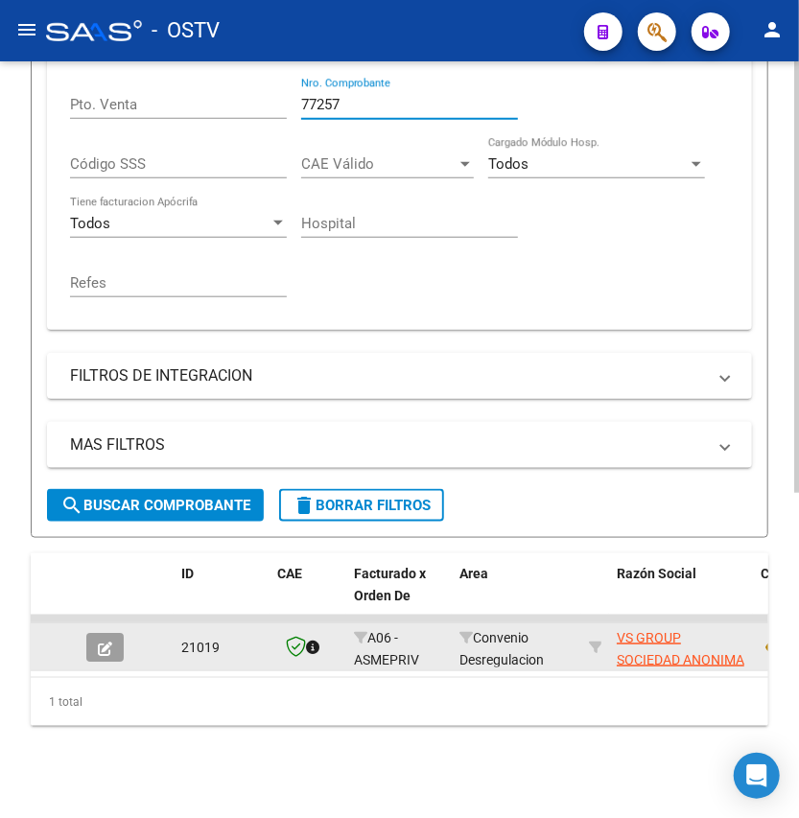
type input "77257"
click at [100, 641] on icon "button" at bounding box center [105, 648] width 14 height 14
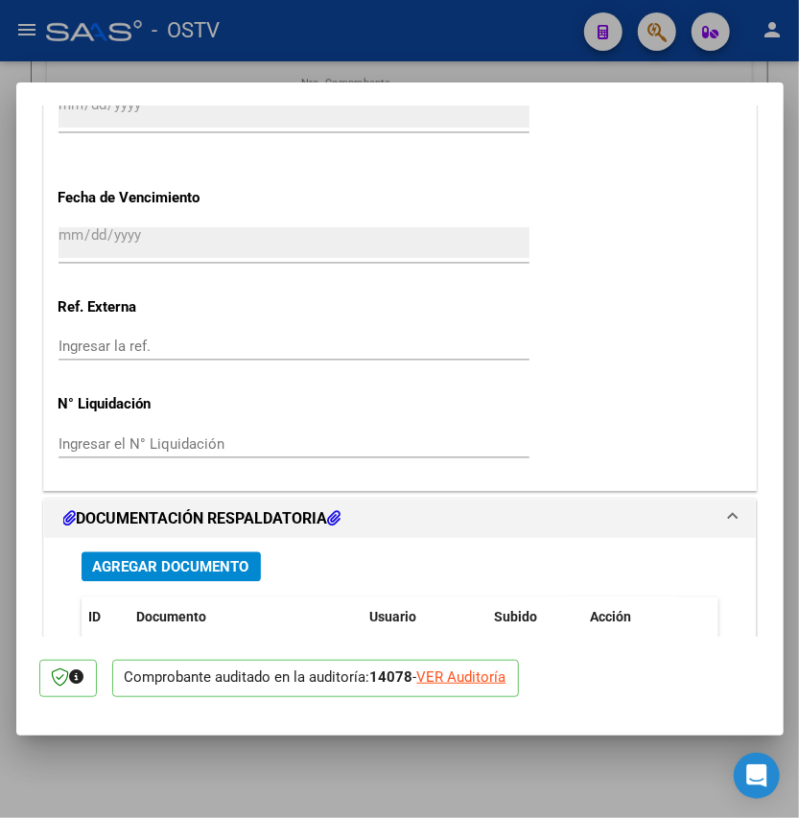
scroll to position [1534, 0]
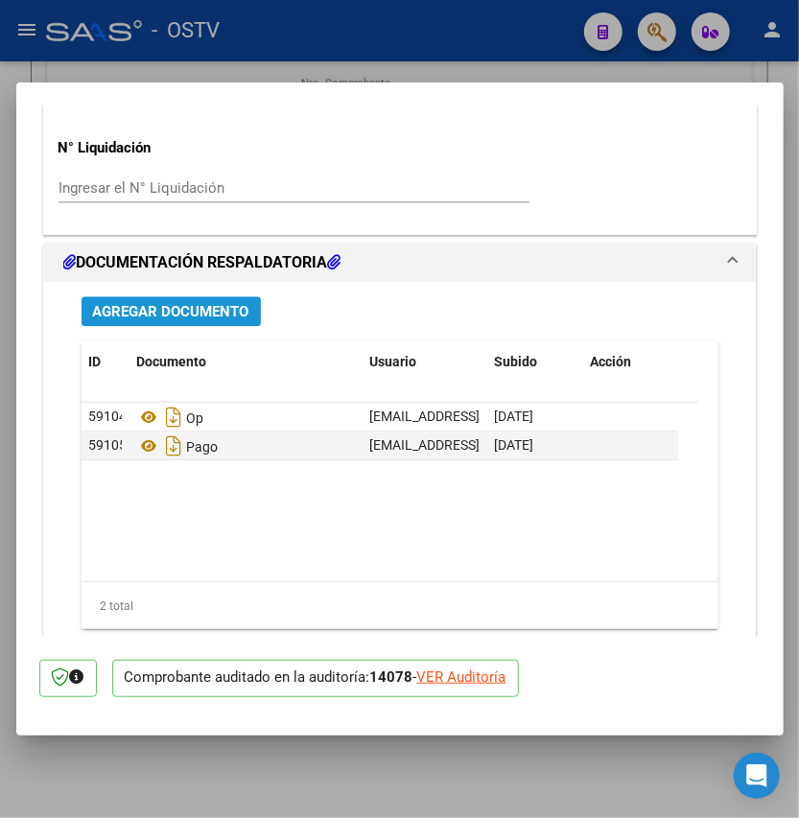
click at [223, 318] on span "Agregar Documento" at bounding box center [171, 311] width 156 height 17
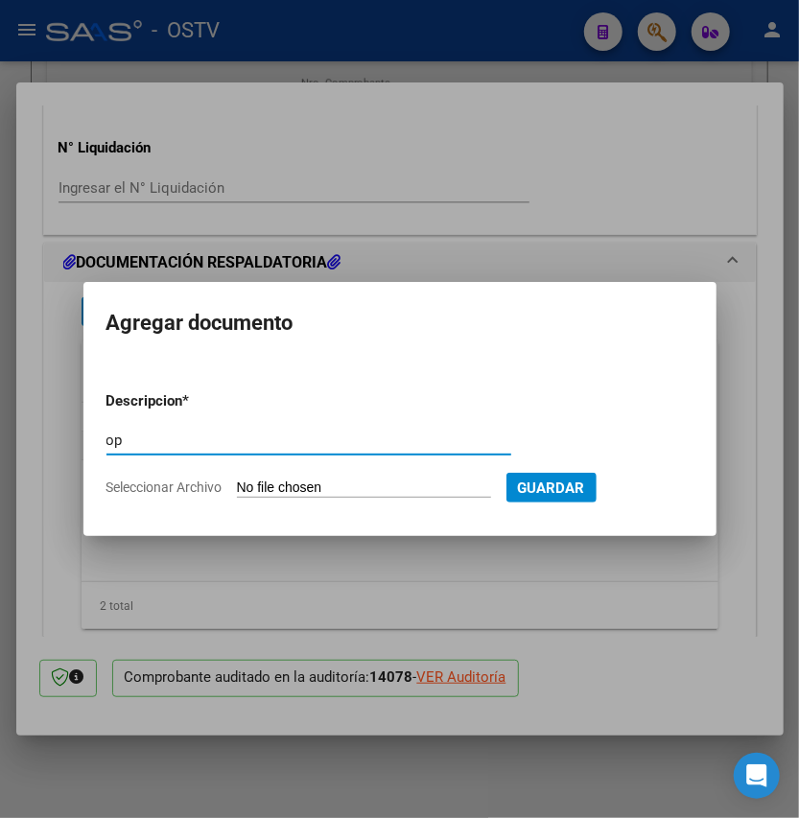
type input "op"
click at [301, 489] on input "Seleccionar Archivo" at bounding box center [364, 488] width 254 height 18
type input "C:\fakepath\OP 57210 vs gROUP.pdf"
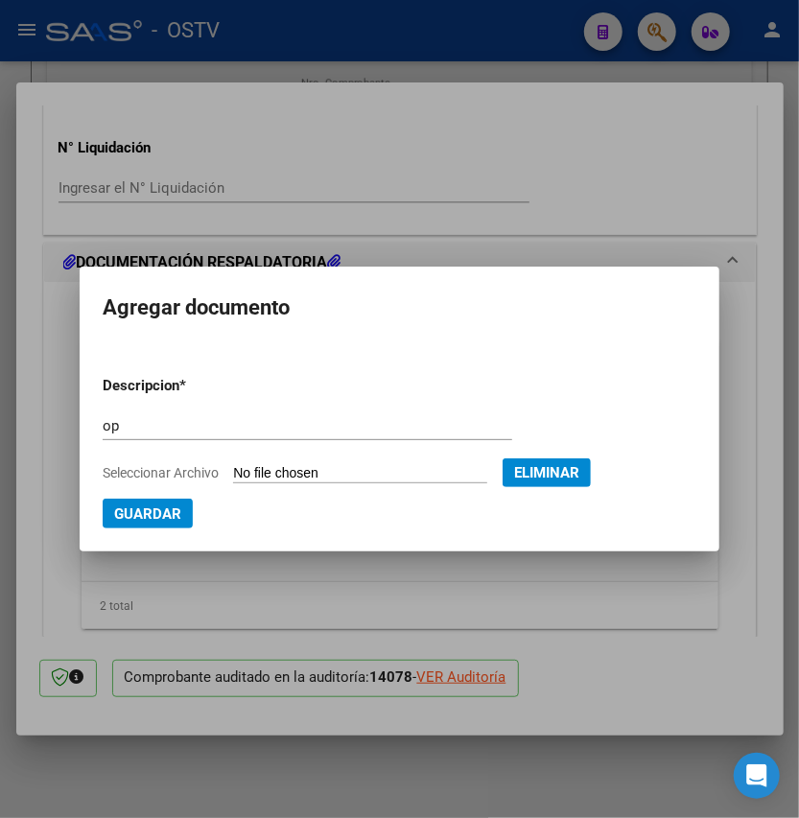
click at [146, 505] on span "Guardar" at bounding box center [147, 513] width 67 height 17
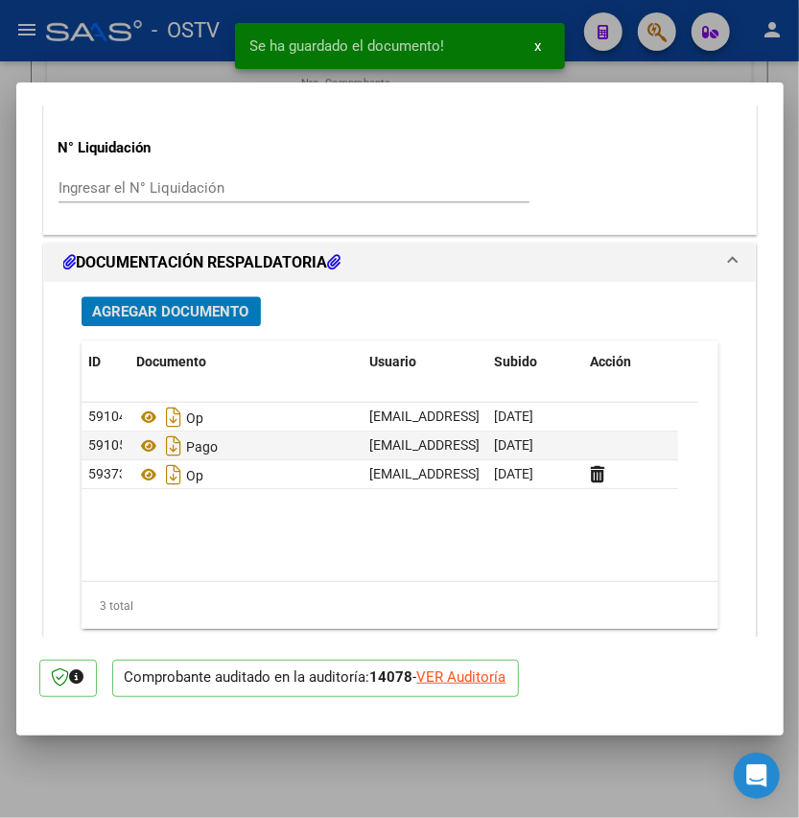
click at [216, 303] on span "Agregar Documento" at bounding box center [171, 311] width 156 height 17
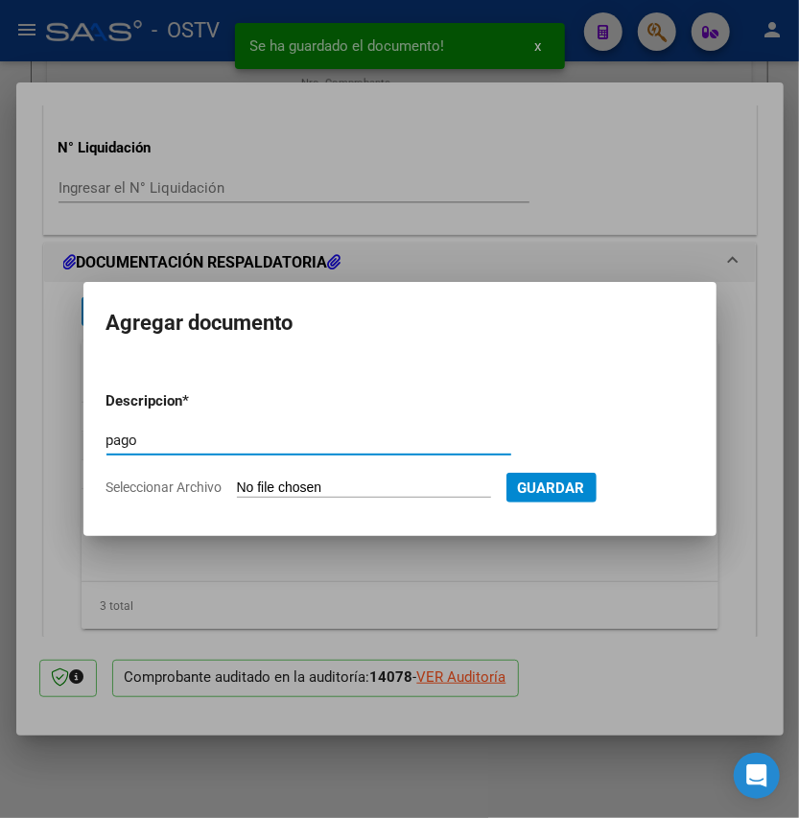
type input "pago"
click at [285, 491] on input "Seleccionar Archivo" at bounding box center [364, 488] width 254 height 18
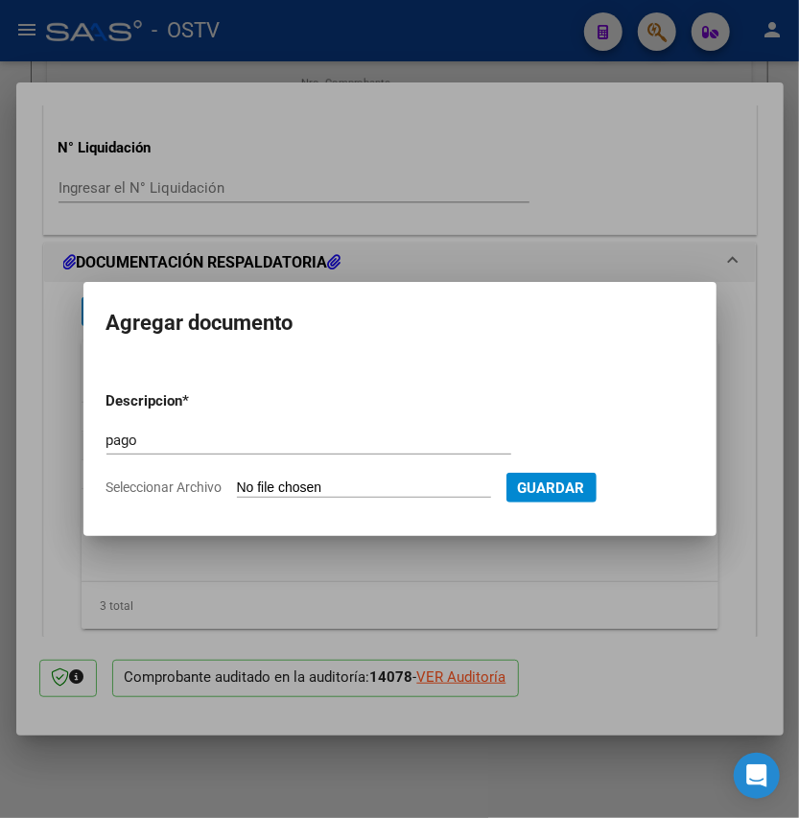
type input "C:\fakepath\Pago OP 57210 vs gROUP.pdf"
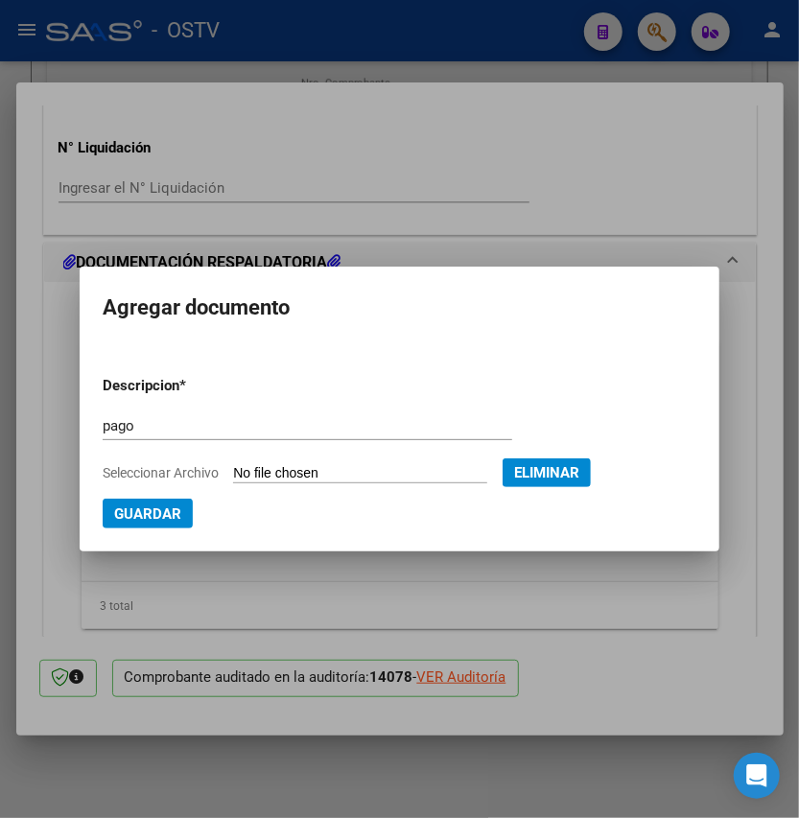
click at [151, 506] on span "Guardar" at bounding box center [147, 513] width 67 height 17
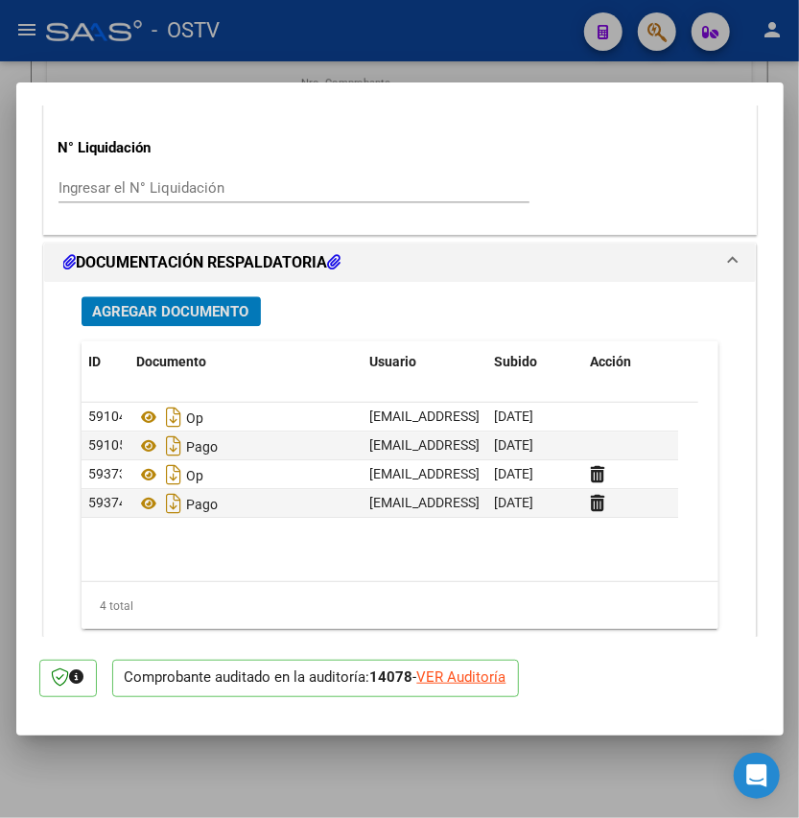
click at [316, 767] on div at bounding box center [399, 409] width 799 height 818
type input "$ 0,00"
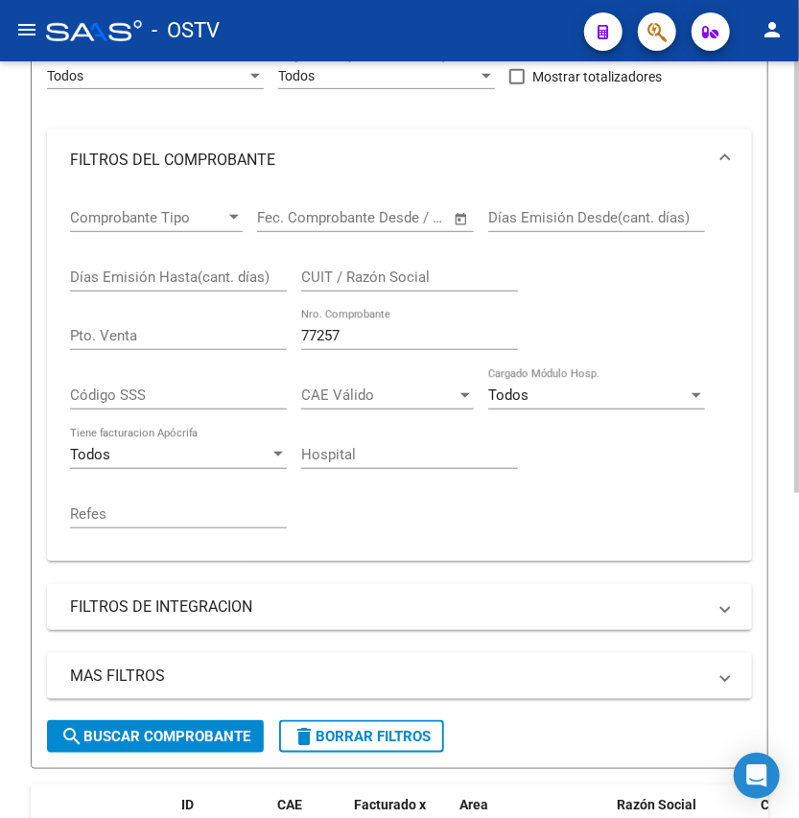
scroll to position [313, 0]
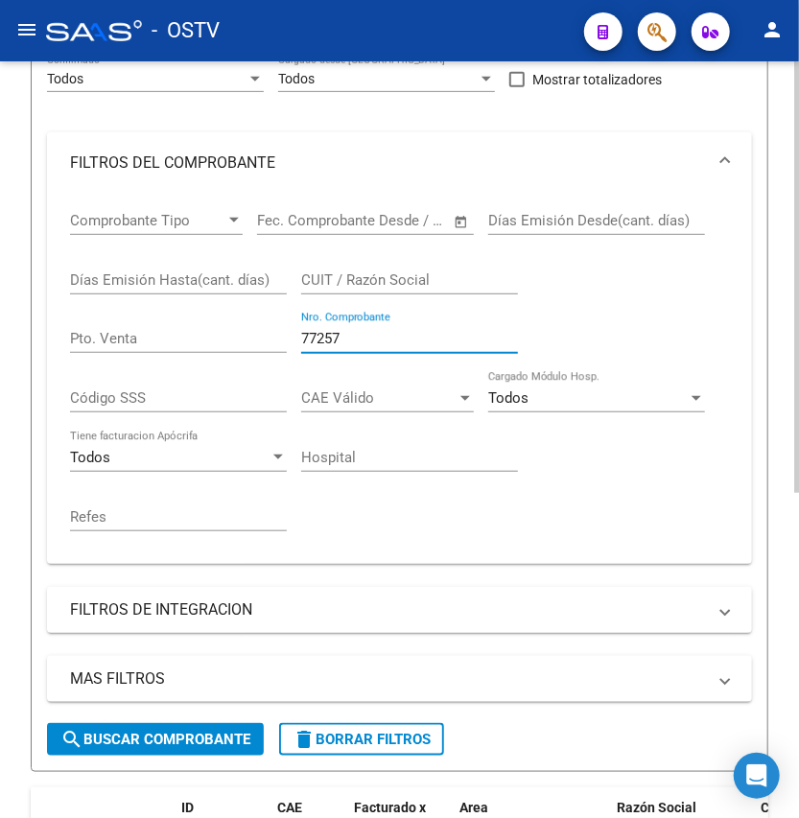
drag, startPoint x: 392, startPoint y: 345, endPoint x: 63, endPoint y: 330, distance: 329.2
click at [63, 330] on div "Comprobante Tipo Comprobante Tipo Fecha inicio – Fecha fin Fec. Comprobante Des…" at bounding box center [399, 379] width 705 height 371
type input "415"
